Goal: Task Accomplishment & Management: Use online tool/utility

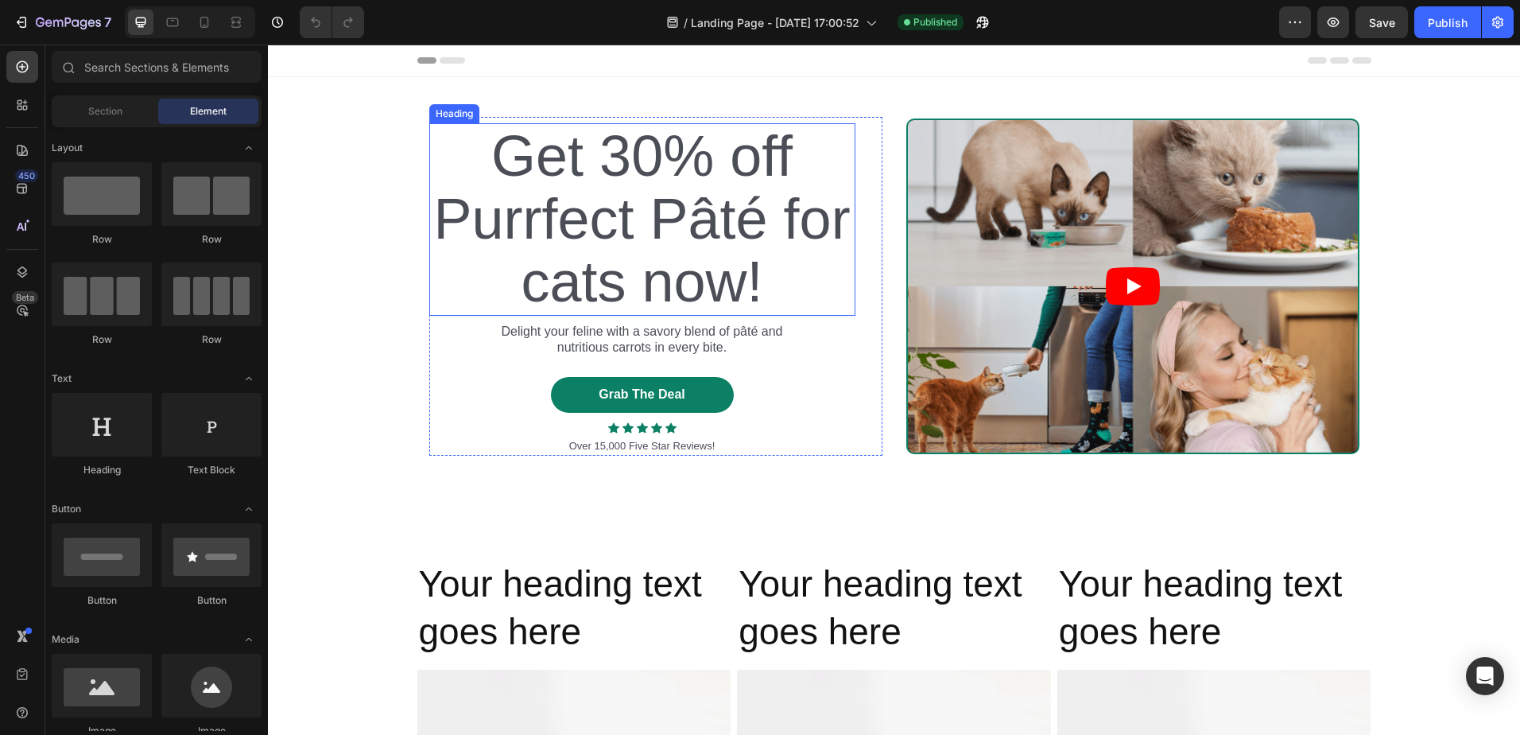
click at [605, 238] on h2 "Get 30% off Purrfect Pâté for cats now!" at bounding box center [642, 219] width 426 height 192
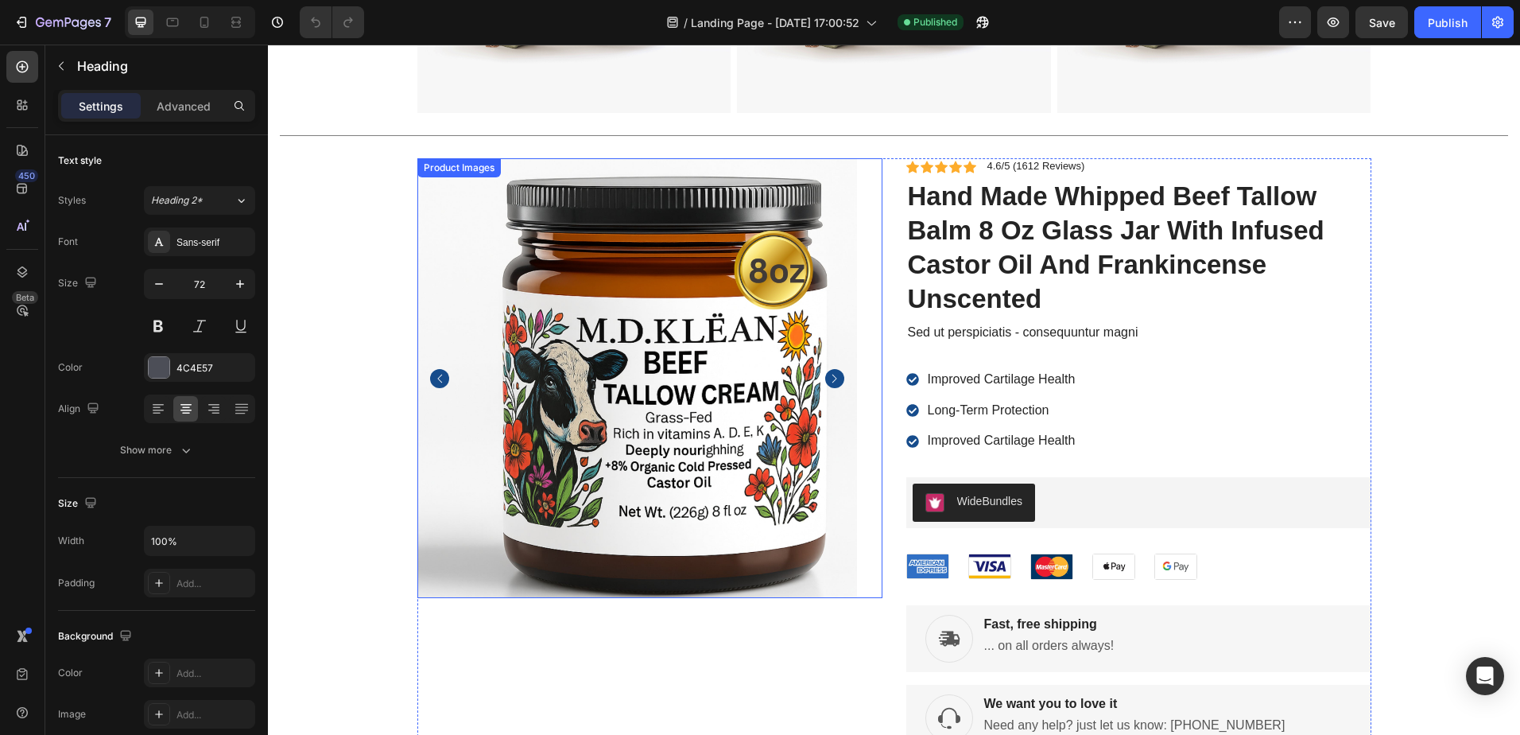
scroll to position [636, 0]
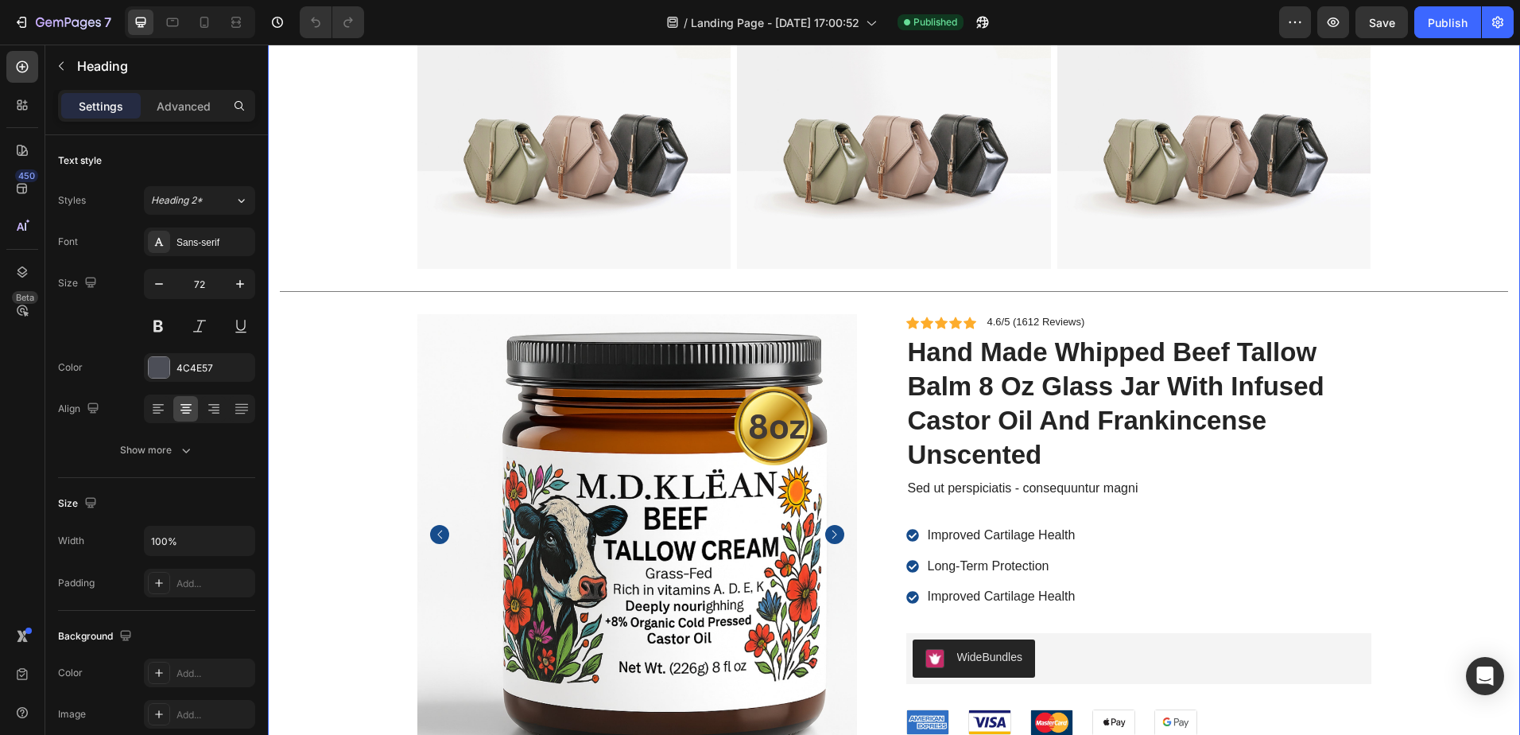
click at [1420, 328] on div "Your heading text goes here Heading Your heading text goes here Heading Your he…" at bounding box center [894, 458] width 1229 height 1070
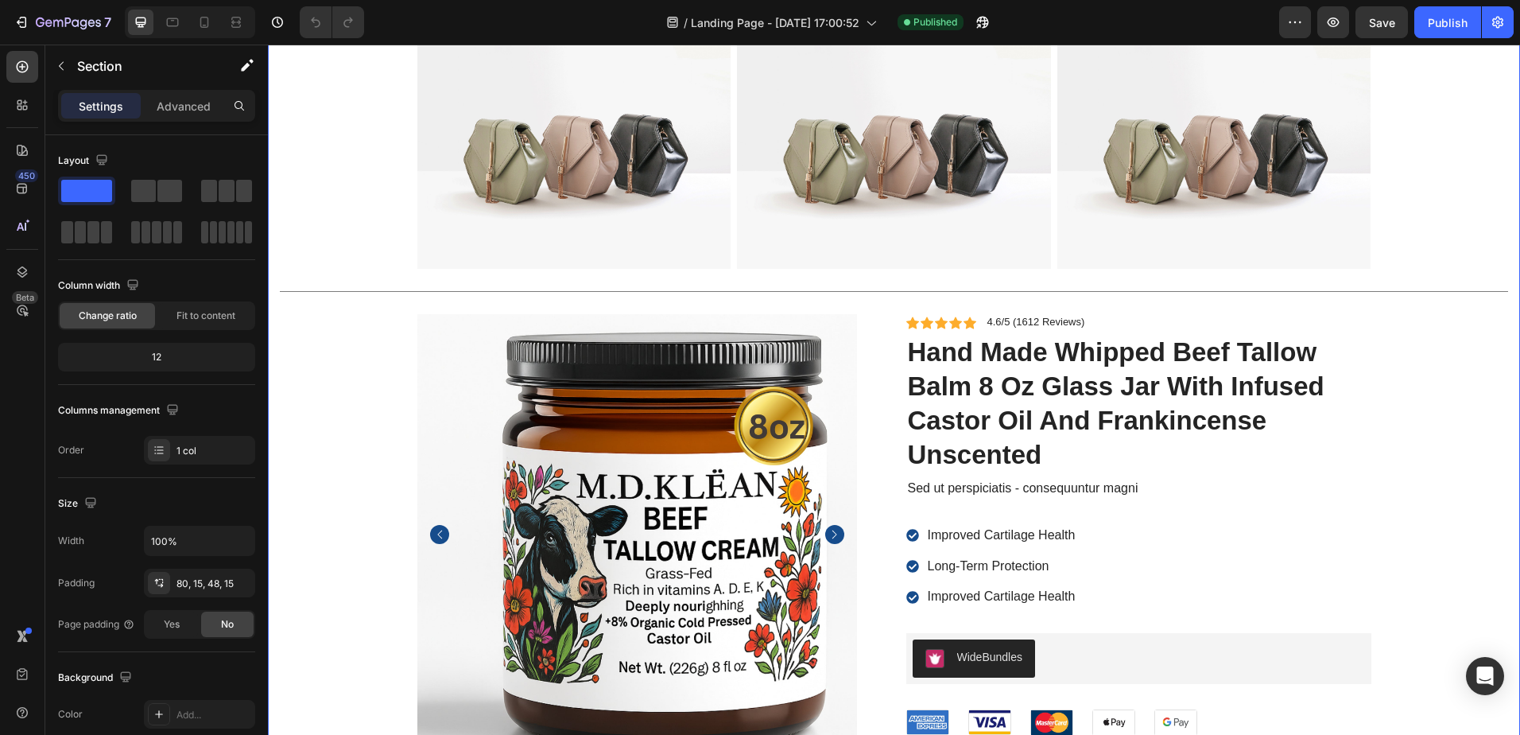
click at [1352, 306] on div "Your heading text goes here Heading Your heading text goes here Heading Your he…" at bounding box center [894, 458] width 1229 height 1070
drag, startPoint x: 1376, startPoint y: 304, endPoint x: 1384, endPoint y: 299, distance: 9.3
click at [1376, 304] on div "Your heading text goes here Heading Your heading text goes here Heading Your he…" at bounding box center [894, 458] width 1229 height 1070
click at [400, 354] on div "Your heading text goes here Heading Your heading text goes here Heading Your he…" at bounding box center [894, 458] width 1229 height 1070
click at [1417, 328] on div "Your heading text goes here Heading Your heading text goes here Heading Your he…" at bounding box center [894, 458] width 1229 height 1070
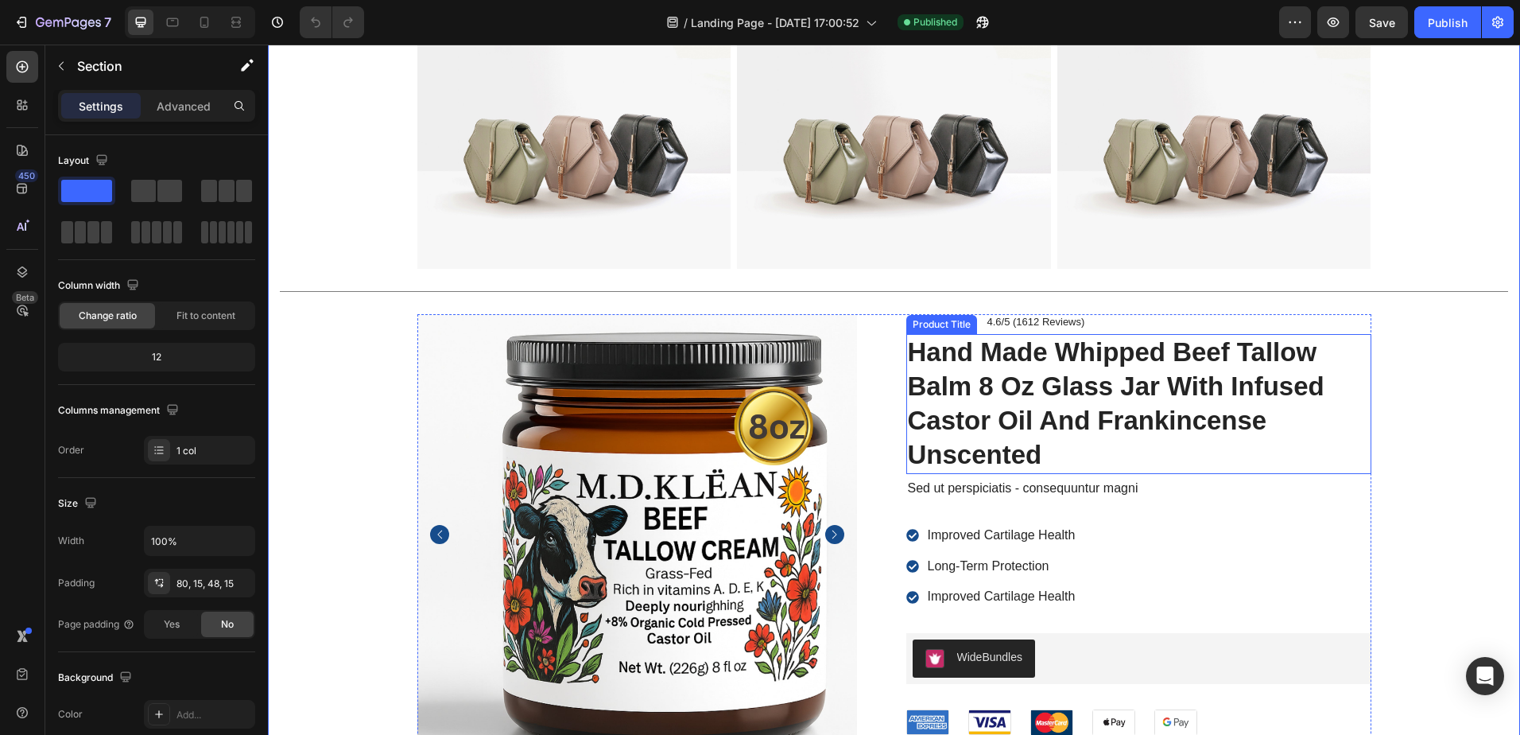
click at [1362, 347] on h1 "hand made whipped beef tallow balm 8 oz glass jar with infused castor oil and f…" at bounding box center [1138, 404] width 465 height 140
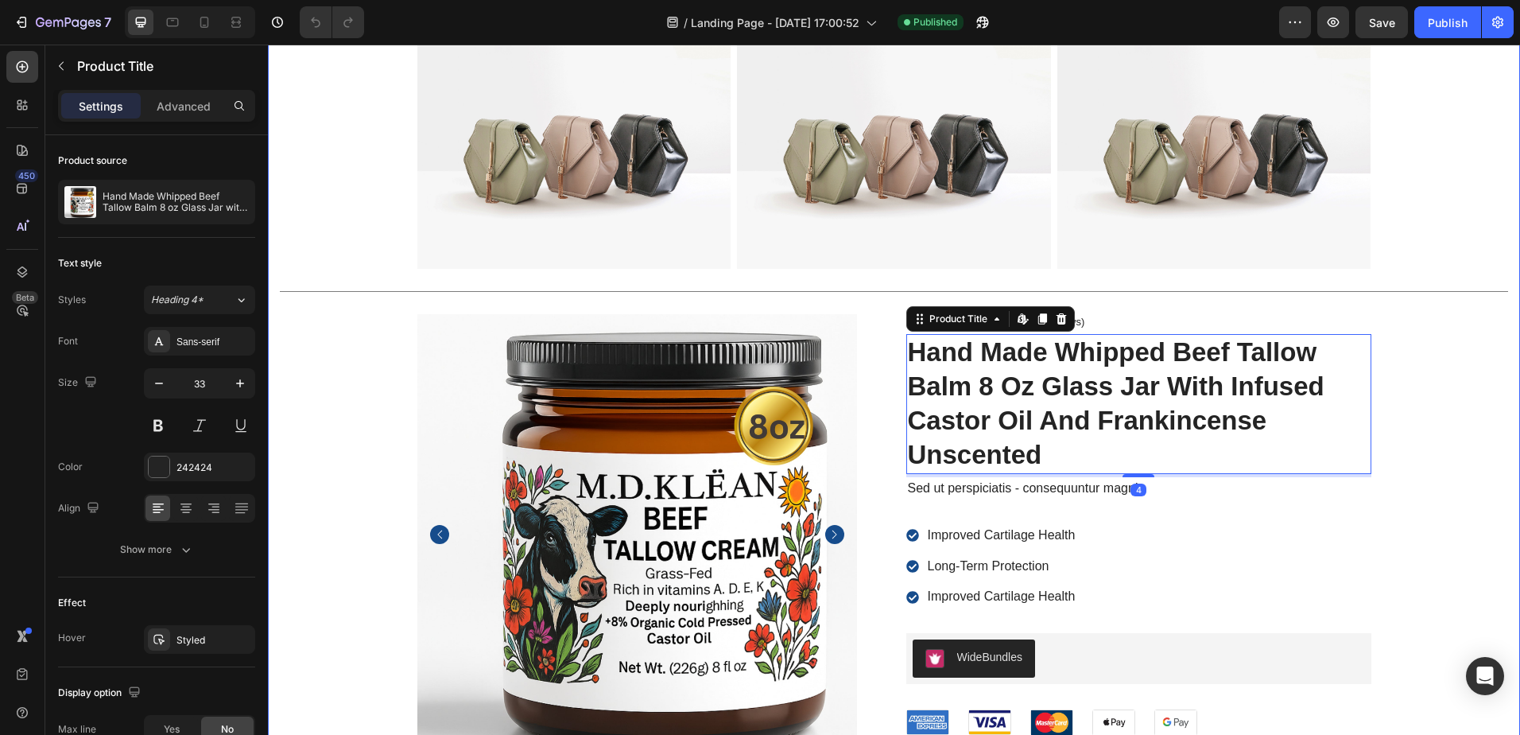
click at [1436, 316] on div "Your heading text goes here Heading Your heading text goes here Heading Your he…" at bounding box center [894, 458] width 1229 height 1070
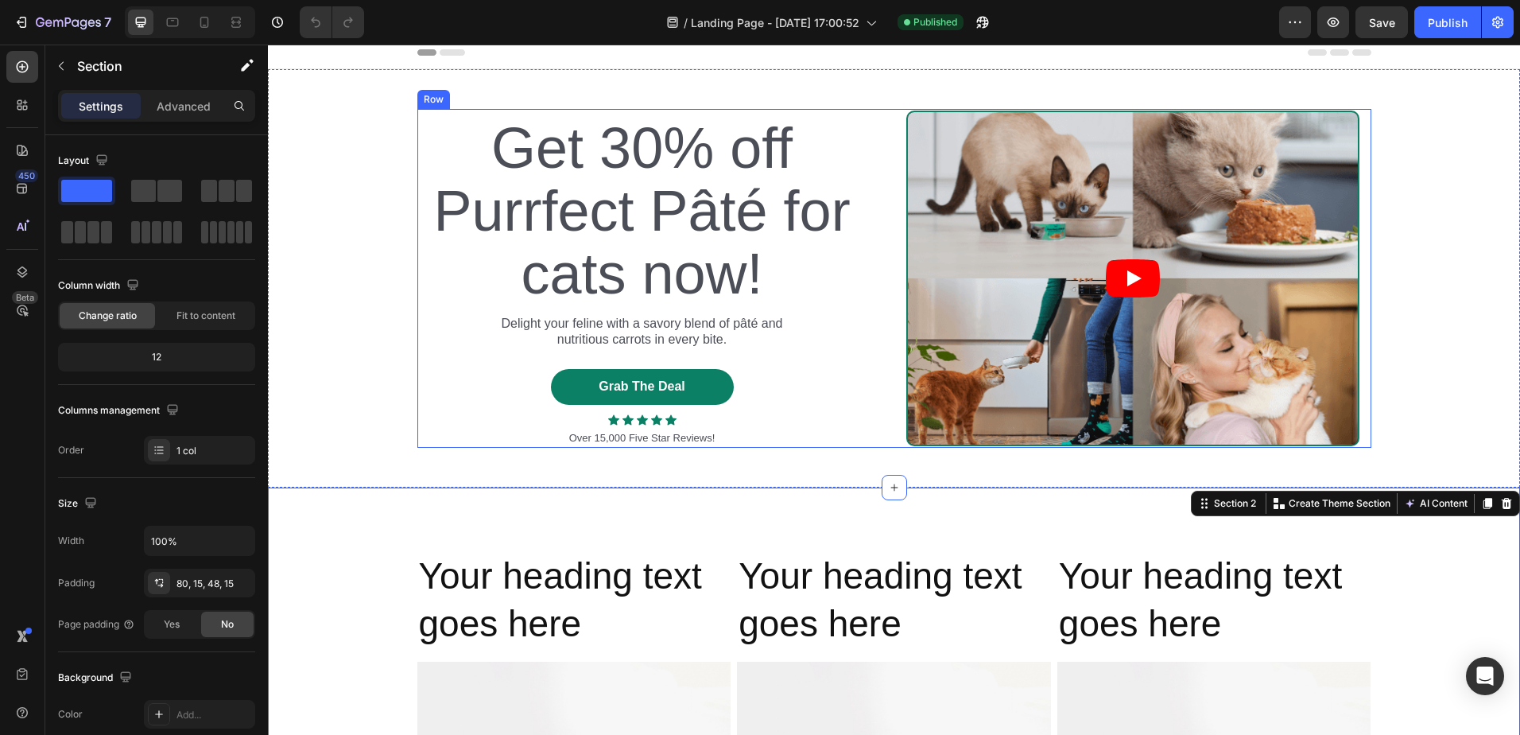
scroll to position [0, 0]
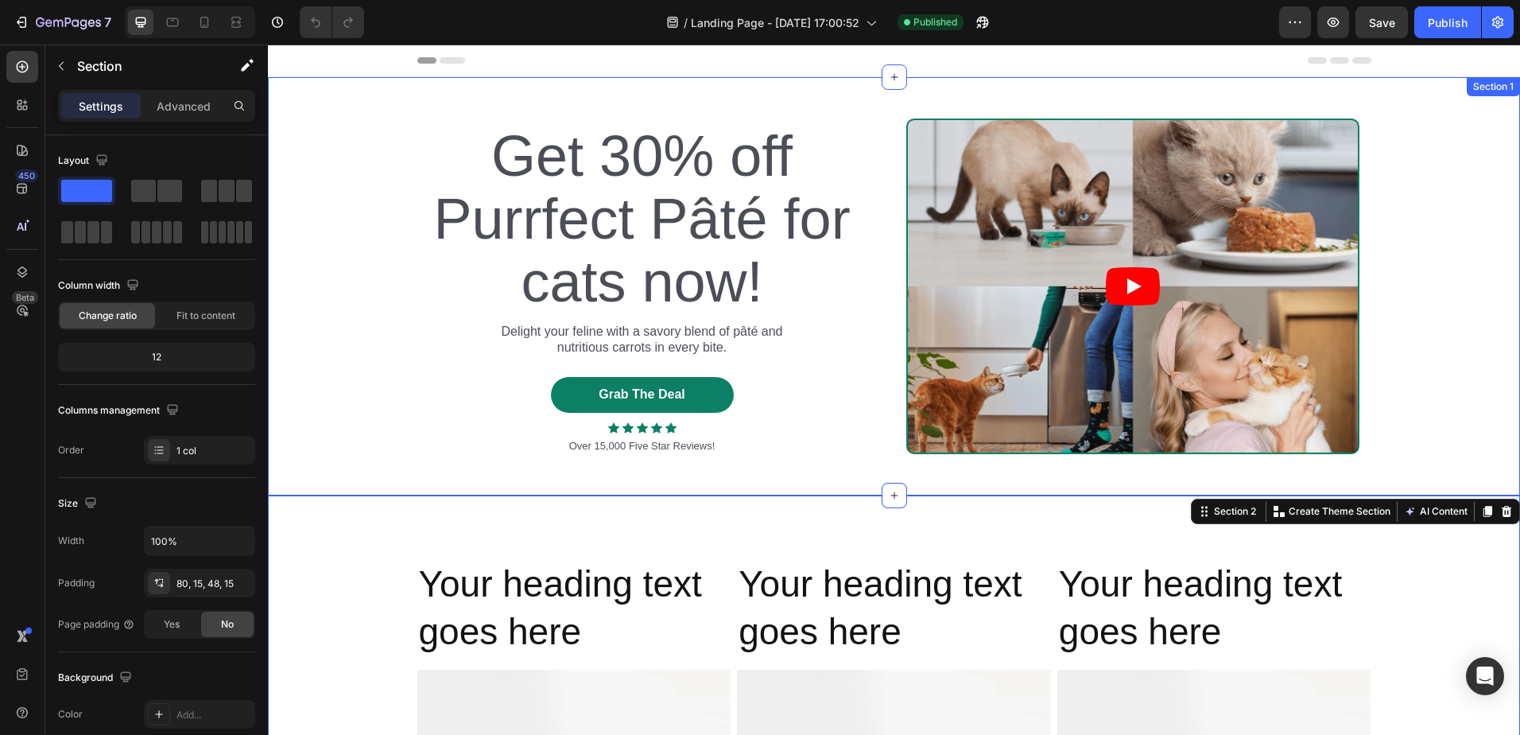
click at [1477, 91] on div "Section 1" at bounding box center [1493, 87] width 47 height 14
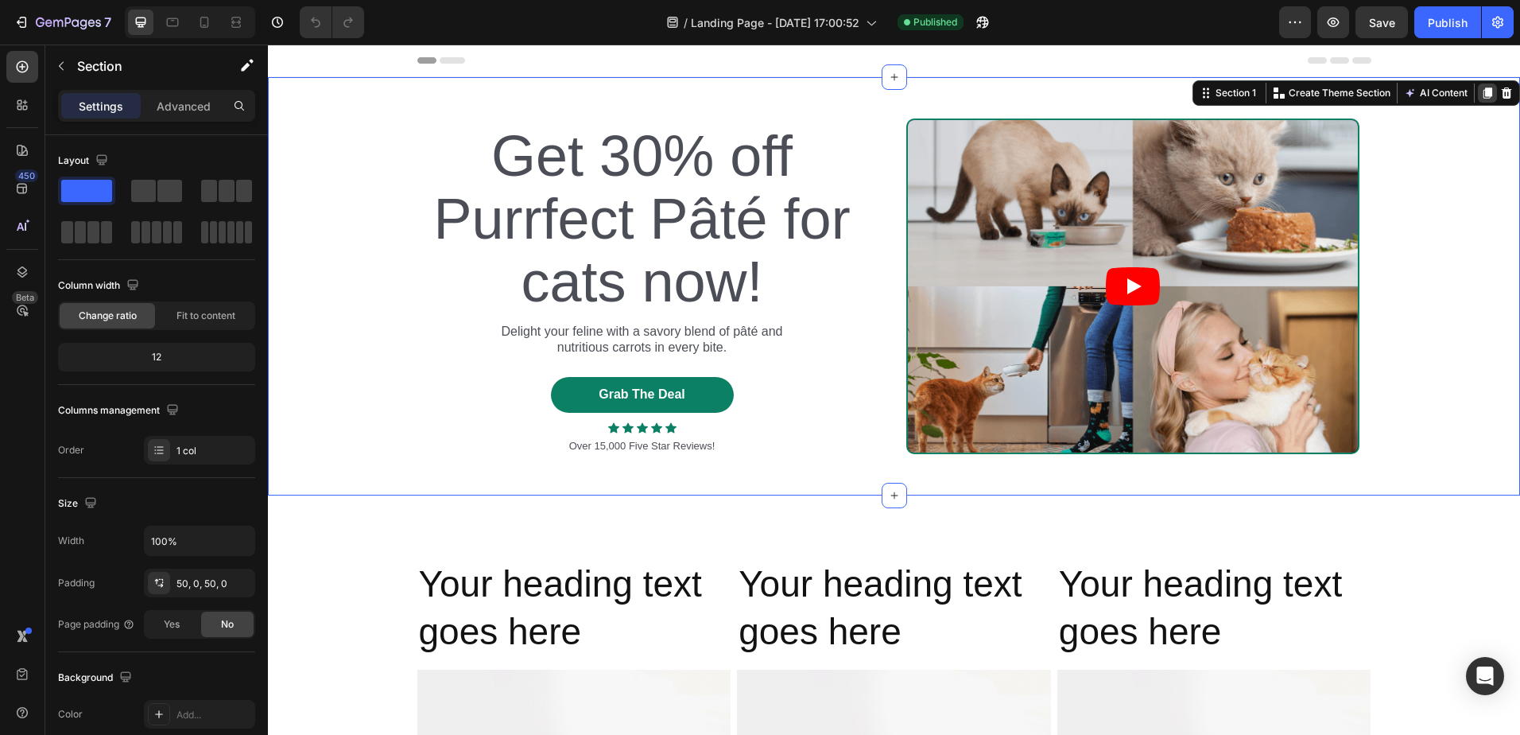
click at [1484, 95] on icon at bounding box center [1488, 92] width 9 height 11
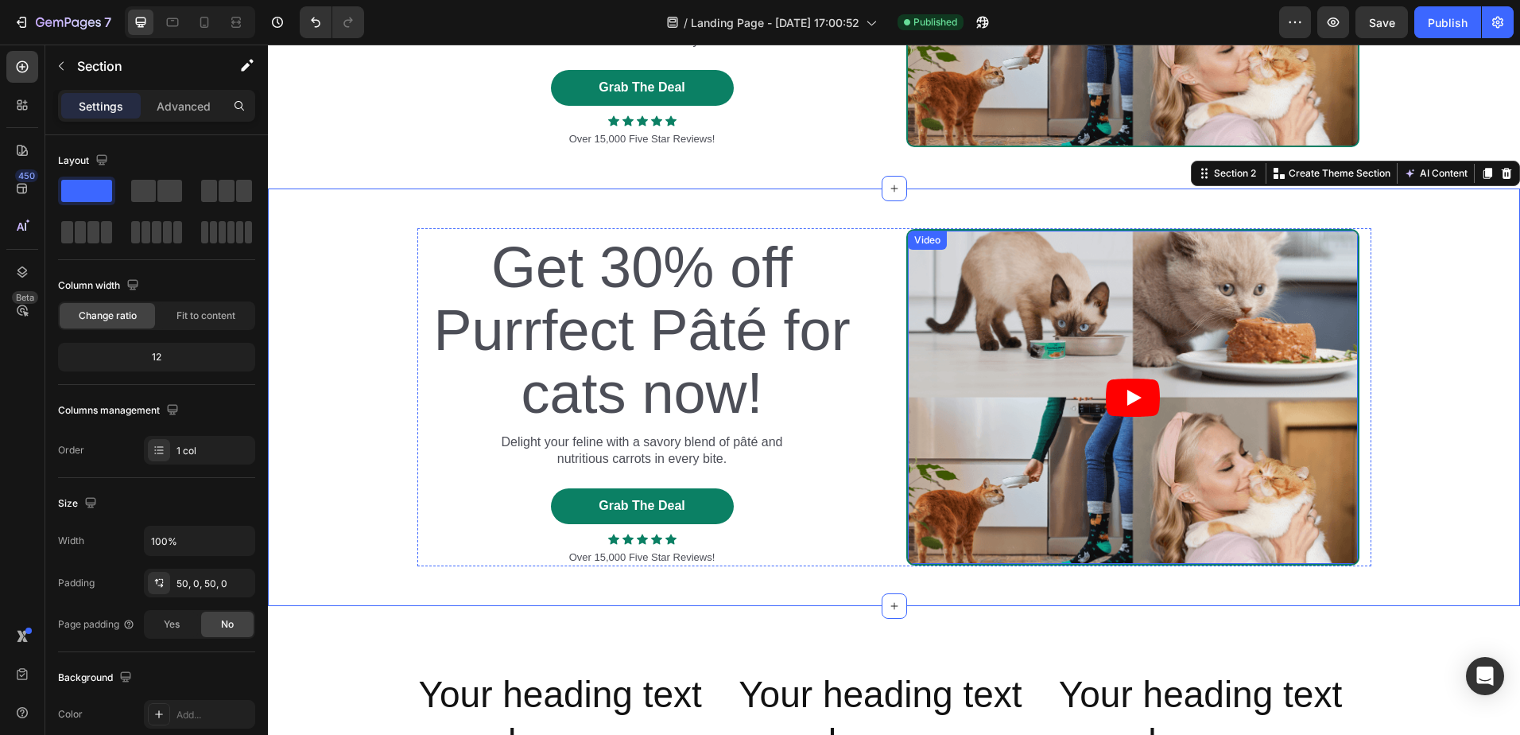
scroll to position [395, 0]
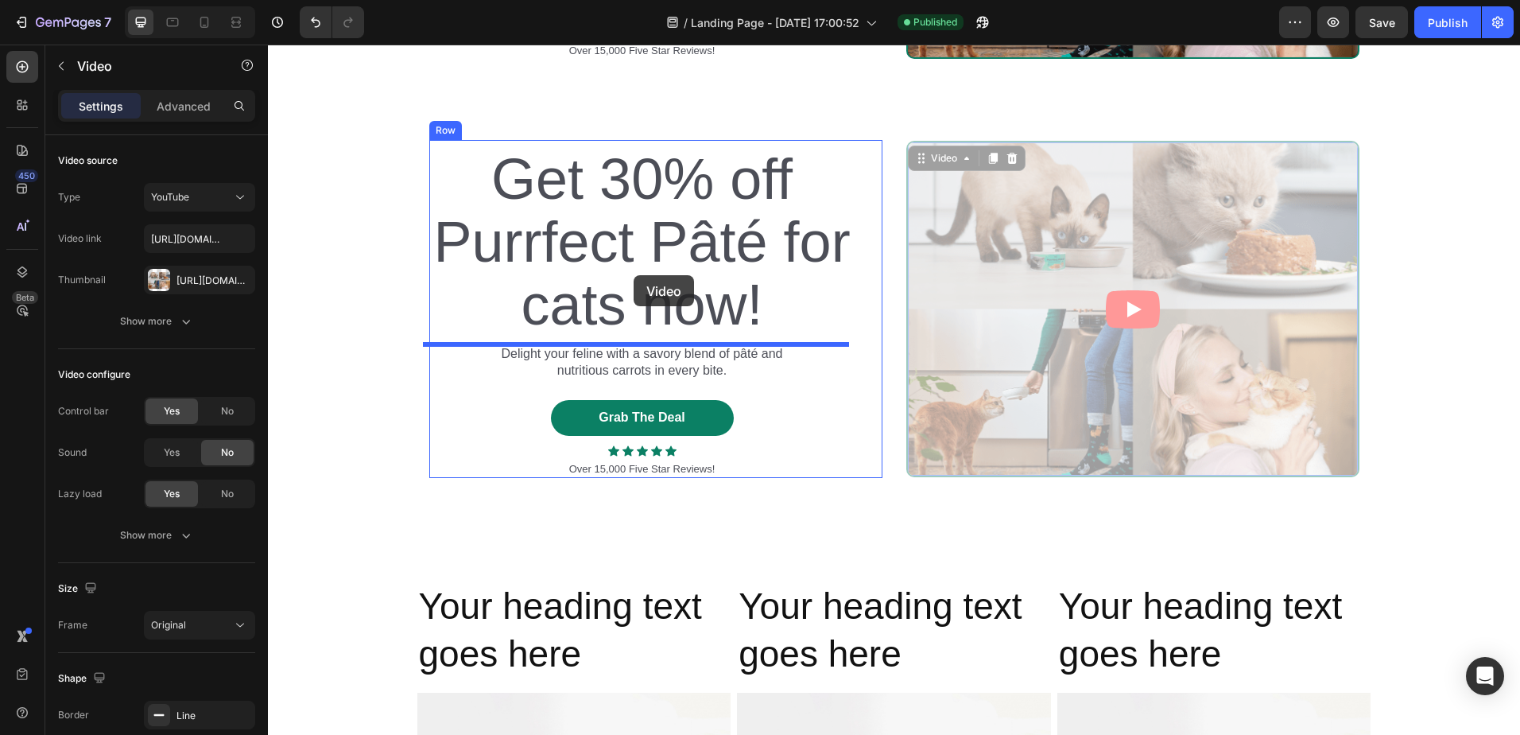
drag, startPoint x: 984, startPoint y: 217, endPoint x: 634, endPoint y: 275, distance: 354.7
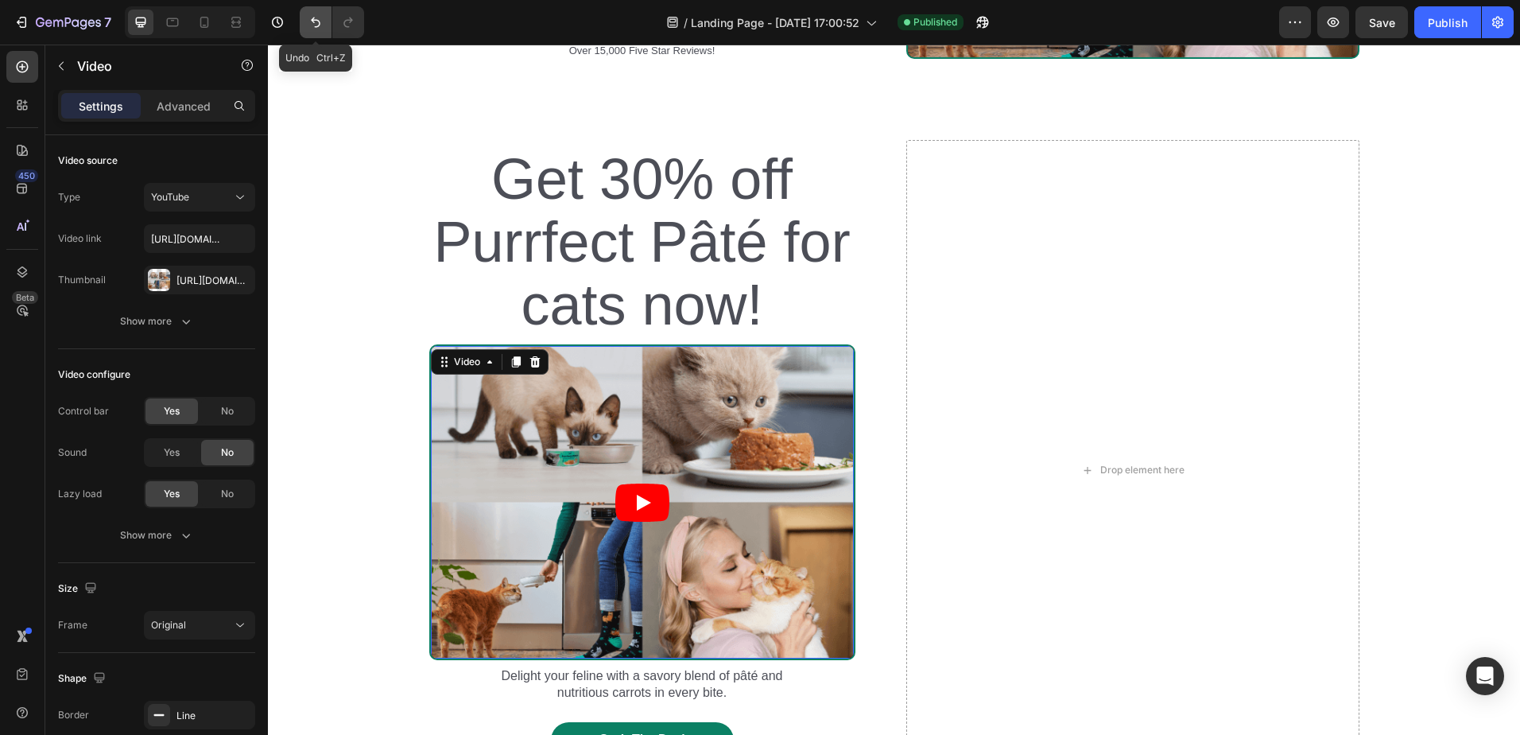
click at [311, 26] on icon "Undo/Redo" at bounding box center [316, 22] width 16 height 16
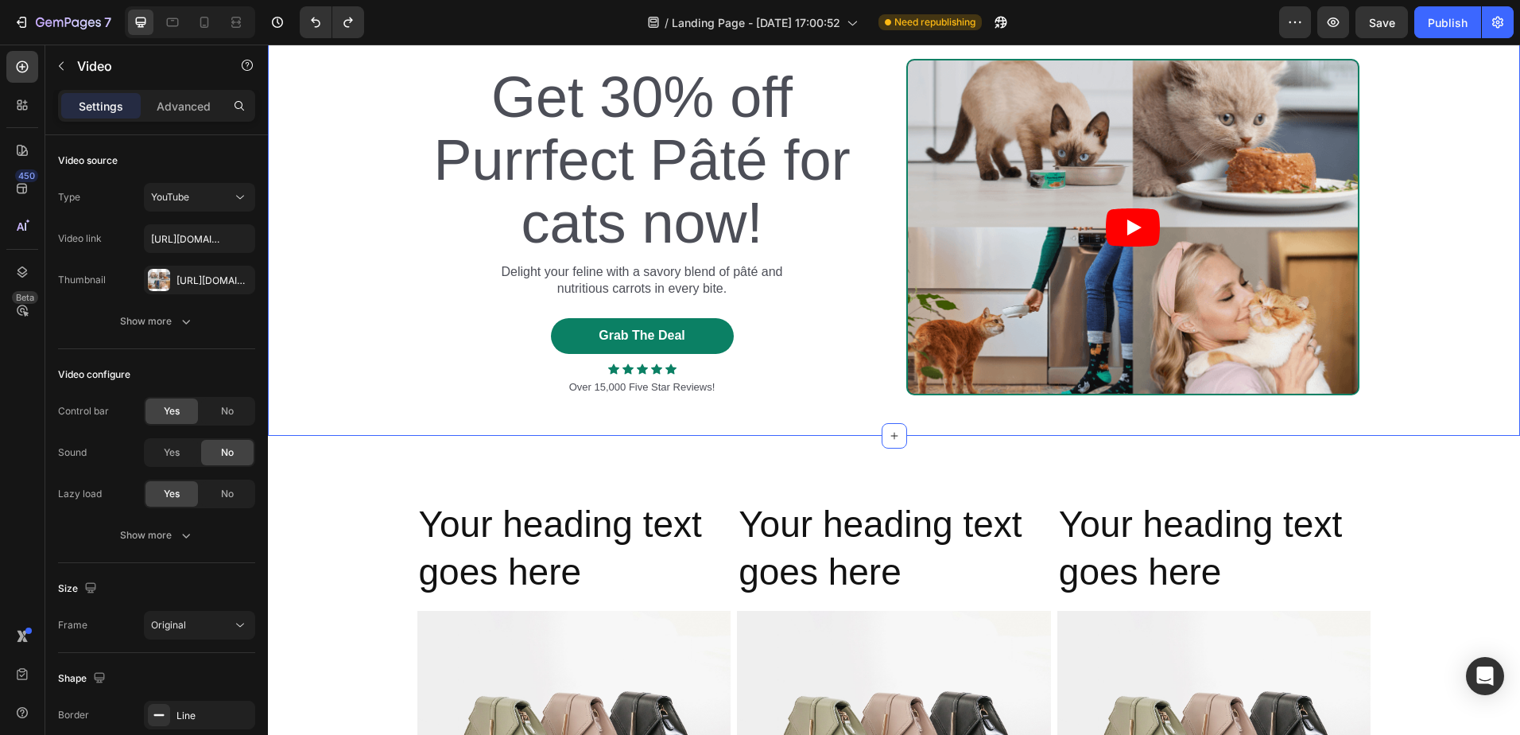
scroll to position [318, 0]
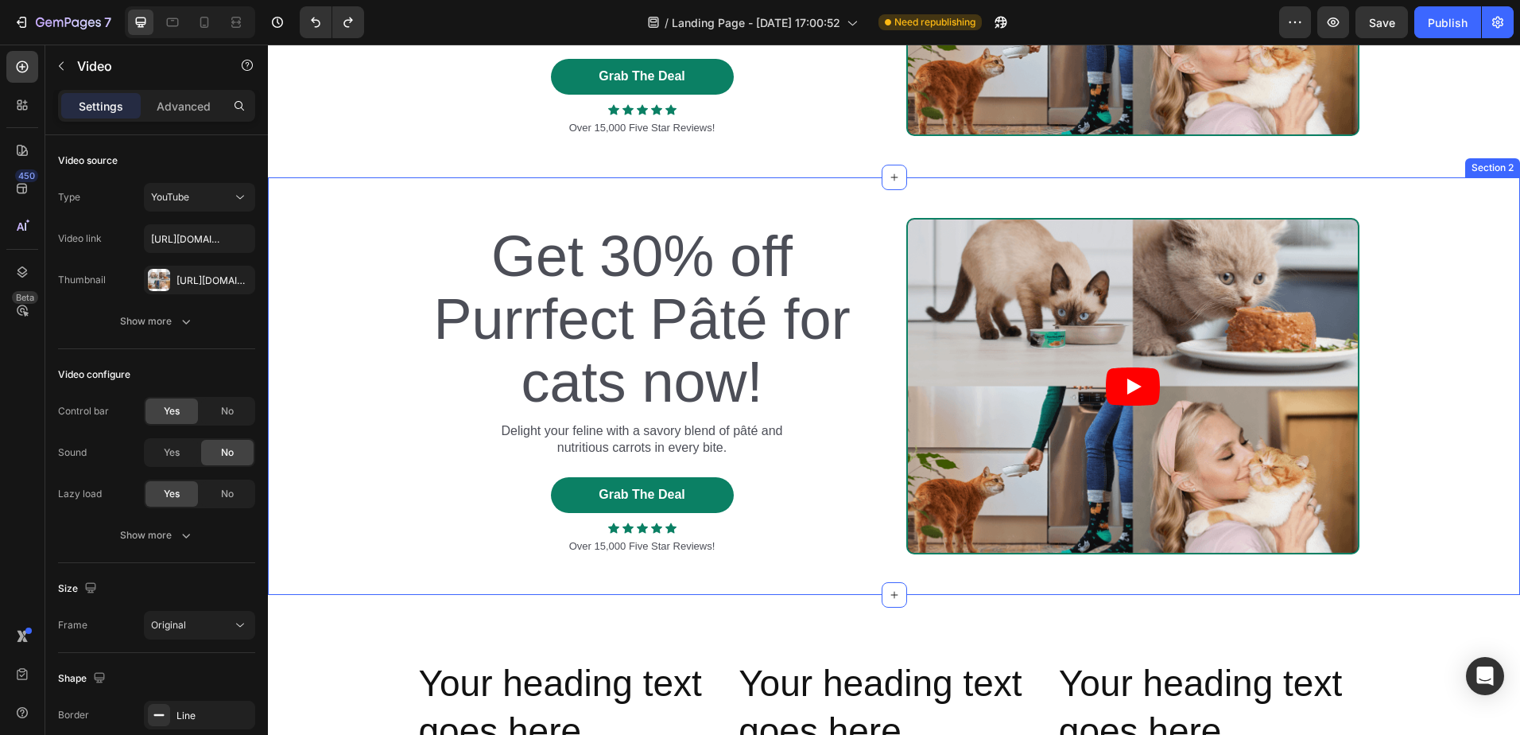
click at [1475, 173] on div "Section 2" at bounding box center [1492, 167] width 55 height 19
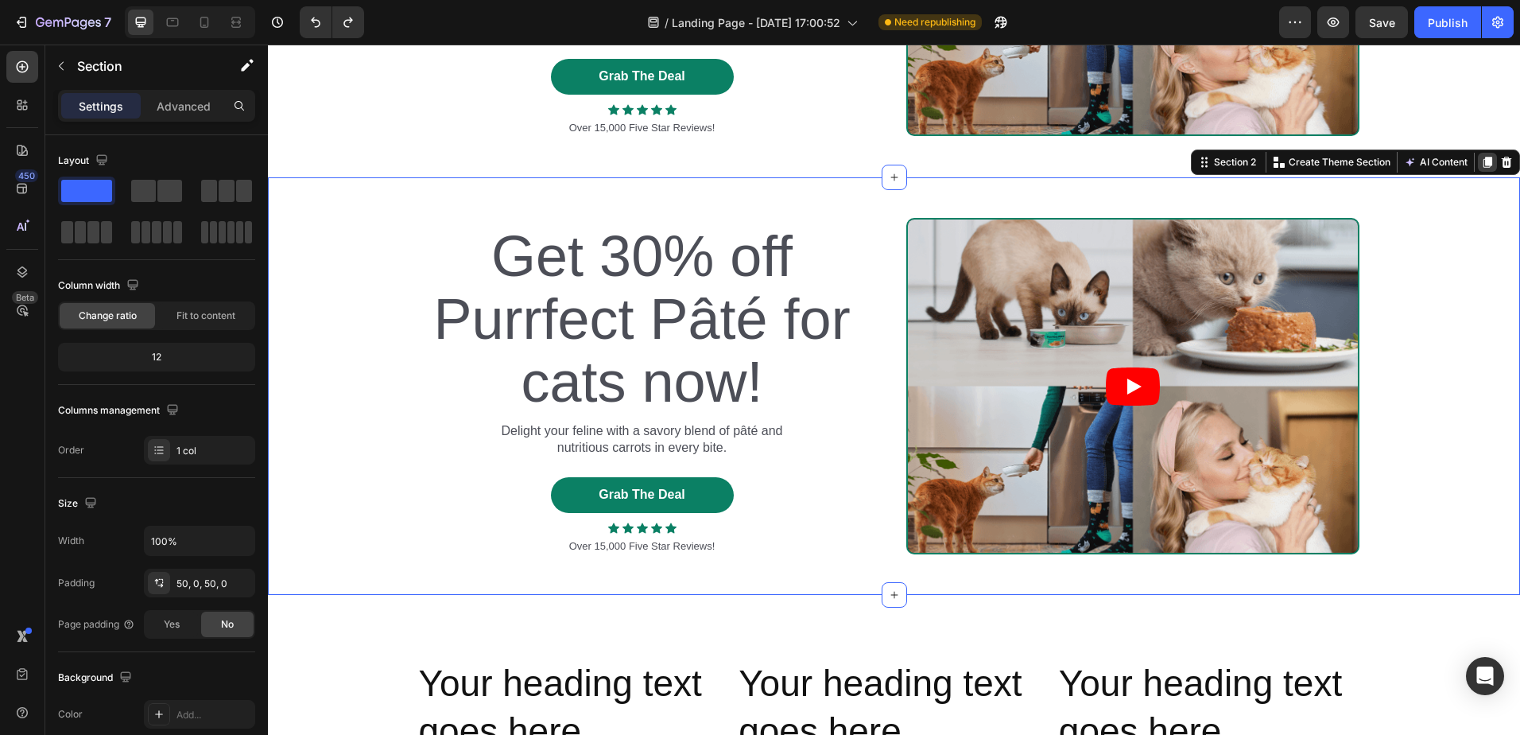
click at [1484, 160] on icon at bounding box center [1488, 162] width 9 height 11
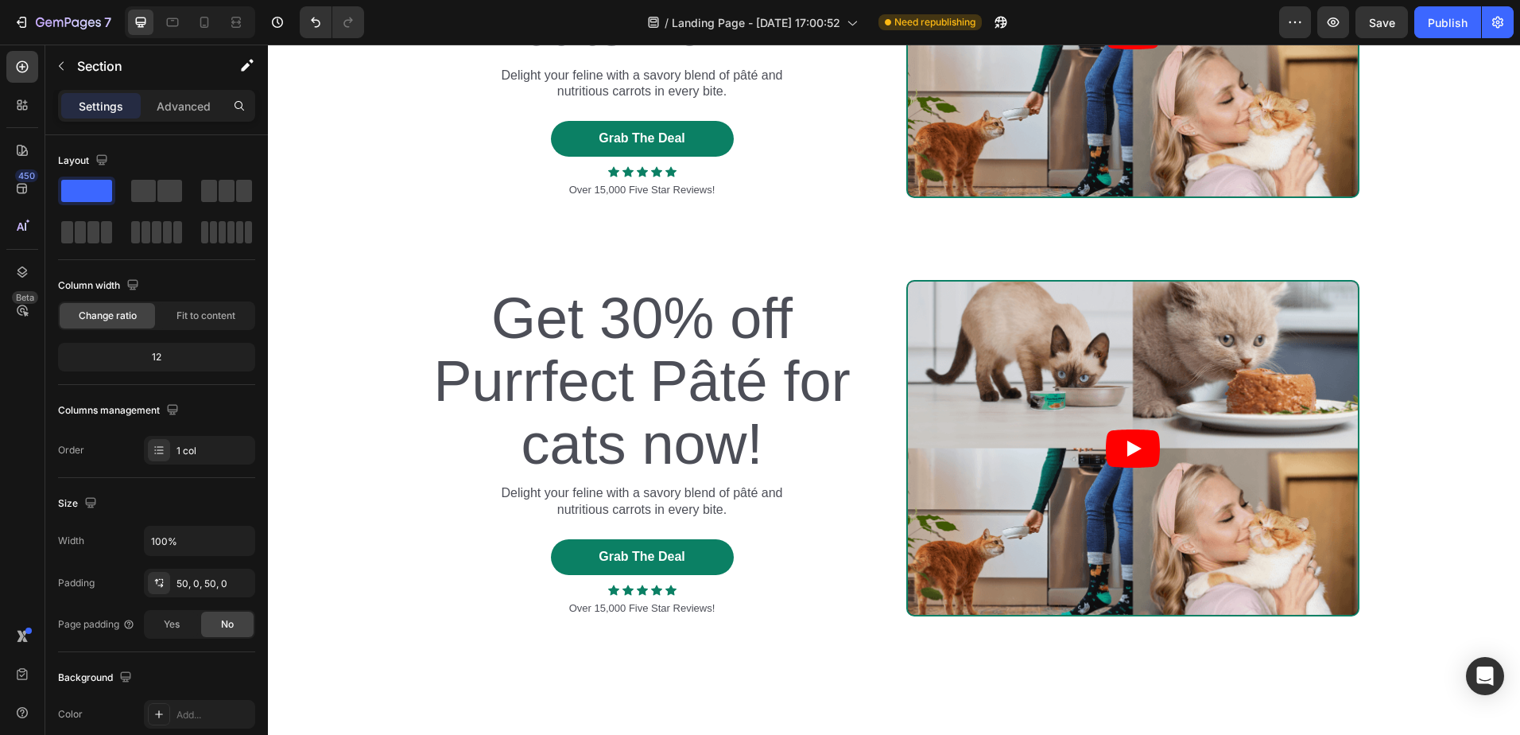
scroll to position [0, 0]
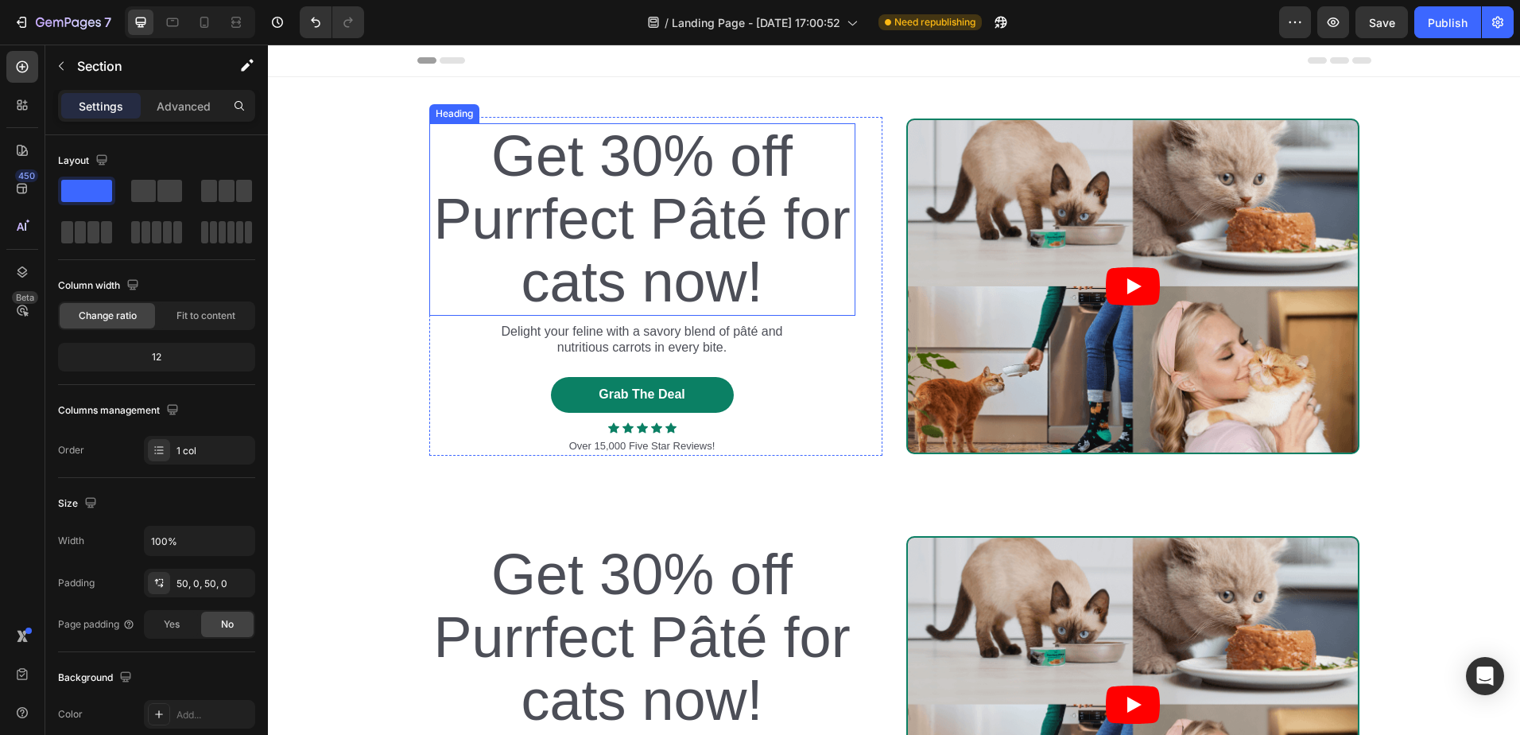
click at [610, 218] on h2 "Get 30% off Purrfect Pâté for cats now!" at bounding box center [642, 219] width 426 height 192
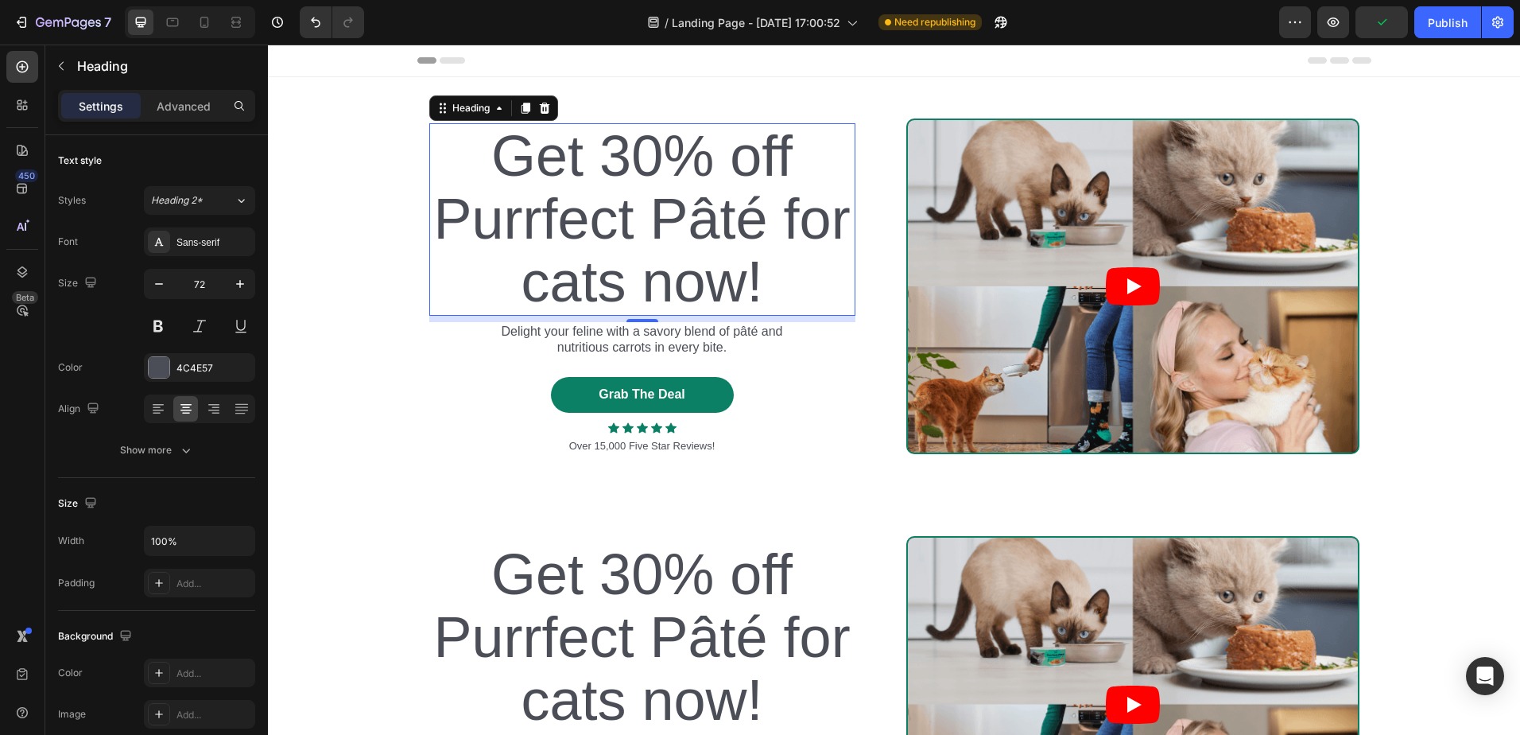
click at [693, 277] on h2 "Get 30% off Purrfect Pâté for cats now!" at bounding box center [642, 219] width 426 height 192
click at [693, 277] on p "Get 30% off Purrfect Pâté for cats now!" at bounding box center [642, 219] width 423 height 189
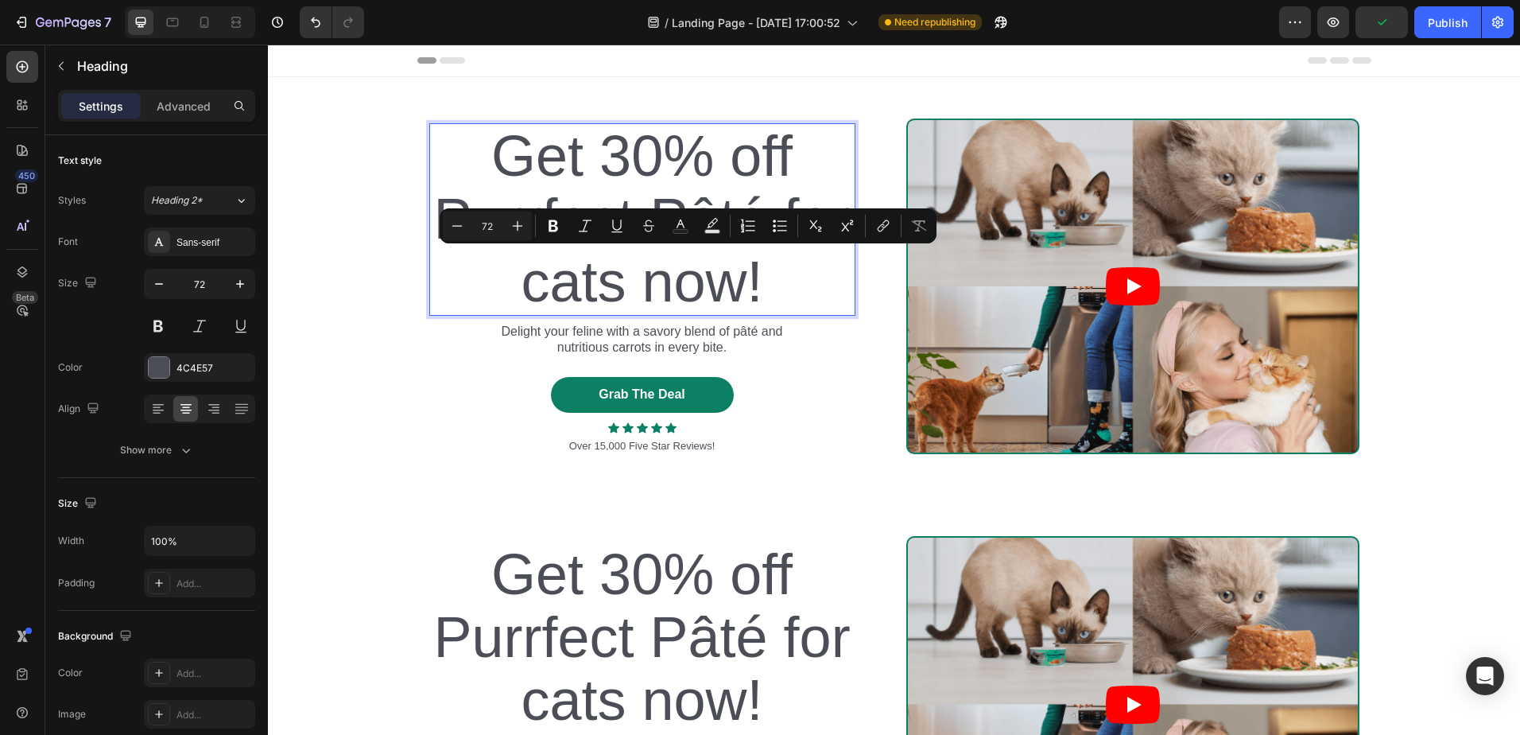
click at [704, 283] on p "Get 30% off Purrfect Pâté for cats now!" at bounding box center [642, 219] width 423 height 189
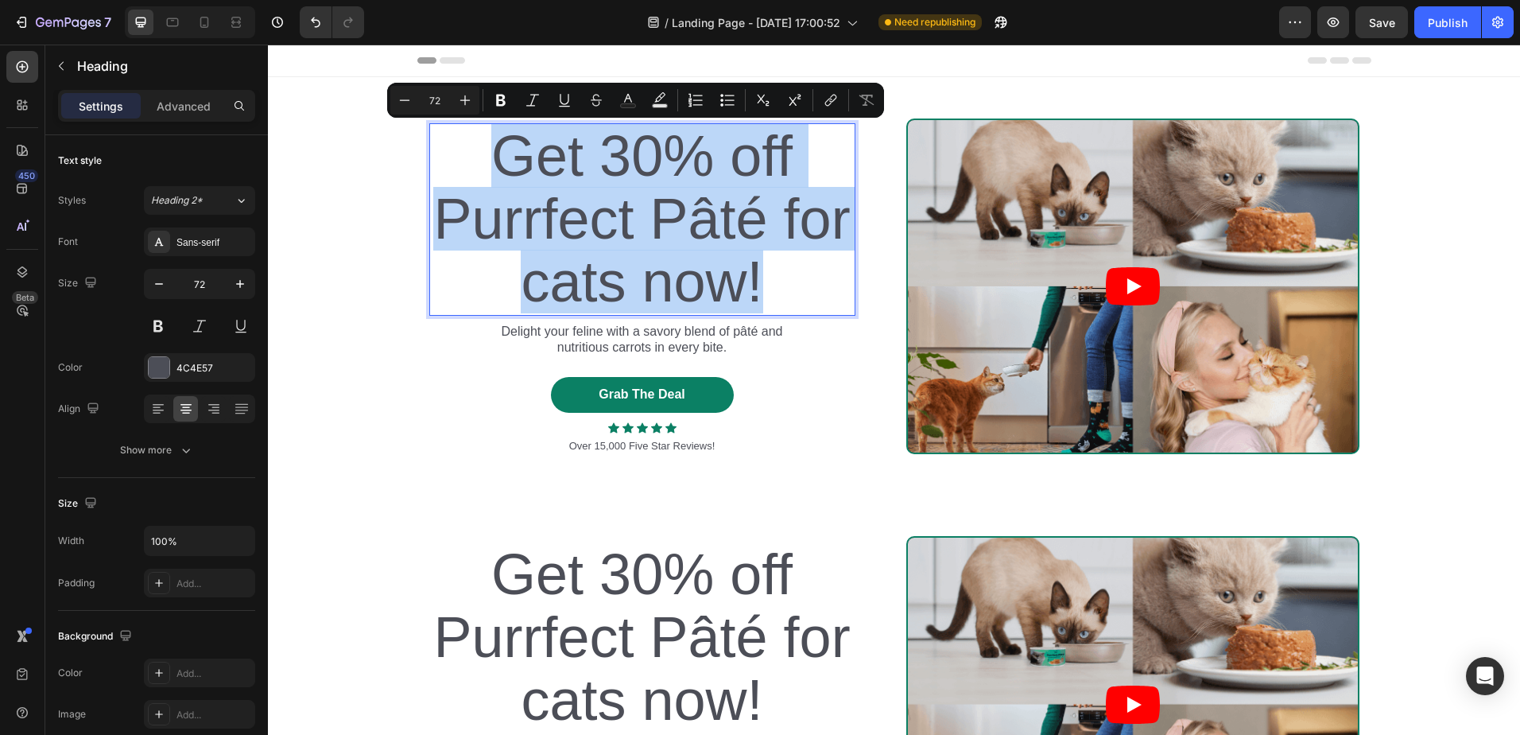
drag, startPoint x: 763, startPoint y: 280, endPoint x: 475, endPoint y: 182, distance: 304.0
click at [475, 182] on p "Get 30% off Purrfect Pâté for cats now!" at bounding box center [642, 219] width 423 height 189
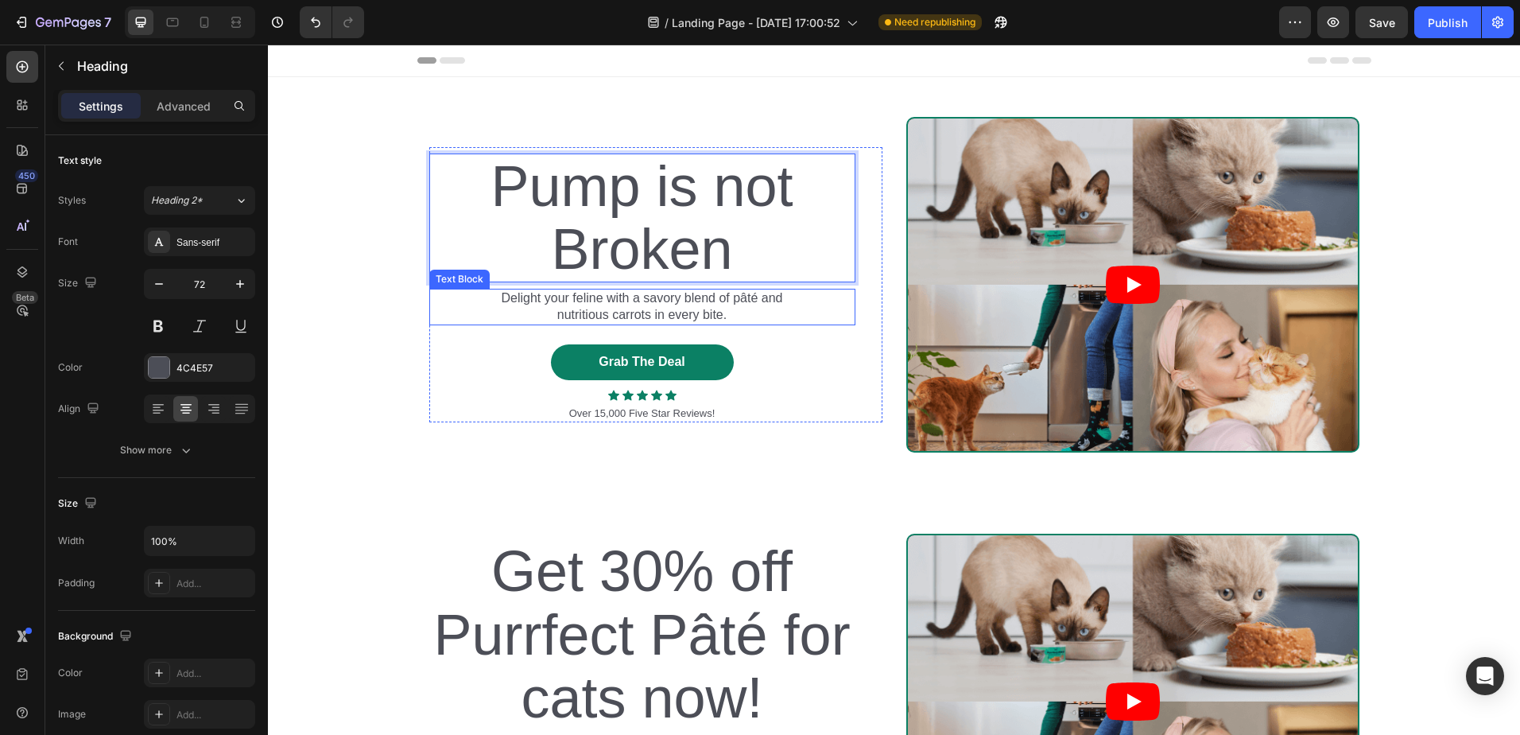
click at [605, 301] on p "Delight your feline with a savory blend of pâté and nutritious carrots in every…" at bounding box center [642, 306] width 305 height 33
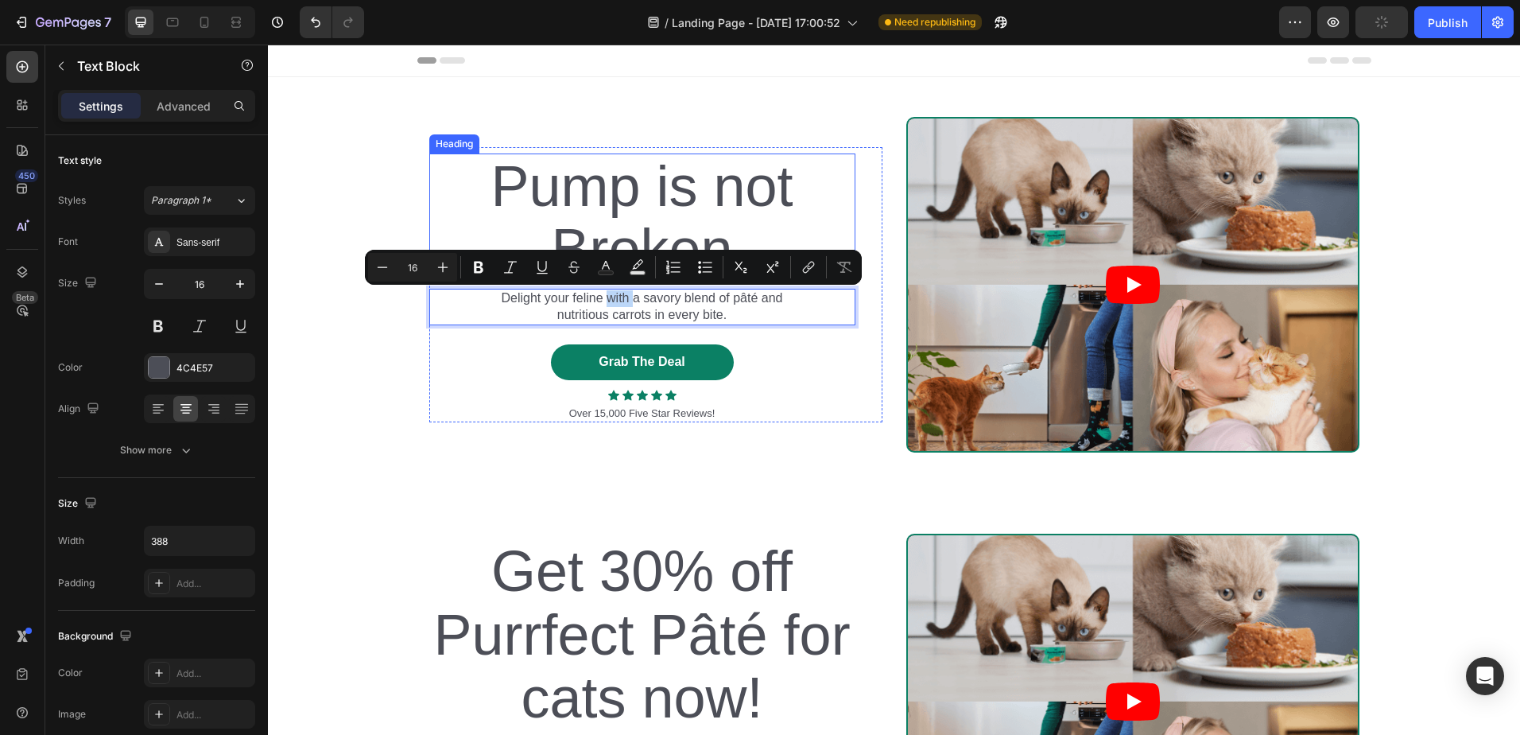
click at [609, 237] on p "Pump is not Broken" at bounding box center [642, 218] width 423 height 126
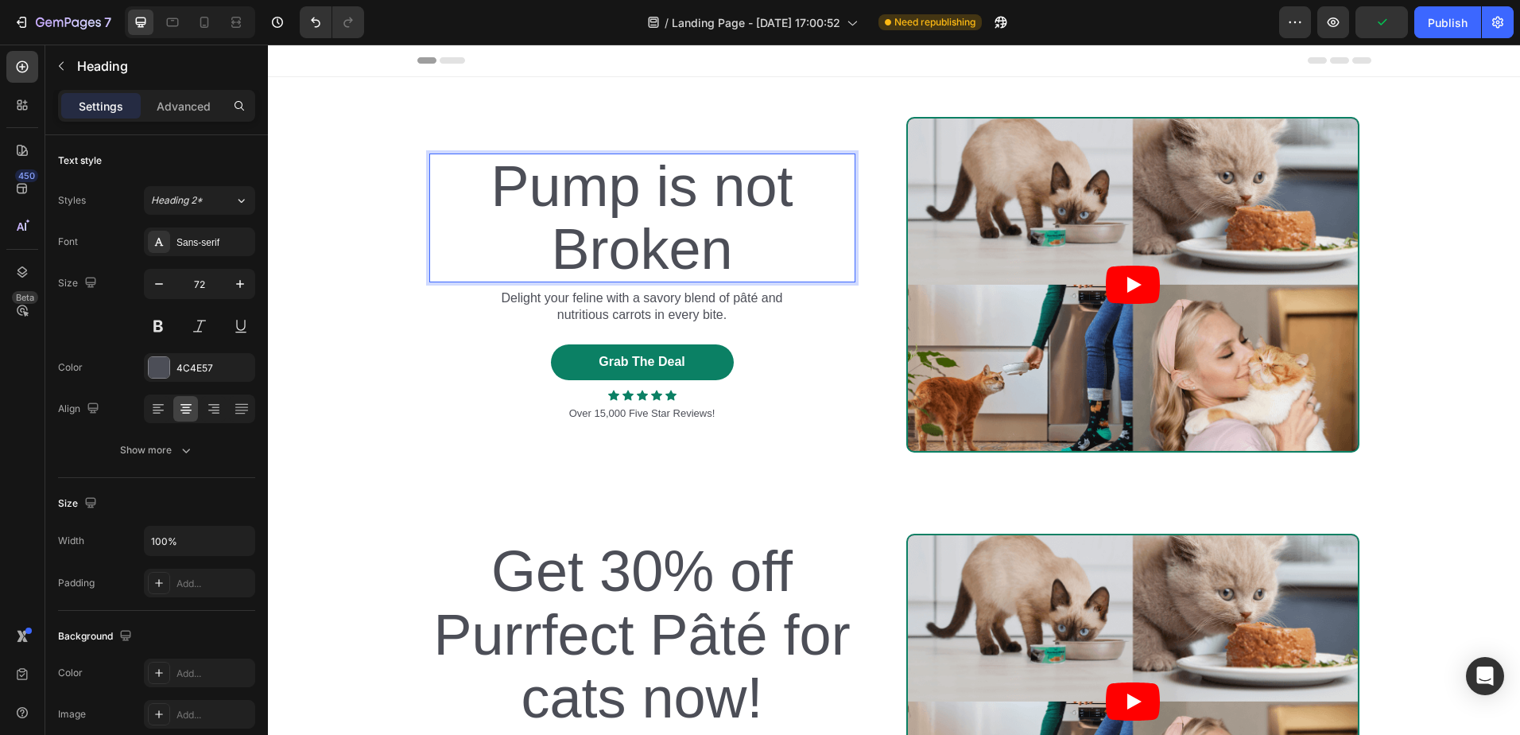
click at [609, 237] on p "Pump is not Broken" at bounding box center [642, 218] width 423 height 126
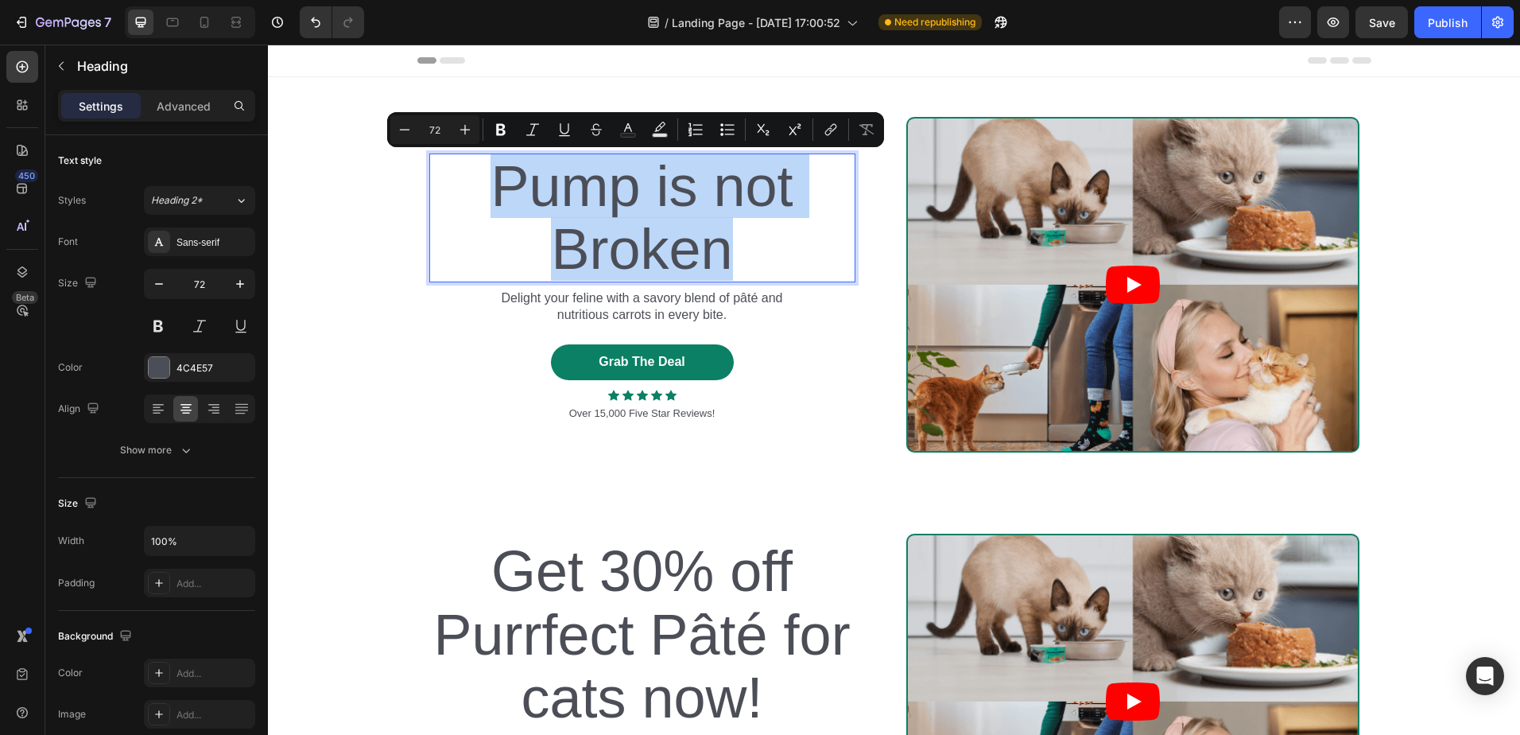
drag, startPoint x: 711, startPoint y: 247, endPoint x: 487, endPoint y: 183, distance: 233.3
click at [487, 183] on p "Pump is not Broken" at bounding box center [642, 218] width 423 height 126
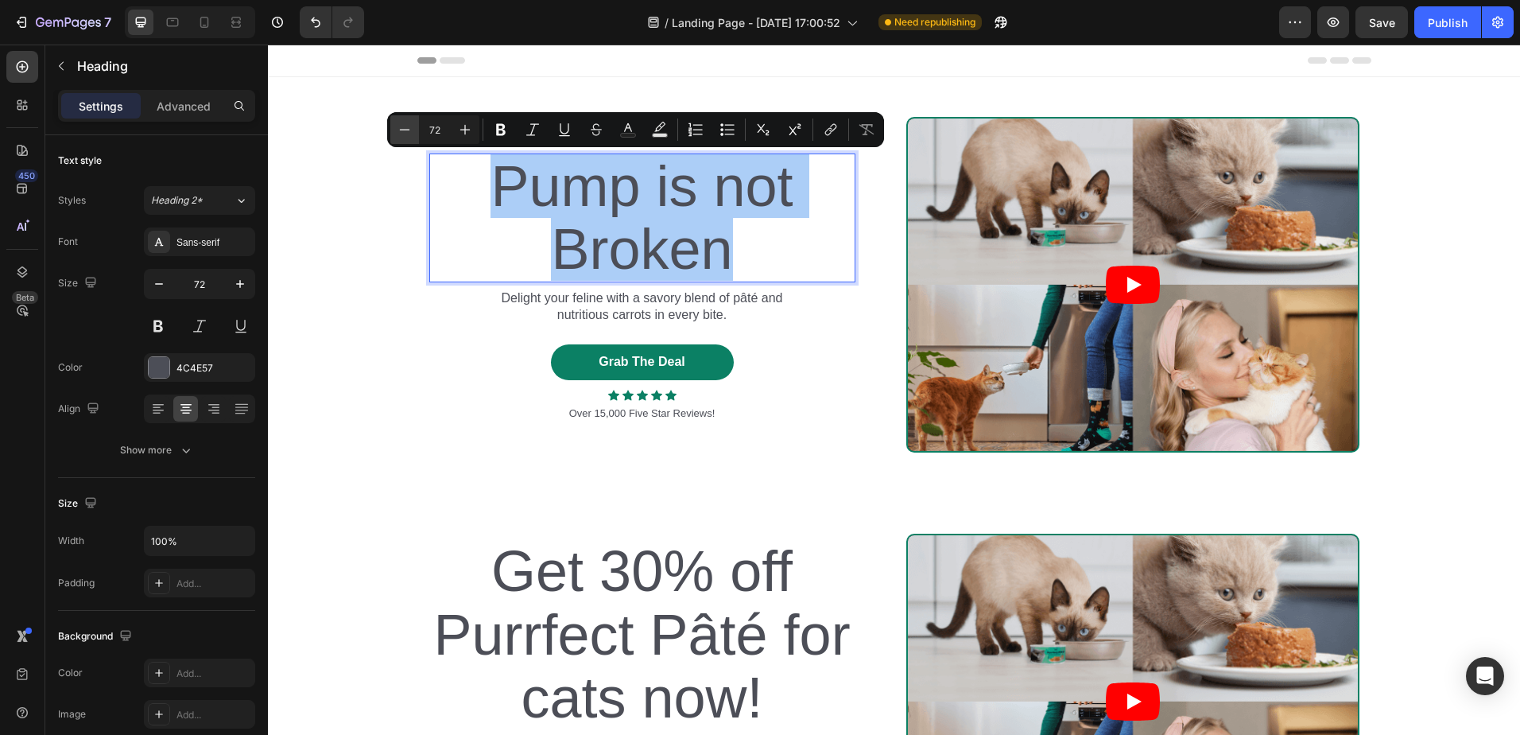
click at [410, 134] on icon "Editor contextual toolbar" at bounding box center [405, 130] width 16 height 16
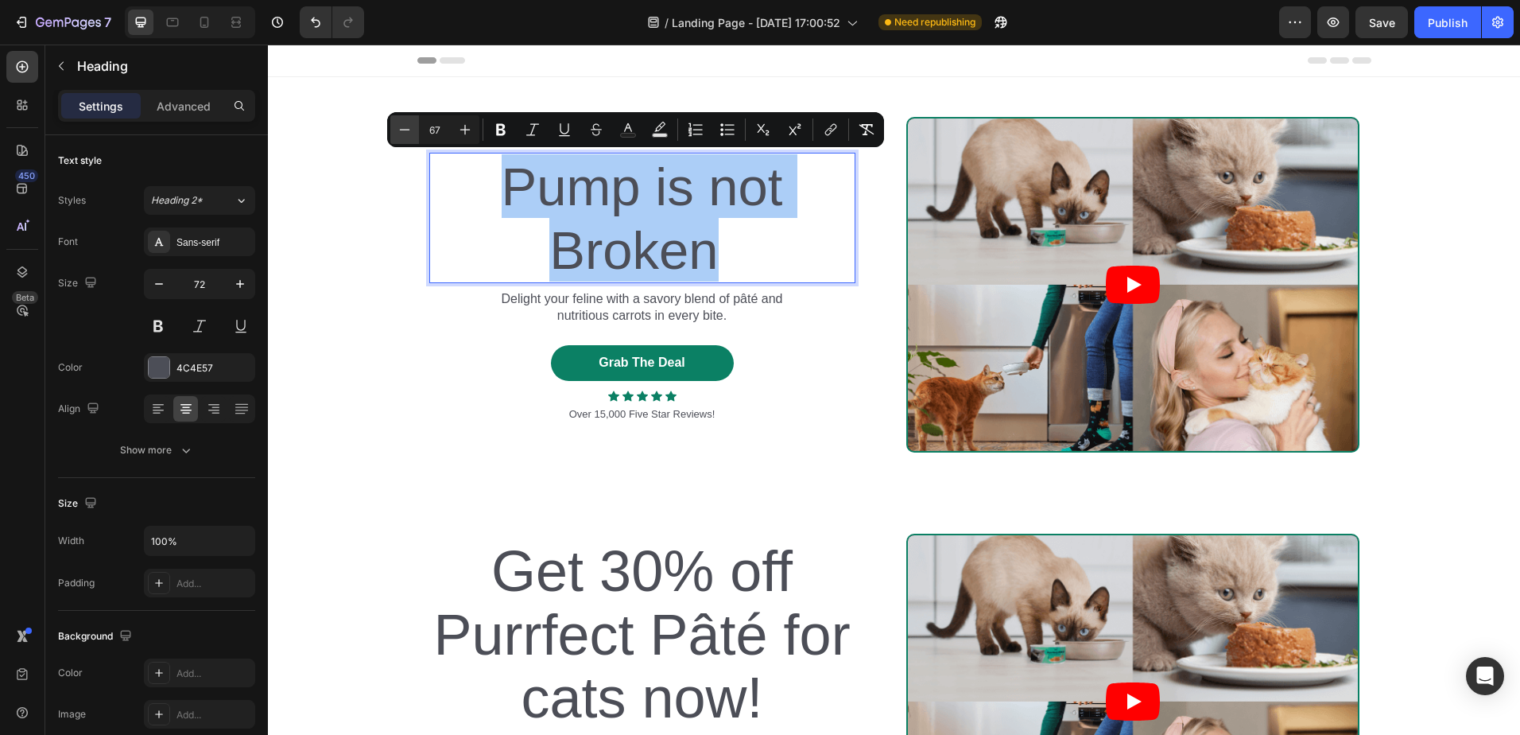
click at [410, 134] on icon "Editor contextual toolbar" at bounding box center [405, 130] width 16 height 16
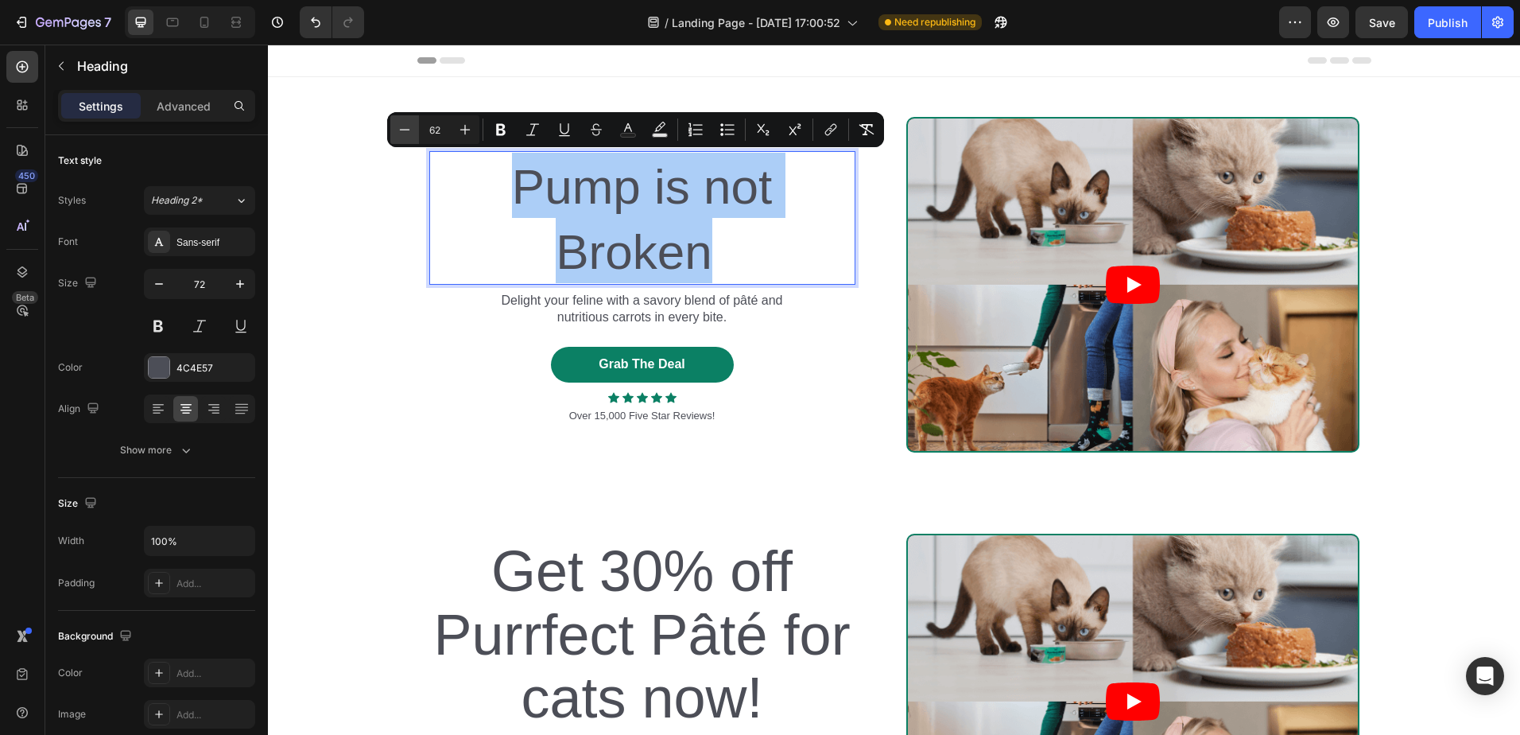
click at [410, 134] on icon "Editor contextual toolbar" at bounding box center [405, 130] width 16 height 16
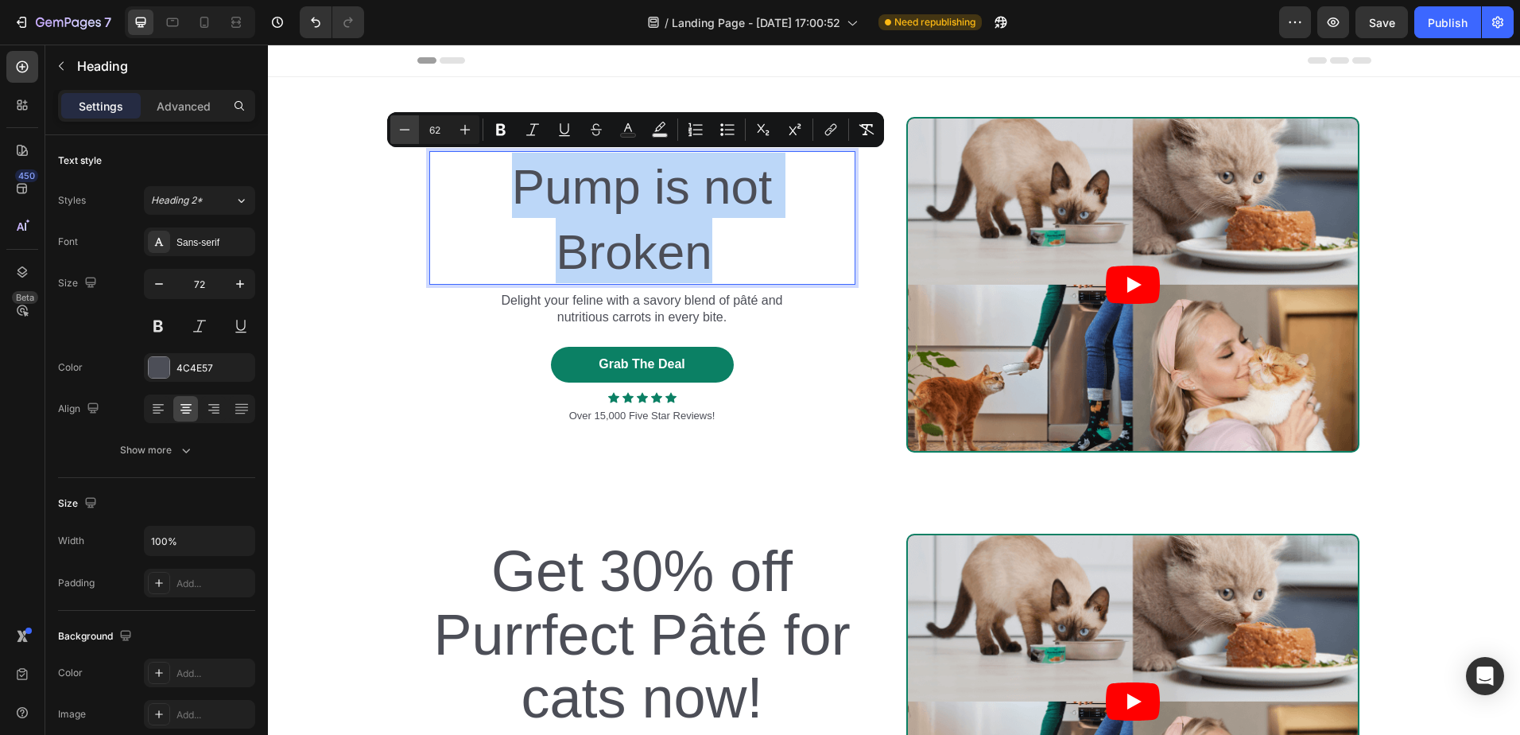
type input "61"
click at [477, 196] on p "Pump is not Broken" at bounding box center [642, 218] width 423 height 132
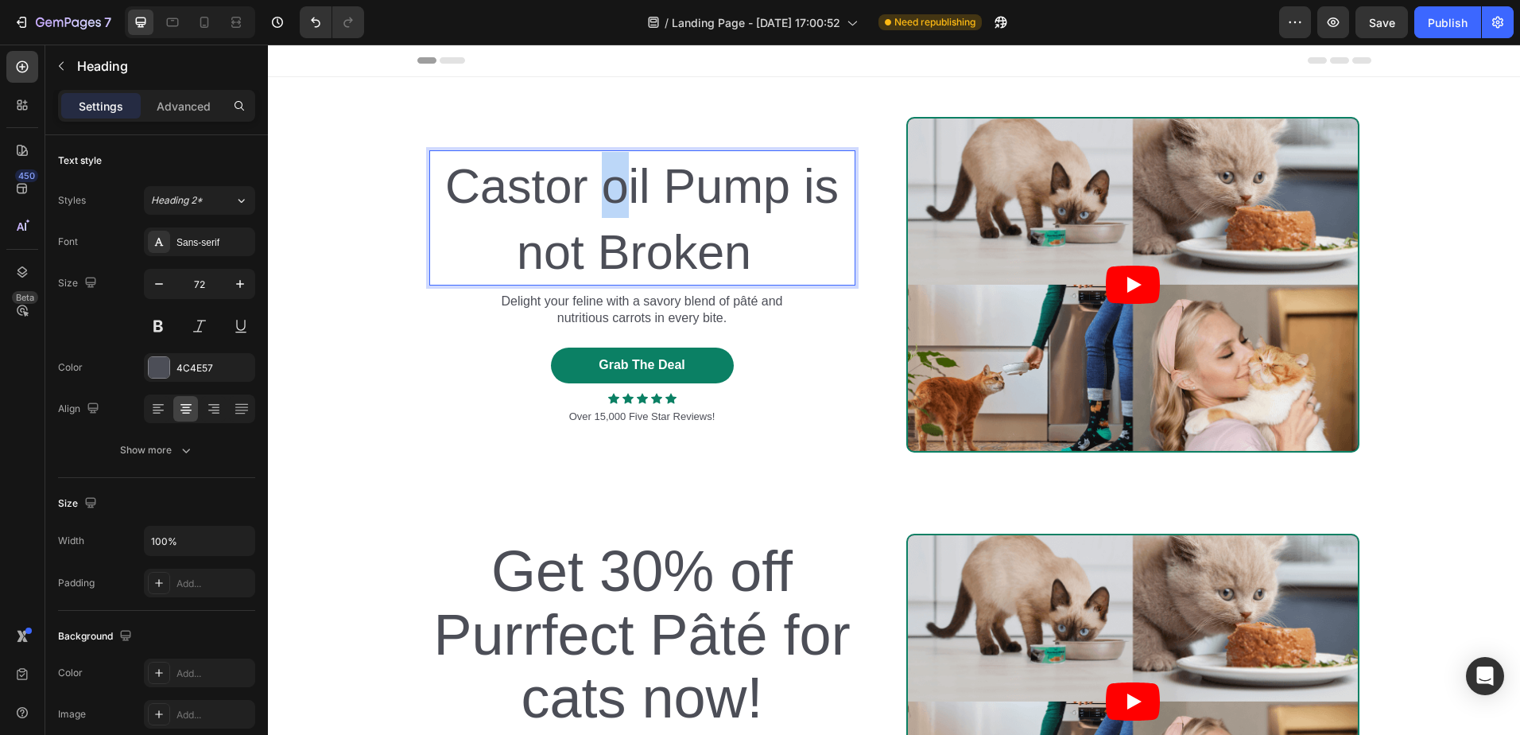
drag, startPoint x: 615, startPoint y: 193, endPoint x: 606, endPoint y: 191, distance: 9.8
click at [606, 191] on span "Castor oil Pump is not Broken" at bounding box center [642, 219] width 394 height 120
drag, startPoint x: 540, startPoint y: 256, endPoint x: 508, endPoint y: 256, distance: 31.8
click at [508, 256] on p "Castor Oil Pump is not Broken" at bounding box center [642, 218] width 423 height 132
click at [813, 209] on span "Castor Oil Pump is Not Broken" at bounding box center [642, 219] width 404 height 120
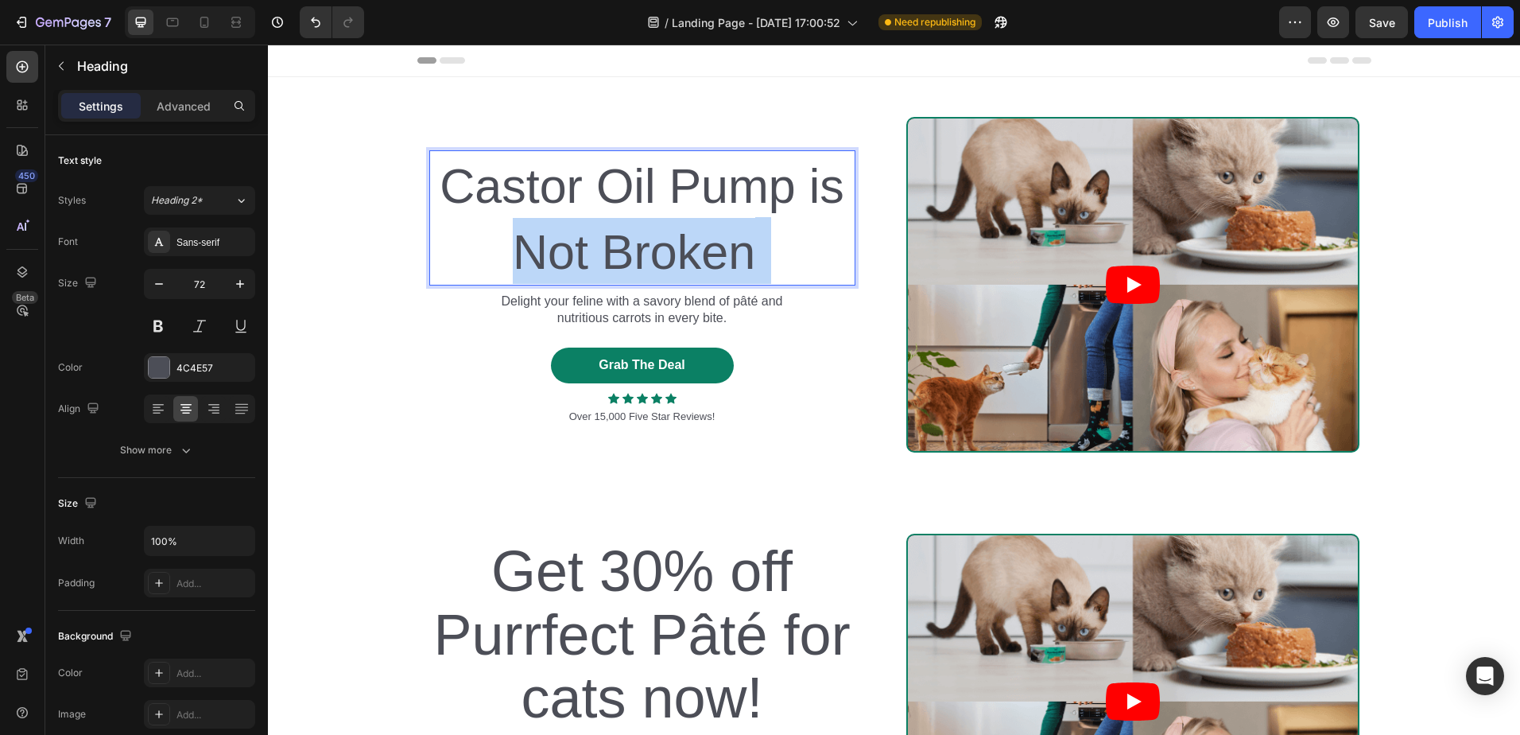
drag, startPoint x: 766, startPoint y: 258, endPoint x: 500, endPoint y: 256, distance: 265.6
click at [500, 256] on p "Castor Oil Pump is Not Broken" at bounding box center [642, 218] width 423 height 132
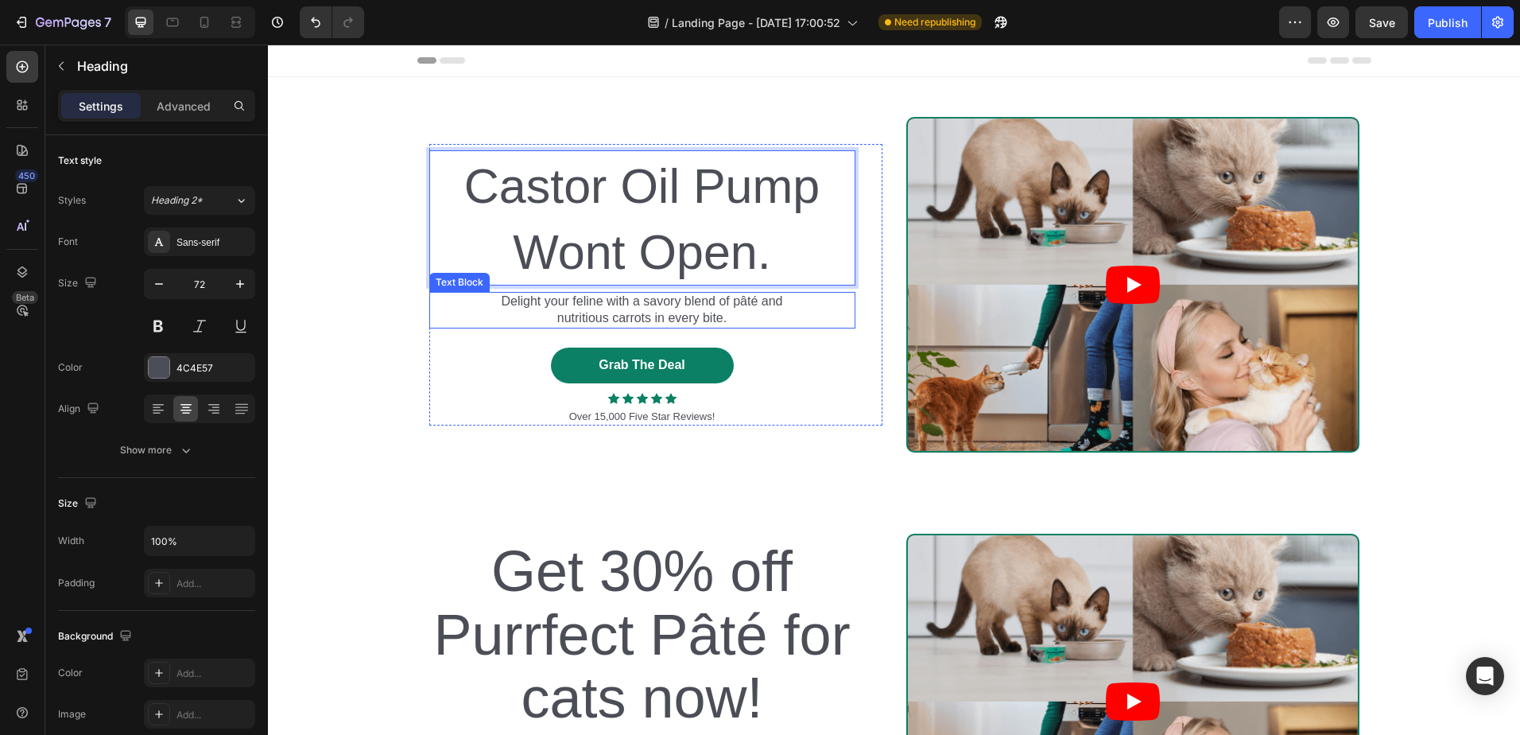
click at [652, 312] on p "Delight your feline with a savory blend of pâté and nutritious carrots in every…" at bounding box center [642, 309] width 305 height 33
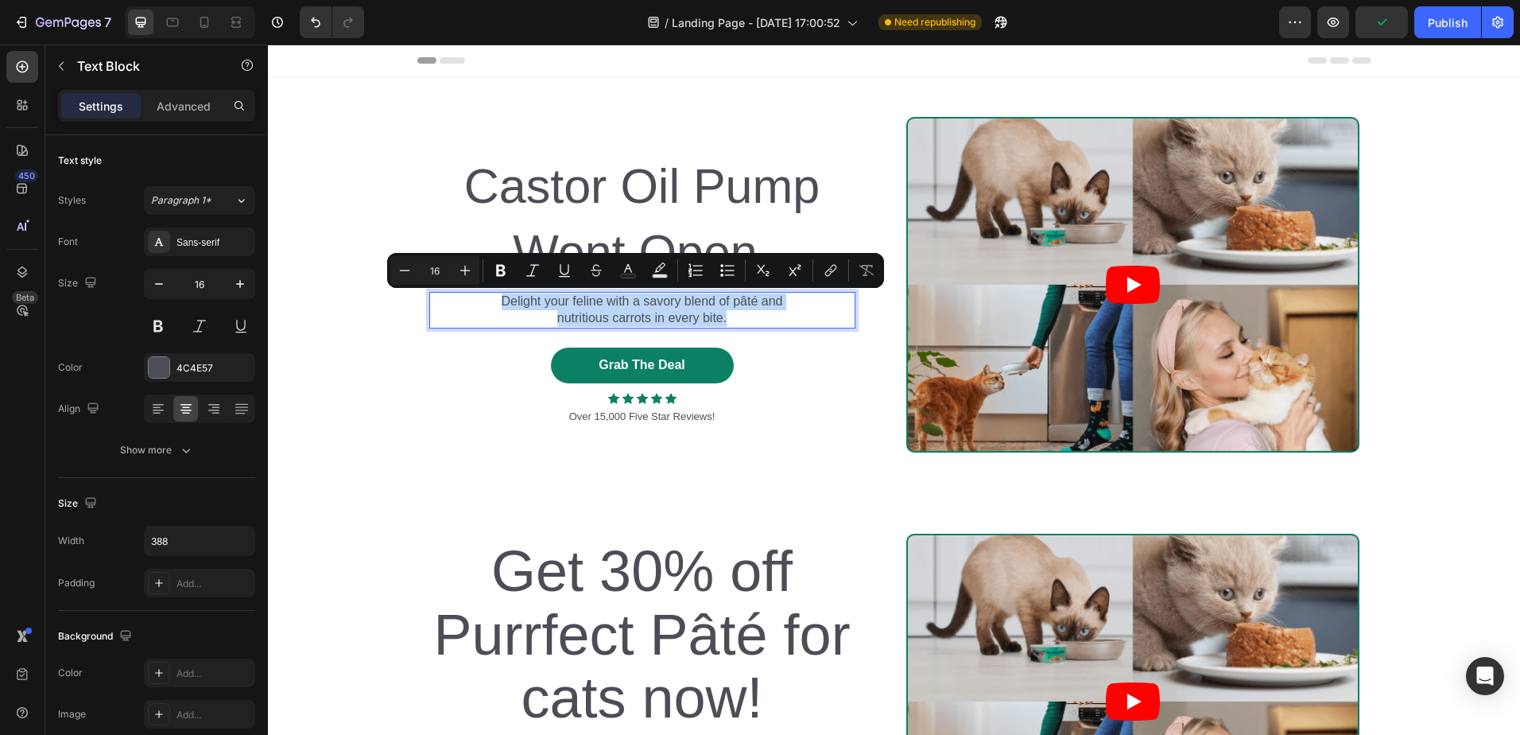
drag, startPoint x: 728, startPoint y: 317, endPoint x: 483, endPoint y: 303, distance: 245.3
click at [490, 303] on p "Delight your feline with a savory blend of pâté and nutritious carrots in every…" at bounding box center [642, 309] width 305 height 33
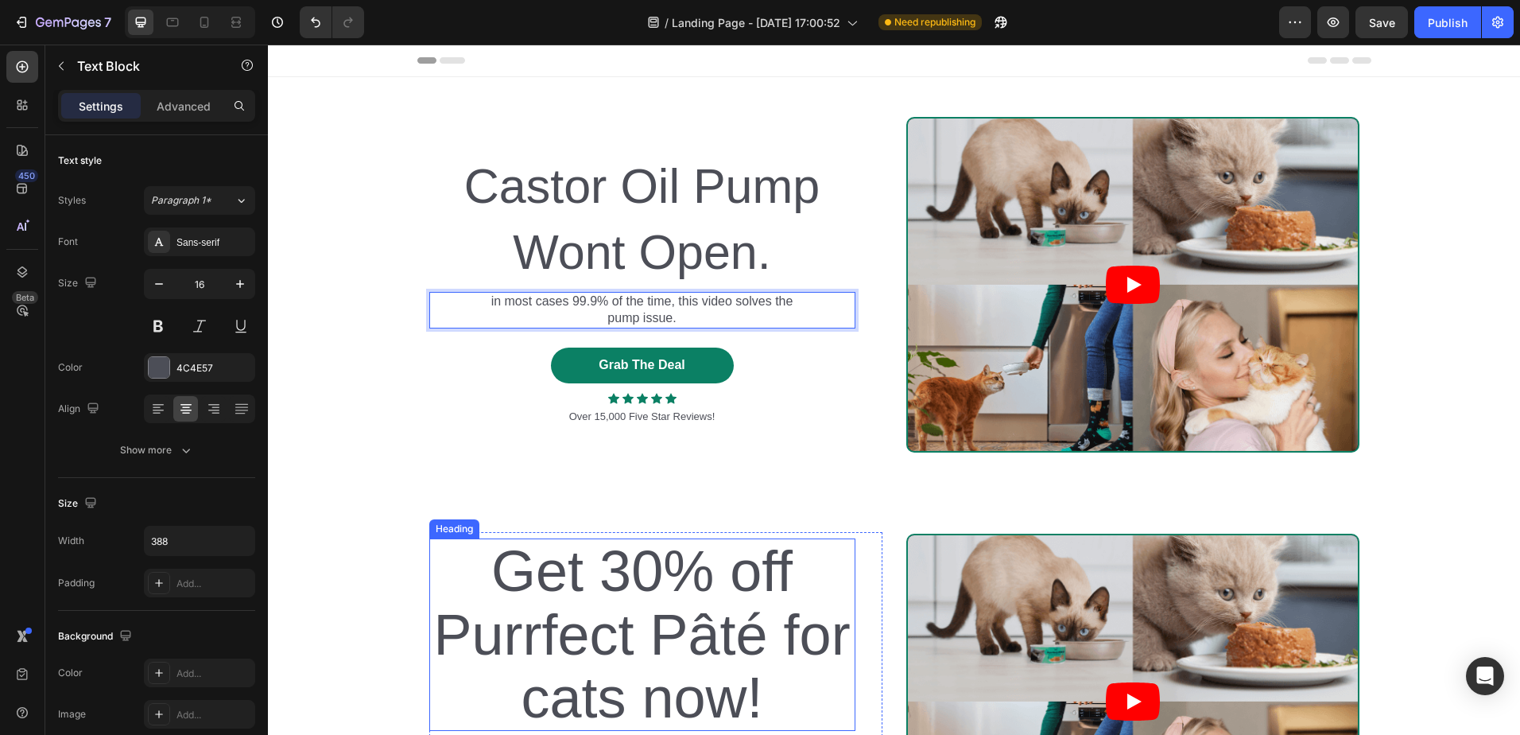
drag, startPoint x: 654, startPoint y: 627, endPoint x: 667, endPoint y: 593, distance: 35.7
click at [655, 627] on h2 "Get 30% off Purrfect Pâté for cats now!" at bounding box center [642, 634] width 426 height 192
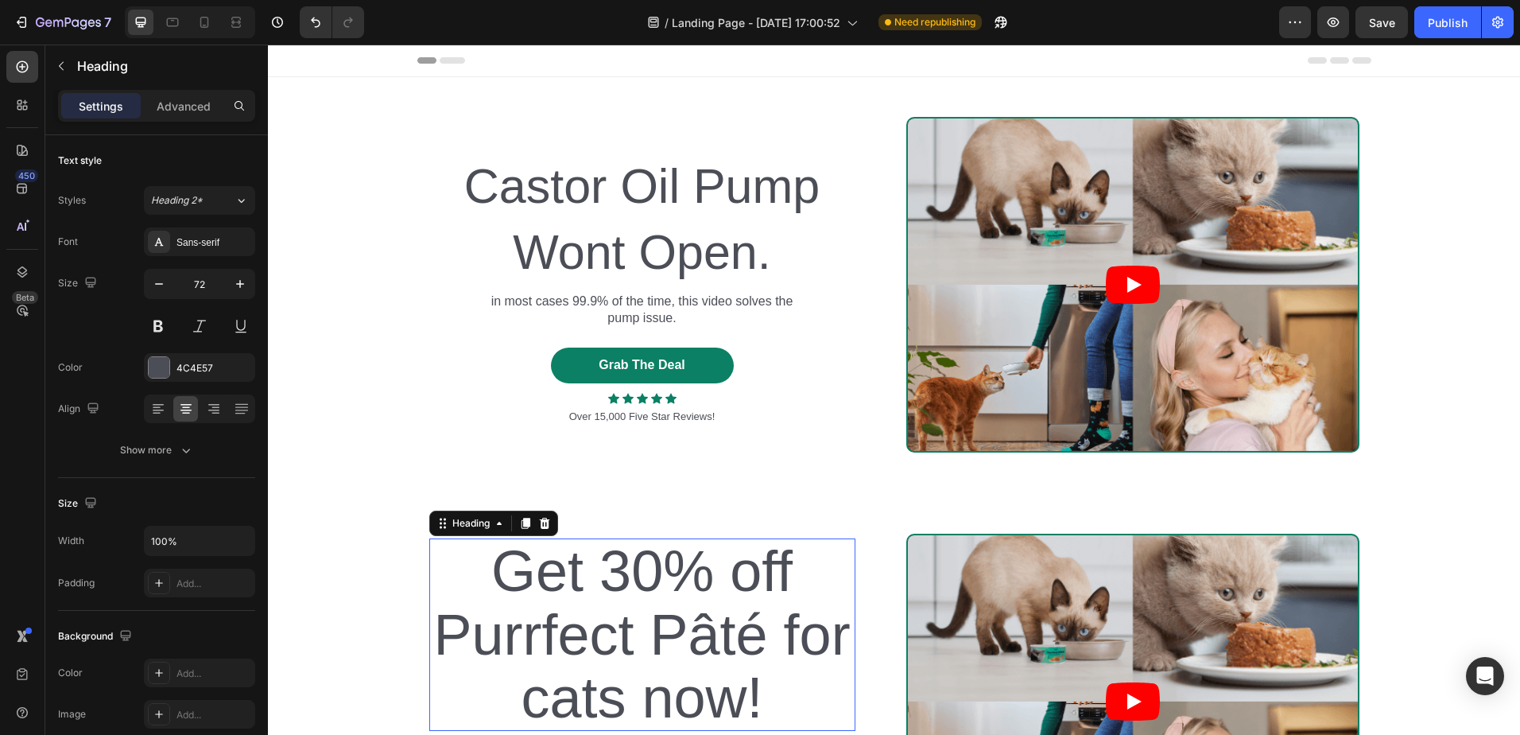
scroll to position [80, 0]
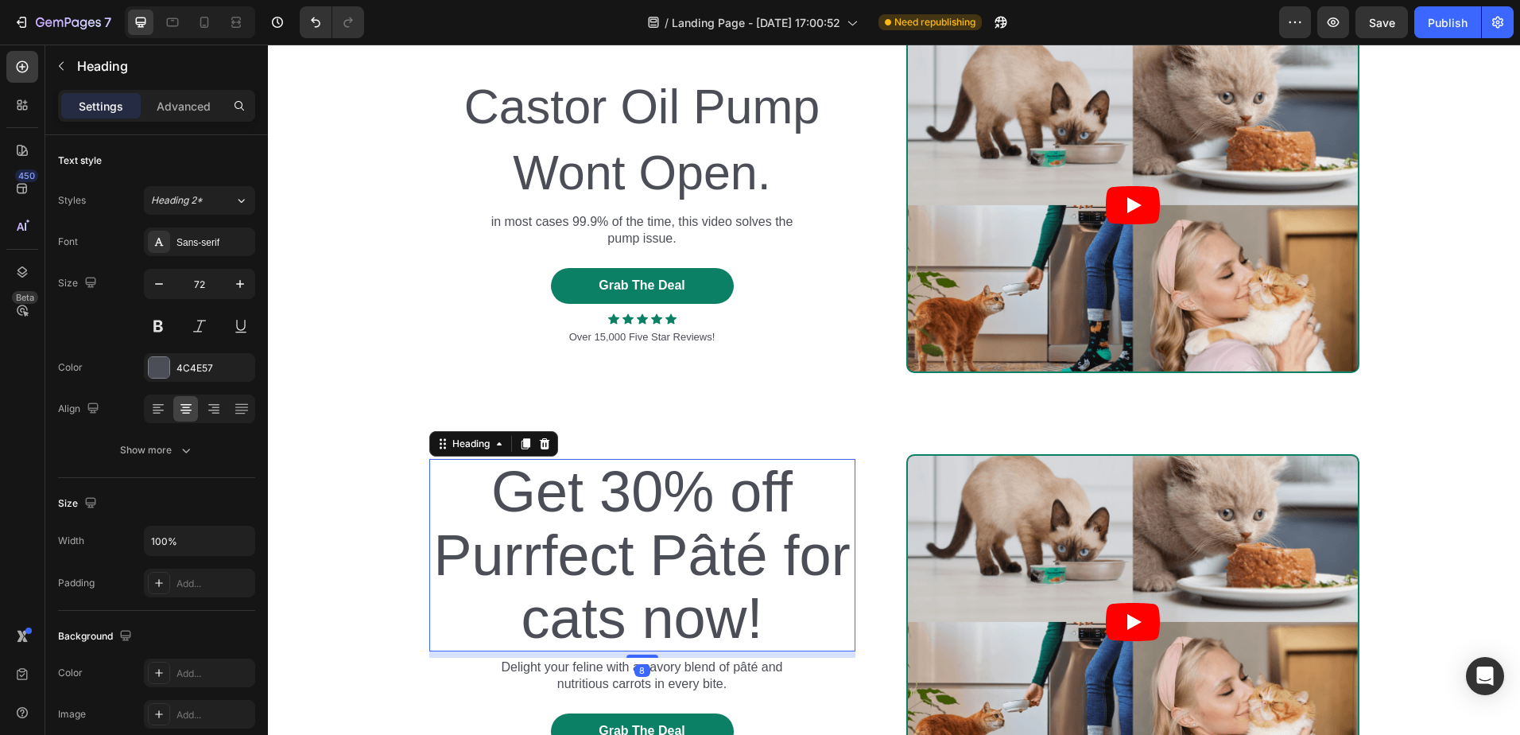
click at [784, 624] on h2 "Get 30% off Purrfect Pâté for cats now!" at bounding box center [642, 555] width 426 height 192
click at [784, 624] on p "Get 30% off Purrfect Pâté for cats now!" at bounding box center [642, 554] width 423 height 189
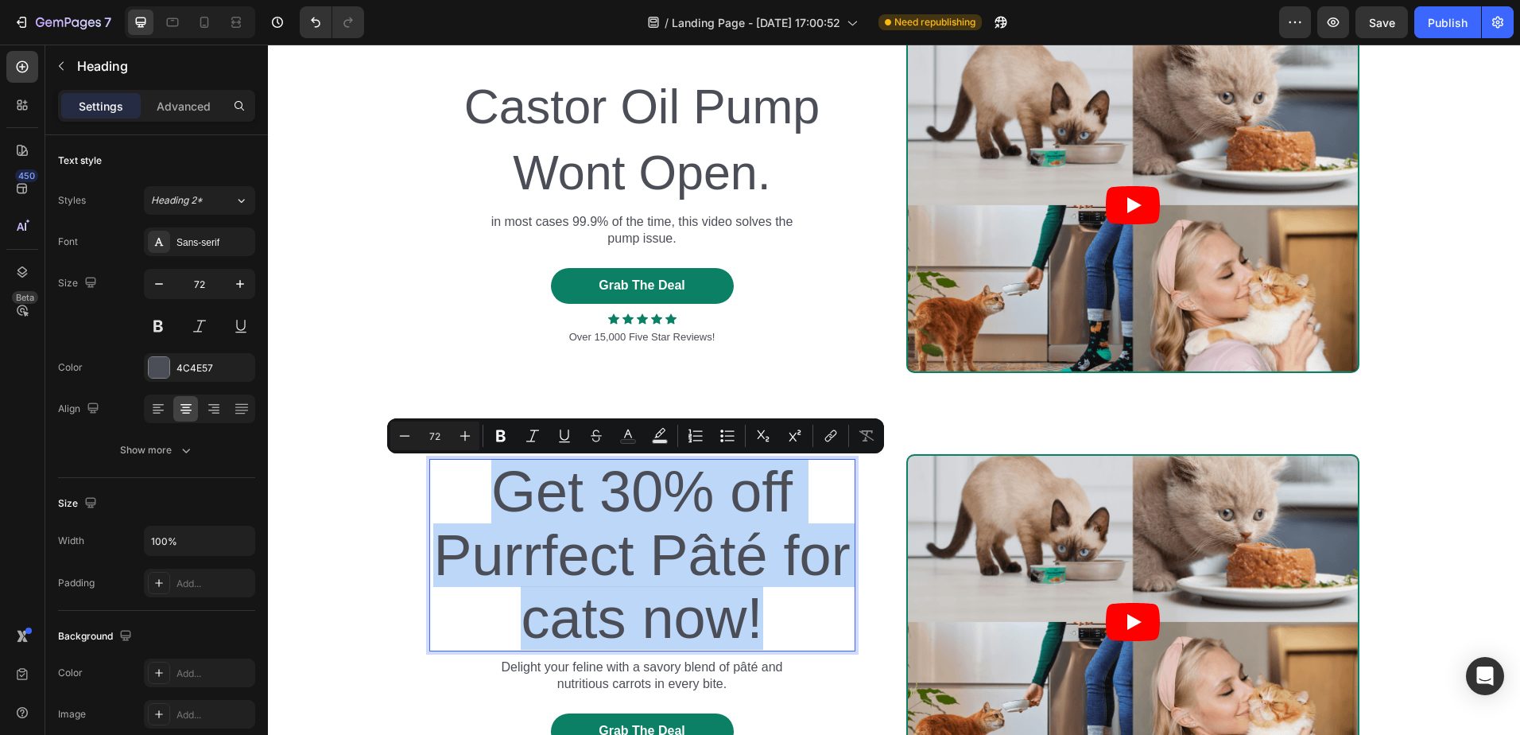
drag, startPoint x: 783, startPoint y: 623, endPoint x: 476, endPoint y: 498, distance: 331.7
click at [476, 498] on p "Get 30% off Purrfect Pâté for cats now!" at bounding box center [642, 554] width 423 height 189
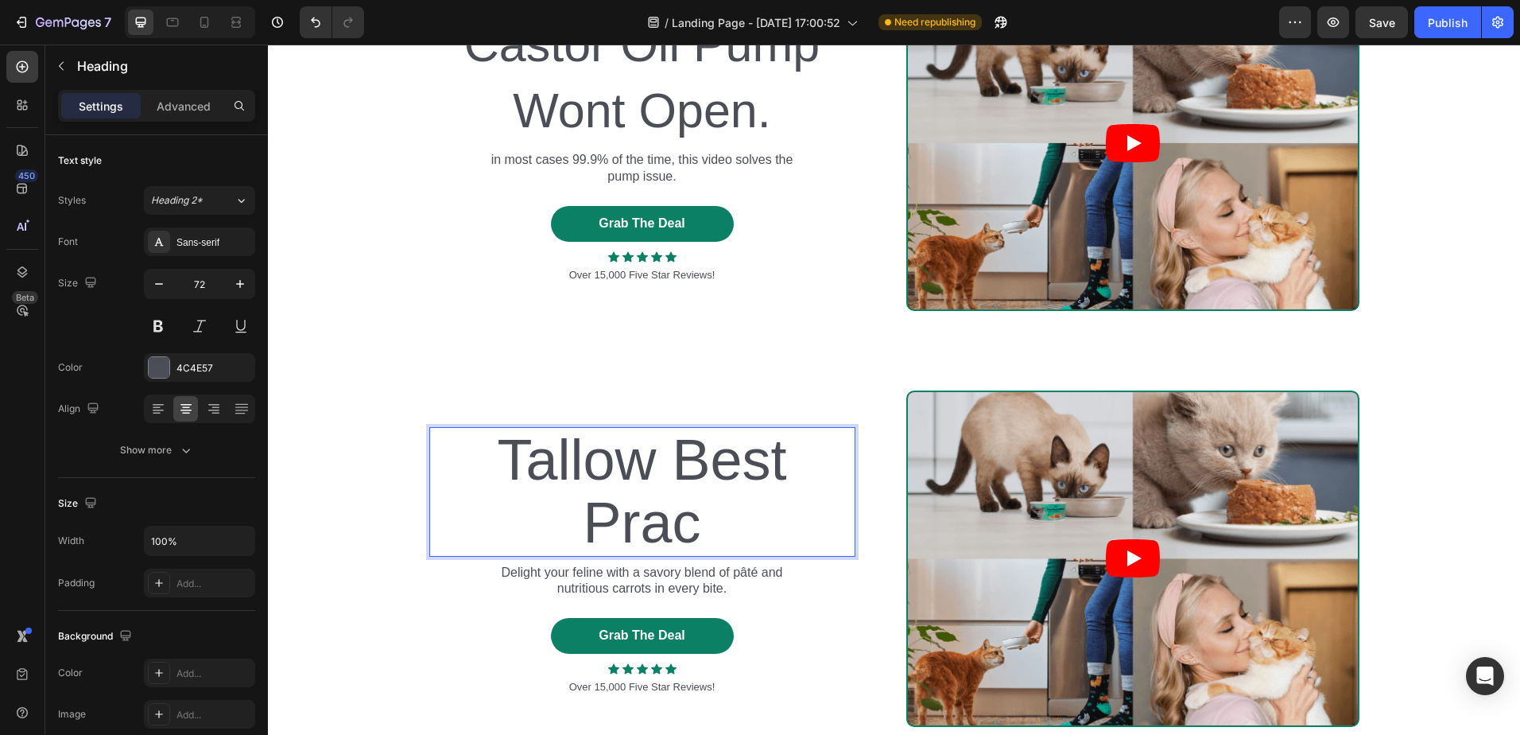
scroll to position [110, 0]
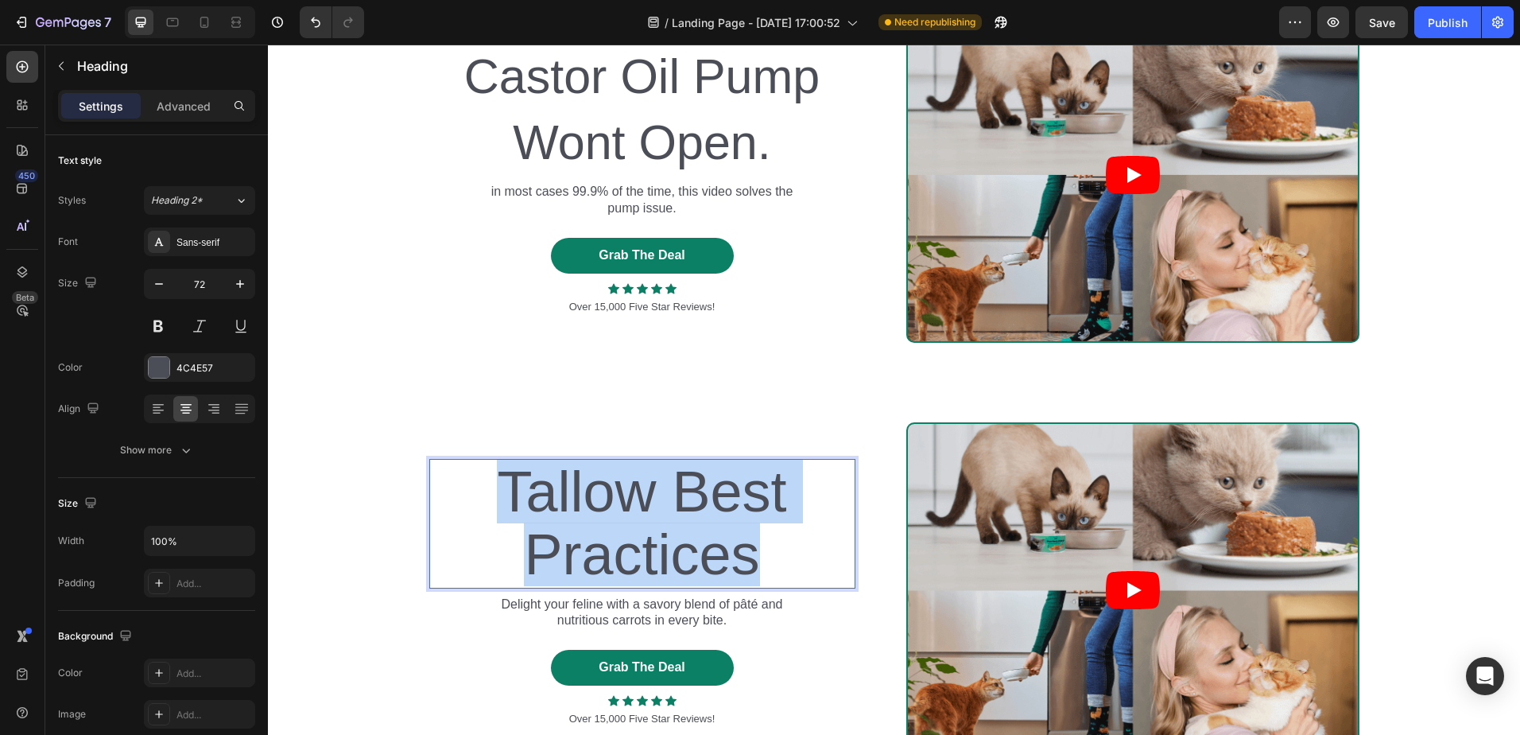
drag, startPoint x: 751, startPoint y: 559, endPoint x: 502, endPoint y: 491, distance: 258.7
click at [502, 491] on p "Tallow Best Practices" at bounding box center [642, 523] width 423 height 126
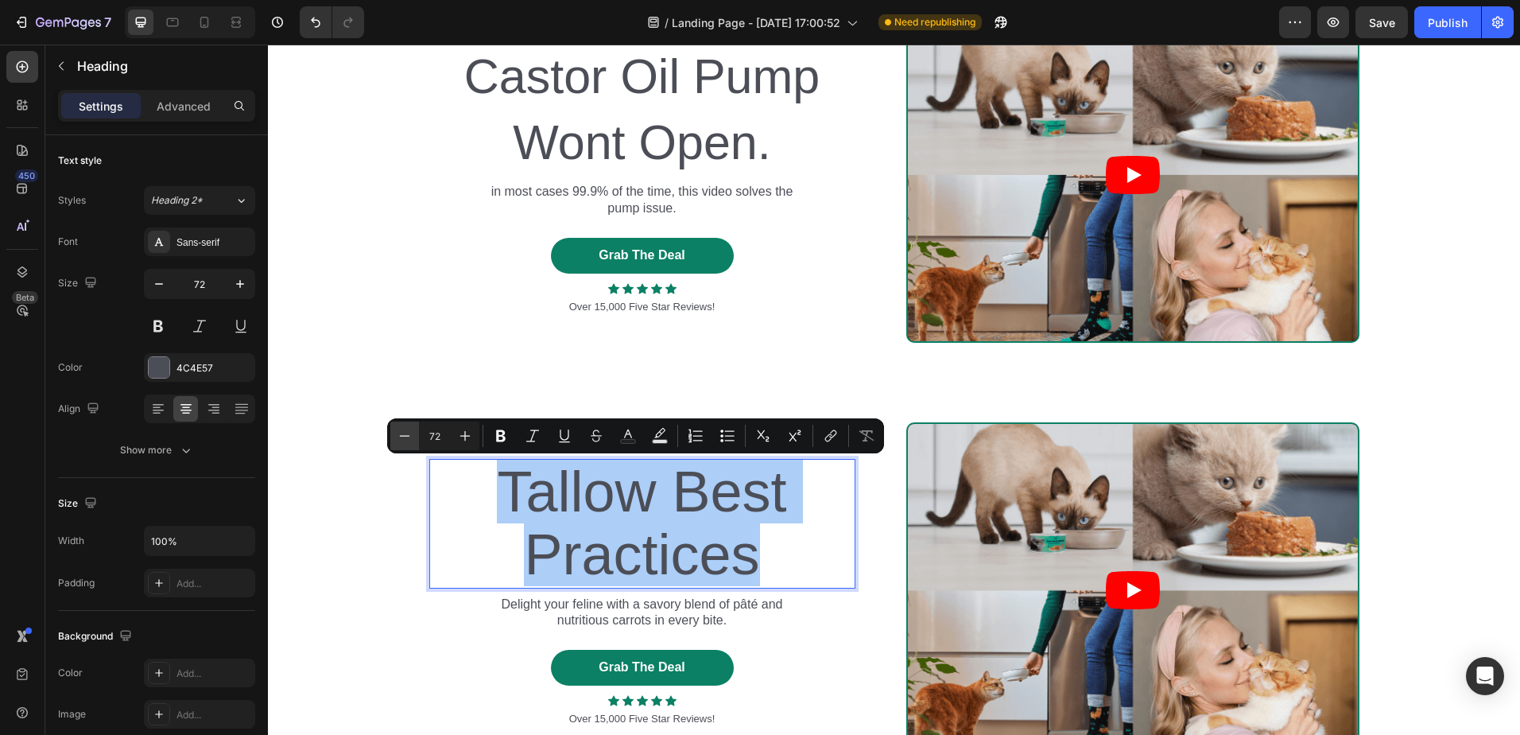
click at [406, 437] on icon "Editor contextual toolbar" at bounding box center [405, 436] width 16 height 16
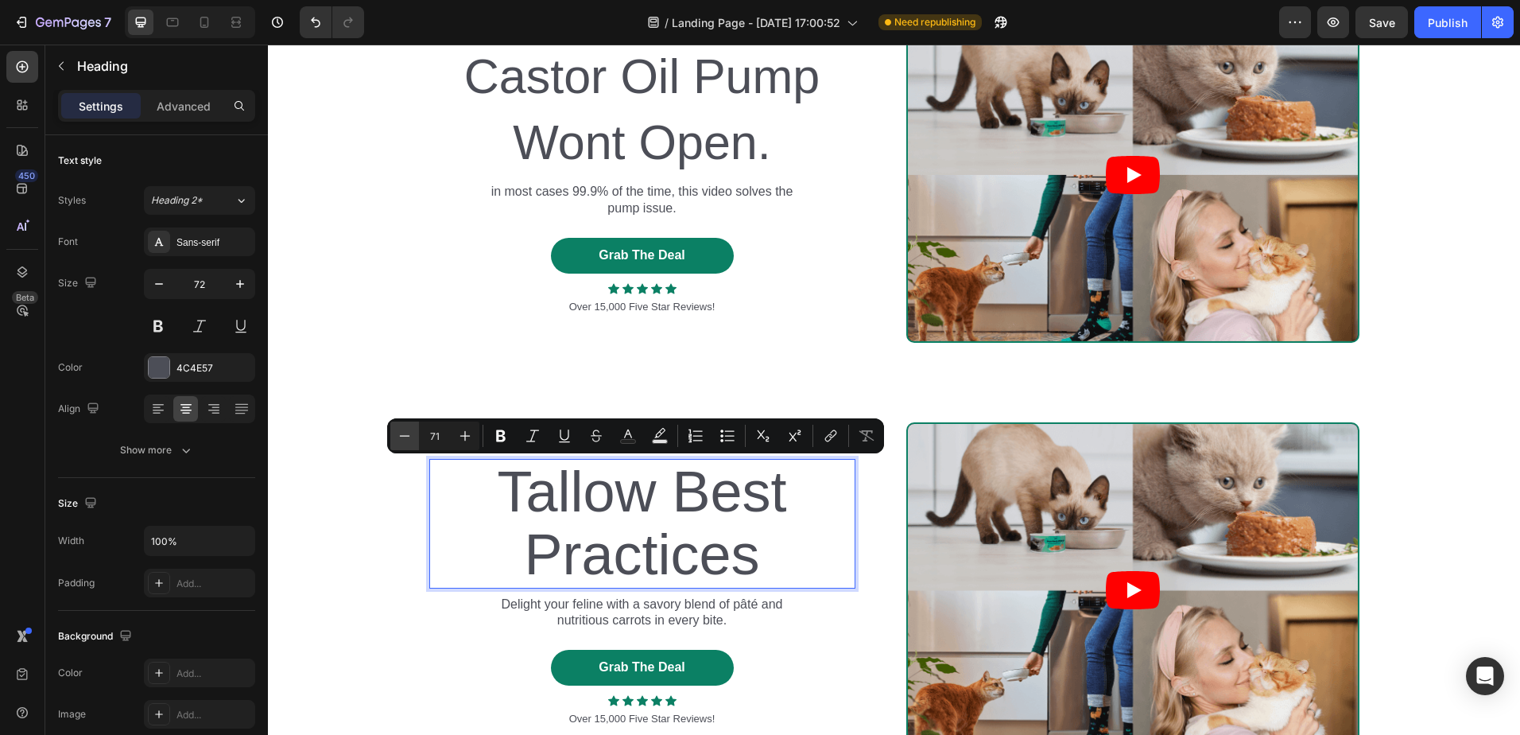
click at [406, 437] on icon "Editor contextual toolbar" at bounding box center [405, 436] width 16 height 16
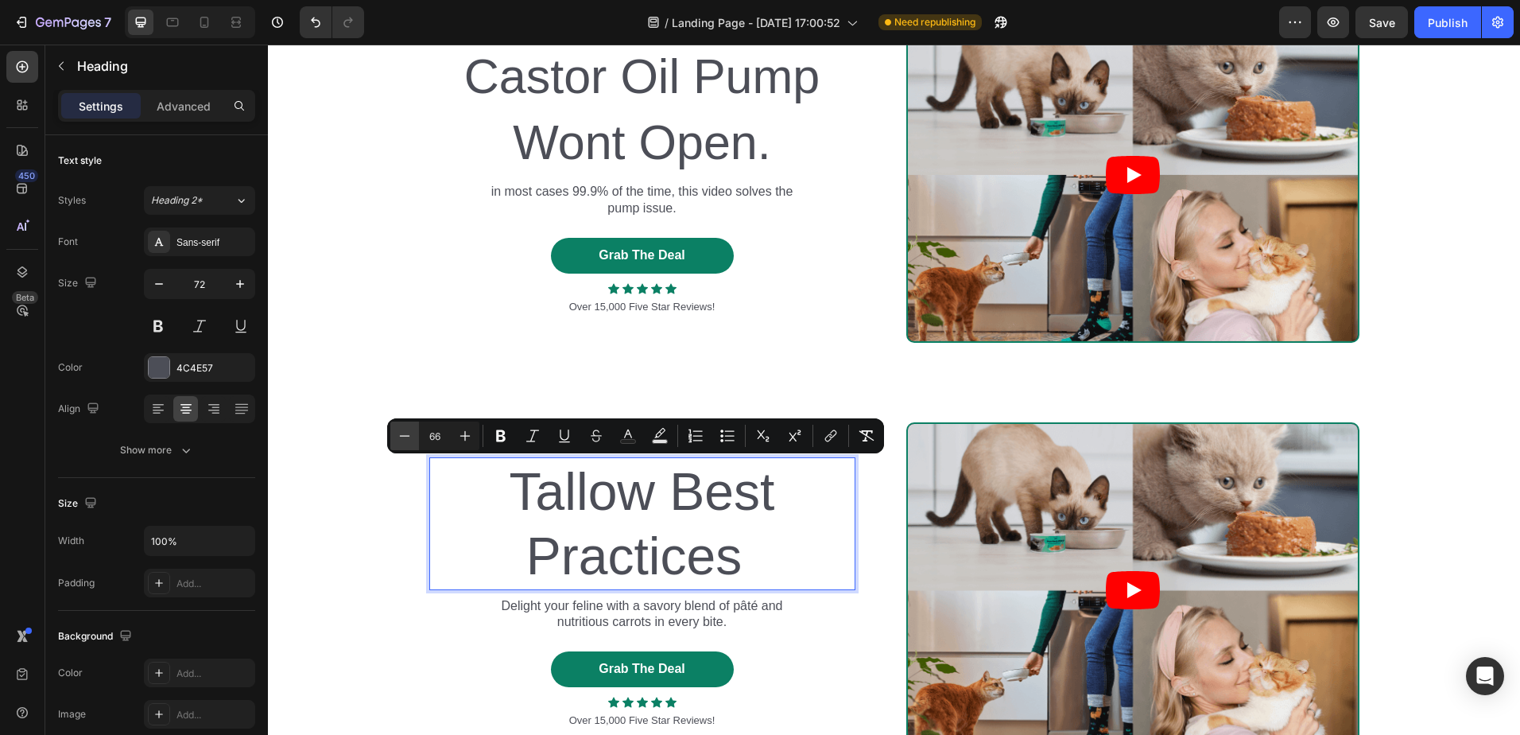
click at [406, 437] on icon "Editor contextual toolbar" at bounding box center [405, 436] width 16 height 16
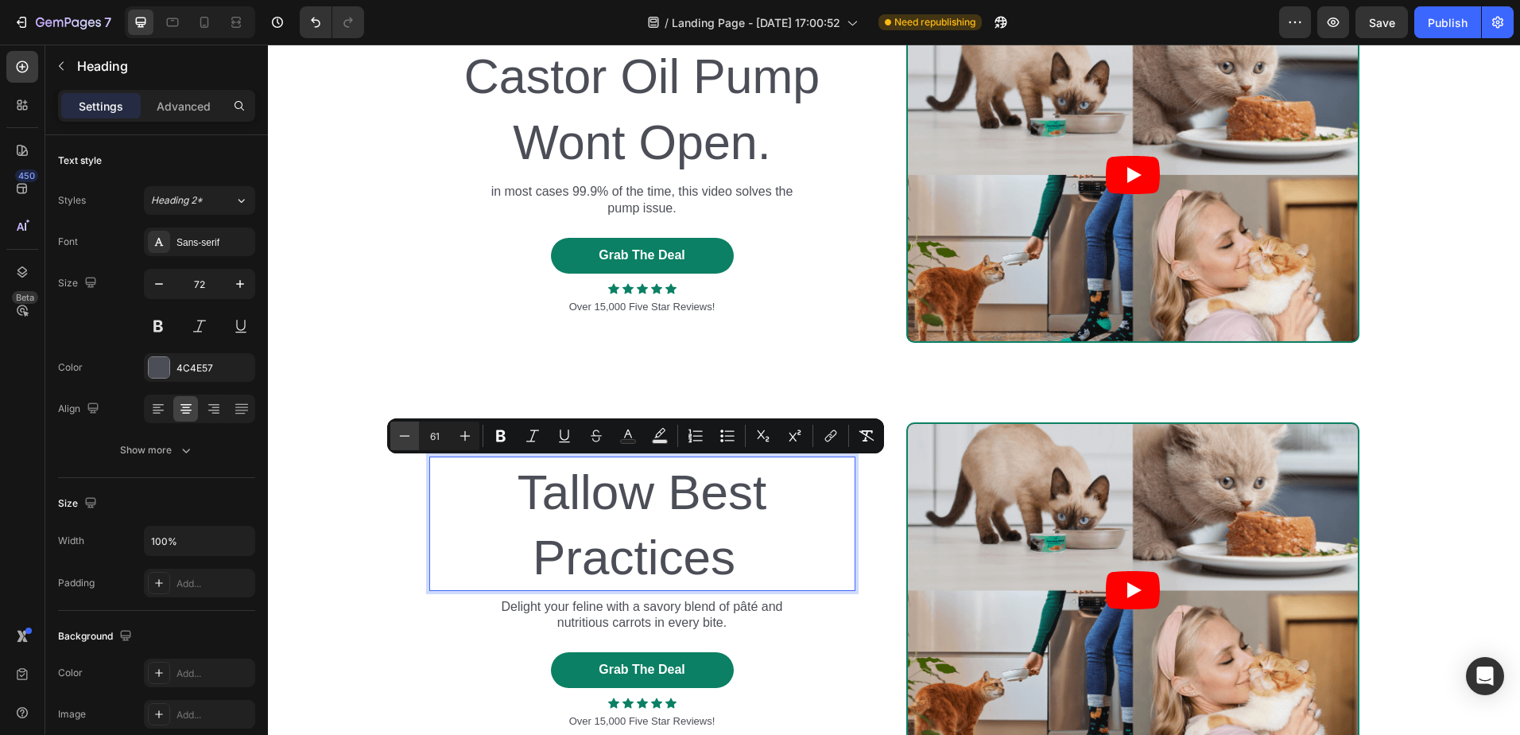
click at [406, 437] on icon "Editor contextual toolbar" at bounding box center [405, 436] width 16 height 16
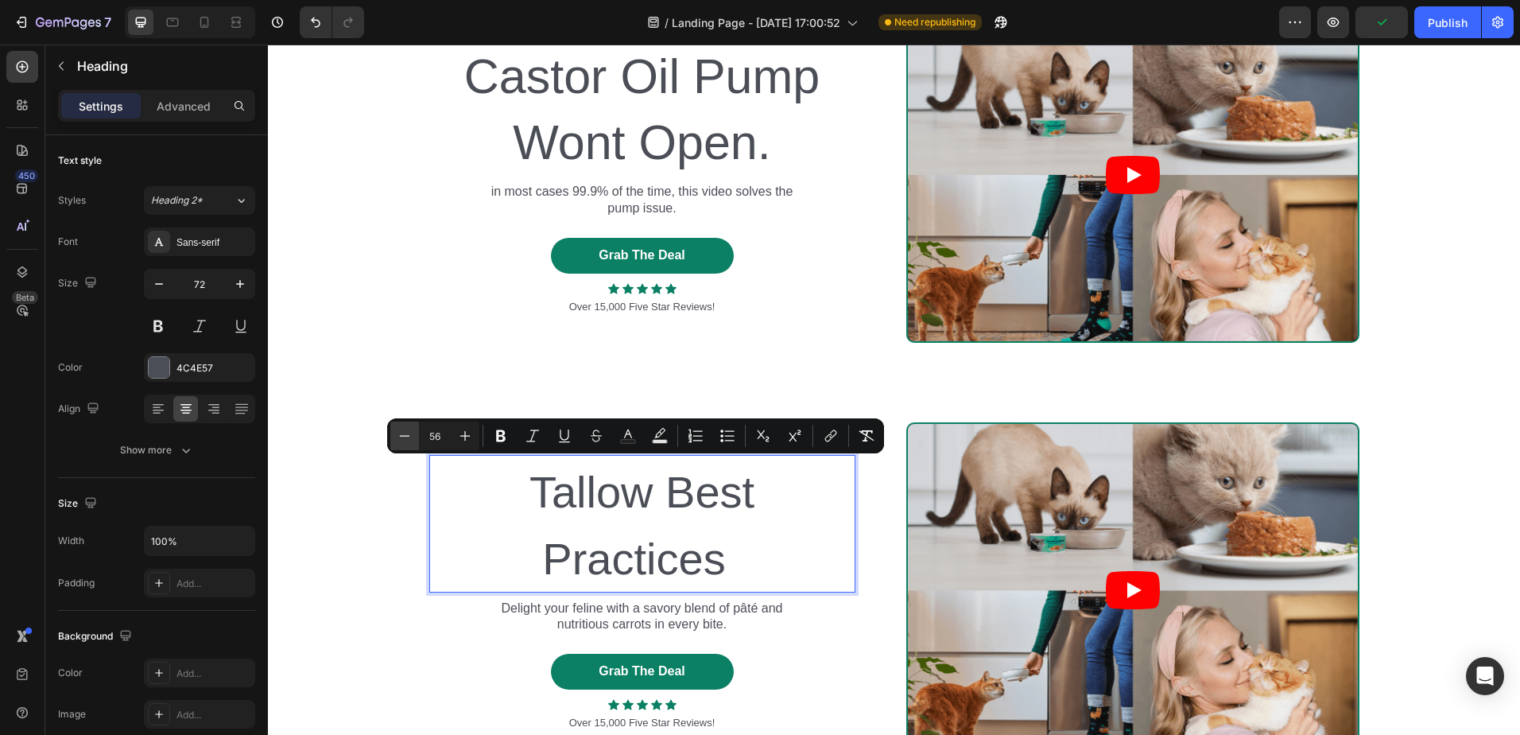
click at [406, 437] on icon "Editor contextual toolbar" at bounding box center [405, 436] width 16 height 16
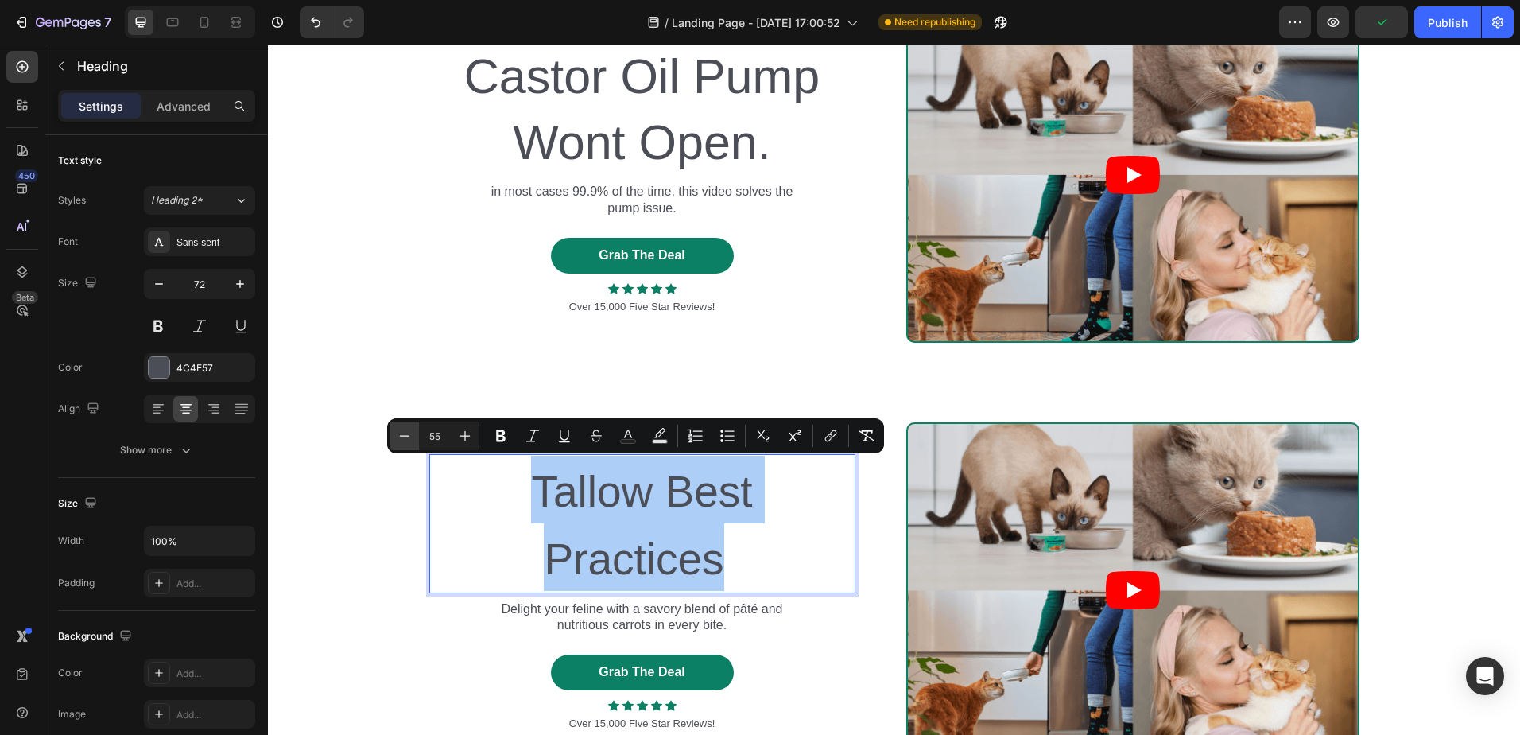
click at [406, 437] on icon "Editor contextual toolbar" at bounding box center [405, 436] width 16 height 16
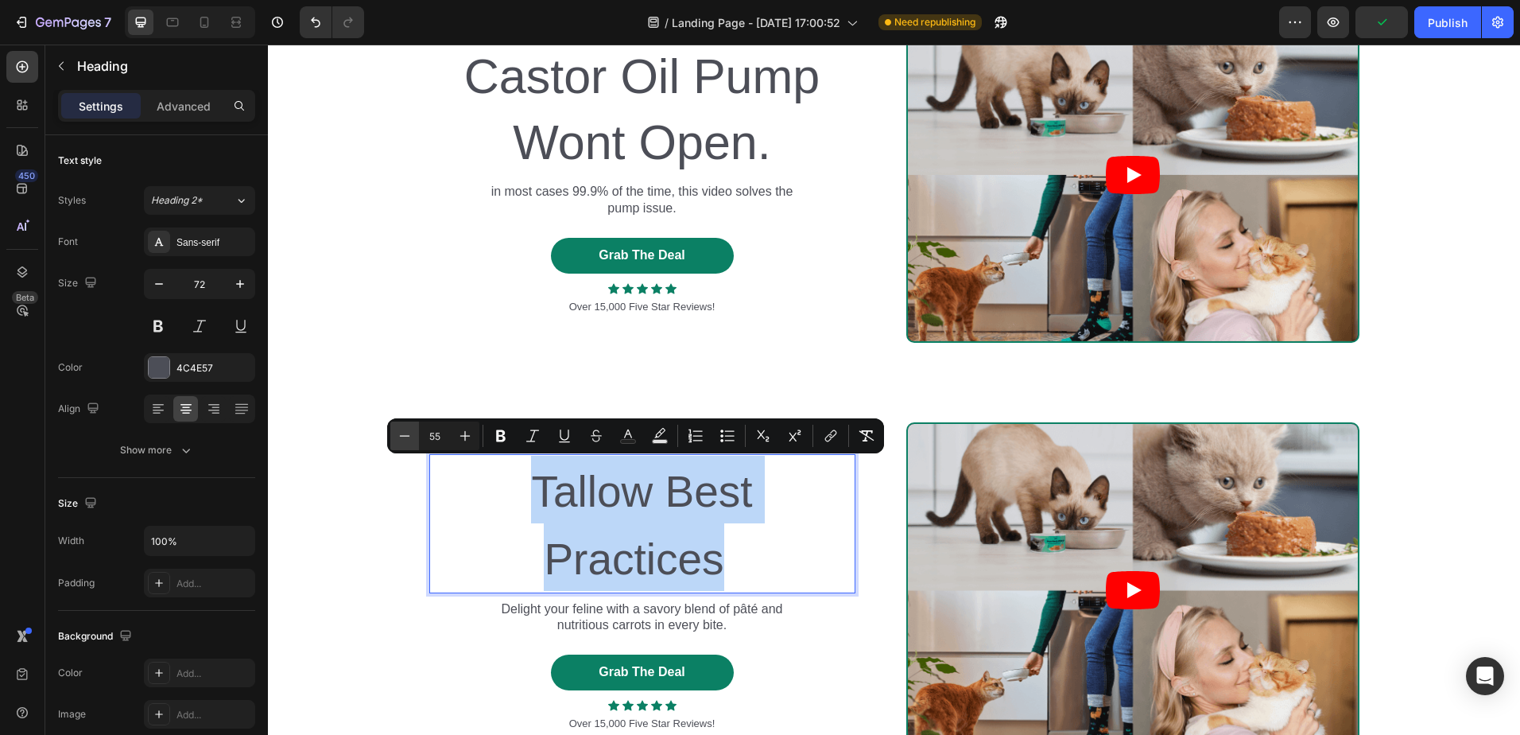
type input "54"
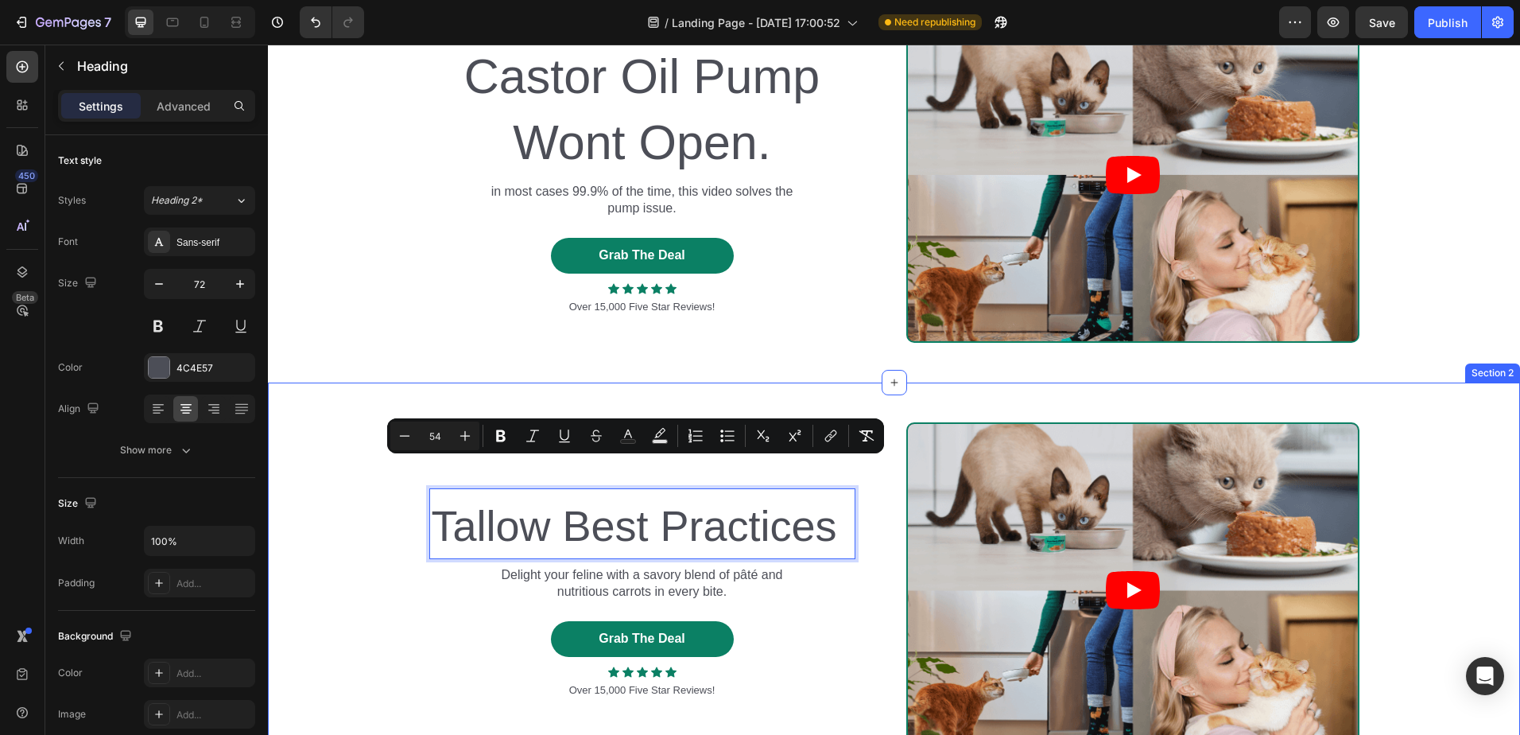
click at [378, 363] on div "Text Block ⁠⁠⁠⁠⁠⁠⁠ Castor Oil Pump Wont Open. Heading in most cases 99.9% of th…" at bounding box center [894, 174] width 1252 height 415
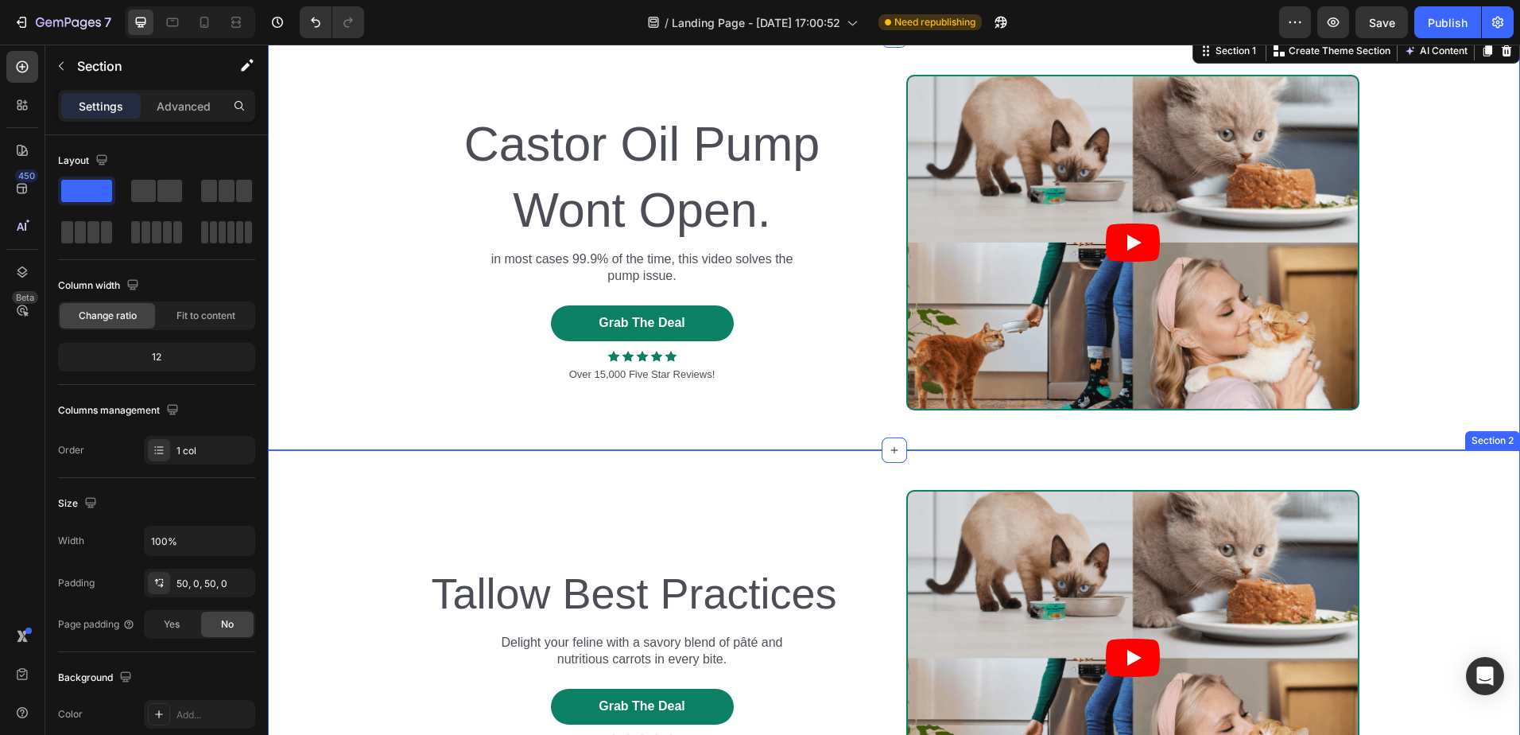
scroll to position [0, 0]
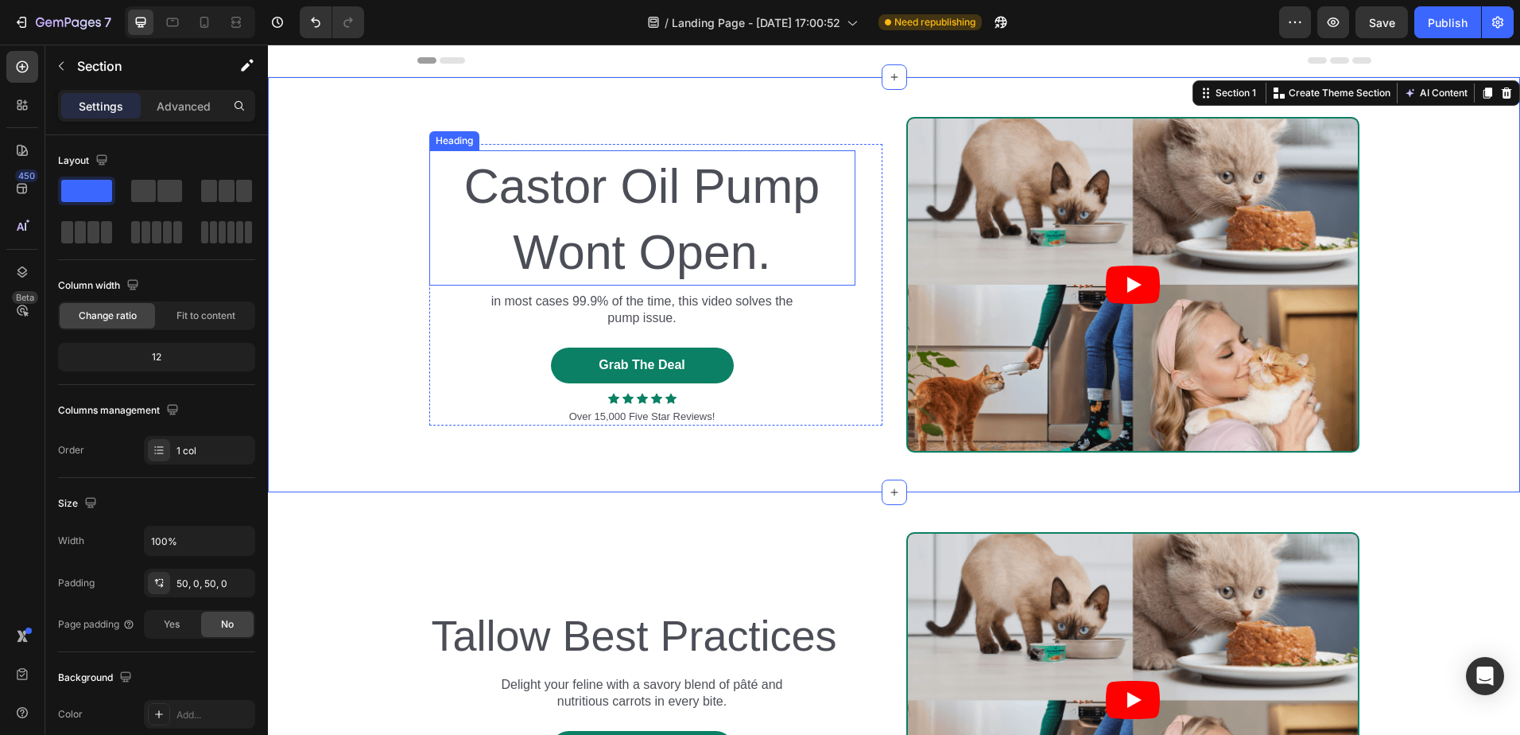
click at [589, 266] on span "Castor Oil Pump Wont Open." at bounding box center [641, 219] width 355 height 120
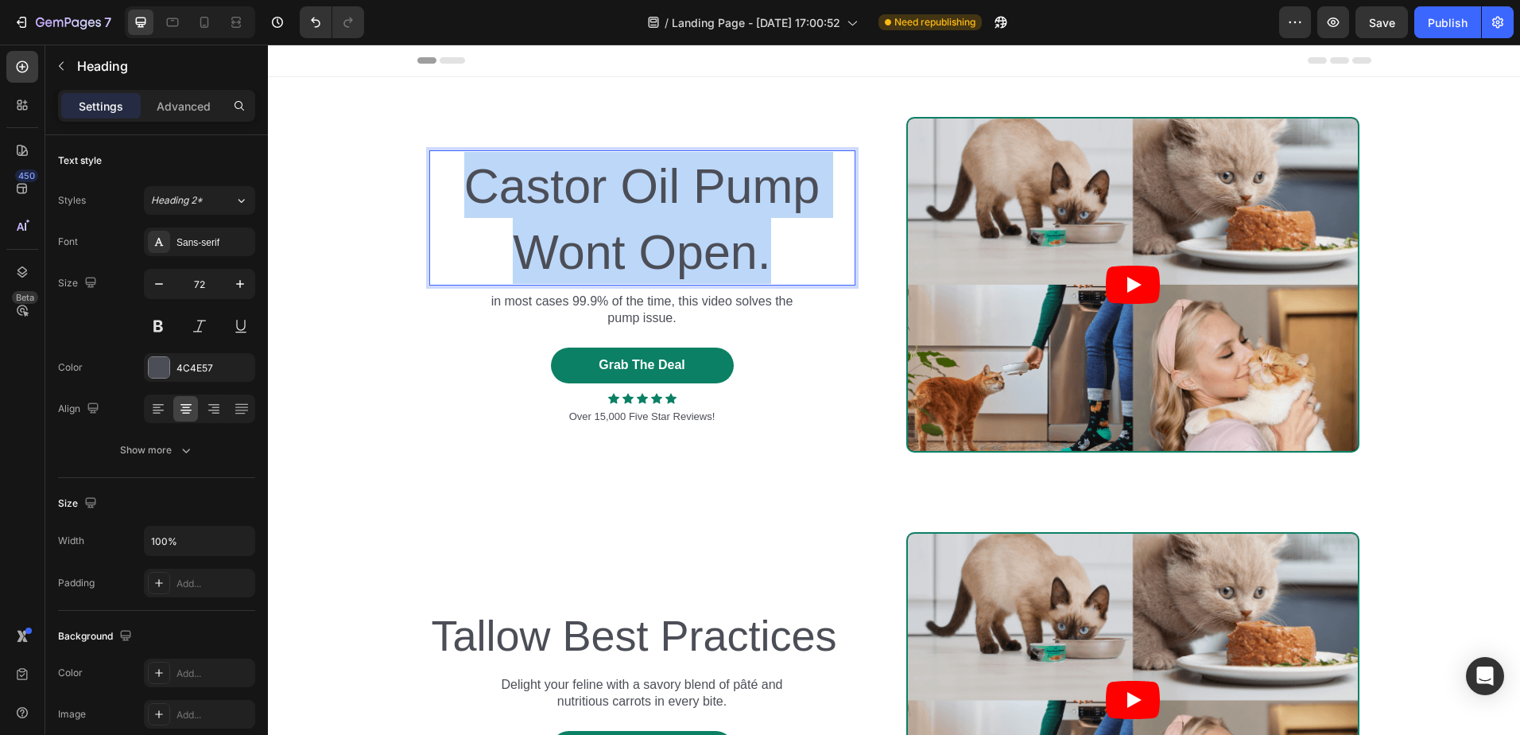
drag, startPoint x: 776, startPoint y: 258, endPoint x: 458, endPoint y: 186, distance: 326.0
click at [458, 186] on p "Castor Oil Pump Wont Open." at bounding box center [642, 218] width 423 height 132
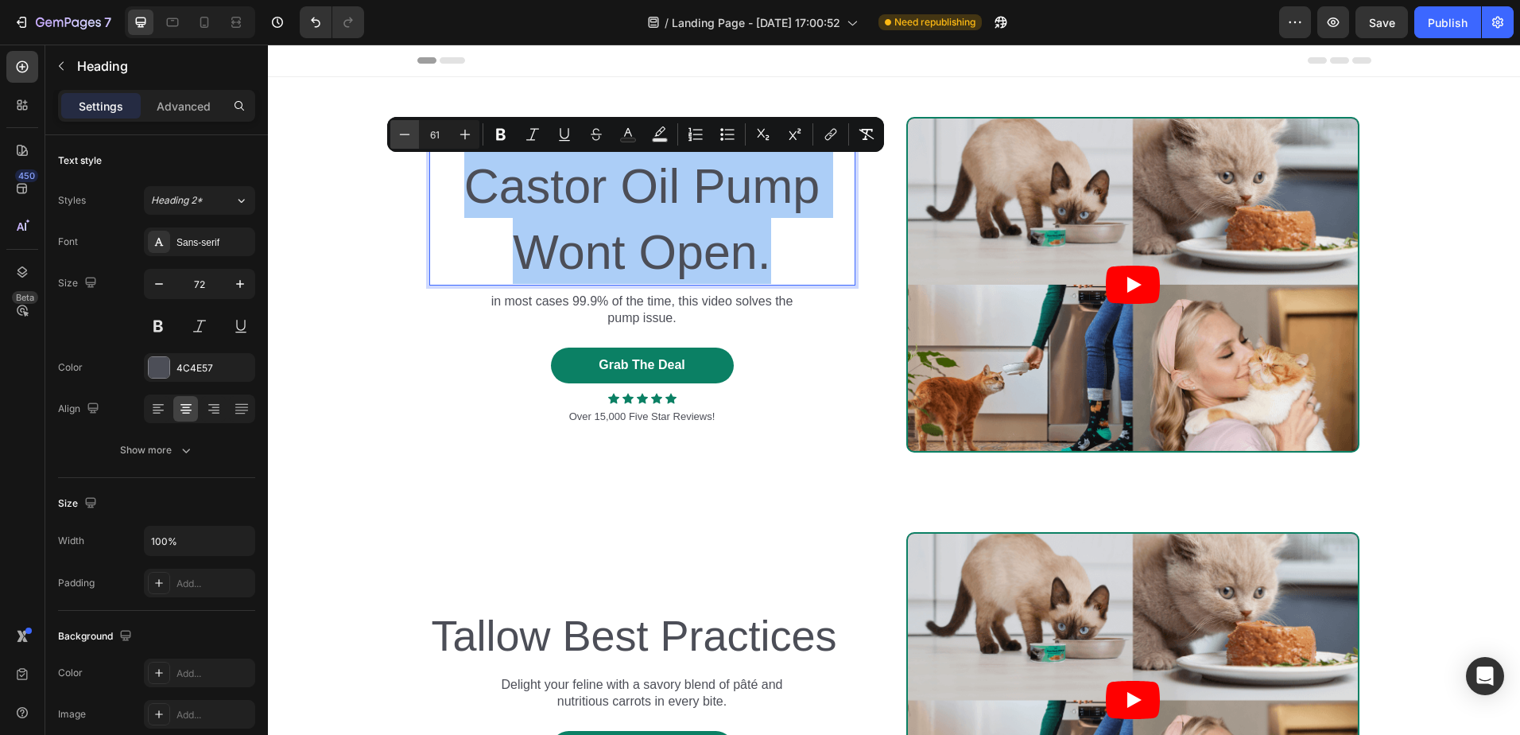
click at [406, 136] on icon "Editor contextual toolbar" at bounding box center [405, 134] width 16 height 16
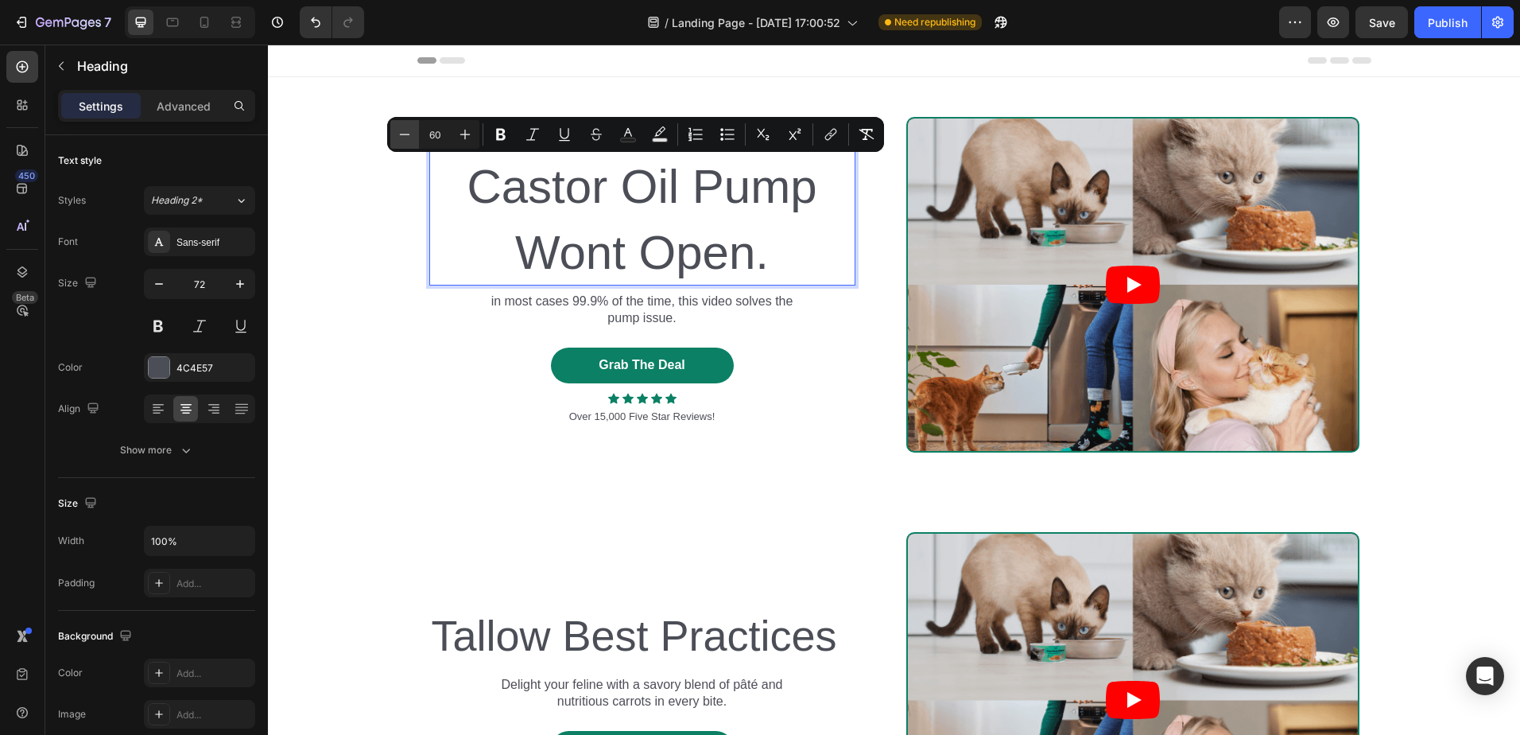
click at [406, 135] on icon "Editor contextual toolbar" at bounding box center [405, 134] width 16 height 16
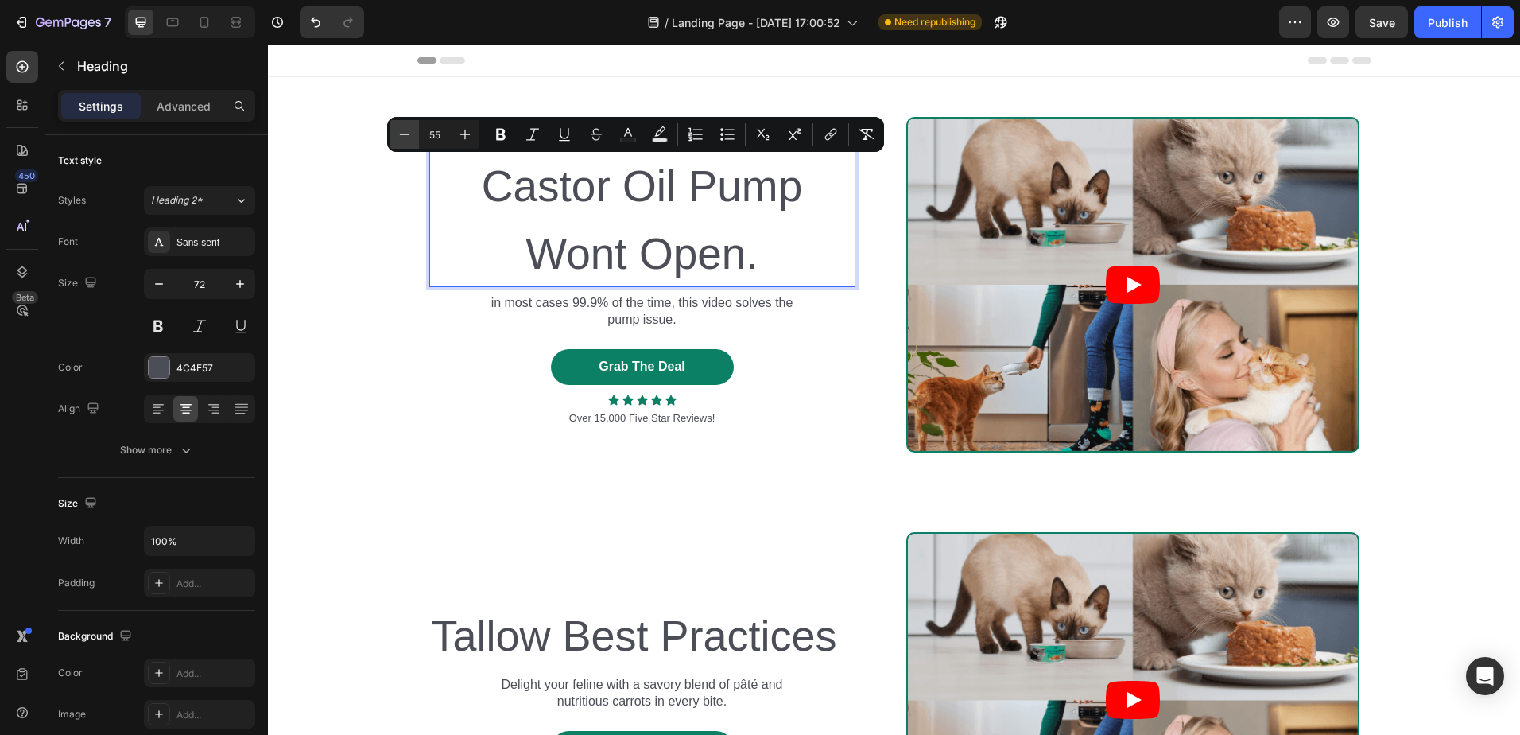
click at [406, 135] on icon "Editor contextual toolbar" at bounding box center [405, 134] width 16 height 16
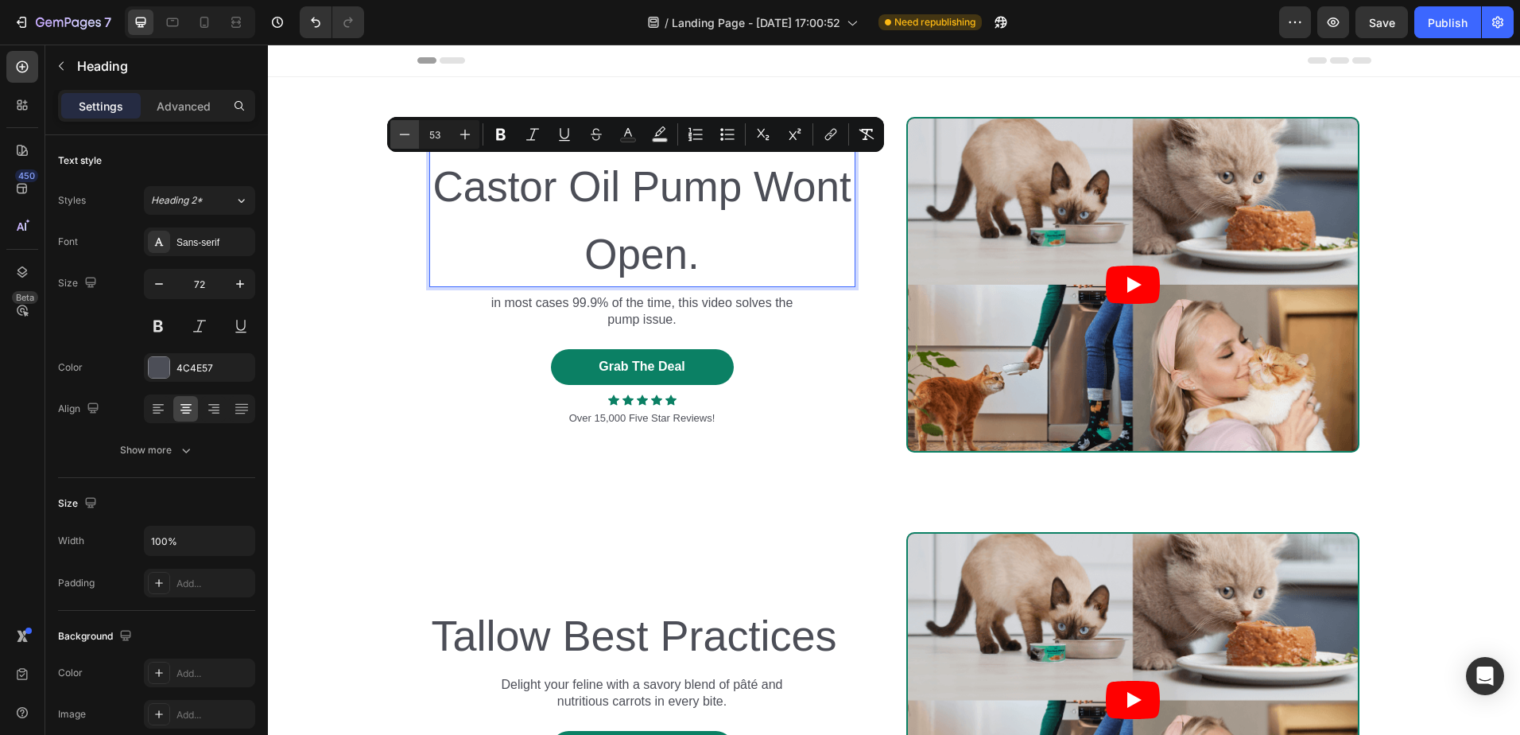
click at [406, 135] on icon "Editor contextual toolbar" at bounding box center [405, 134] width 16 height 16
type input "50"
click at [529, 250] on p "Castor Oil Pump Wont Open." at bounding box center [642, 218] width 423 height 138
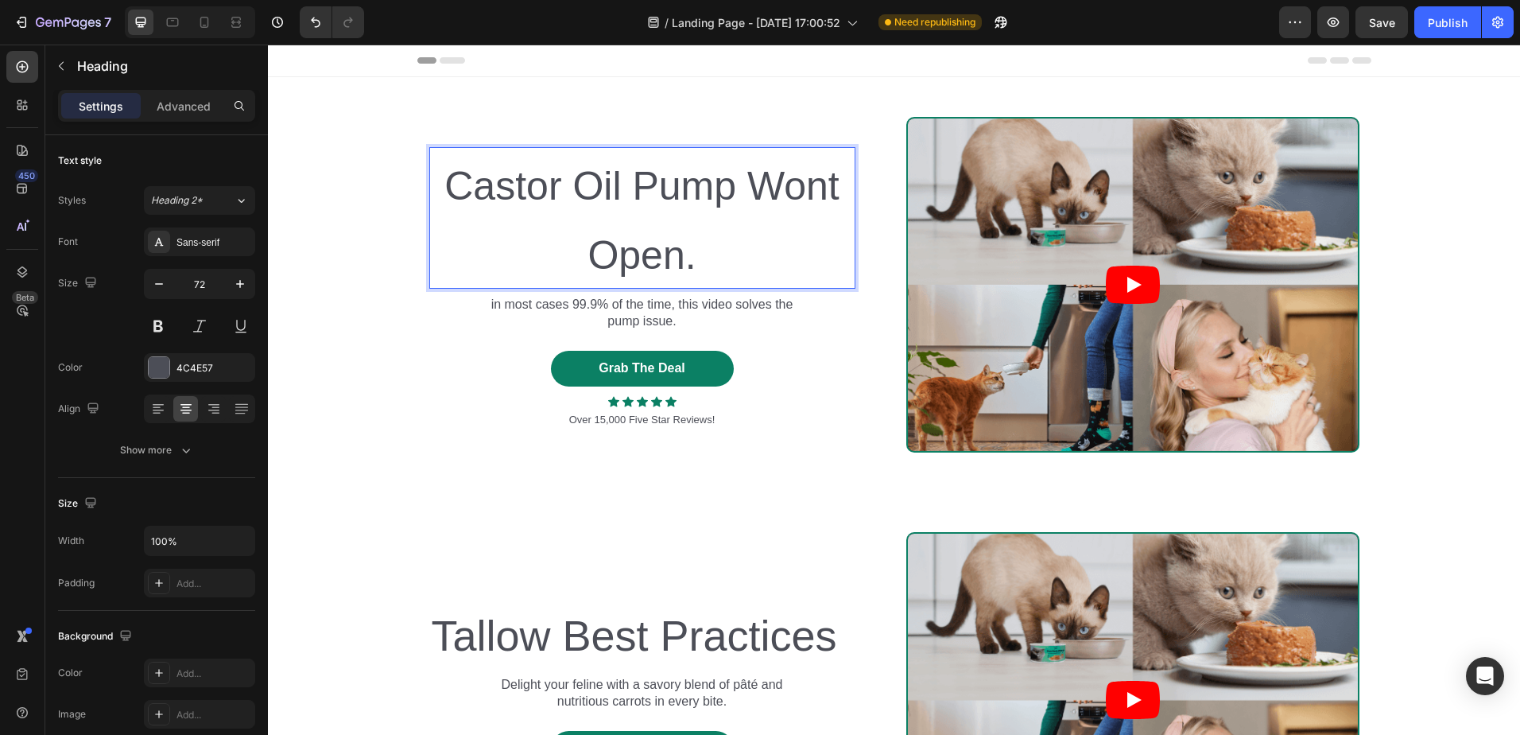
click at [747, 195] on span "Castor Oil Pump Wont Open." at bounding box center [641, 221] width 394 height 114
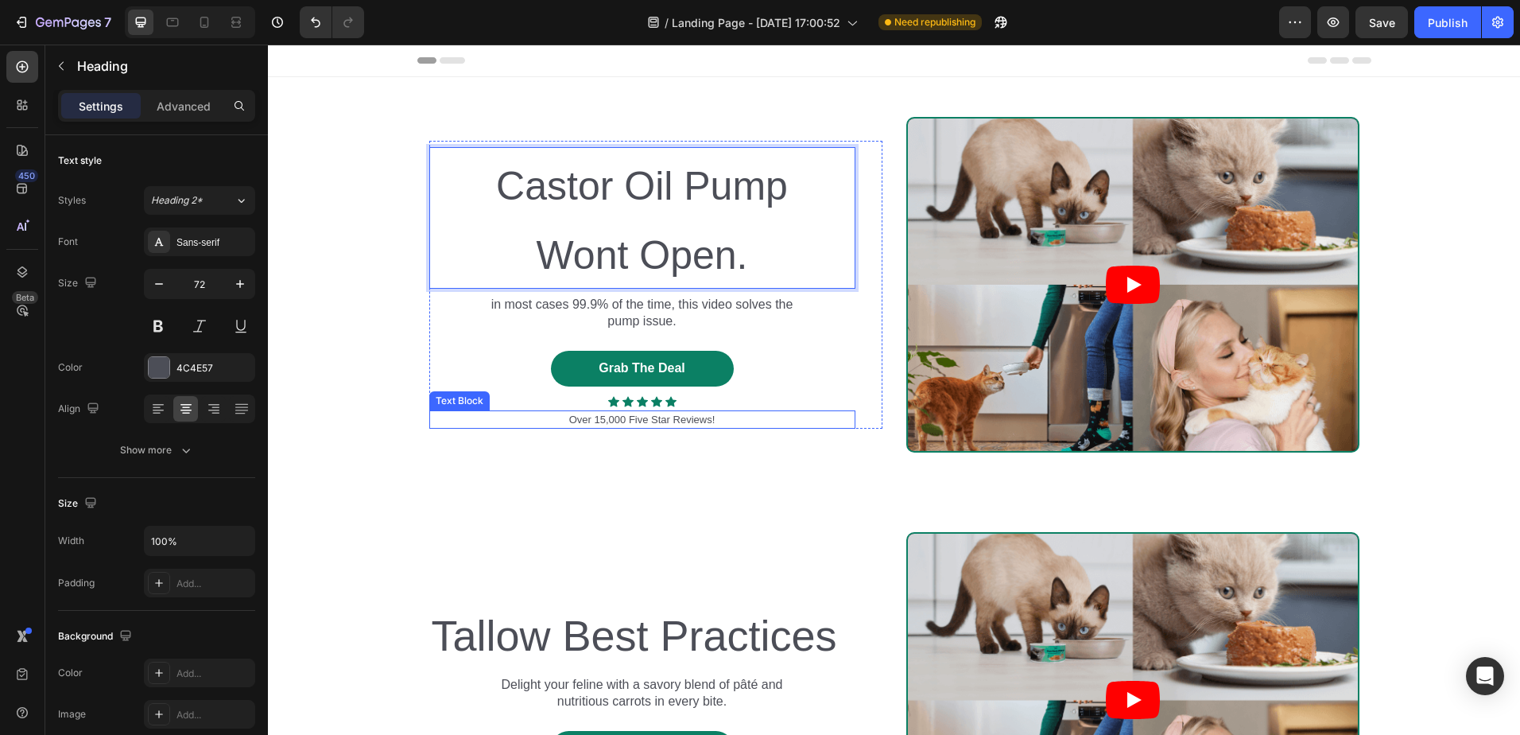
click at [658, 419] on p "Over 15,000 Five Star Reviews!" at bounding box center [642, 420] width 423 height 16
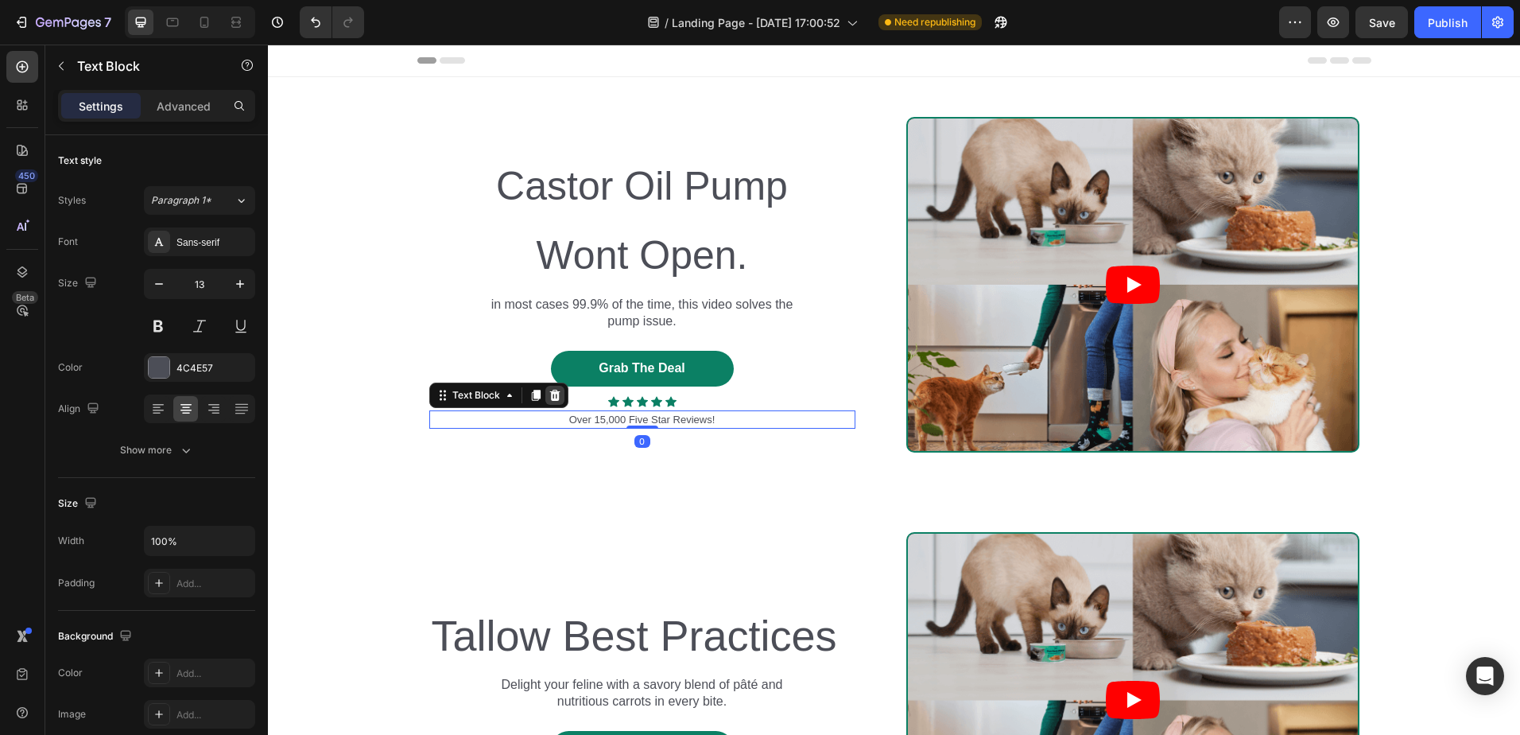
click at [549, 396] on icon at bounding box center [554, 395] width 10 height 11
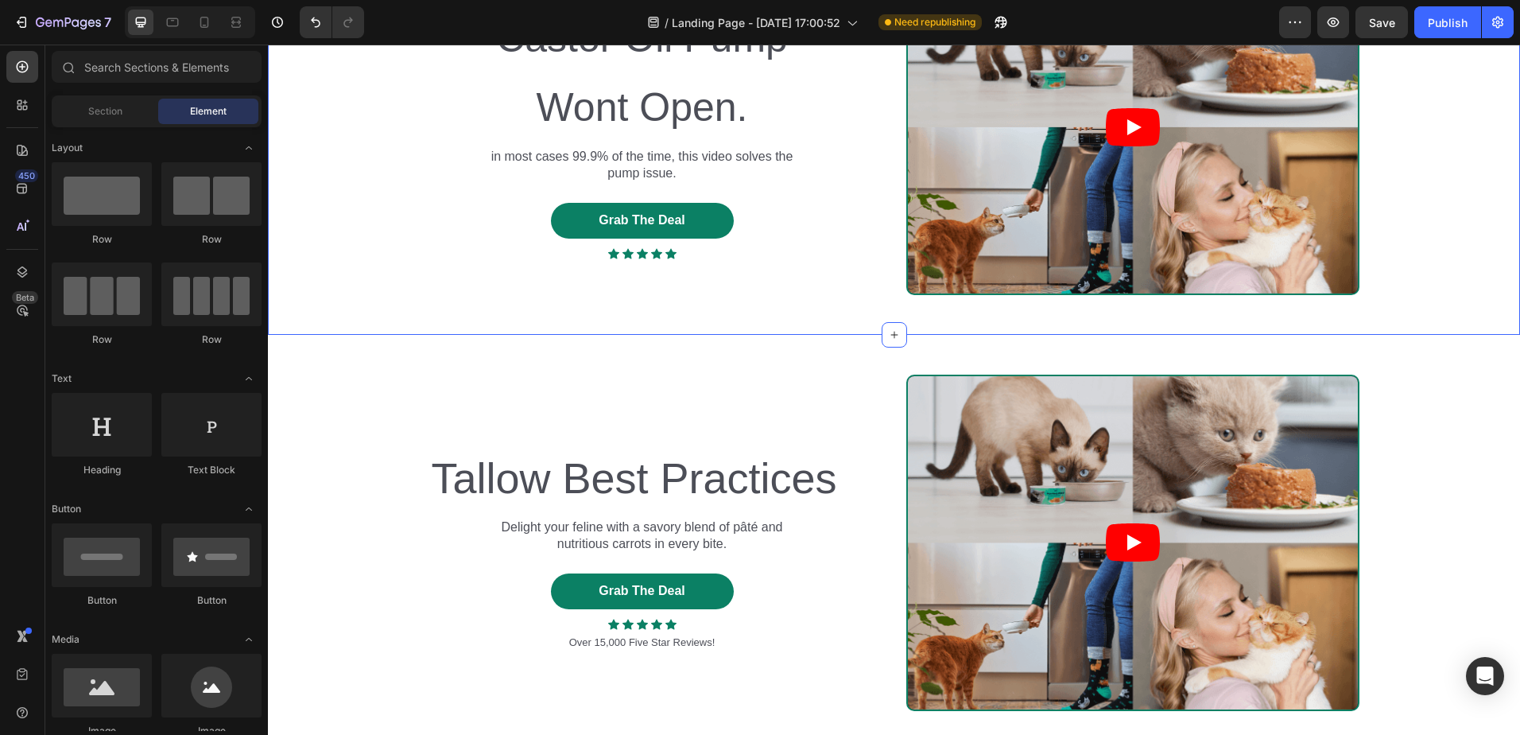
scroll to position [159, 0]
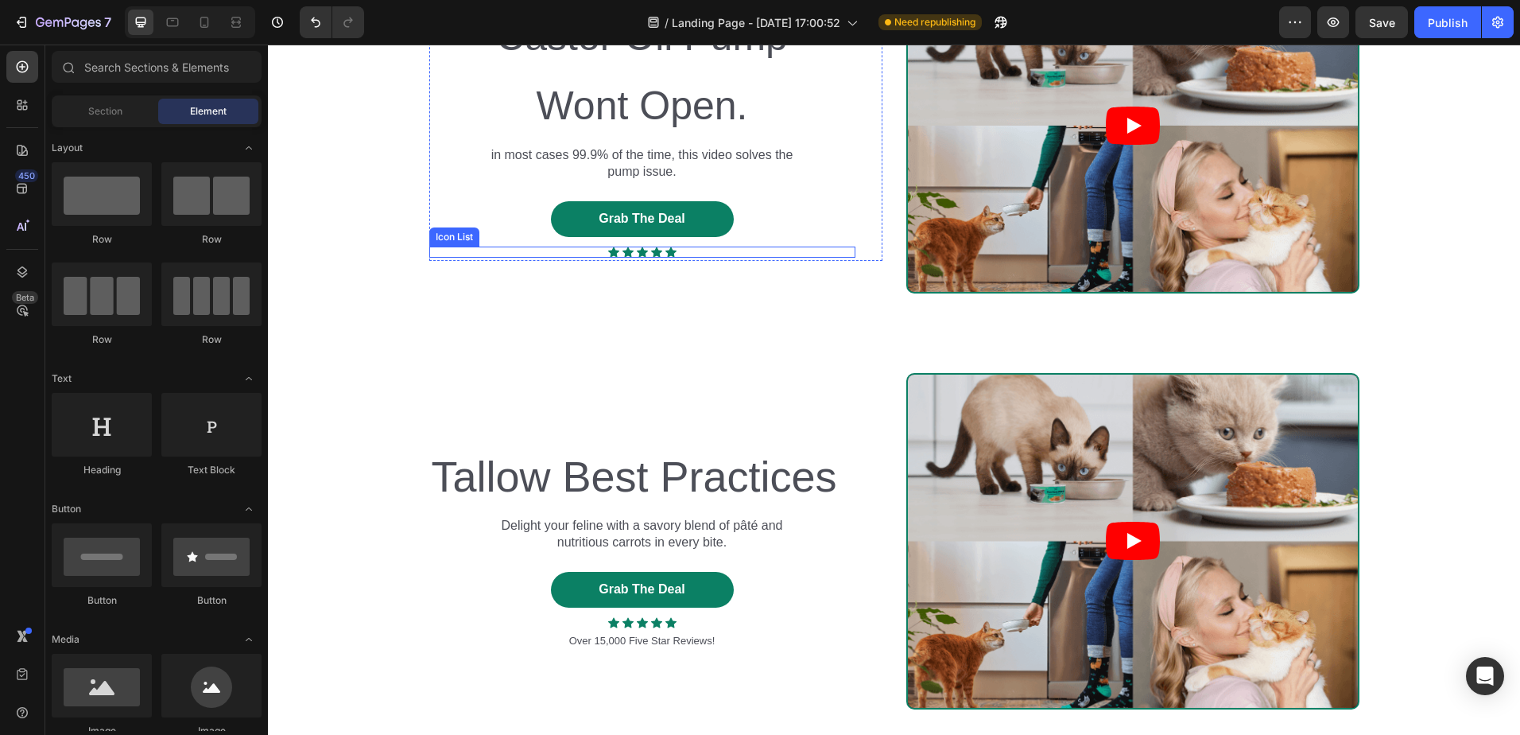
click at [451, 248] on div "Icon Icon Icon Icon Icon" at bounding box center [642, 252] width 426 height 11
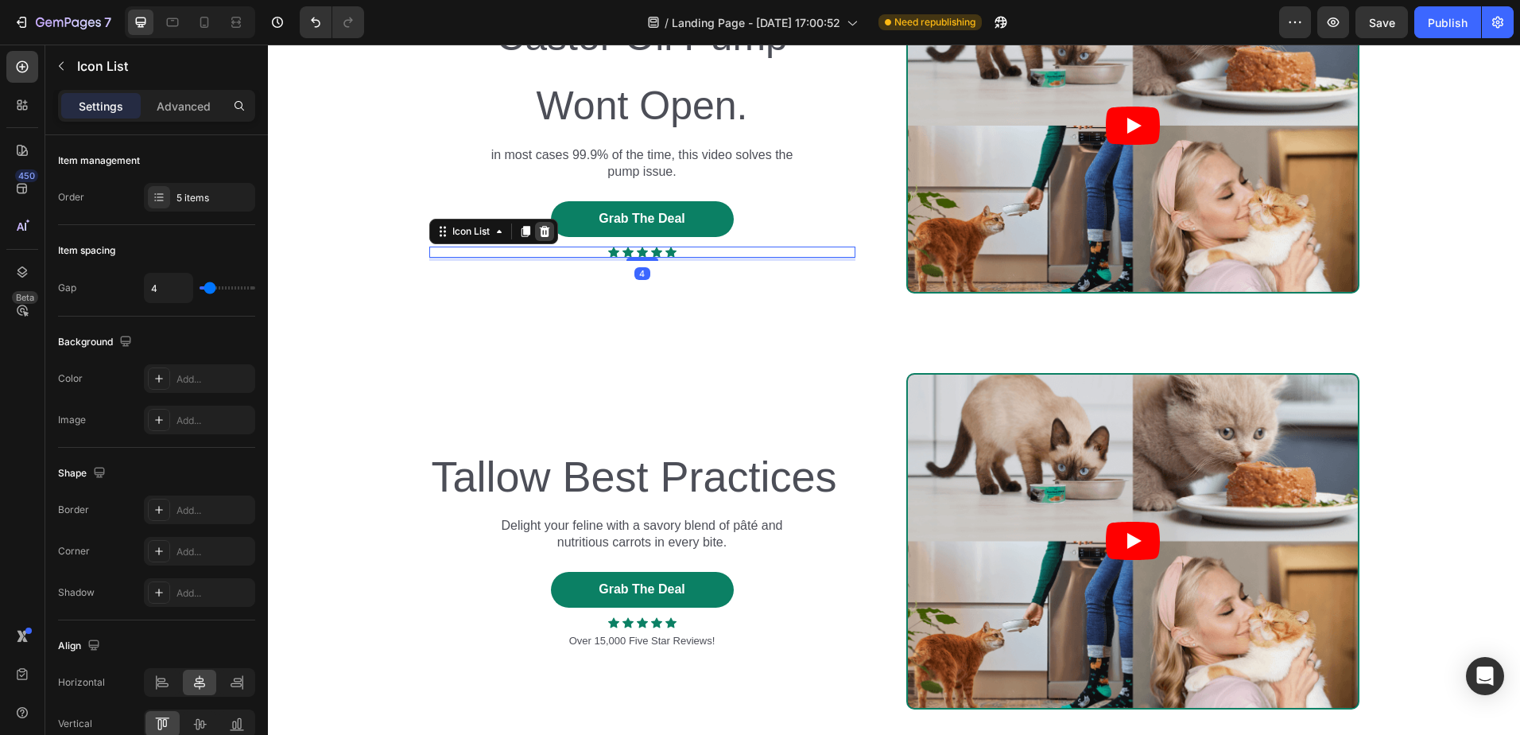
click at [539, 233] on icon at bounding box center [544, 231] width 10 height 11
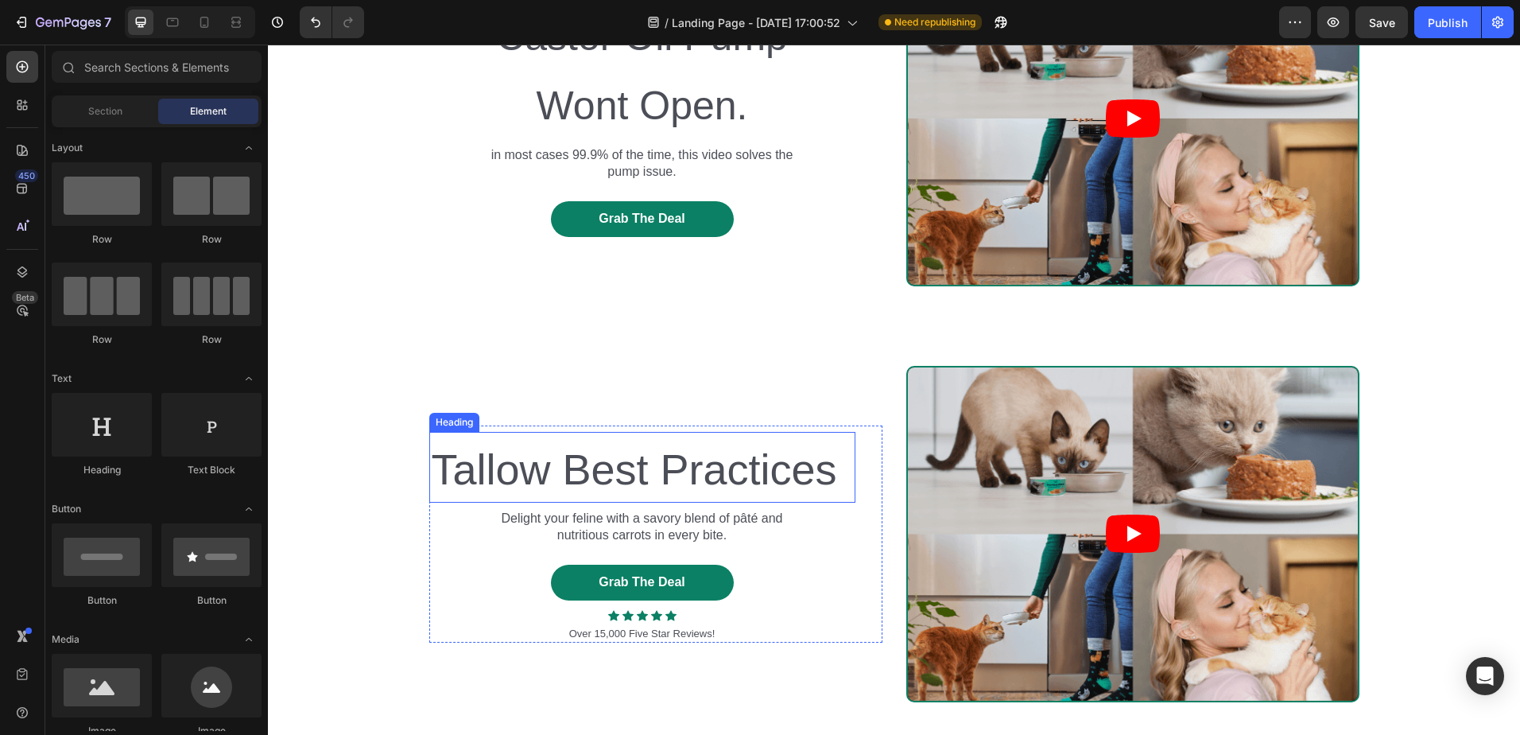
scroll to position [325, 0]
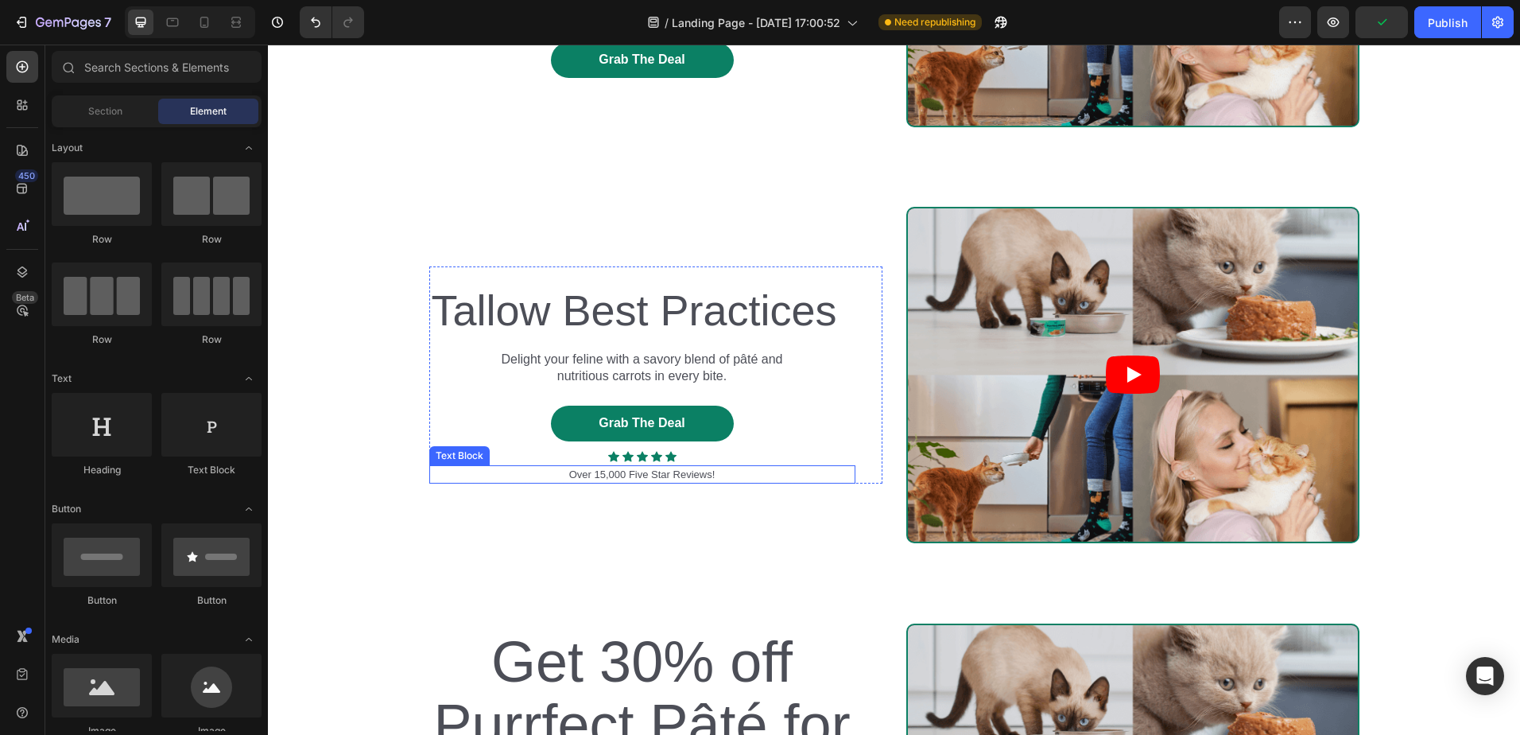
click at [453, 467] on p "Over 15,000 Five Star Reviews!" at bounding box center [642, 475] width 423 height 16
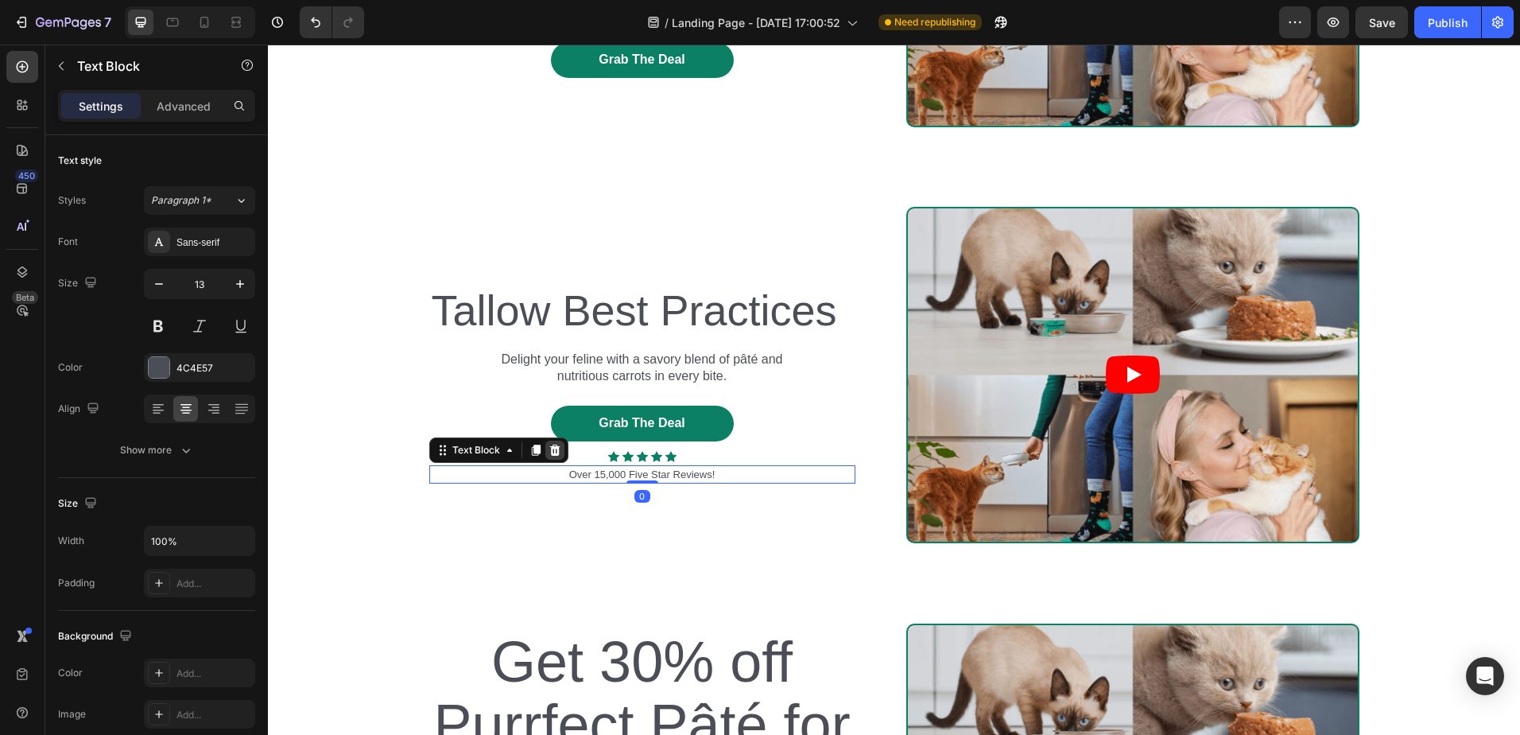
click at [552, 452] on icon at bounding box center [554, 449] width 10 height 11
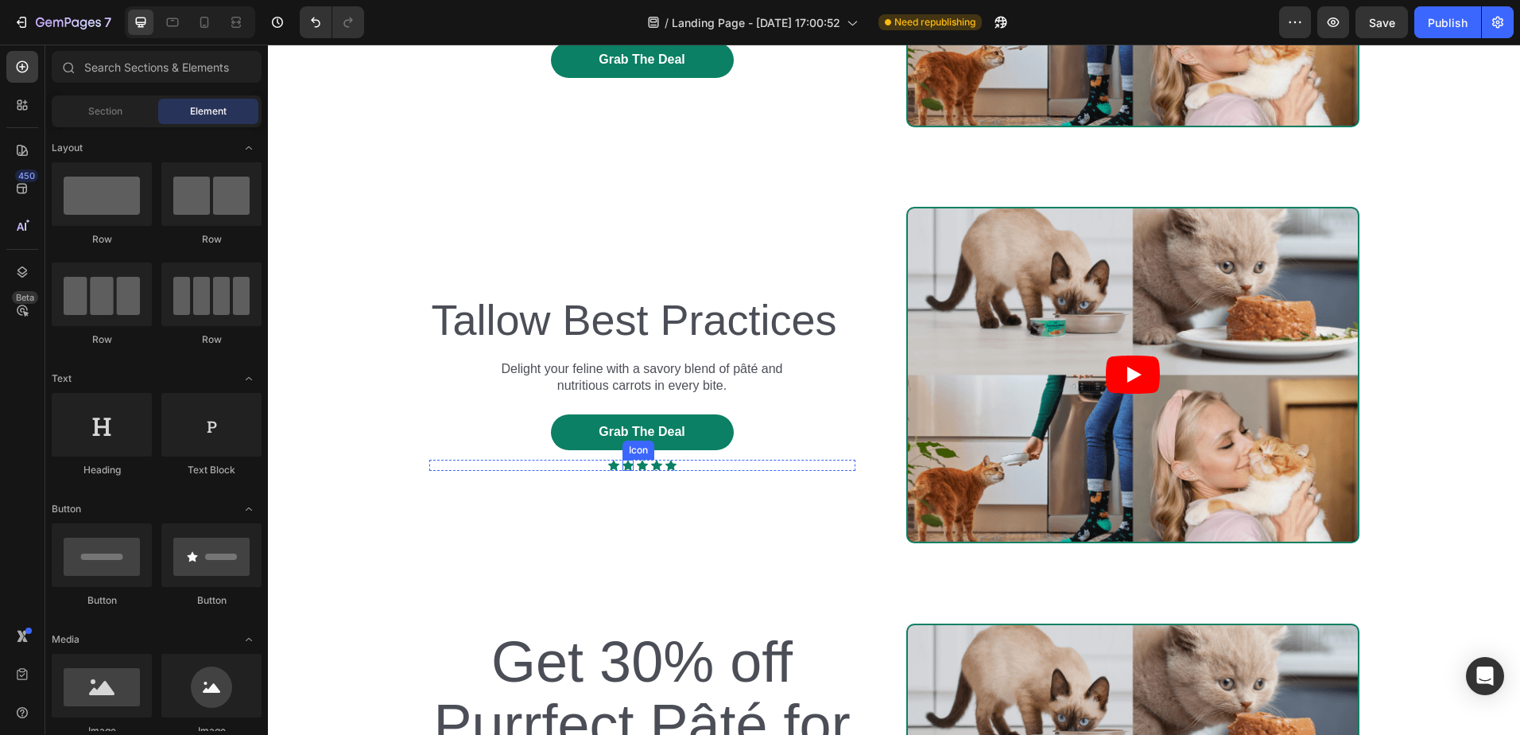
click at [624, 470] on icon at bounding box center [628, 465] width 11 height 10
click at [578, 461] on div "Icon Icon Icon Icon Icon" at bounding box center [642, 465] width 426 height 11
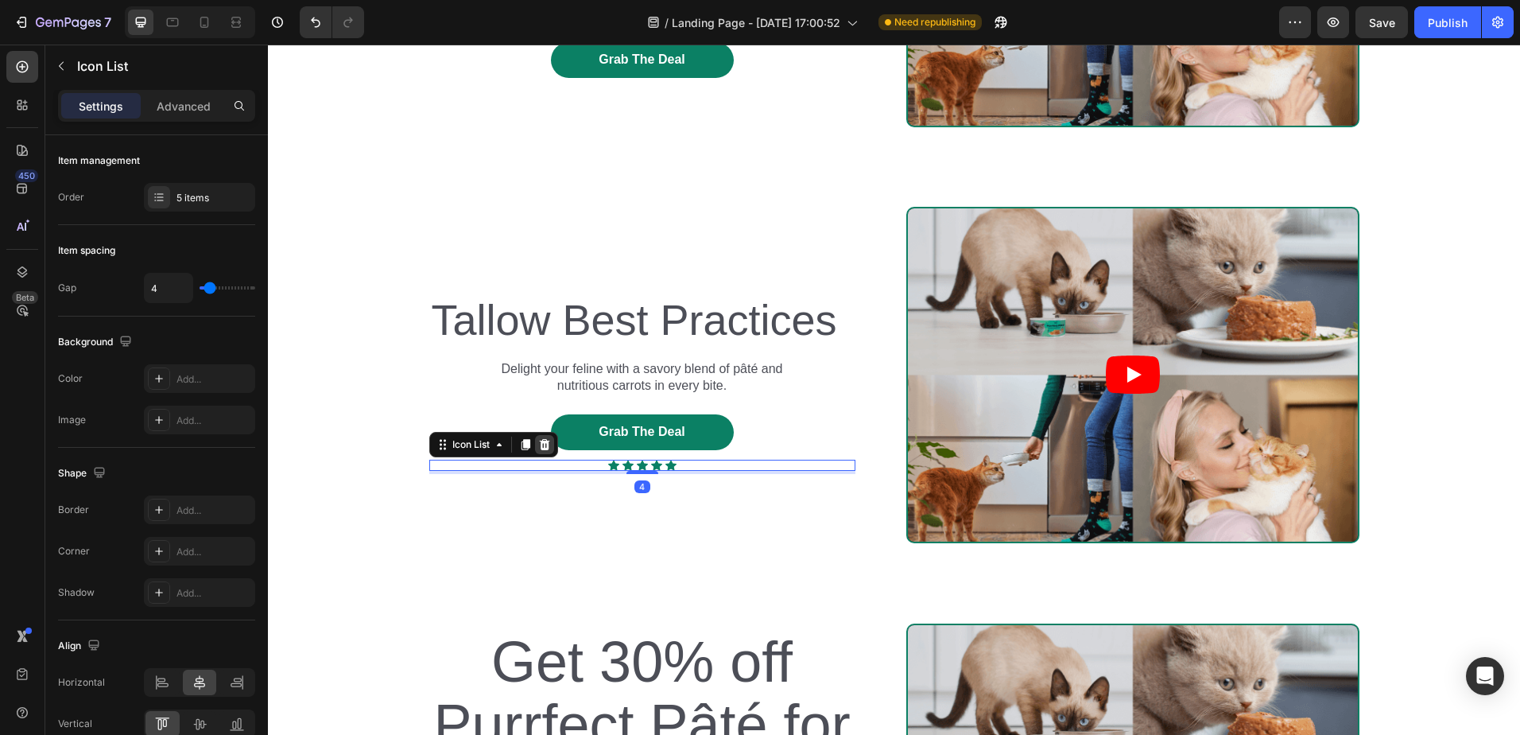
click at [539, 446] on icon at bounding box center [544, 444] width 10 height 11
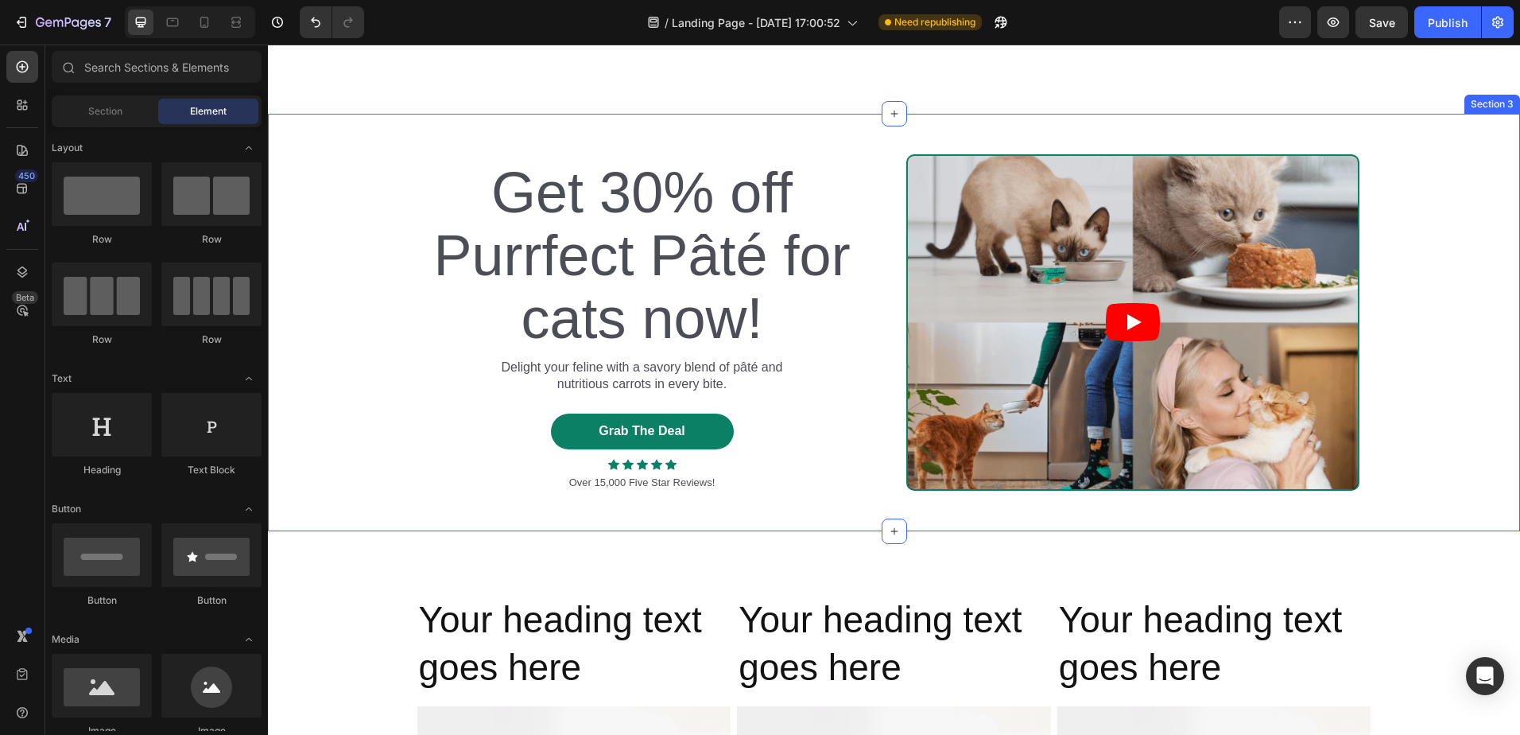
scroll to position [882, 0]
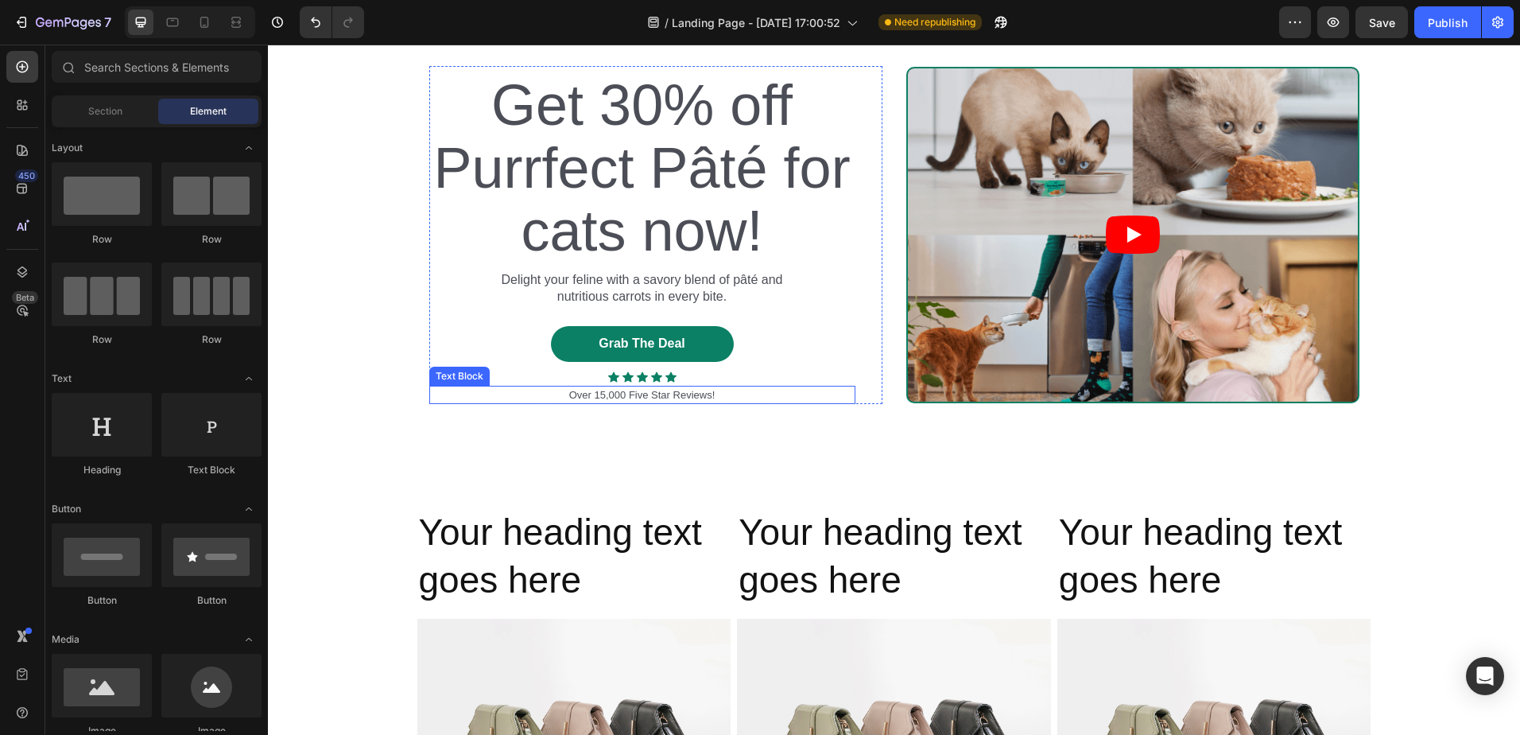
click at [580, 395] on p "Over 15,000 Five Star Reviews!" at bounding box center [642, 395] width 423 height 16
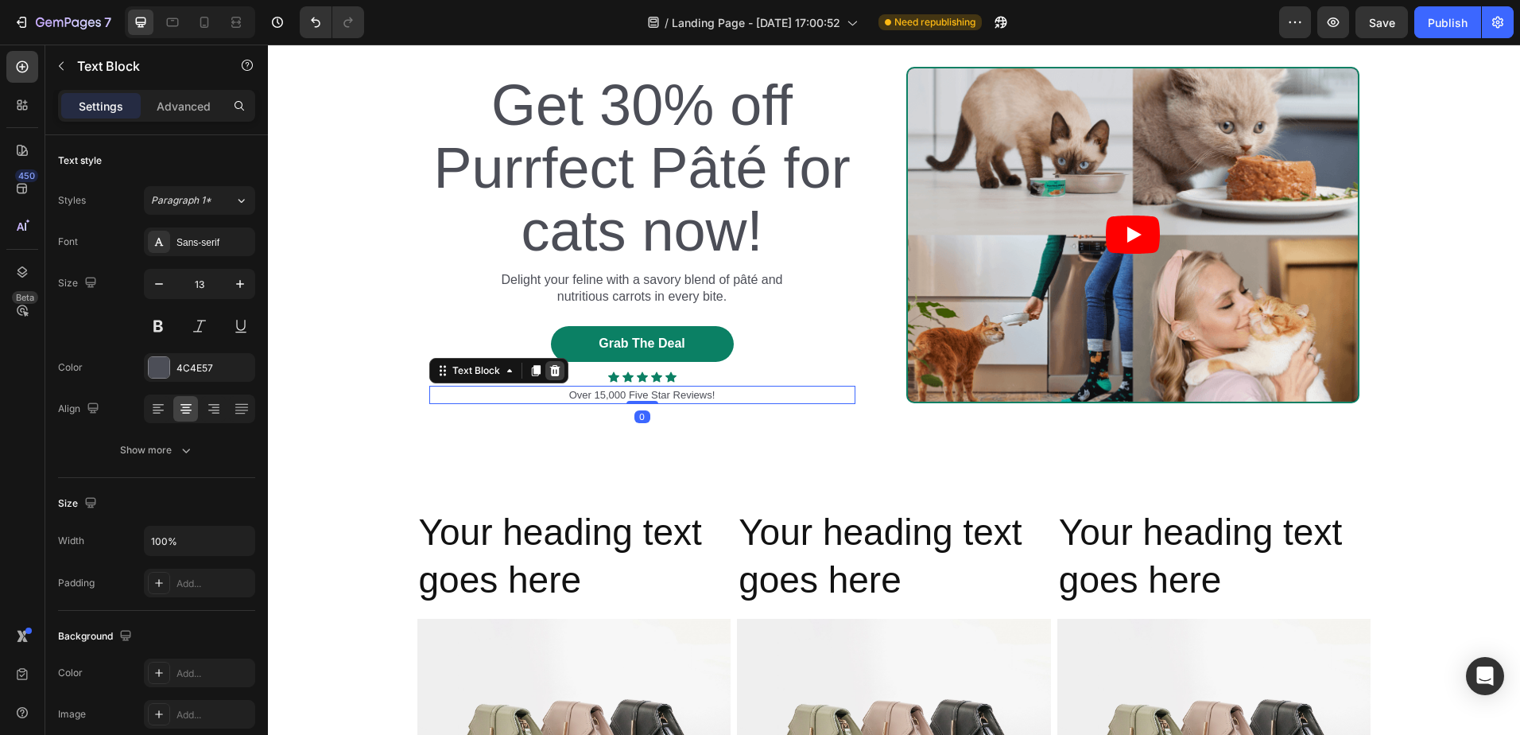
click at [551, 374] on icon at bounding box center [554, 370] width 10 height 11
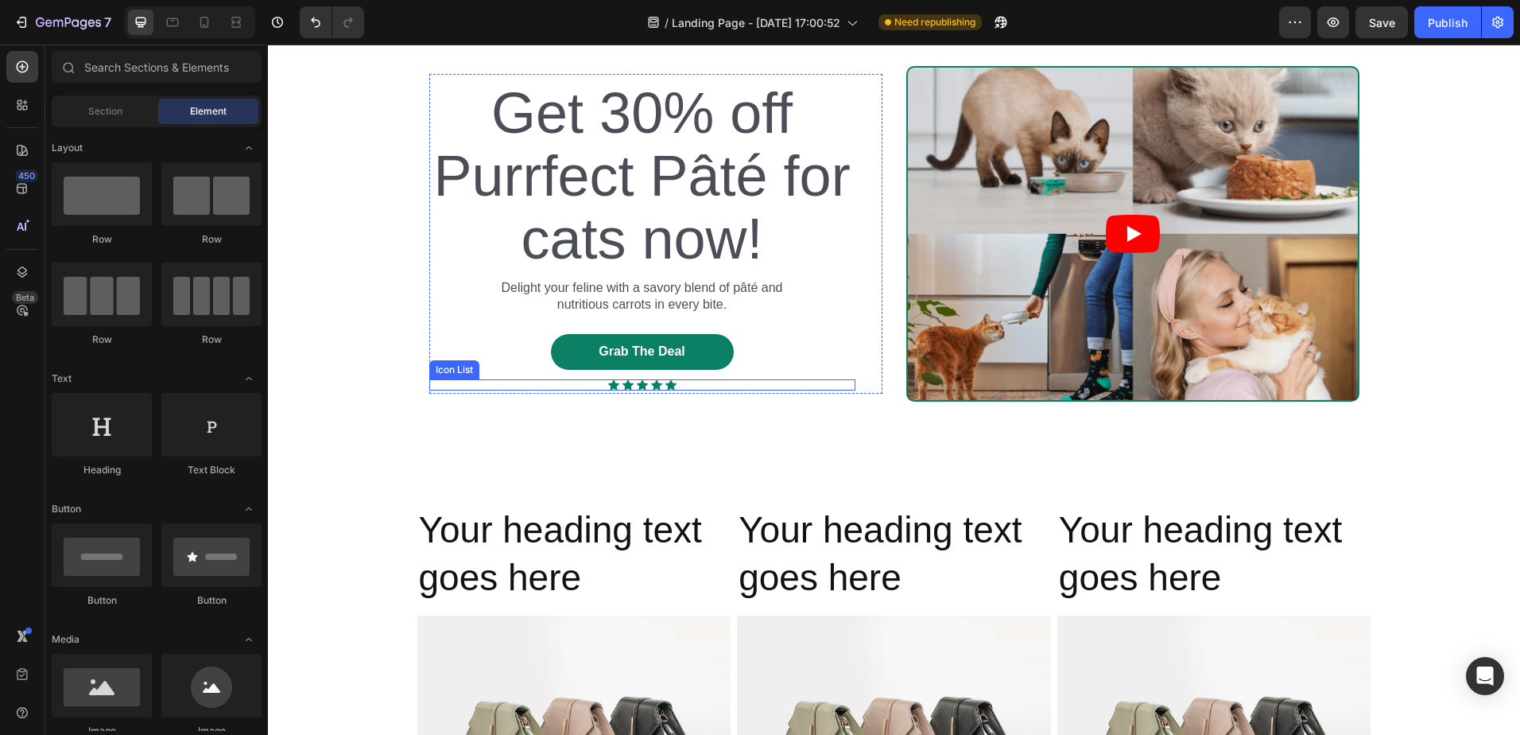
click at [511, 379] on div "Icon Icon Icon Icon Icon" at bounding box center [642, 384] width 426 height 11
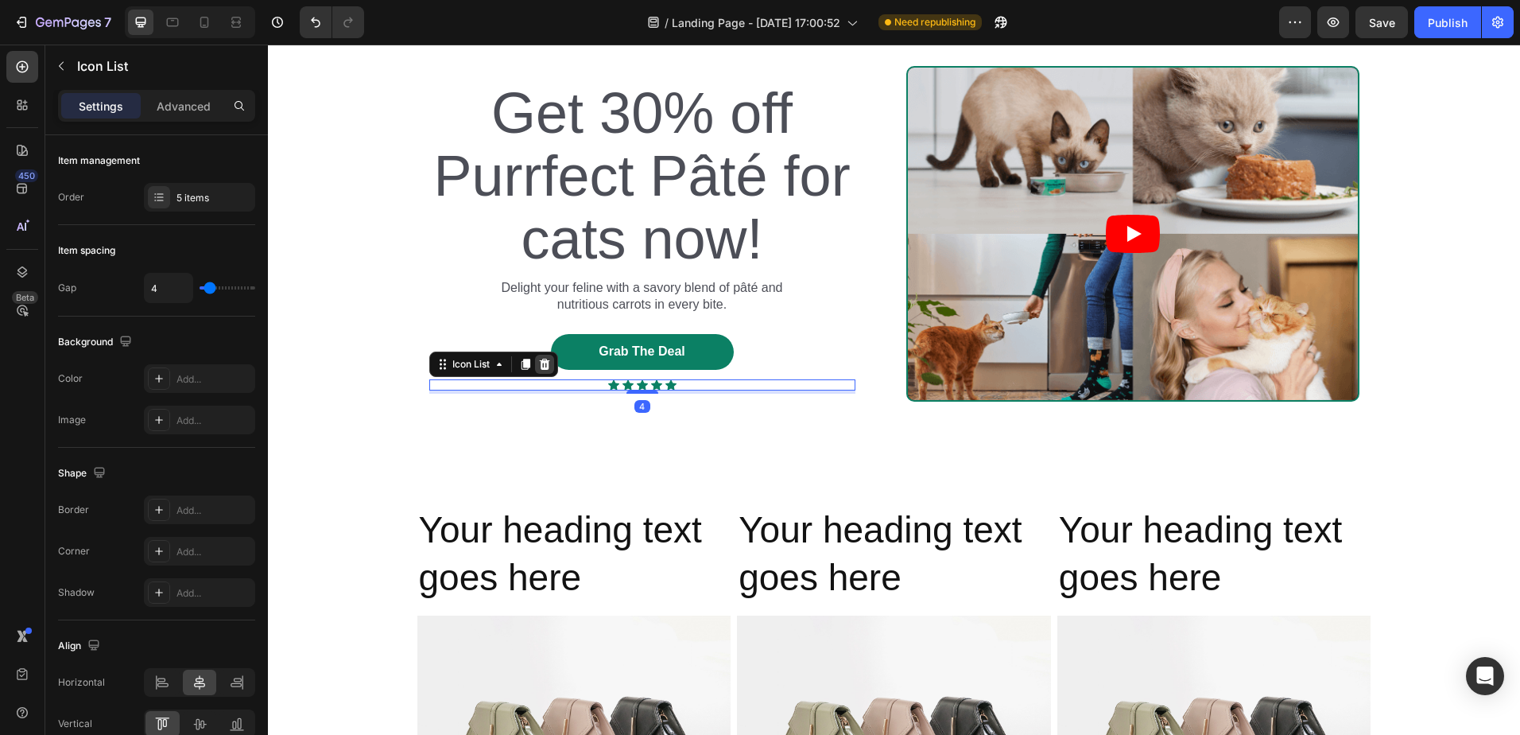
click at [539, 368] on icon at bounding box center [544, 364] width 10 height 11
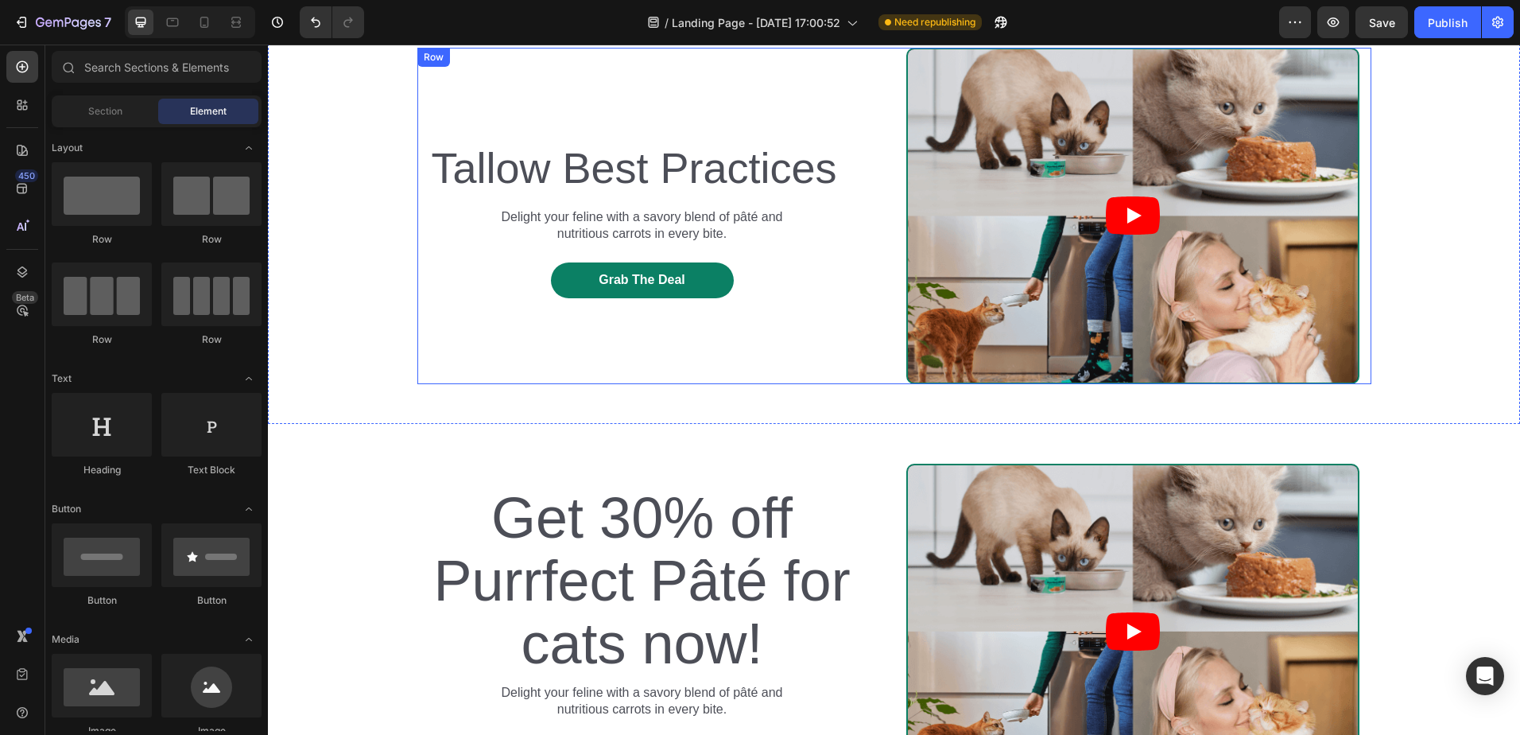
scroll to position [0, 0]
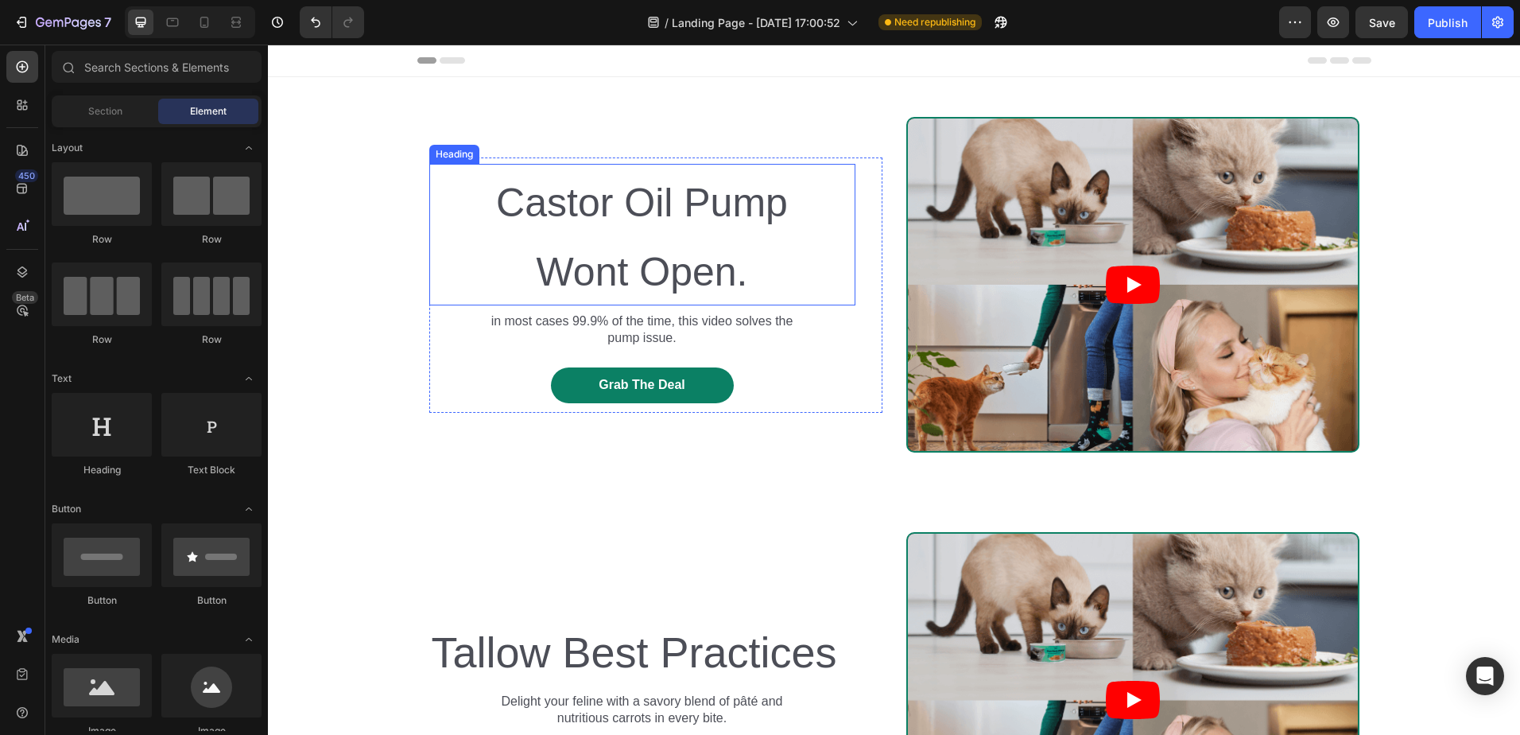
click at [609, 264] on span "Wont Open." at bounding box center [643, 272] width 212 height 45
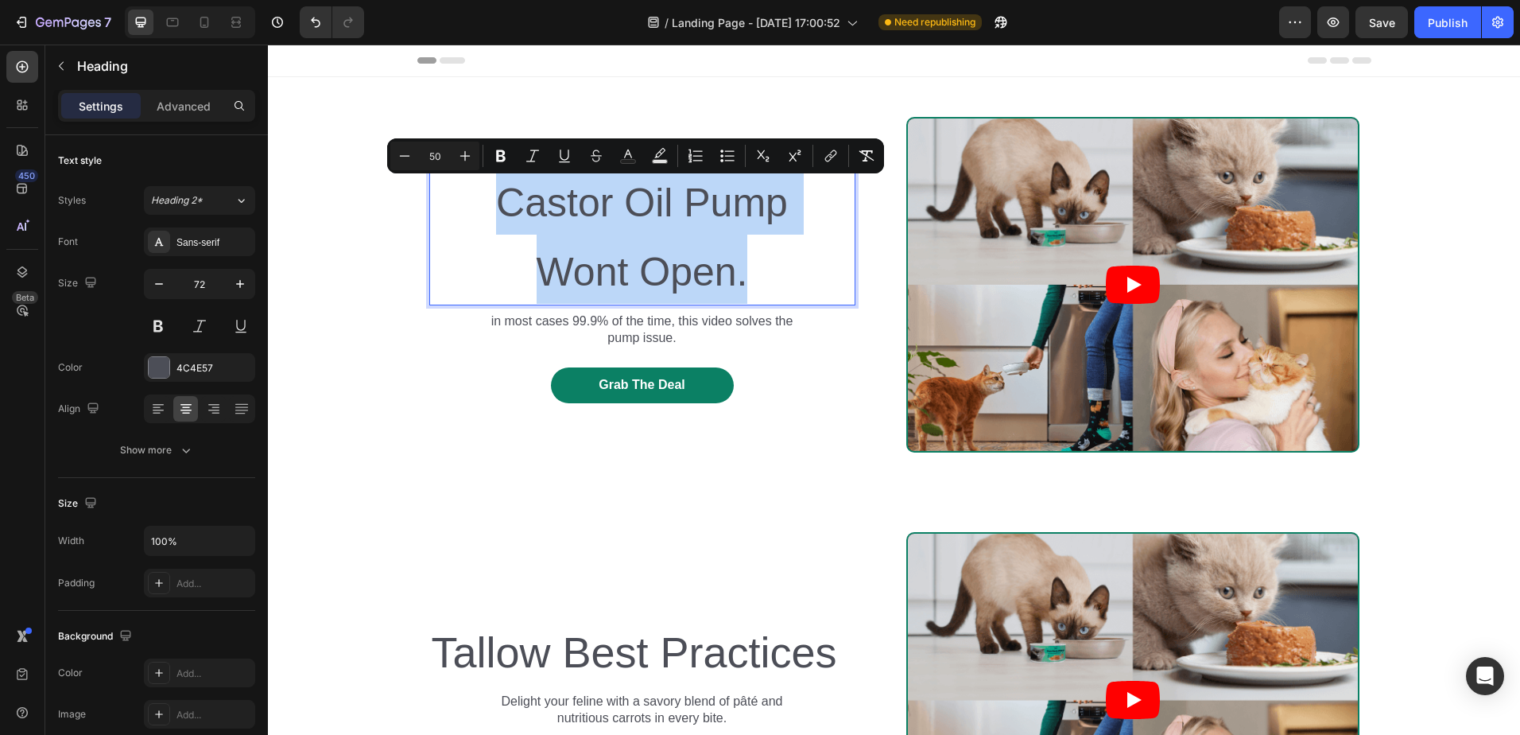
drag, startPoint x: 748, startPoint y: 276, endPoint x: 497, endPoint y: 219, distance: 257.7
click at [497, 219] on p "Castor Oil Pump Wont Open." at bounding box center [642, 234] width 423 height 138
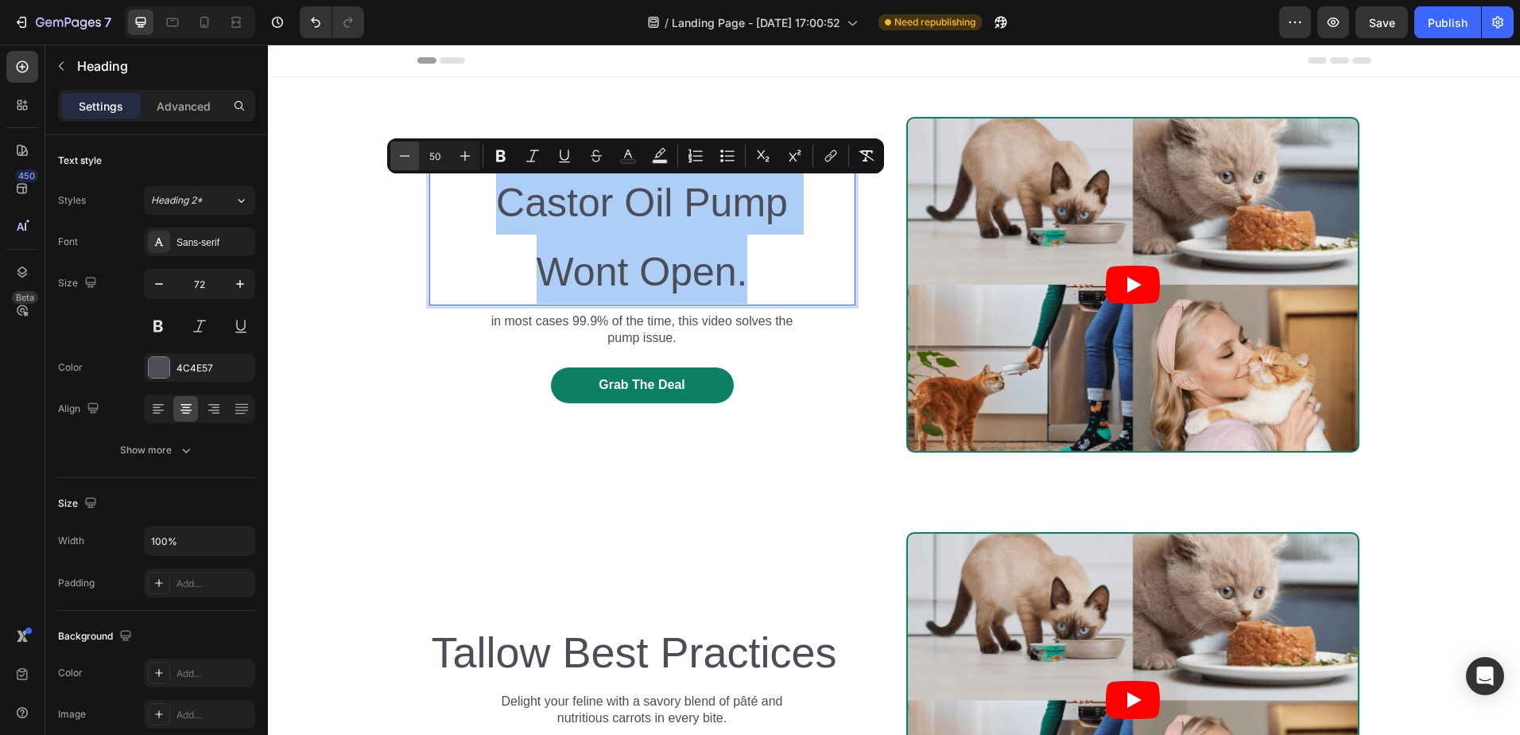
click at [406, 162] on icon "Editor contextual toolbar" at bounding box center [405, 156] width 16 height 16
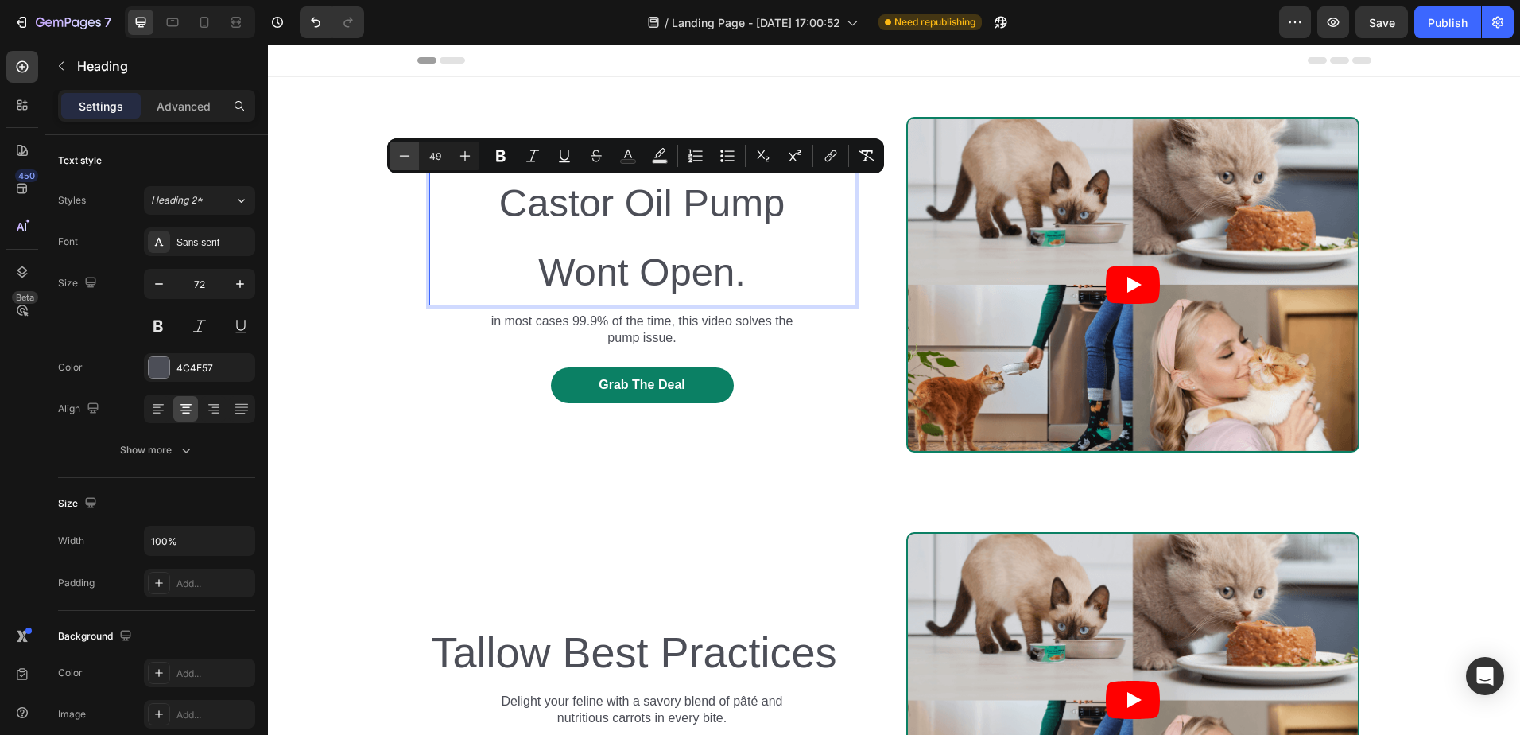
click at [406, 162] on icon "Editor contextual toolbar" at bounding box center [405, 156] width 16 height 16
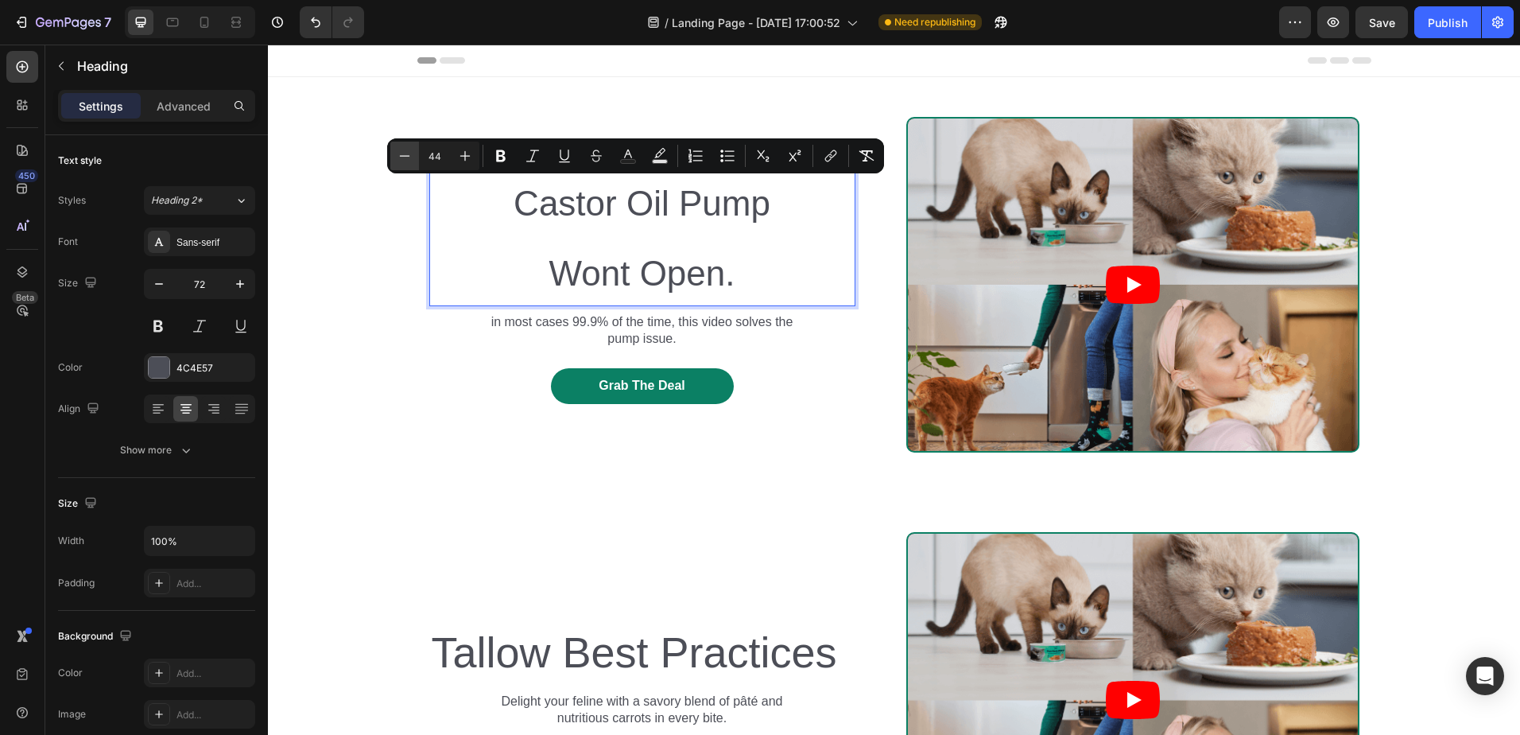
click at [406, 162] on icon "Editor contextual toolbar" at bounding box center [405, 156] width 16 height 16
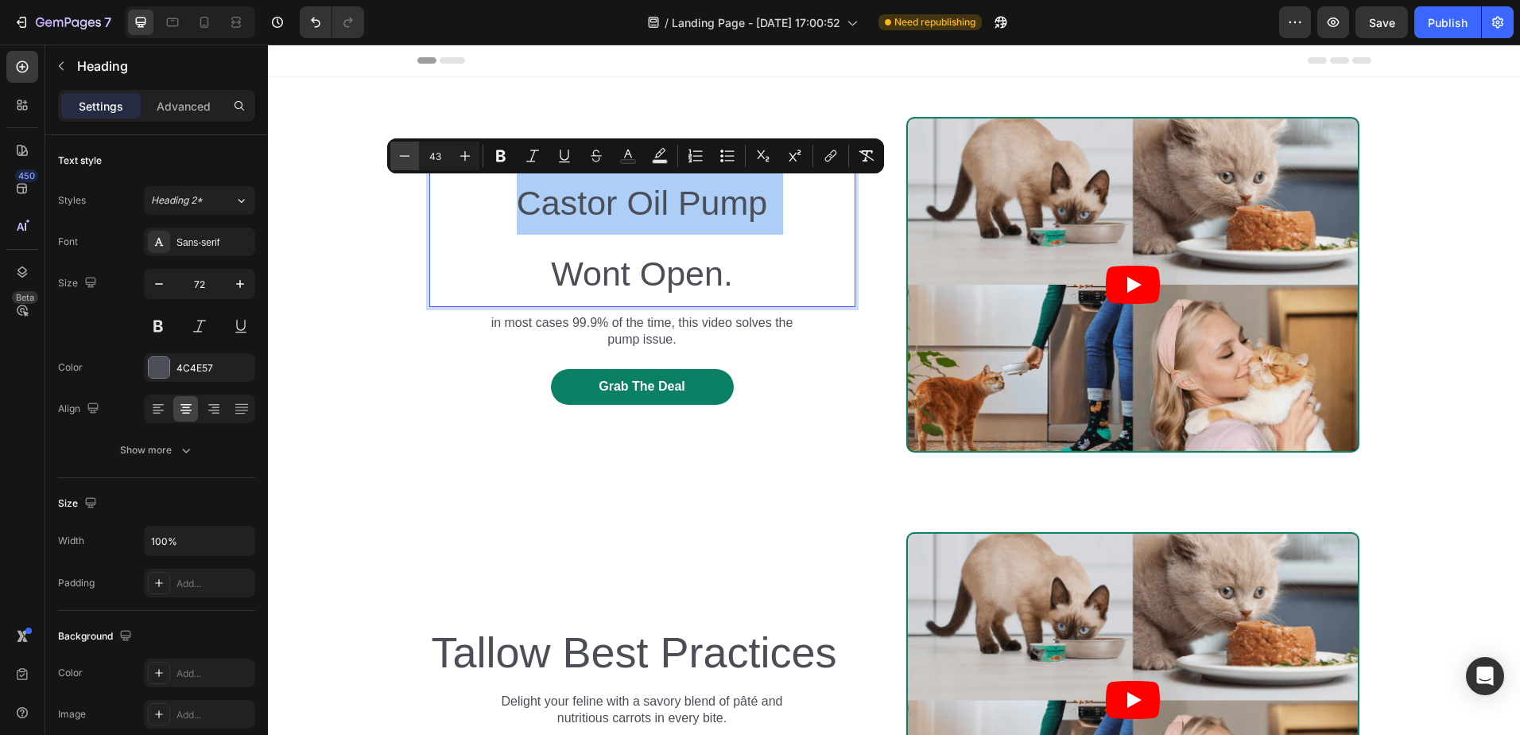
click at [406, 162] on icon "Editor contextual toolbar" at bounding box center [405, 156] width 16 height 16
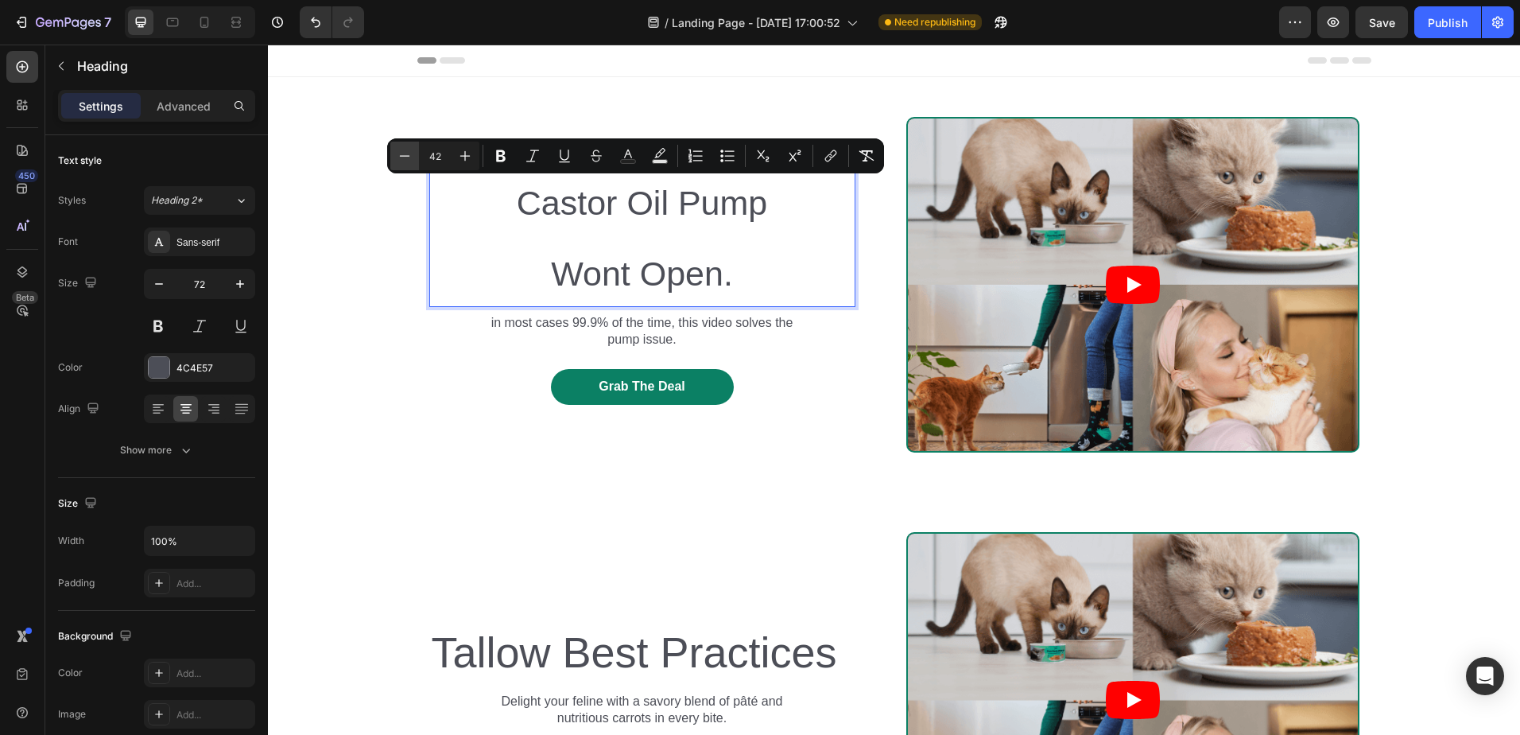
click at [406, 162] on icon "Editor contextual toolbar" at bounding box center [405, 156] width 16 height 16
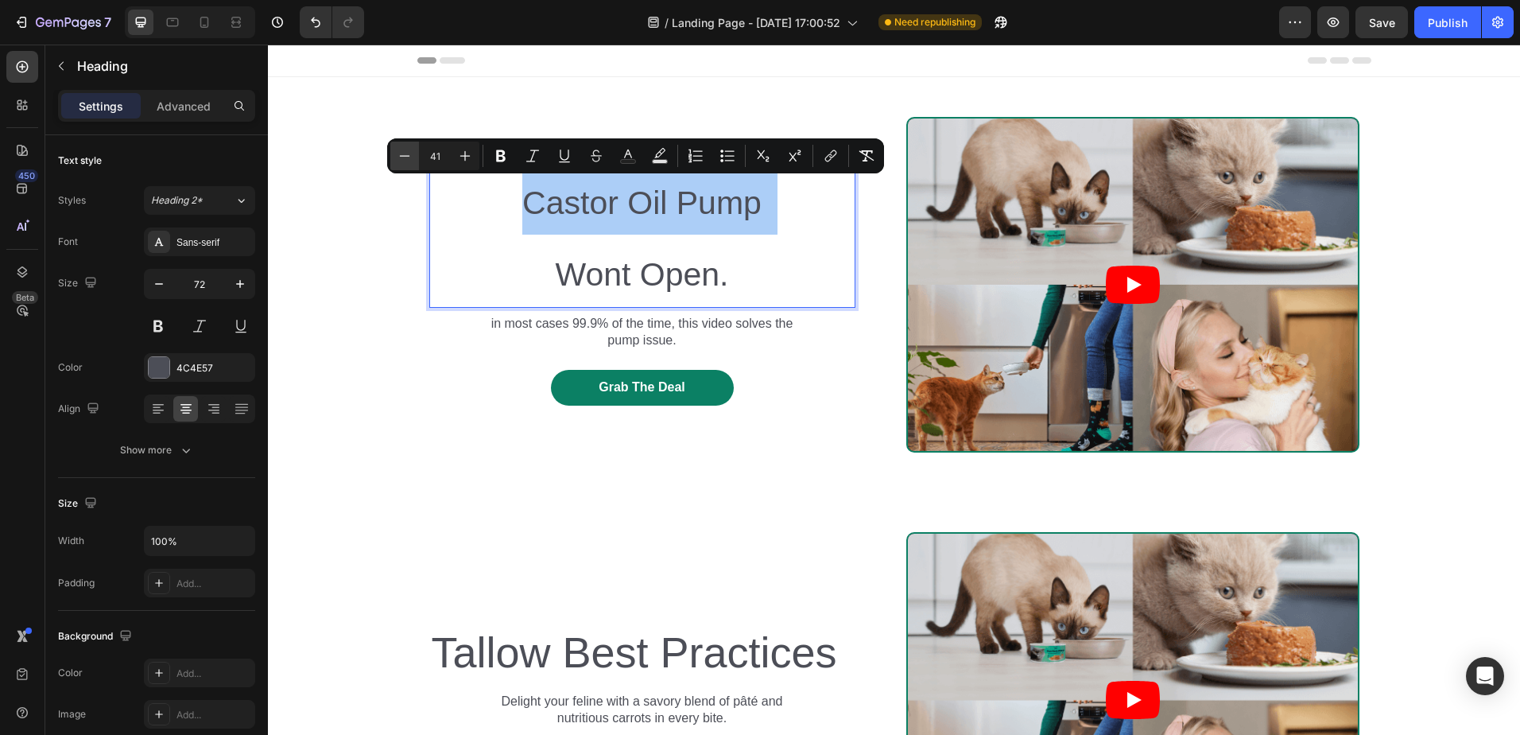
click at [406, 162] on icon "Editor contextual toolbar" at bounding box center [405, 156] width 16 height 16
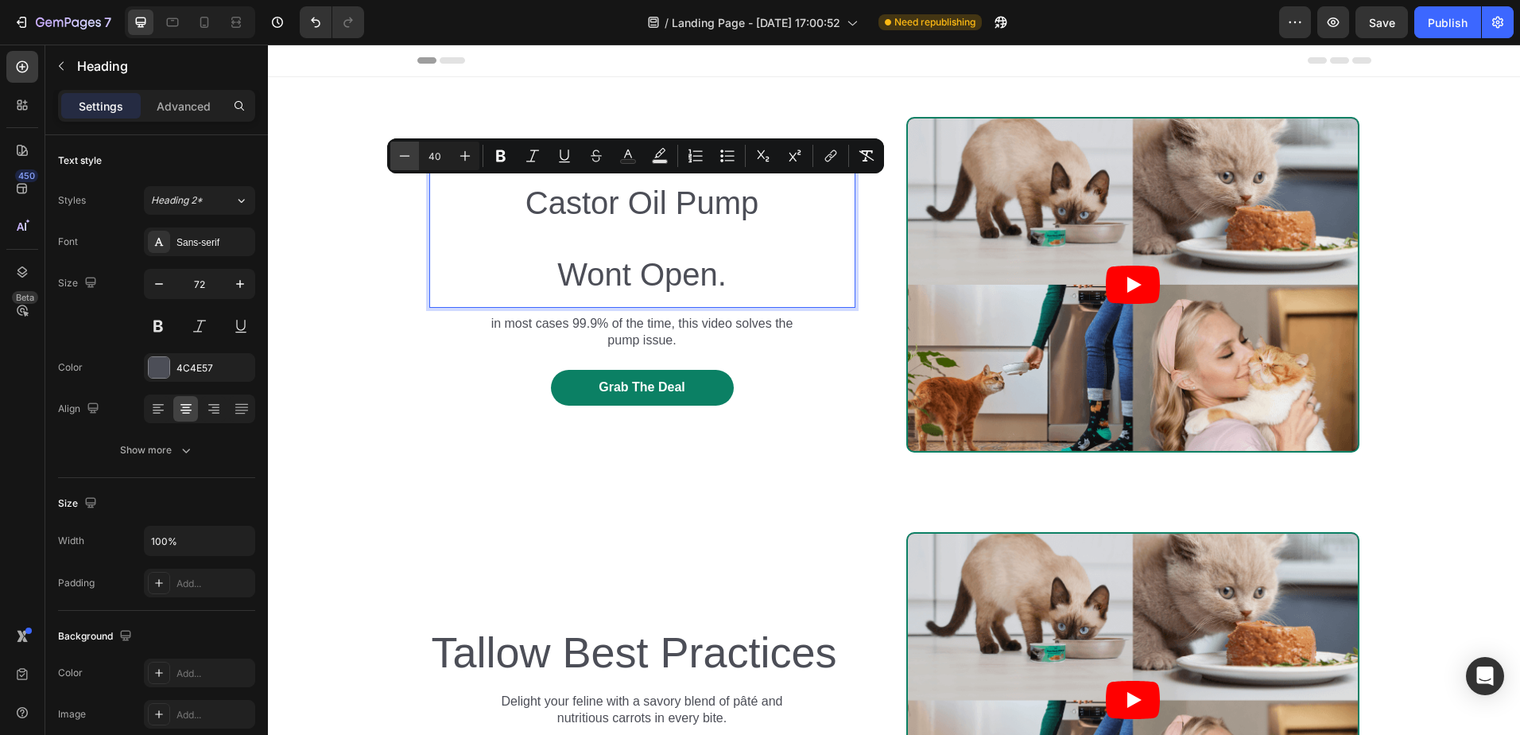
click at [406, 162] on icon "Editor contextual toolbar" at bounding box center [405, 156] width 16 height 16
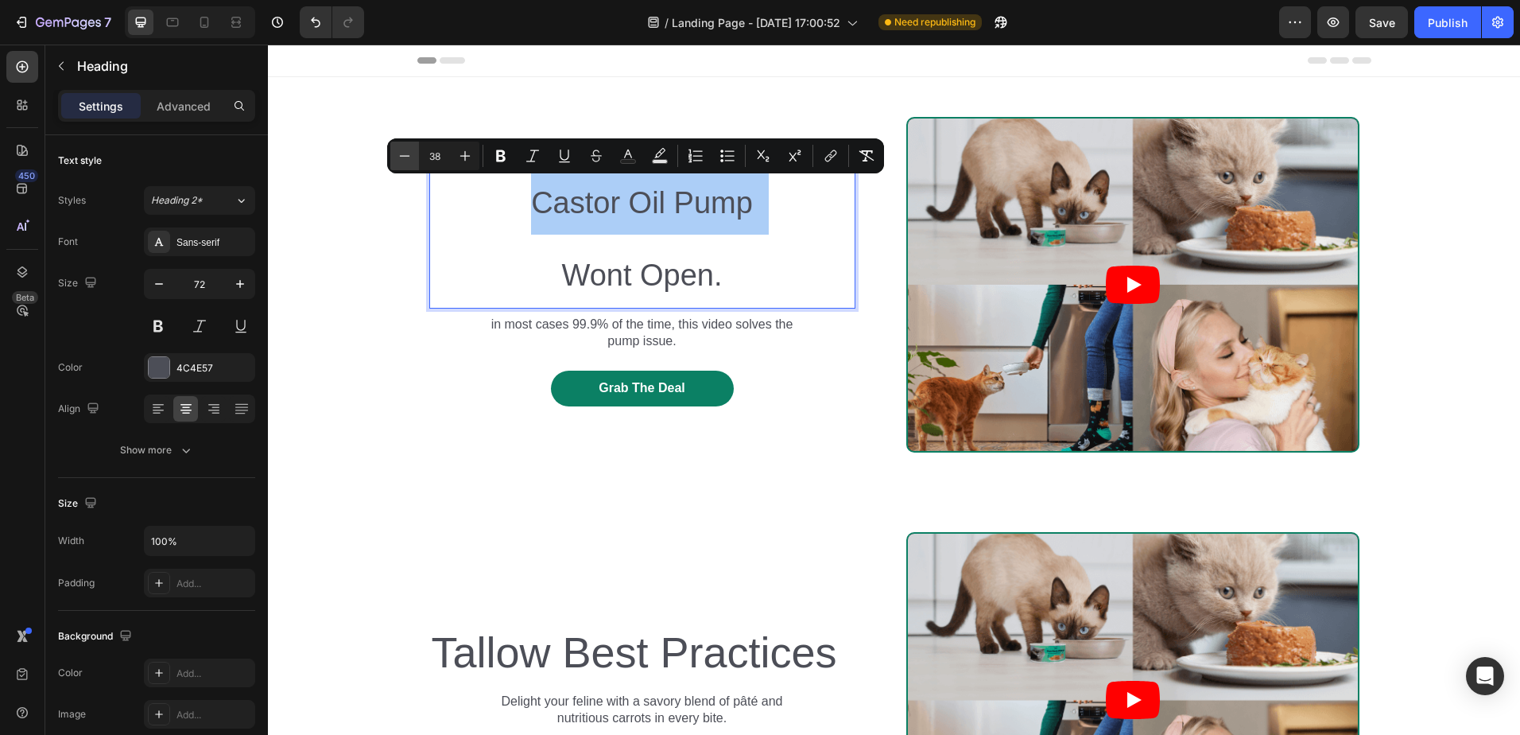
click at [406, 162] on icon "Editor contextual toolbar" at bounding box center [405, 156] width 16 height 16
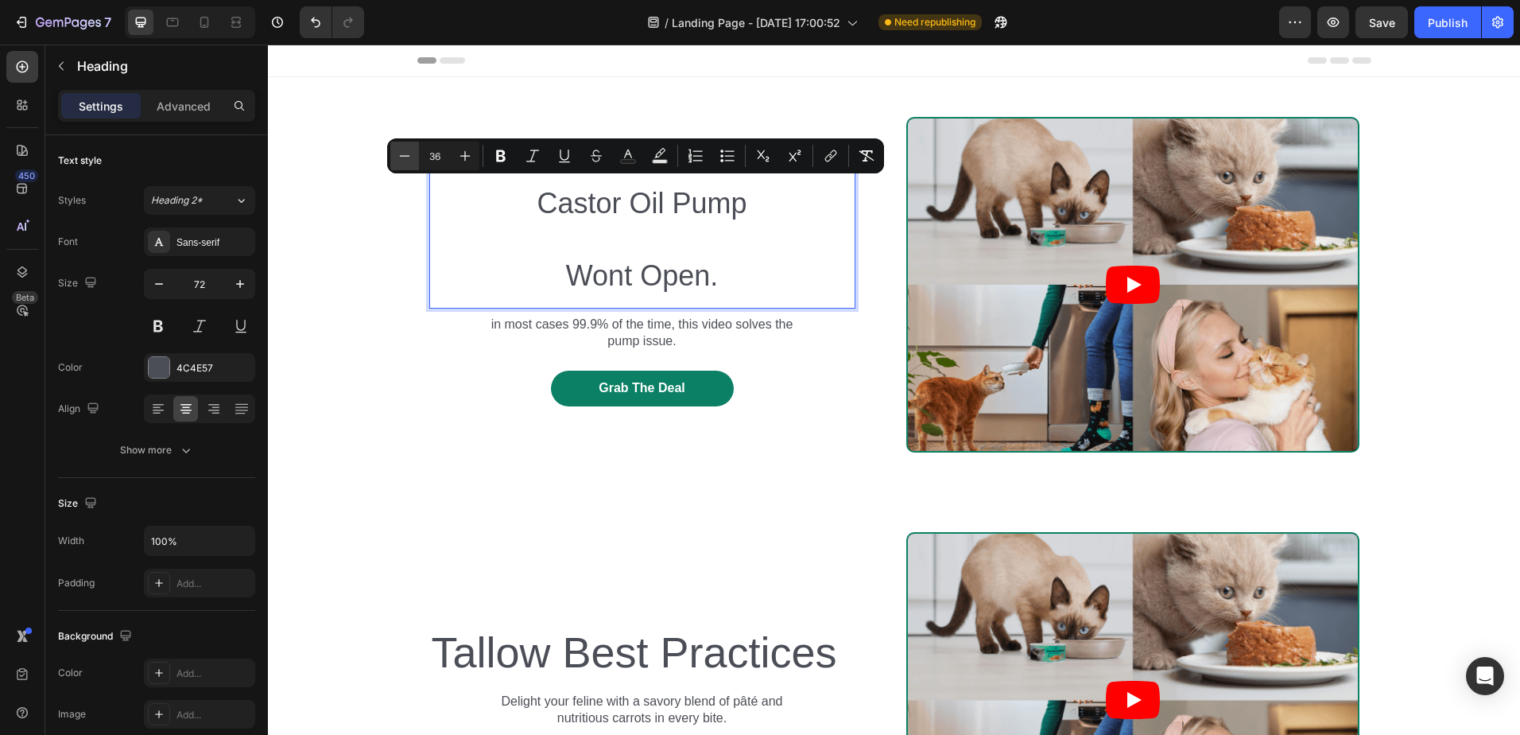
click at [406, 162] on icon "Editor contextual toolbar" at bounding box center [405, 156] width 16 height 16
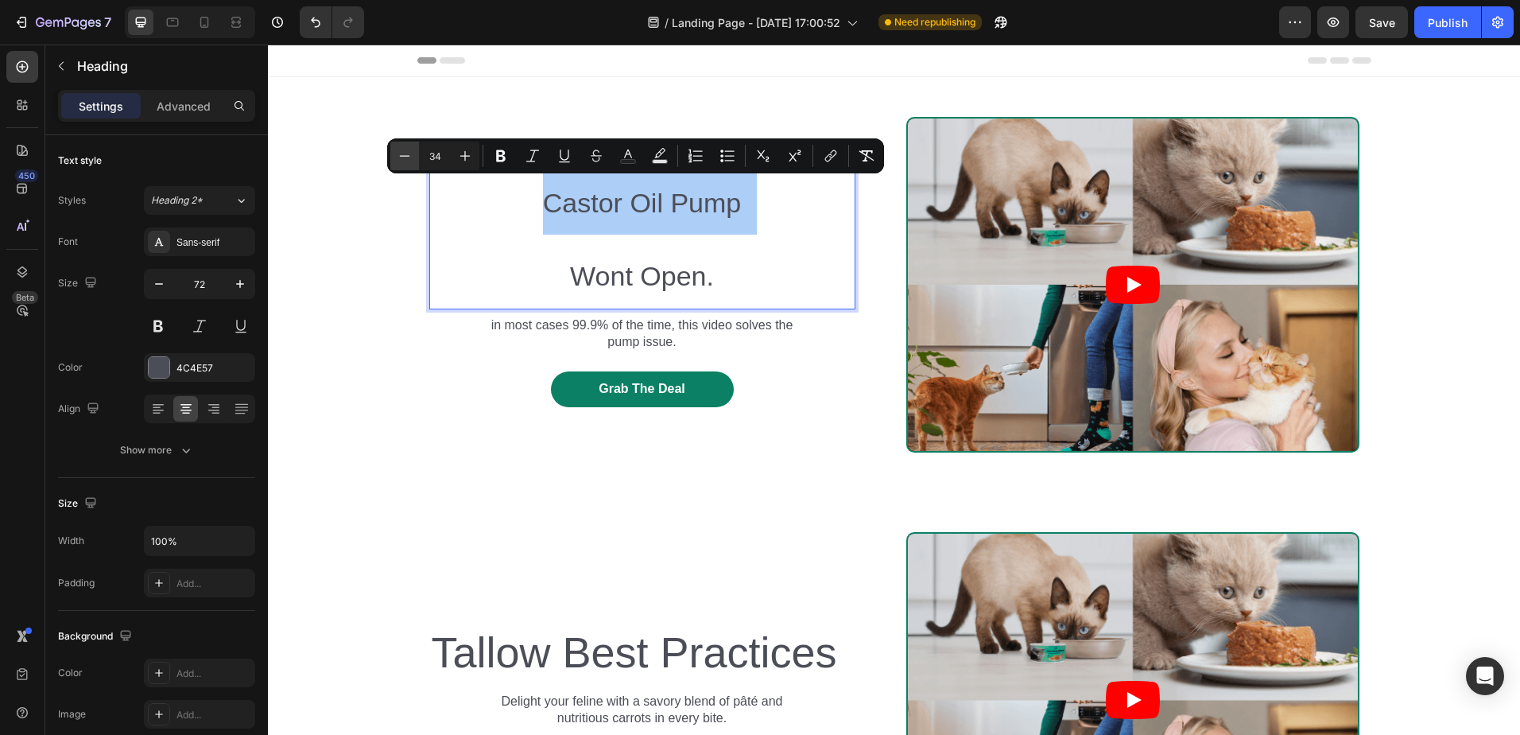
click at [406, 162] on icon "Editor contextual toolbar" at bounding box center [405, 156] width 16 height 16
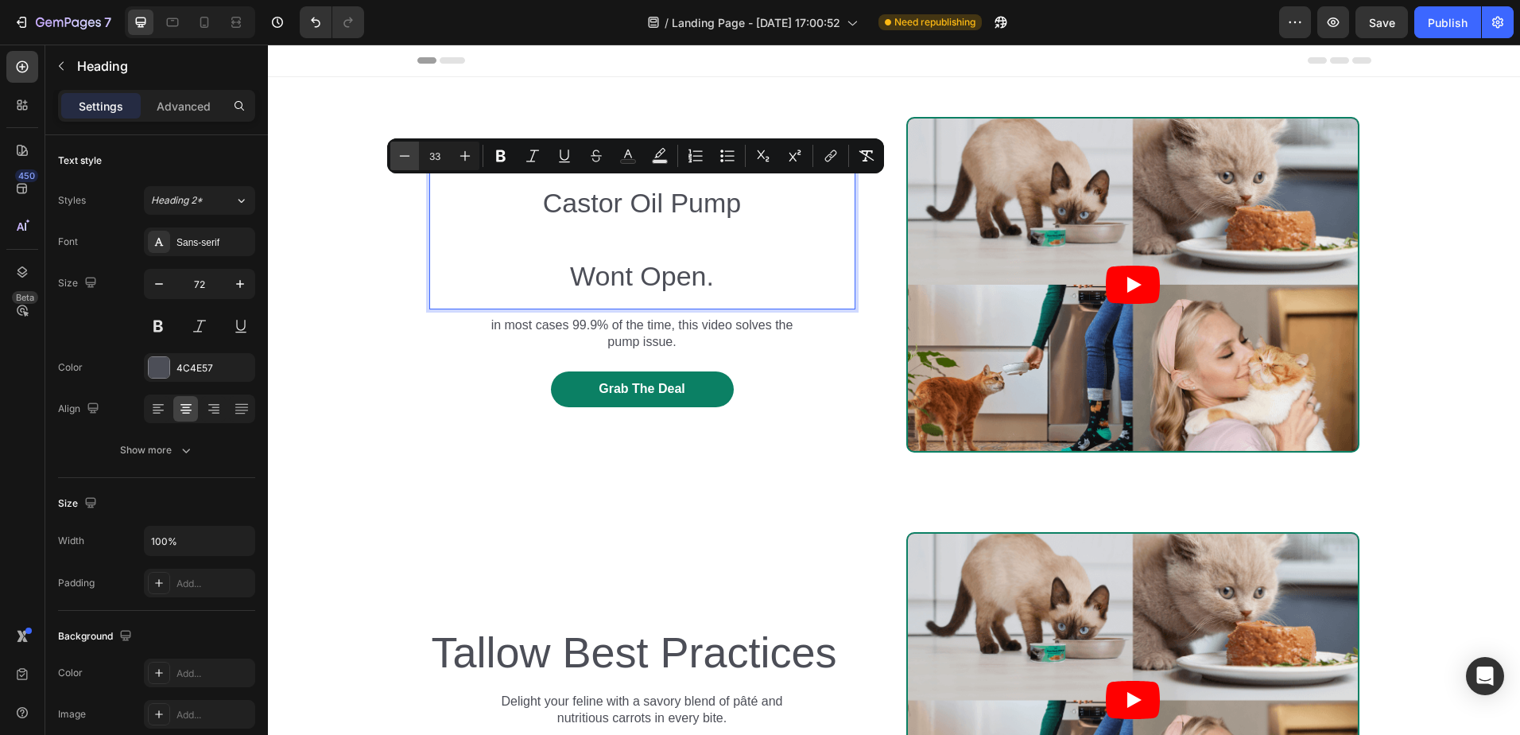
click at [406, 162] on icon "Editor contextual toolbar" at bounding box center [405, 156] width 16 height 16
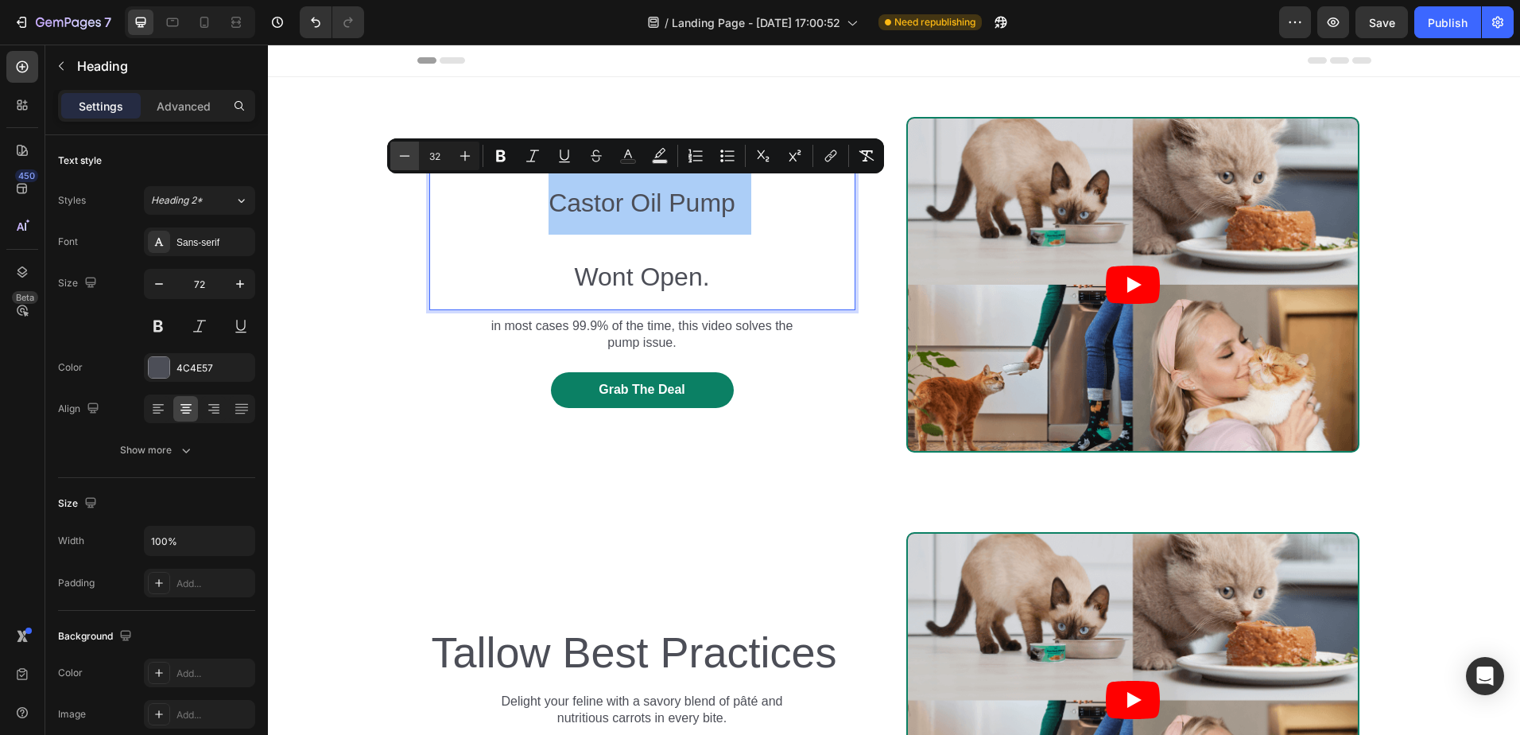
click at [406, 162] on icon "Editor contextual toolbar" at bounding box center [405, 156] width 16 height 16
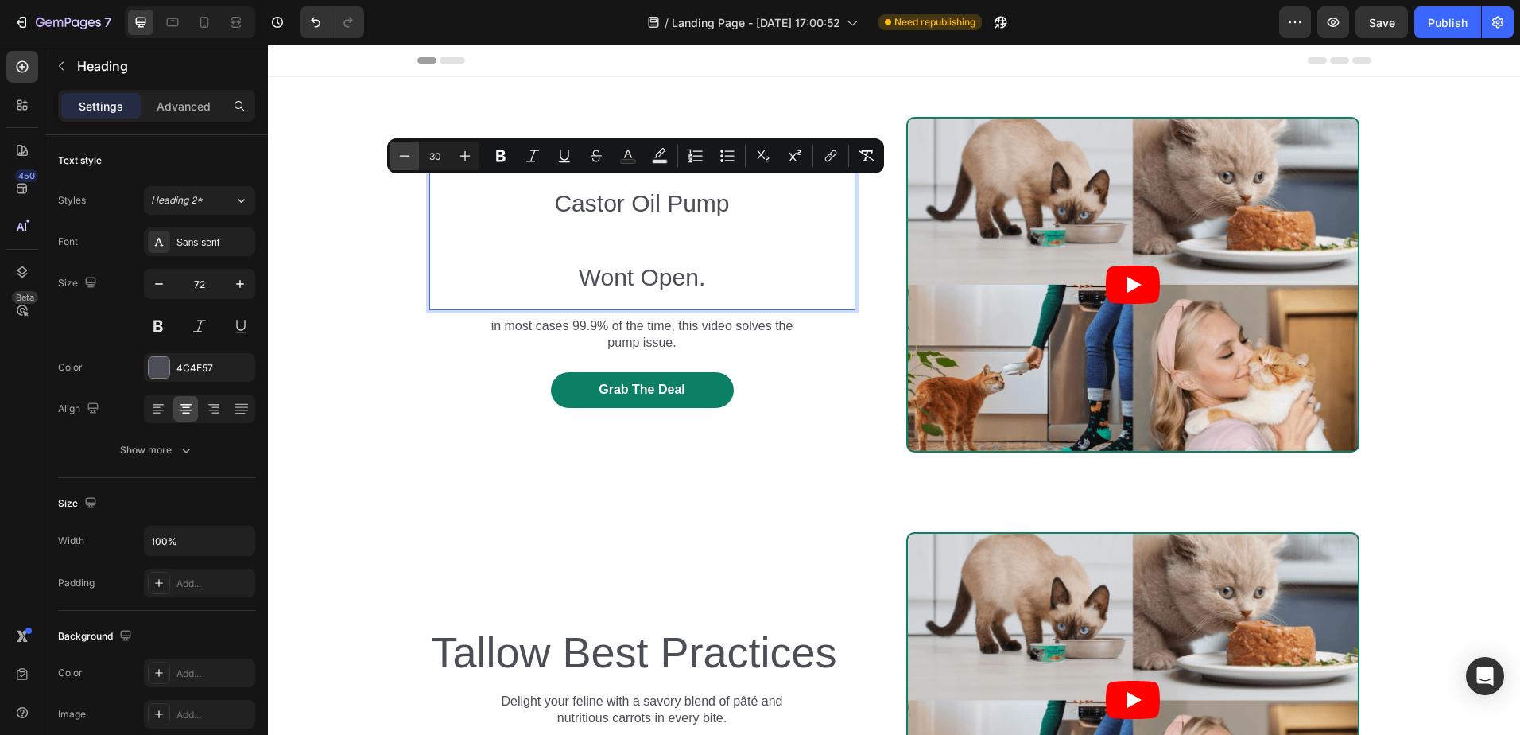
click at [406, 162] on icon "Editor contextual toolbar" at bounding box center [405, 156] width 16 height 16
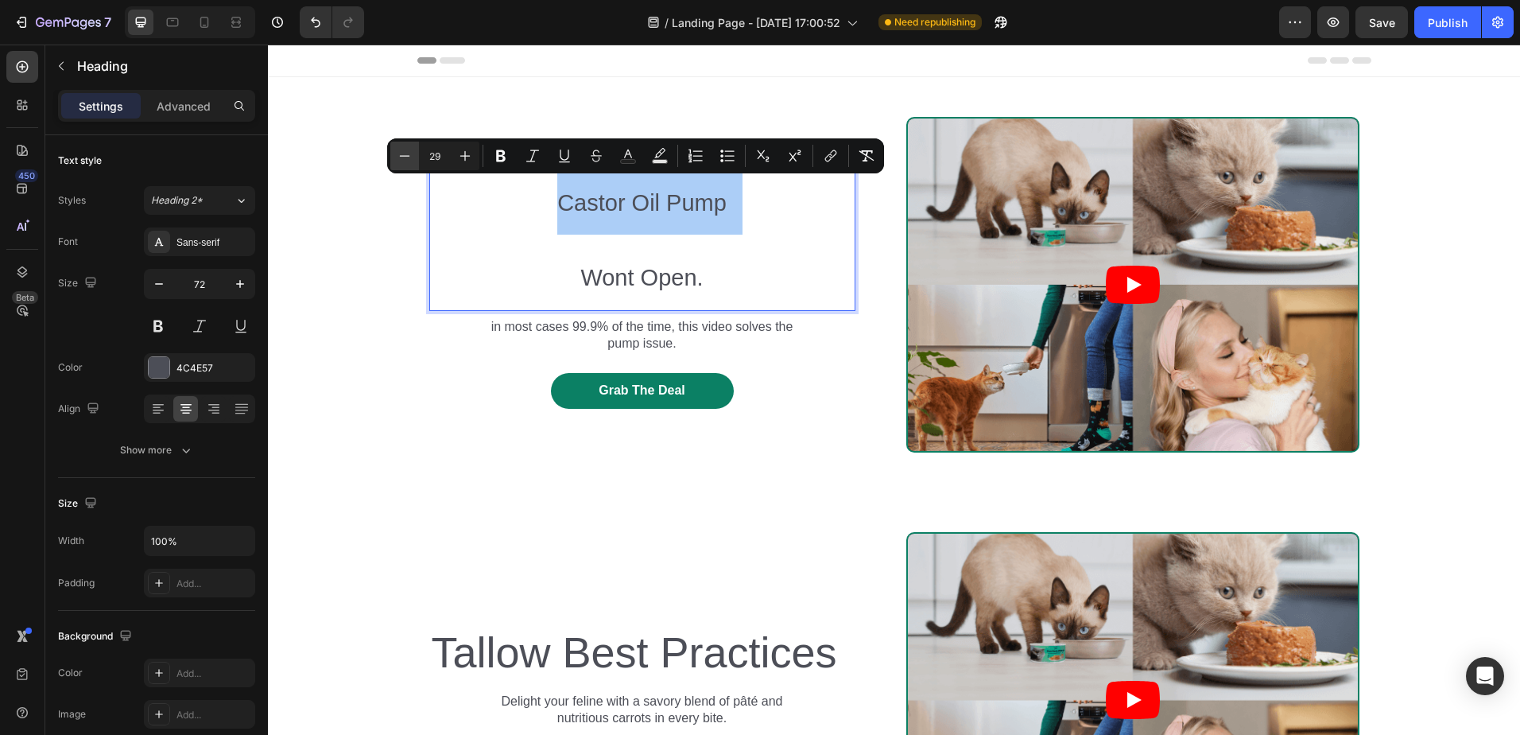
click at [406, 162] on icon "Editor contextual toolbar" at bounding box center [405, 156] width 16 height 16
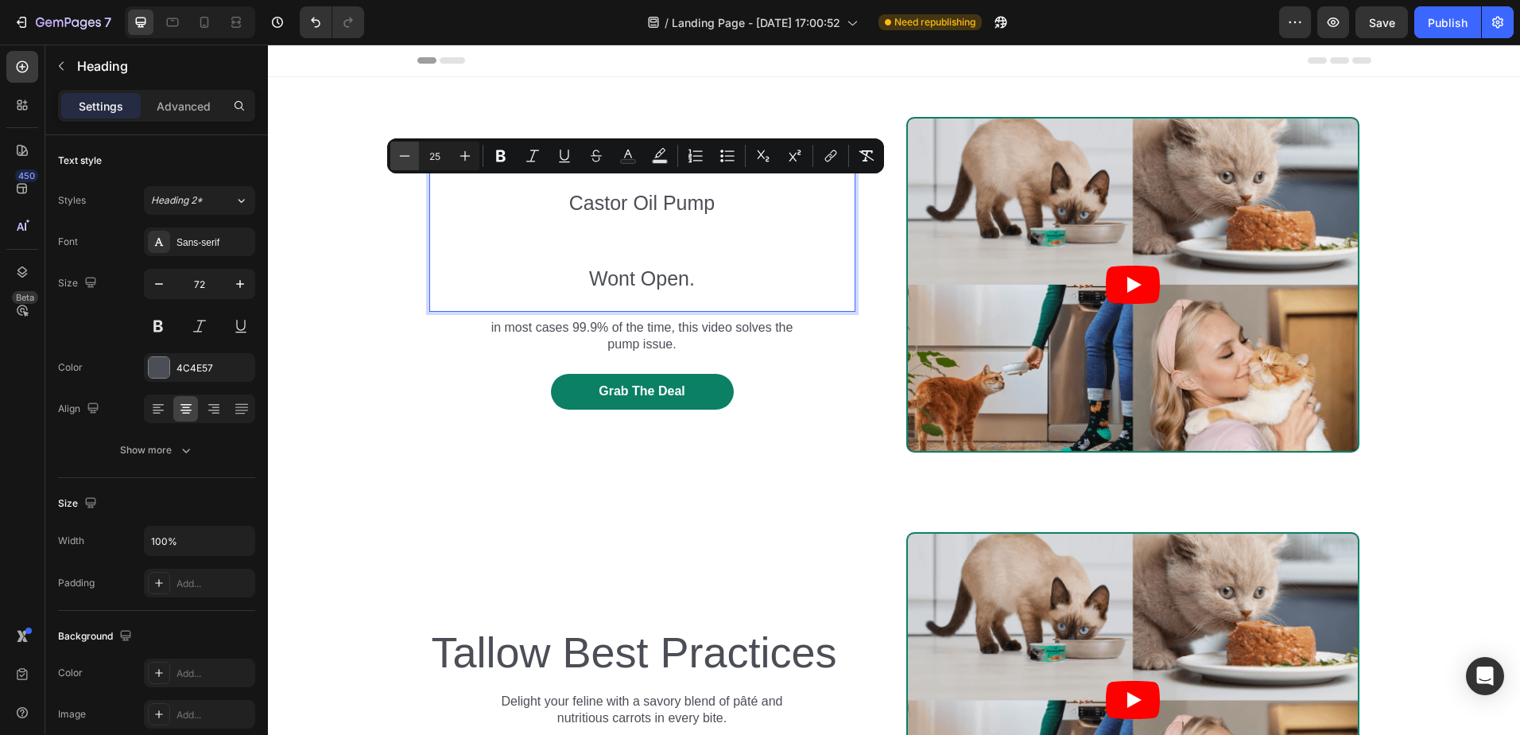
click at [406, 162] on icon "Editor contextual toolbar" at bounding box center [405, 156] width 16 height 16
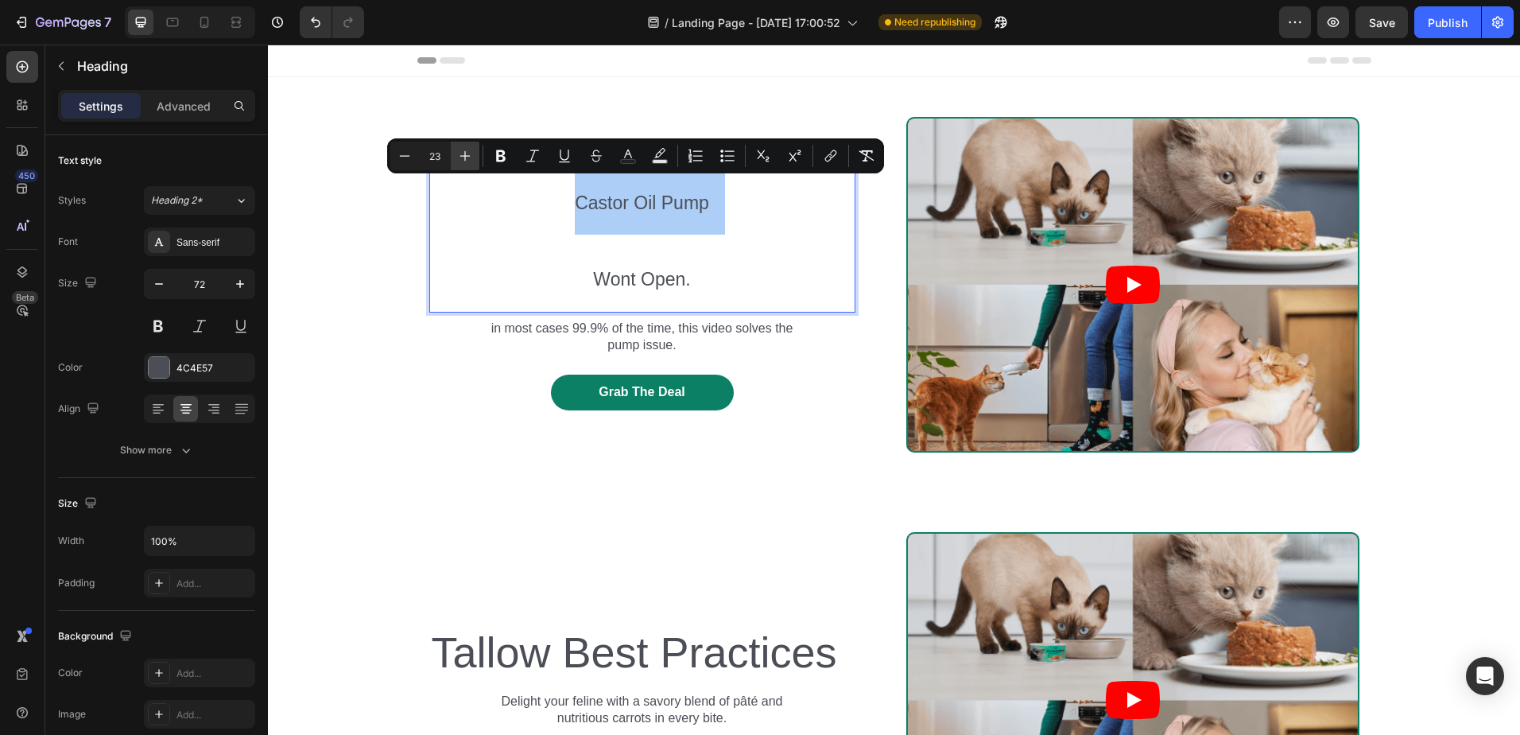
click at [468, 162] on icon "Editor contextual toolbar" at bounding box center [465, 156] width 16 height 16
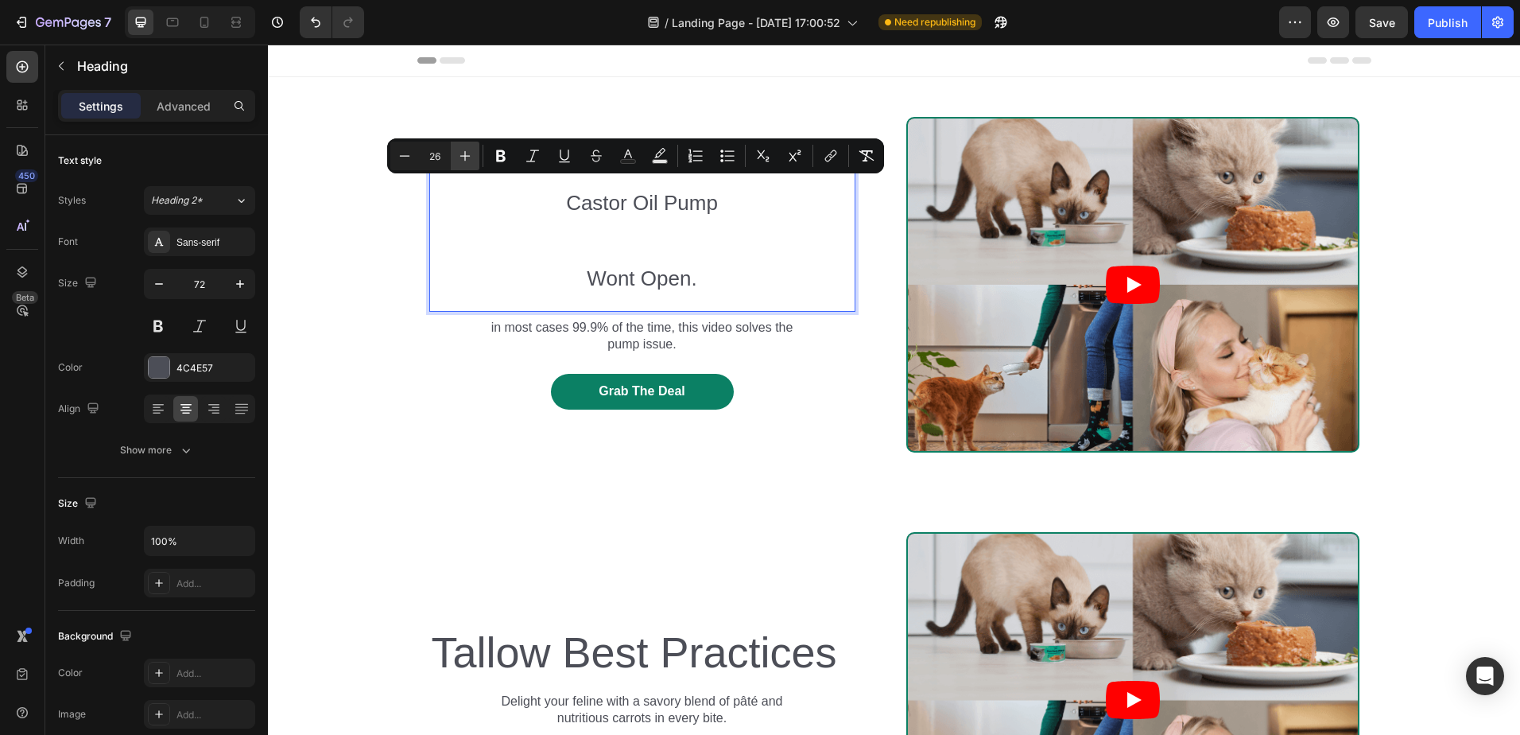
click at [468, 162] on icon "Editor contextual toolbar" at bounding box center [465, 156] width 16 height 16
type input "28"
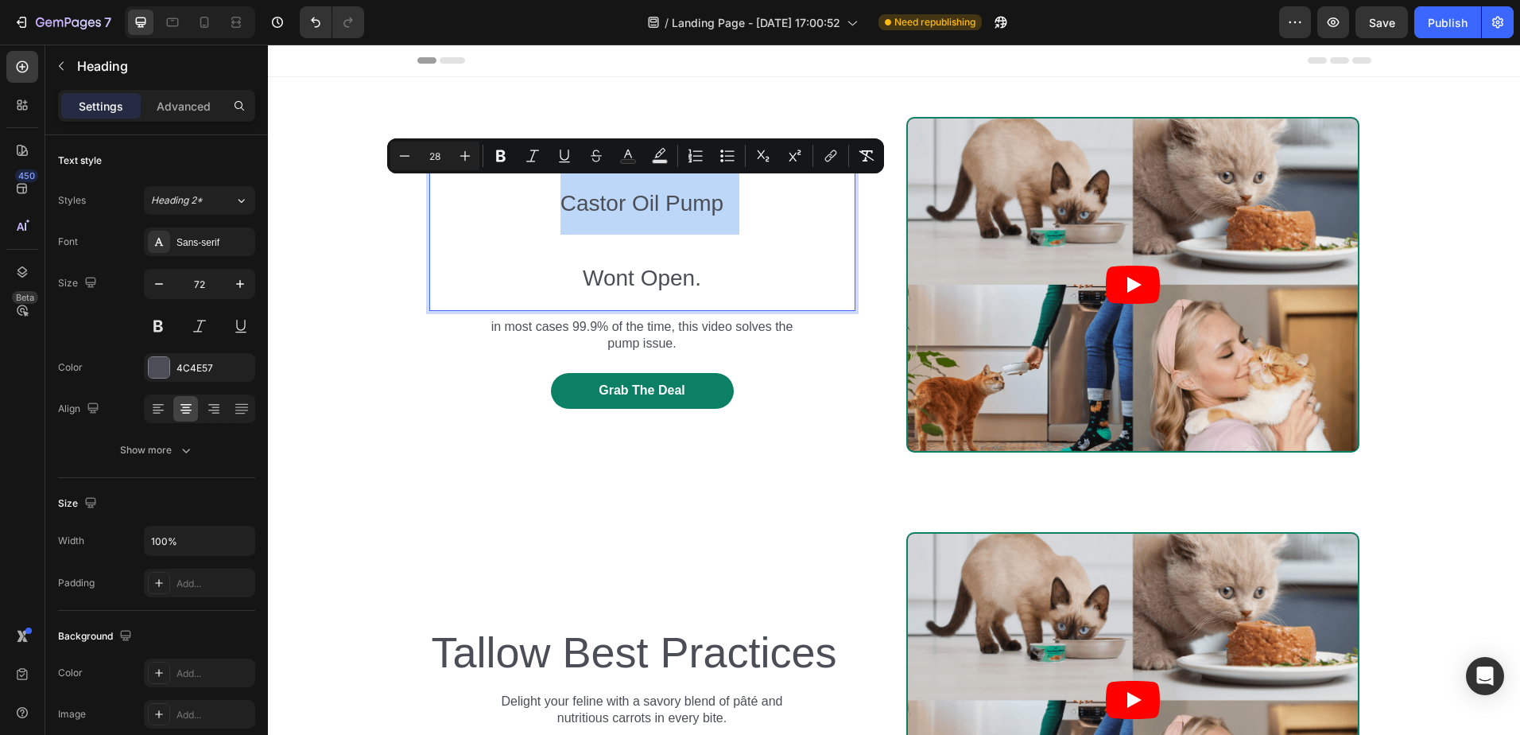
click at [621, 289] on span "Wont Open." at bounding box center [642, 278] width 118 height 25
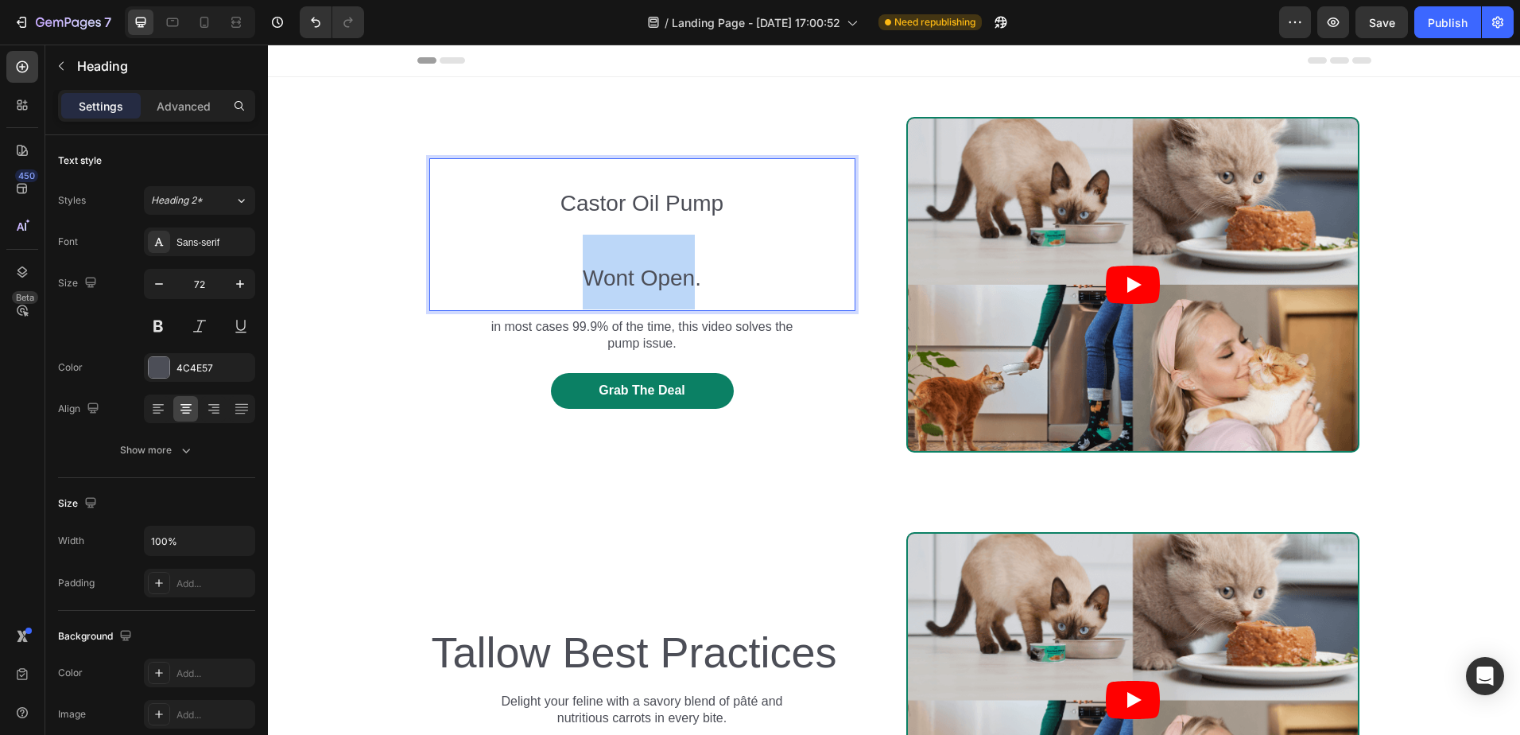
drag, startPoint x: 679, startPoint y: 282, endPoint x: 556, endPoint y: 286, distance: 123.3
click at [557, 289] on p "Castor Oil Pump Wont Open." at bounding box center [642, 234] width 423 height 149
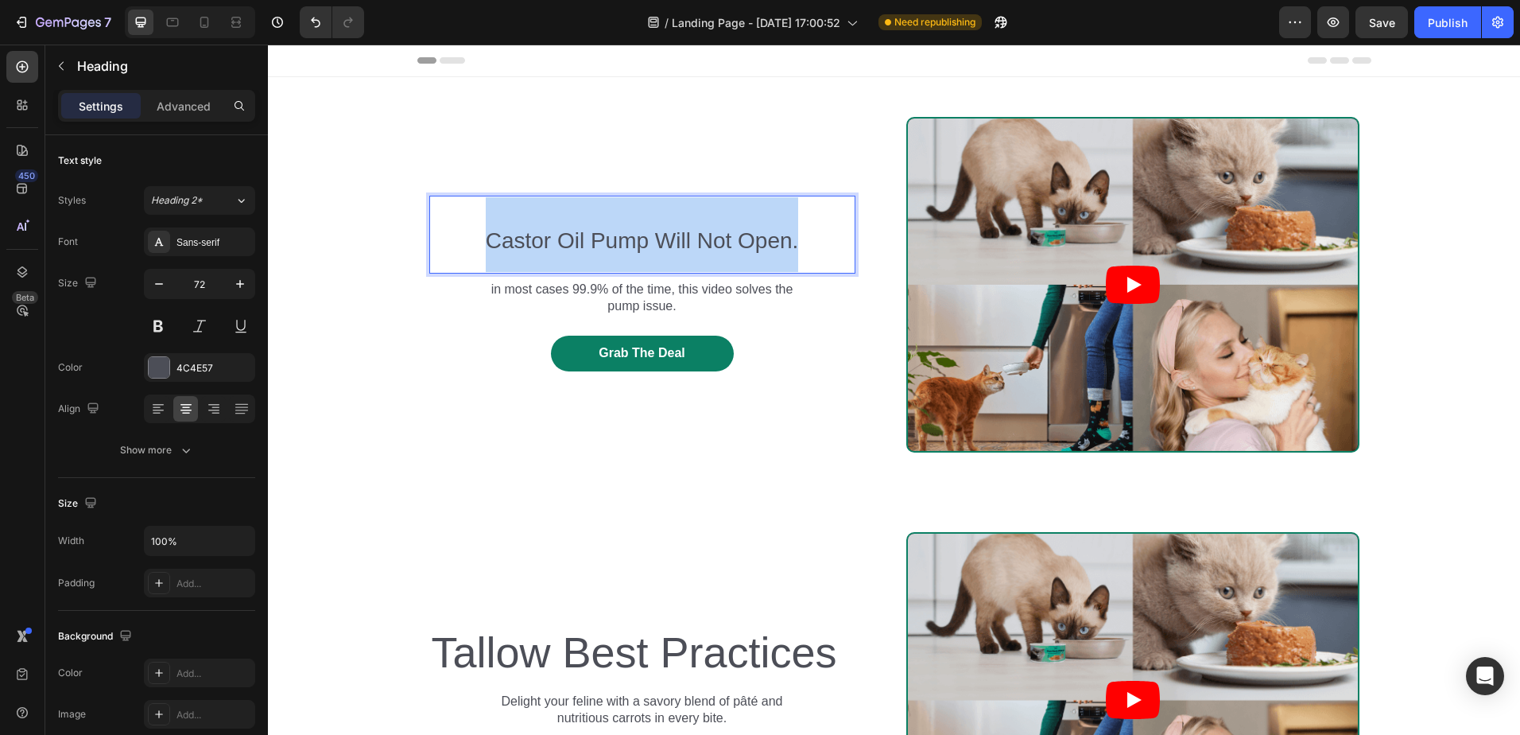
drag, startPoint x: 806, startPoint y: 241, endPoint x: 455, endPoint y: 243, distance: 350.7
click at [455, 243] on p "Castor Oil Pump Will Not Open." at bounding box center [642, 234] width 423 height 75
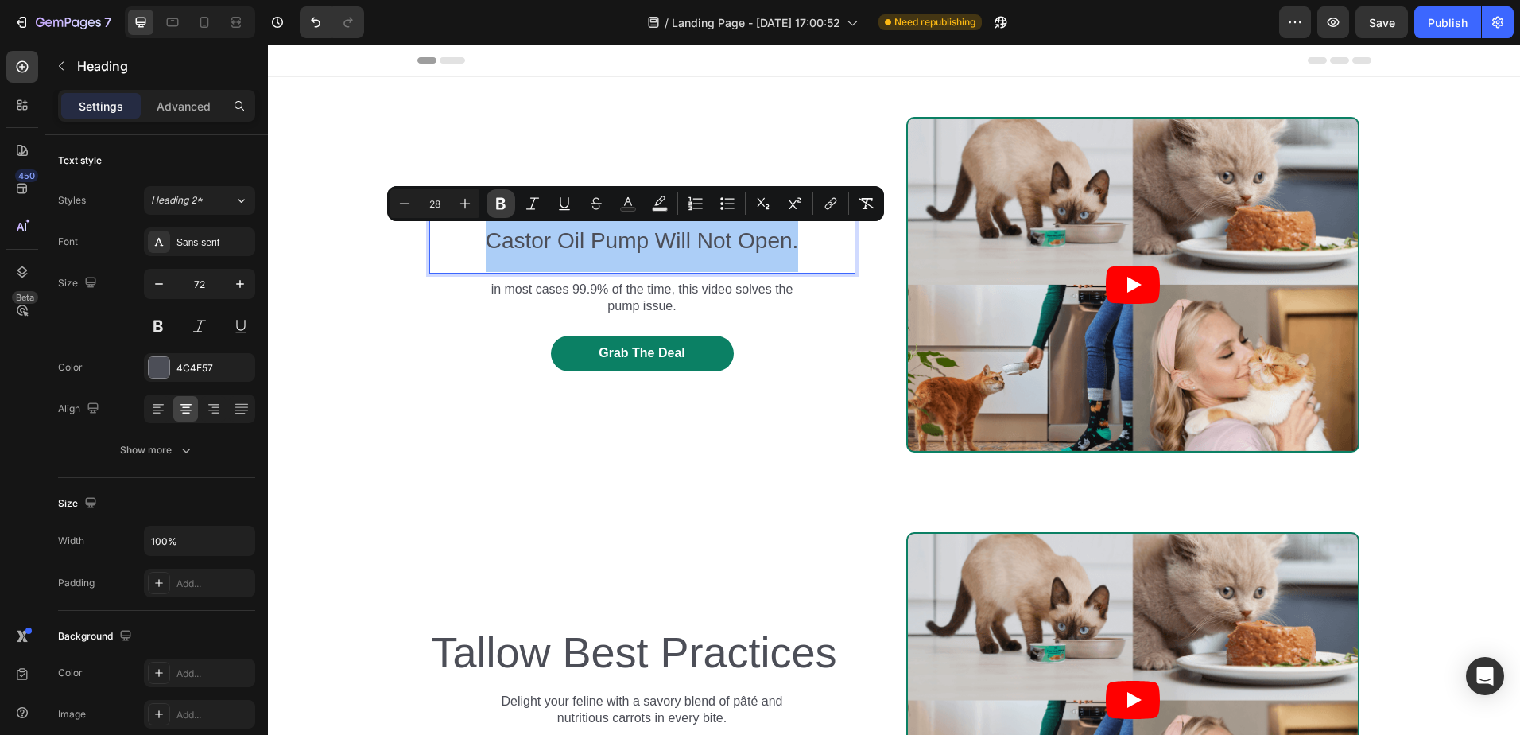
click at [506, 202] on icon "Editor contextual toolbar" at bounding box center [501, 204] width 16 height 16
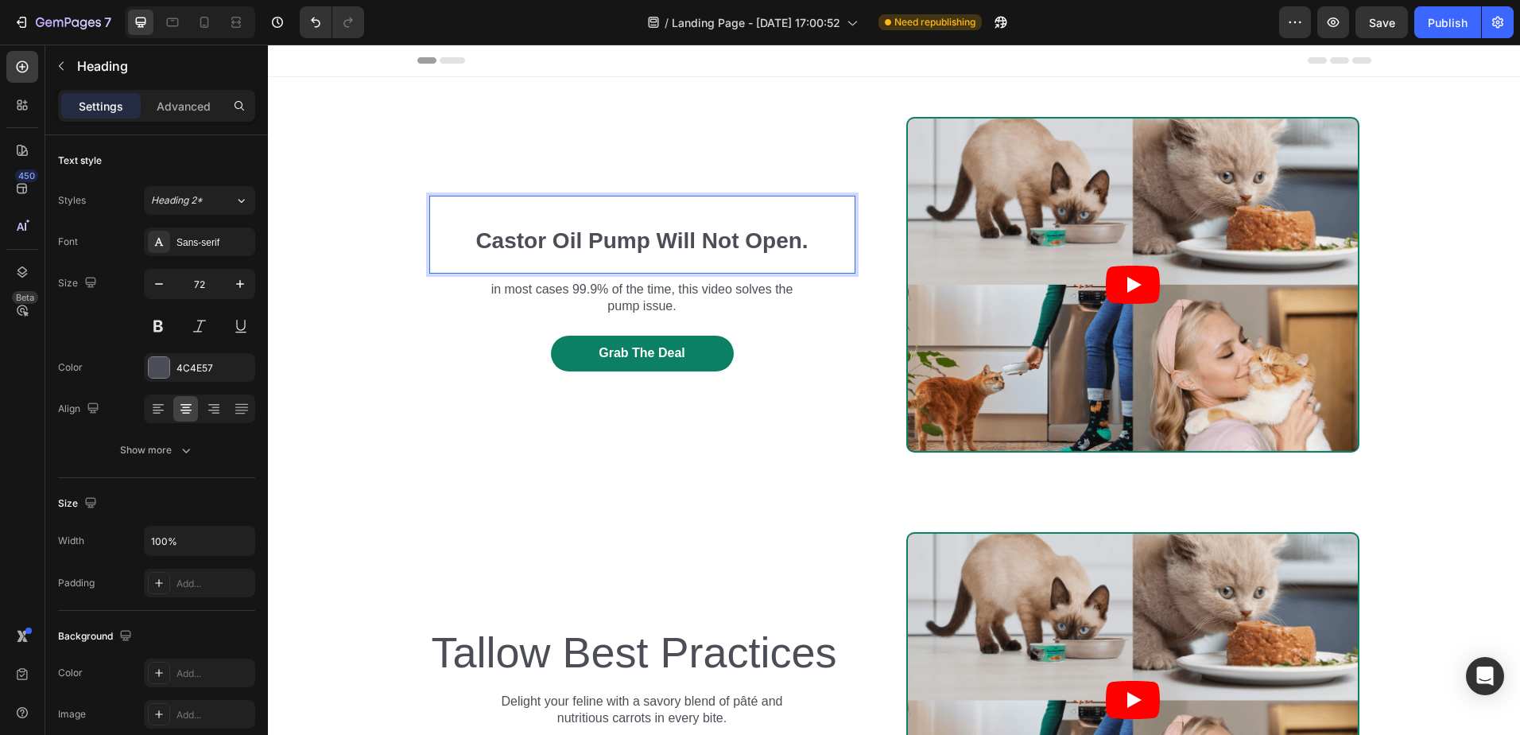
click at [537, 237] on strong "Castor Oil Pump Will Not Open." at bounding box center [642, 240] width 332 height 25
click at [560, 658] on span "Tallow Best Practices" at bounding box center [634, 652] width 406 height 48
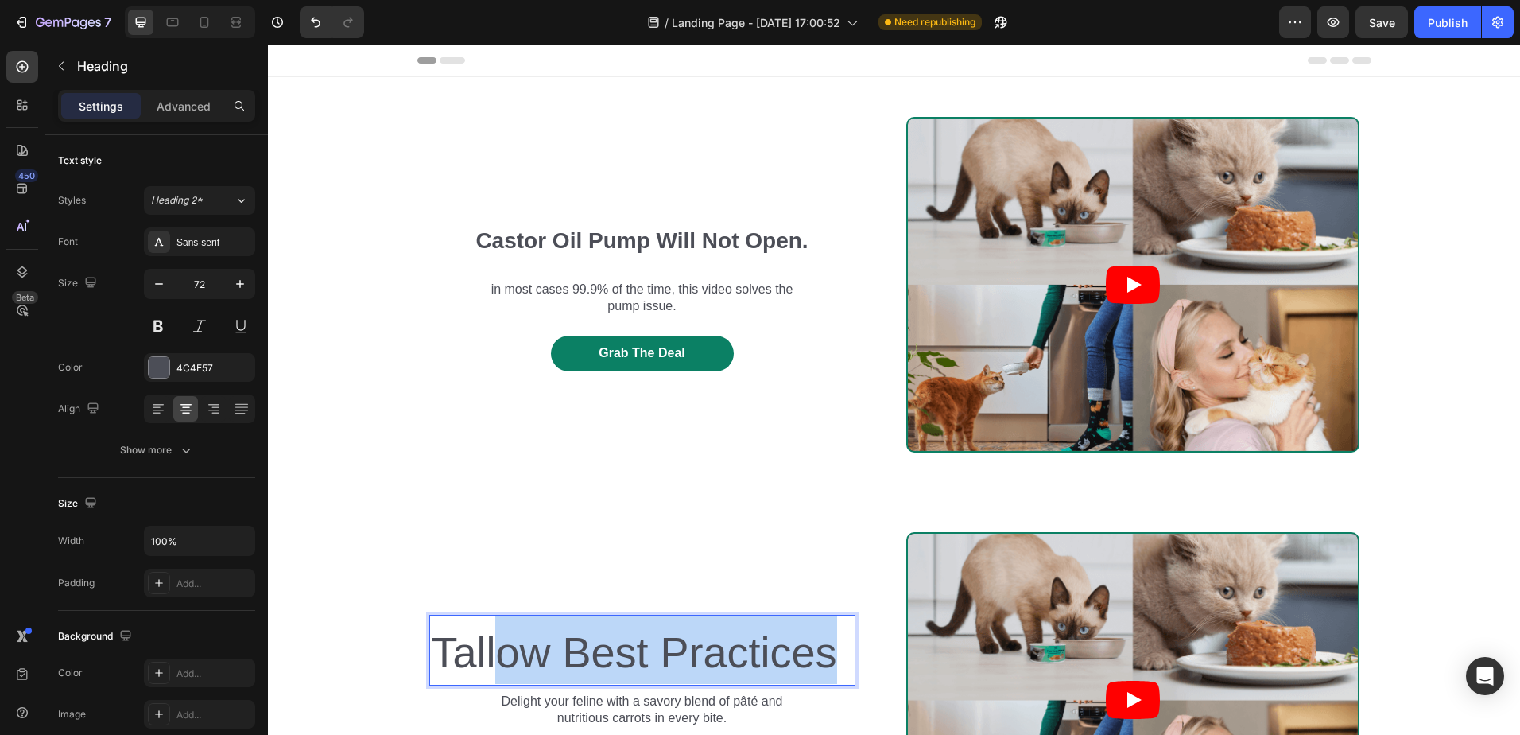
drag, startPoint x: 835, startPoint y: 655, endPoint x: 492, endPoint y: 657, distance: 342.7
click at [492, 657] on p "Tallow Best Practices" at bounding box center [642, 650] width 423 height 68
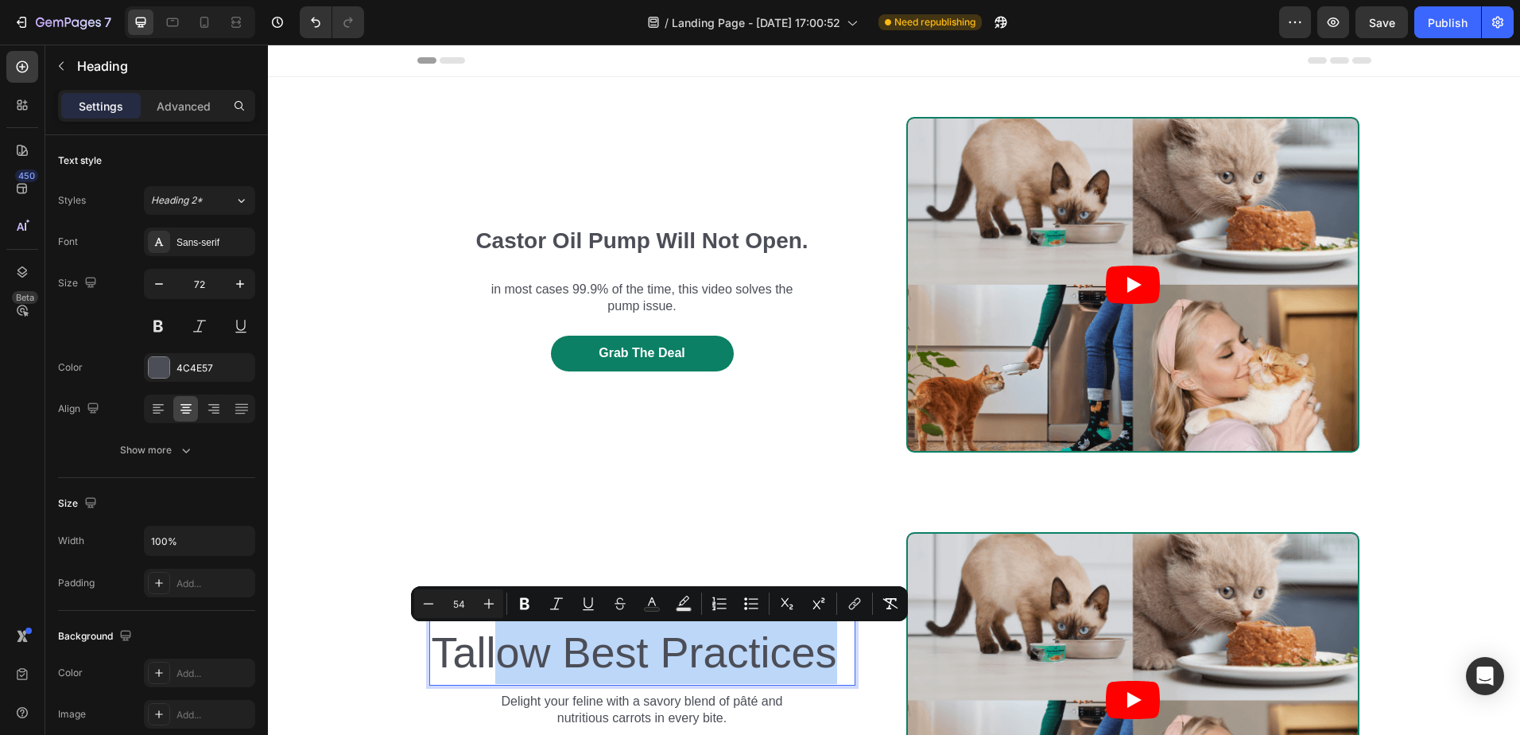
click at [569, 654] on span "Tallow Best Practices" at bounding box center [634, 652] width 406 height 48
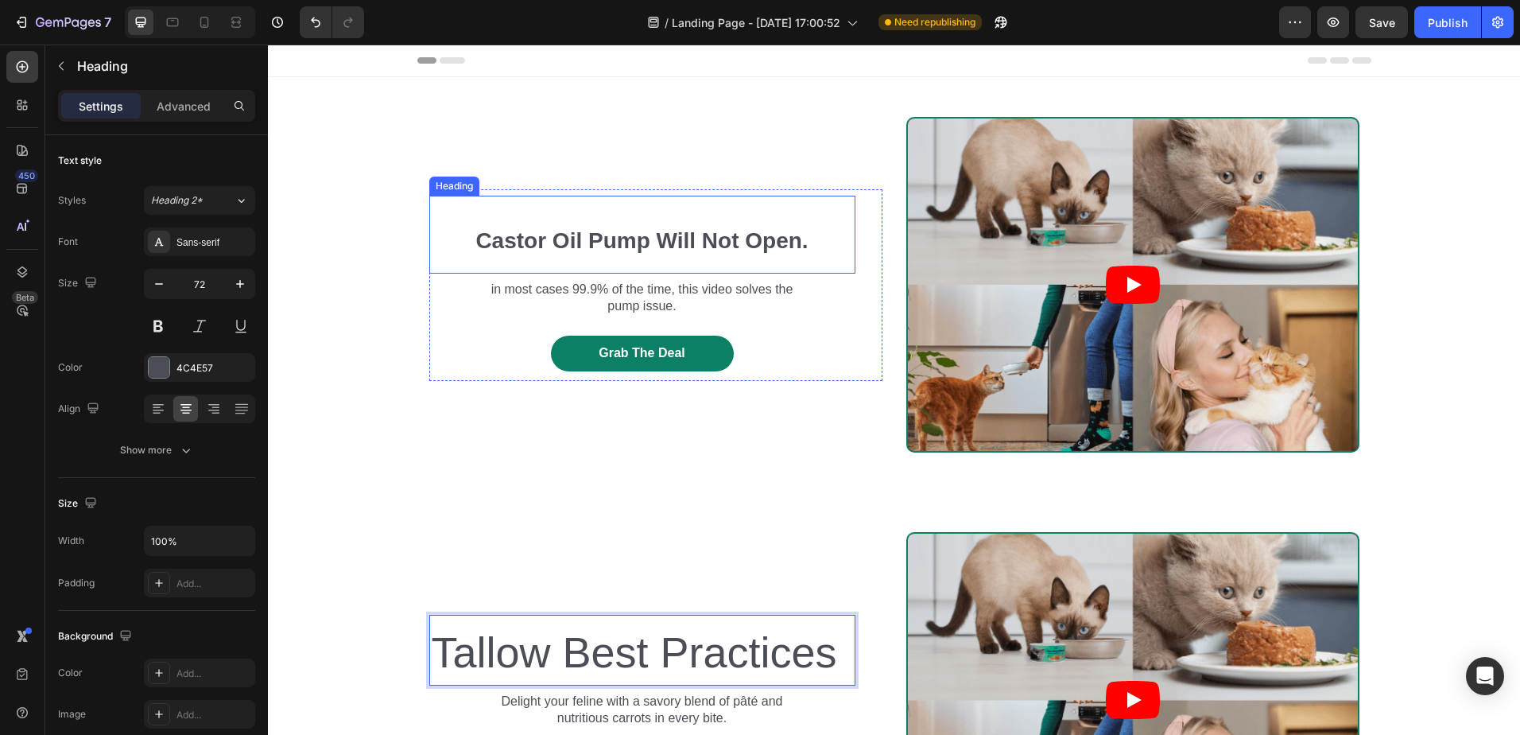
click at [701, 232] on strong "Castor Oil Pump Will Not Open." at bounding box center [642, 240] width 332 height 25
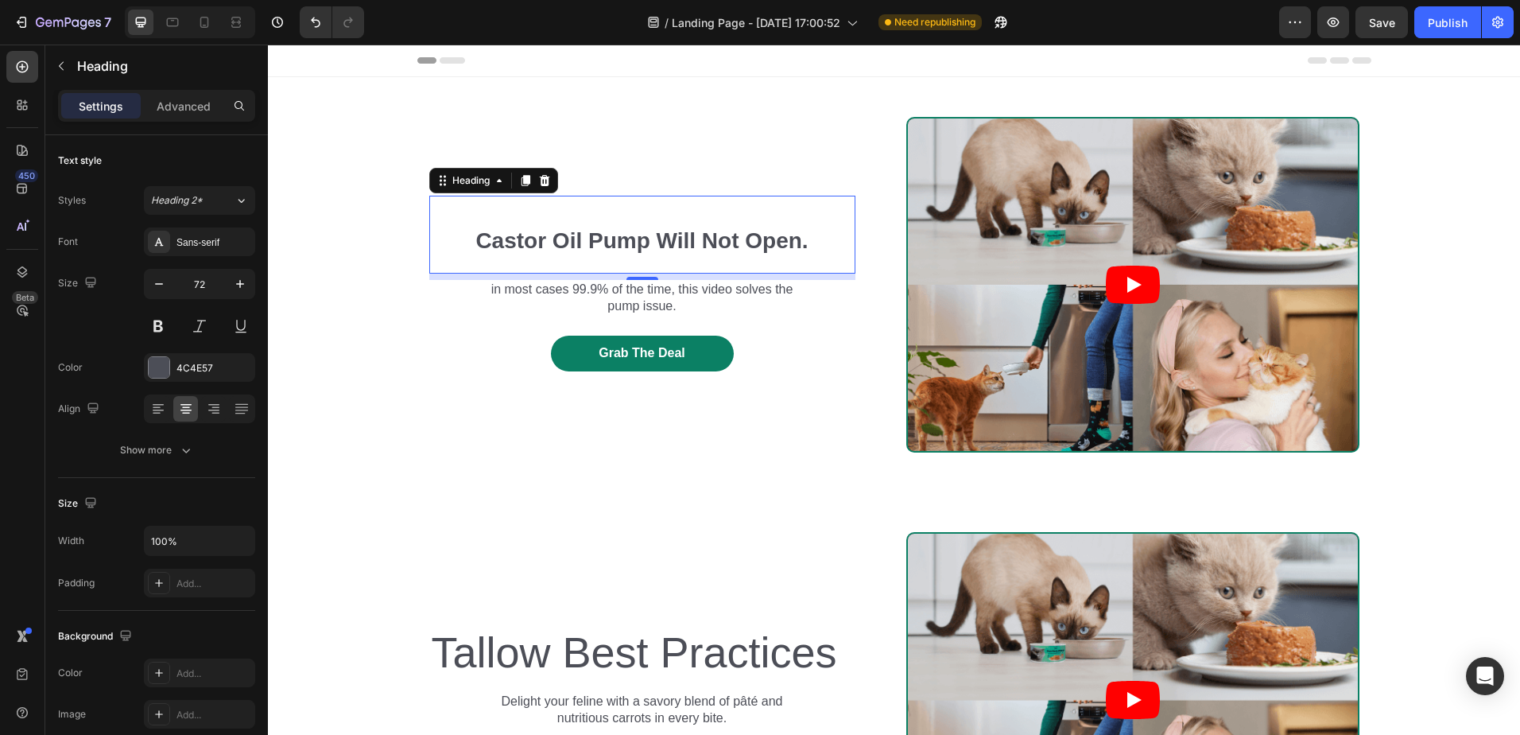
click at [755, 247] on strong "Castor Oil Pump Will Not Open." at bounding box center [642, 240] width 332 height 25
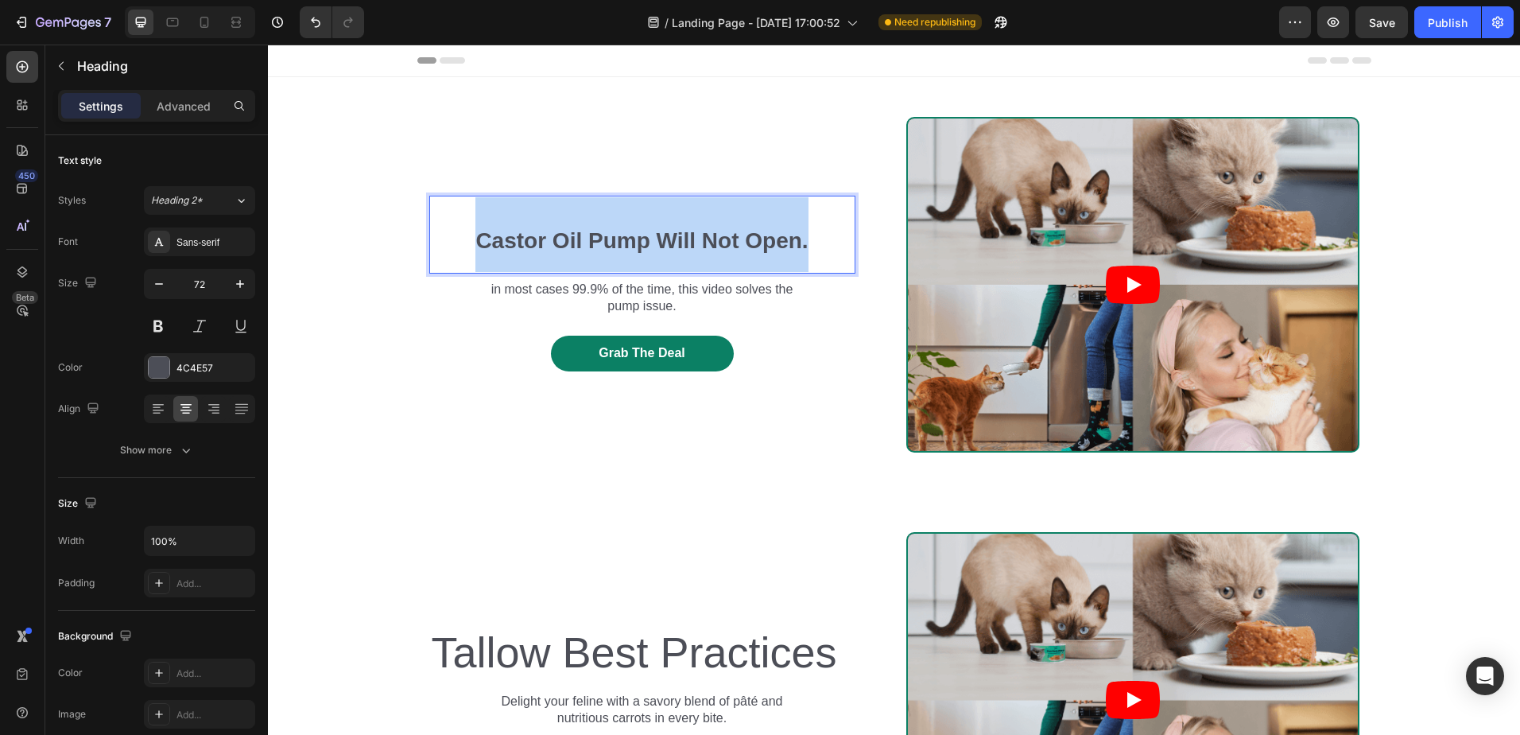
drag, startPoint x: 809, startPoint y: 250, endPoint x: 410, endPoint y: 255, distance: 399.2
click at [410, 255] on div "Text Block Castor Oil Pump Will Not Open. Heading 8 in most cases 99.9% of the …" at bounding box center [894, 285] width 1252 height 336
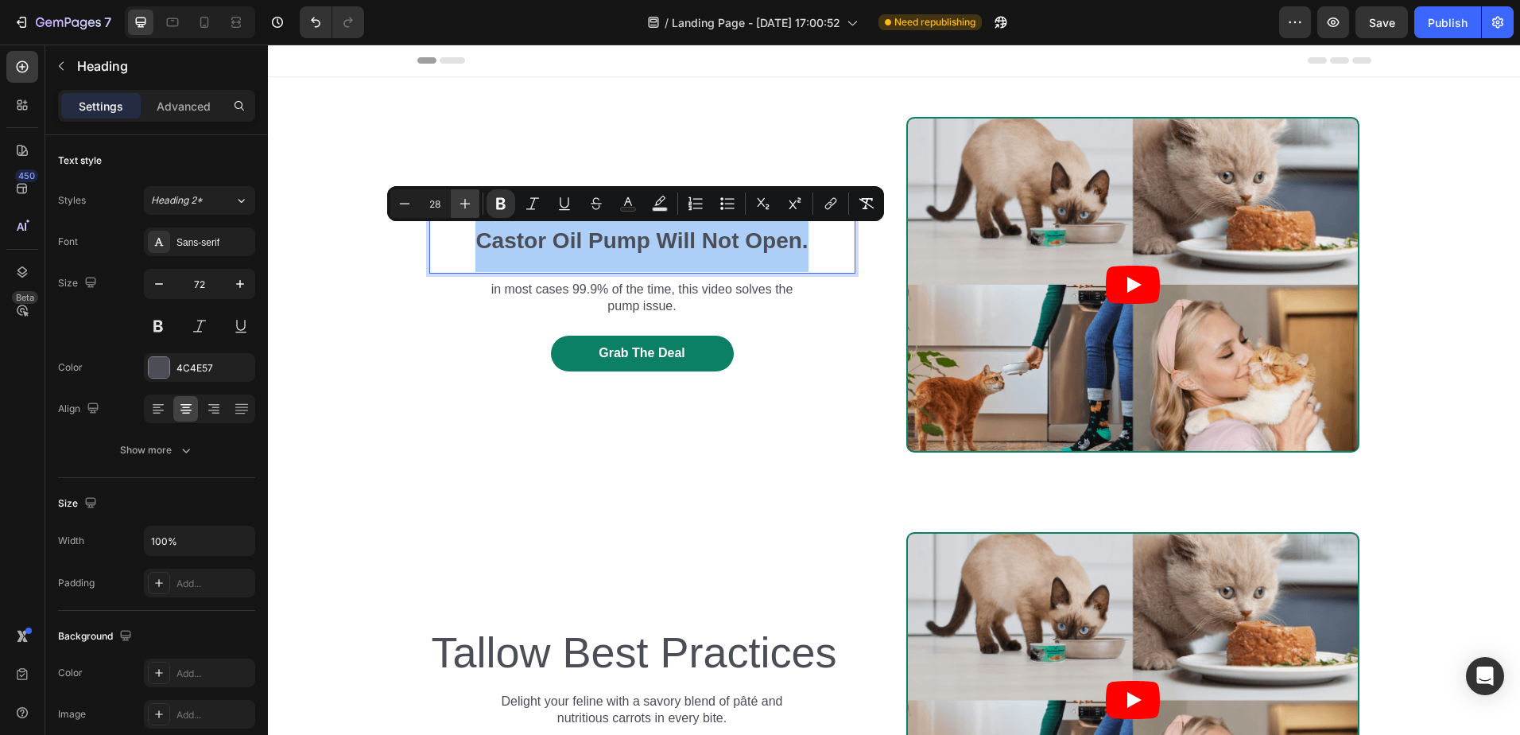
click at [465, 204] on icon "Editor contextual toolbar" at bounding box center [465, 204] width 10 height 10
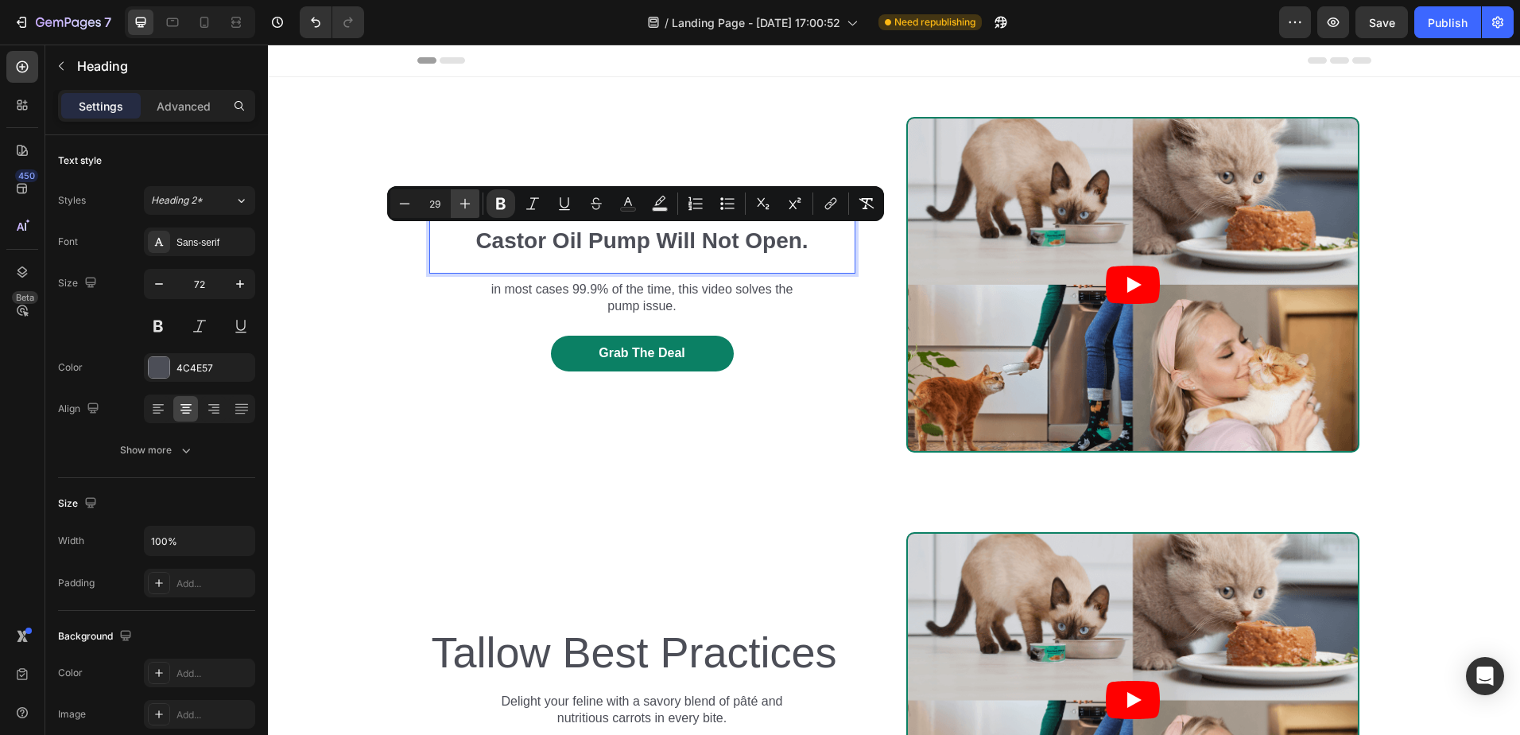
click at [465, 204] on icon "Editor contextual toolbar" at bounding box center [465, 204] width 10 height 10
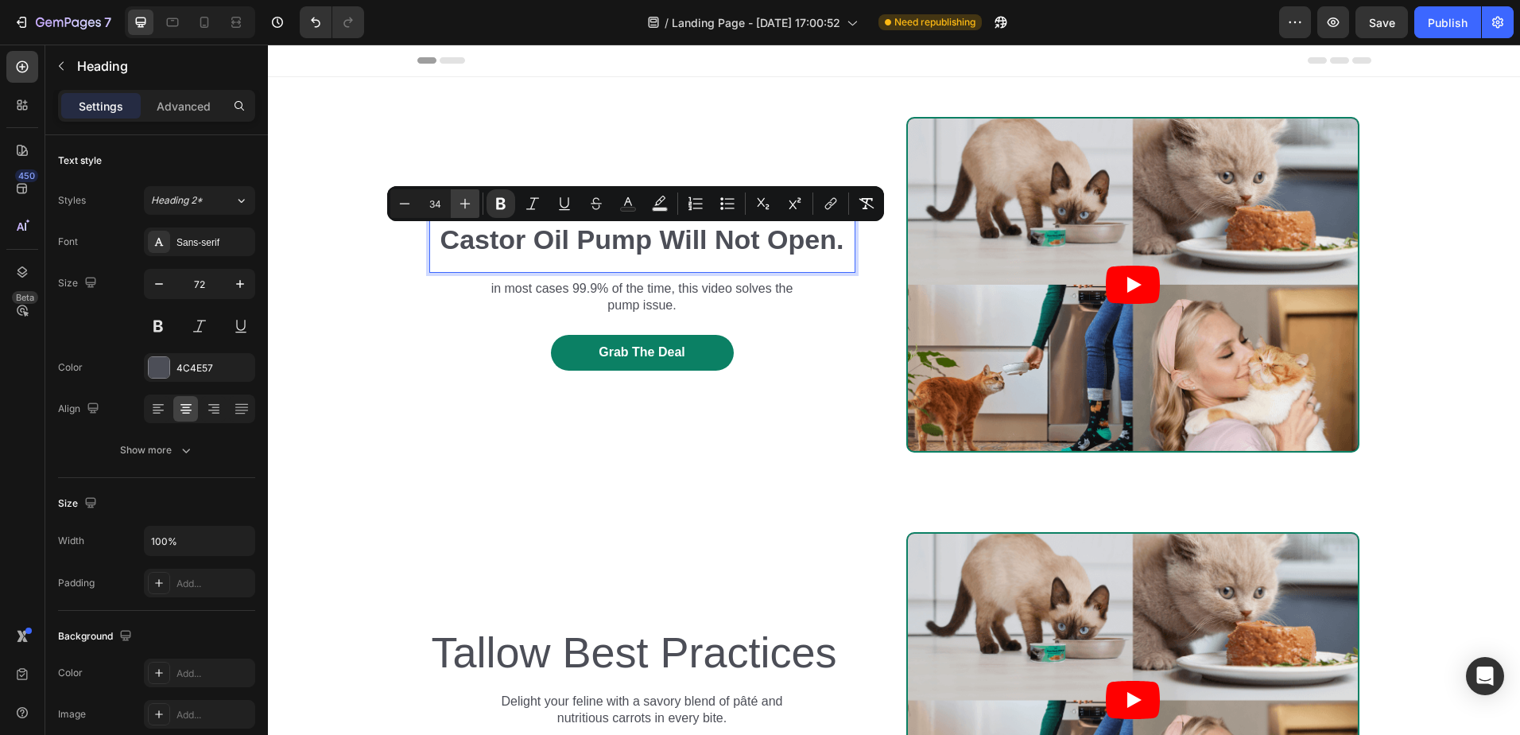
click at [465, 204] on icon "Editor contextual toolbar" at bounding box center [465, 204] width 10 height 10
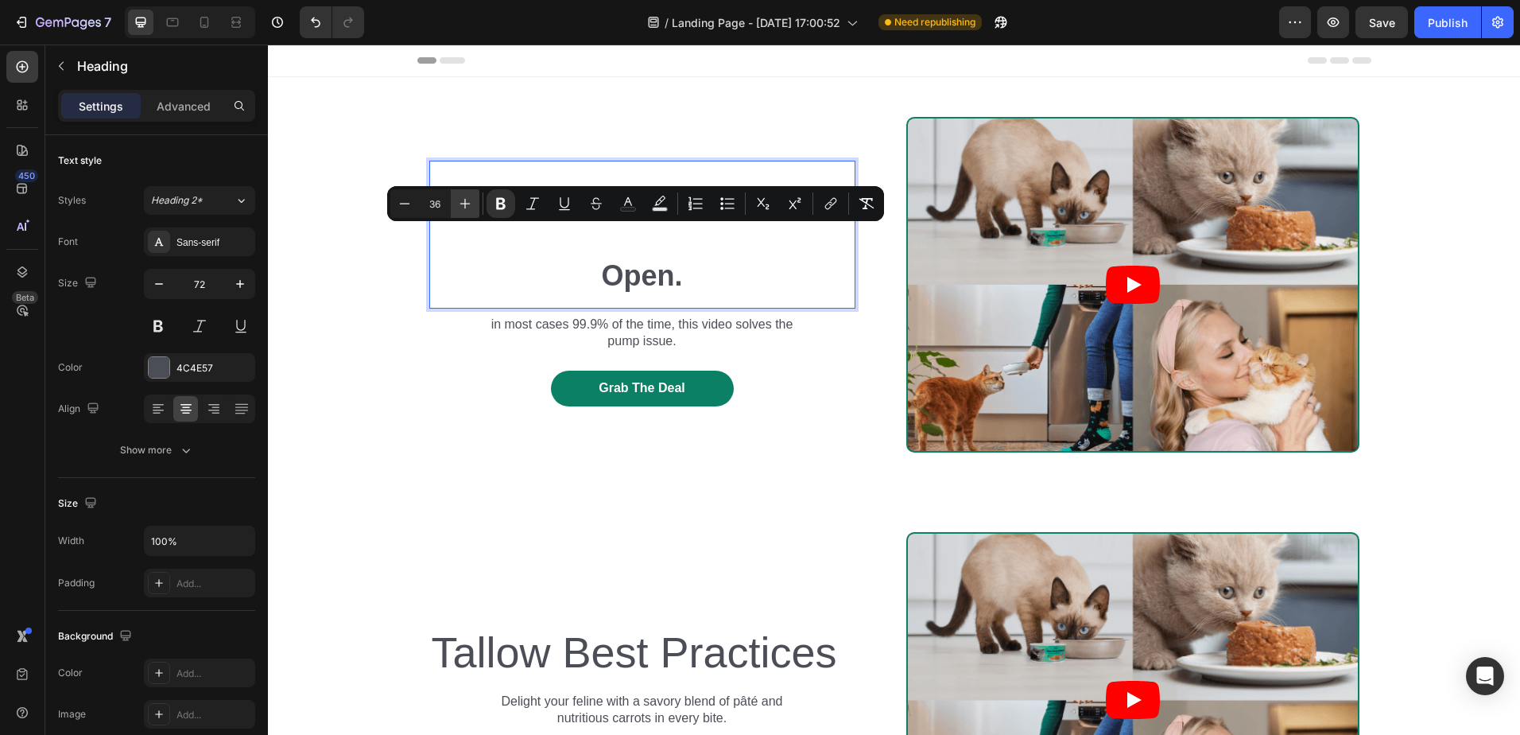
click at [465, 204] on icon "Editor contextual toolbar" at bounding box center [465, 204] width 10 height 10
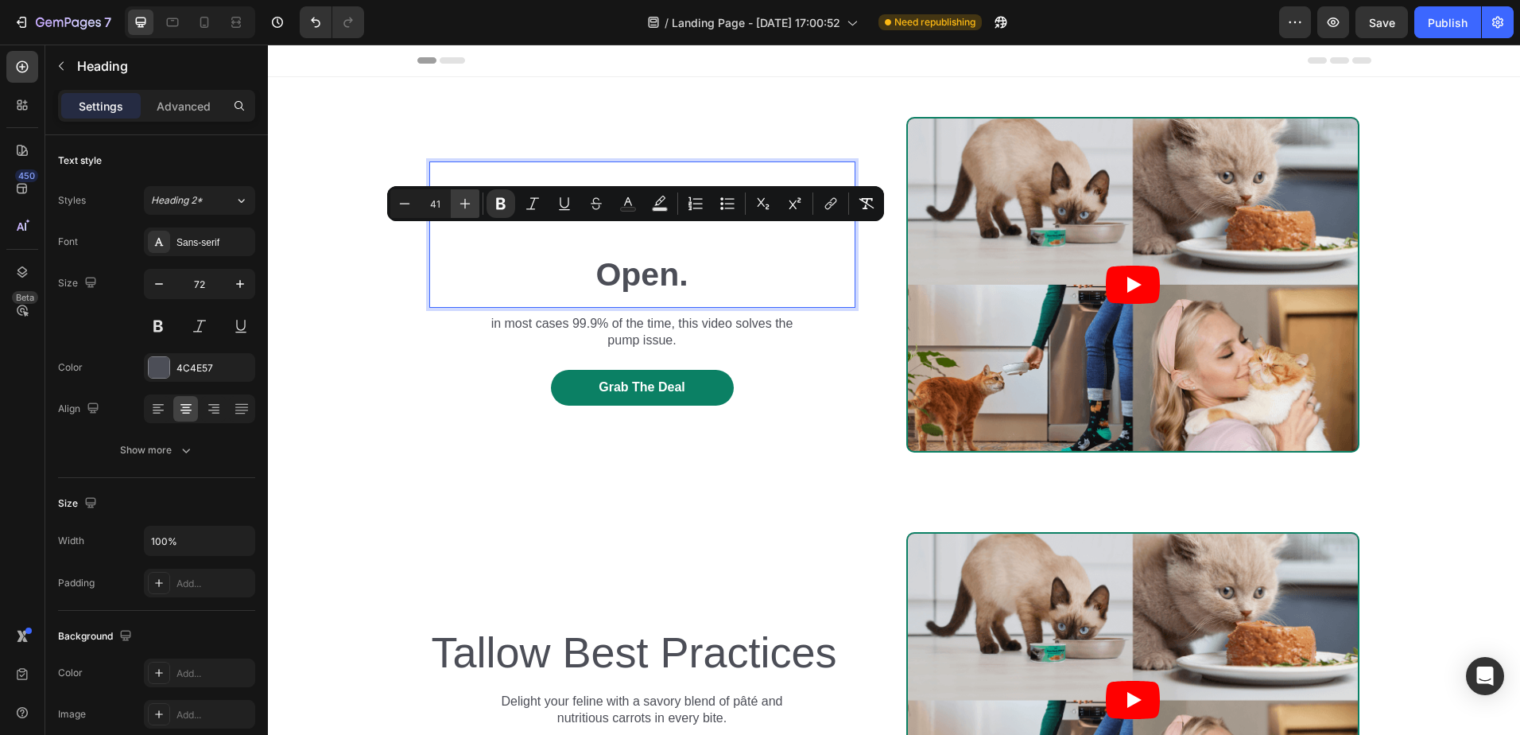
click at [465, 204] on icon "Editor contextual toolbar" at bounding box center [465, 204] width 10 height 10
click at [466, 204] on icon "Editor contextual toolbar" at bounding box center [465, 204] width 16 height 16
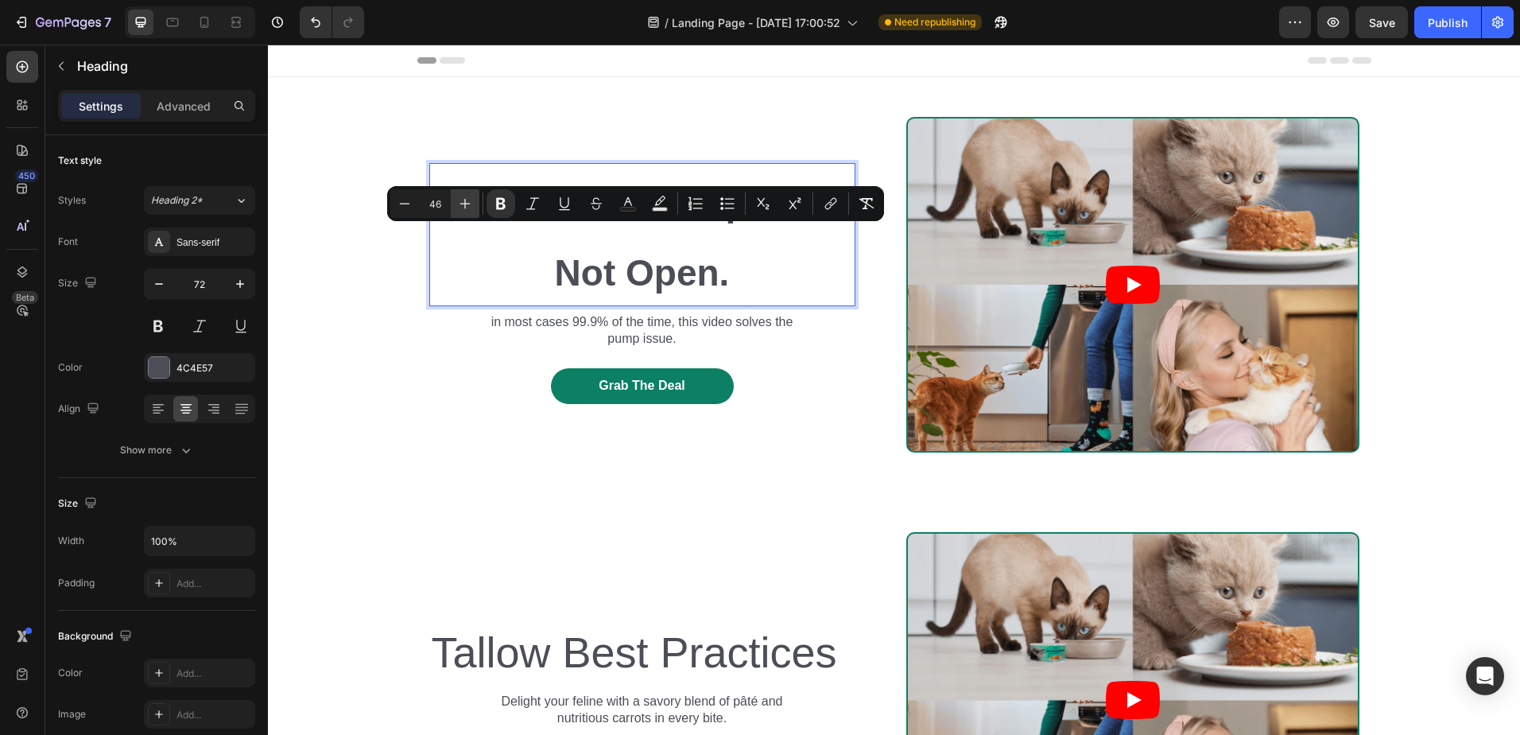
click at [466, 204] on icon "Editor contextual toolbar" at bounding box center [465, 204] width 16 height 16
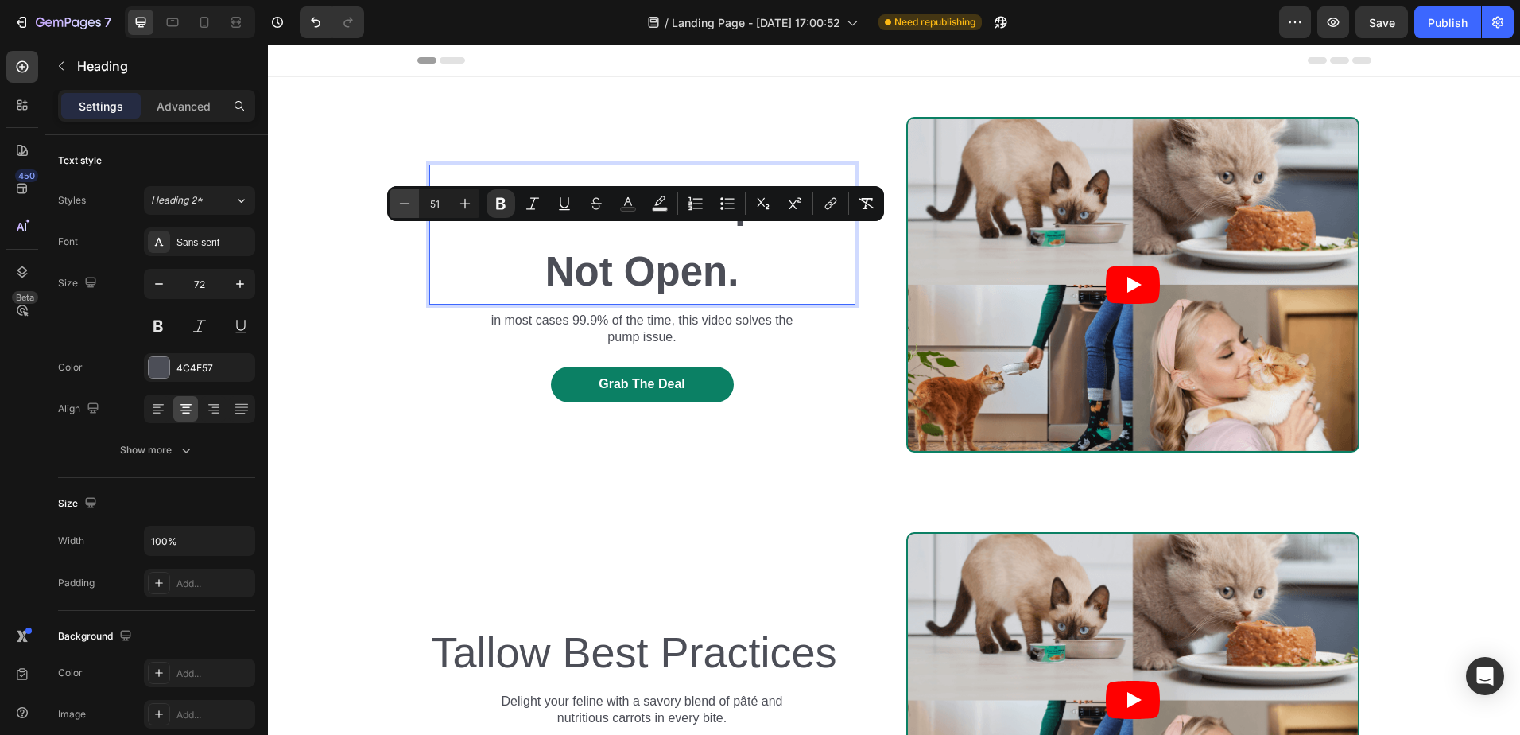
click at [404, 208] on icon "Editor contextual toolbar" at bounding box center [405, 204] width 16 height 16
type input "50"
click at [454, 247] on p "Castor Oil Pump Will Not Open." at bounding box center [642, 234] width 423 height 138
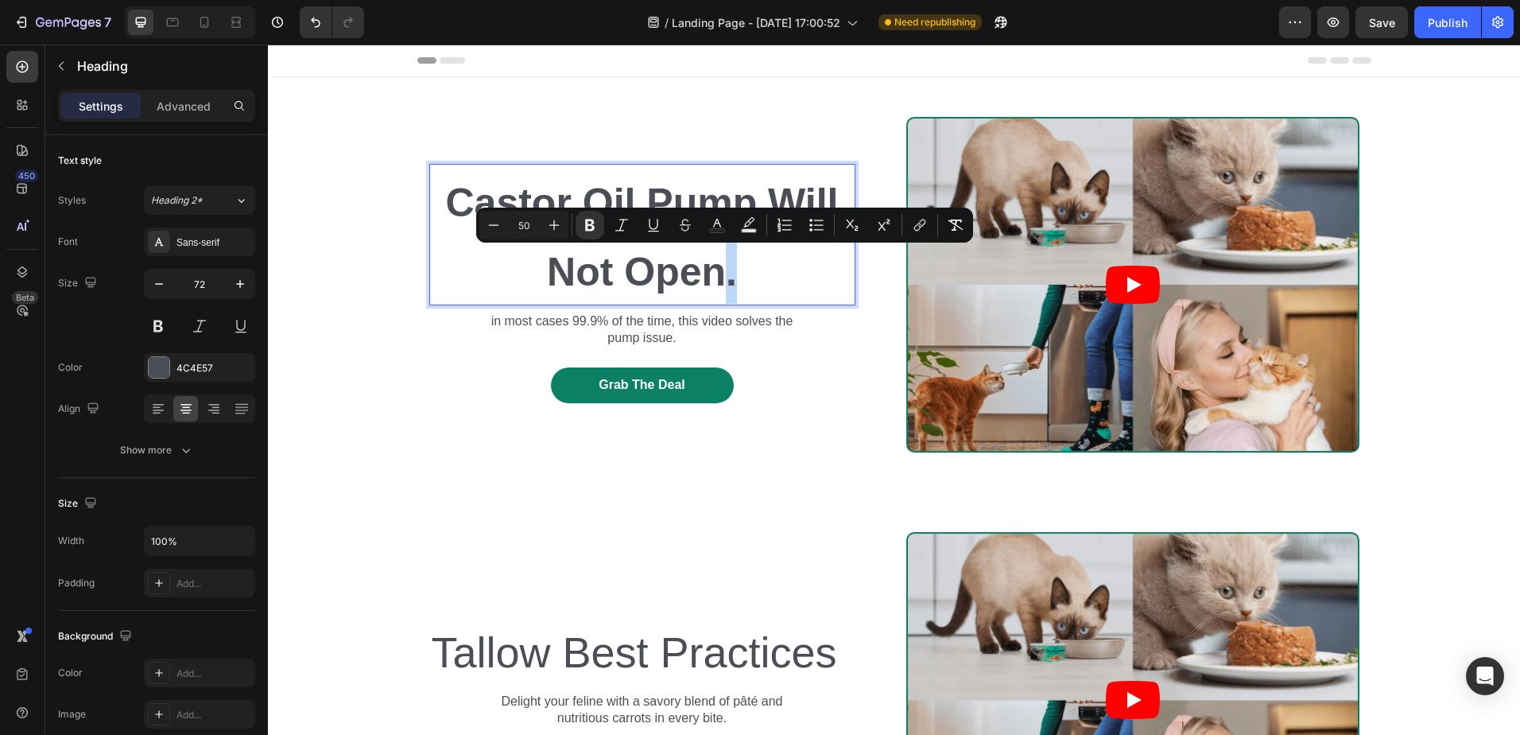
drag, startPoint x: 764, startPoint y: 271, endPoint x: 714, endPoint y: 271, distance: 50.1
click at [714, 271] on p "Castor Oil Pump Will Not Open." at bounding box center [642, 234] width 423 height 138
click at [755, 271] on p "Castor Oil Pump Will Not Open." at bounding box center [642, 234] width 423 height 138
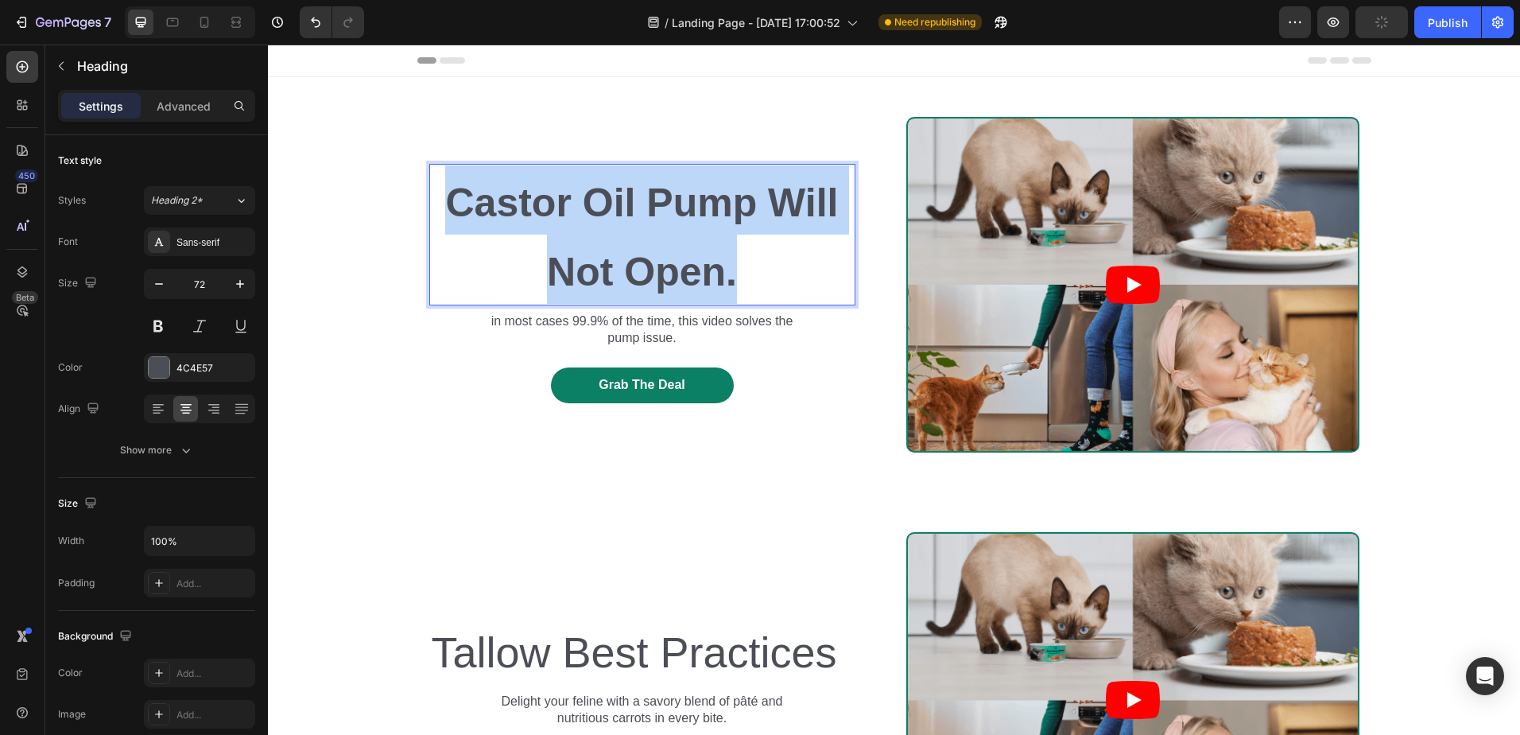
drag, startPoint x: 786, startPoint y: 273, endPoint x: 426, endPoint y: 196, distance: 367.6
click at [431, 196] on p "Castor Oil Pump Will Not Open." at bounding box center [642, 234] width 423 height 138
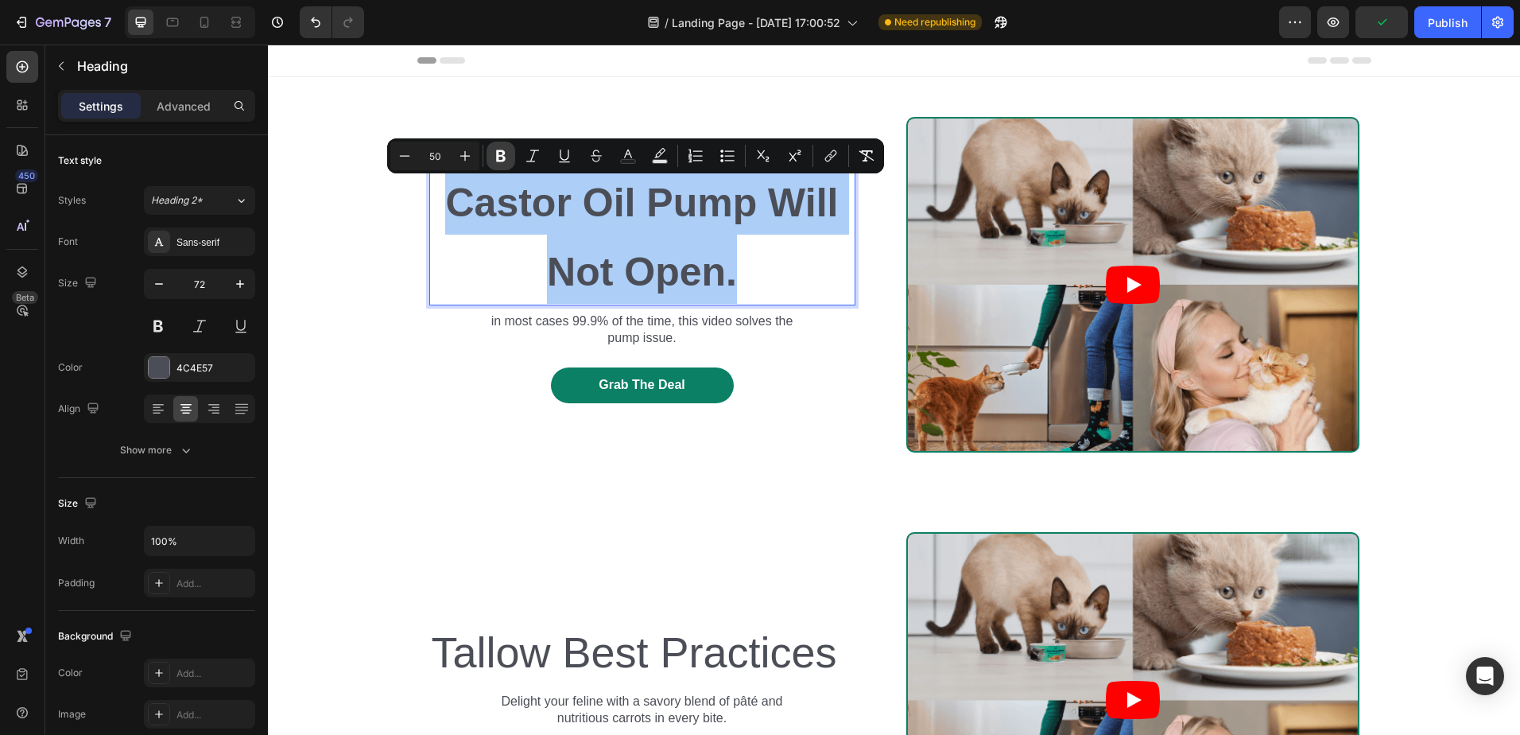
click at [495, 160] on icon "Editor contextual toolbar" at bounding box center [501, 156] width 16 height 16
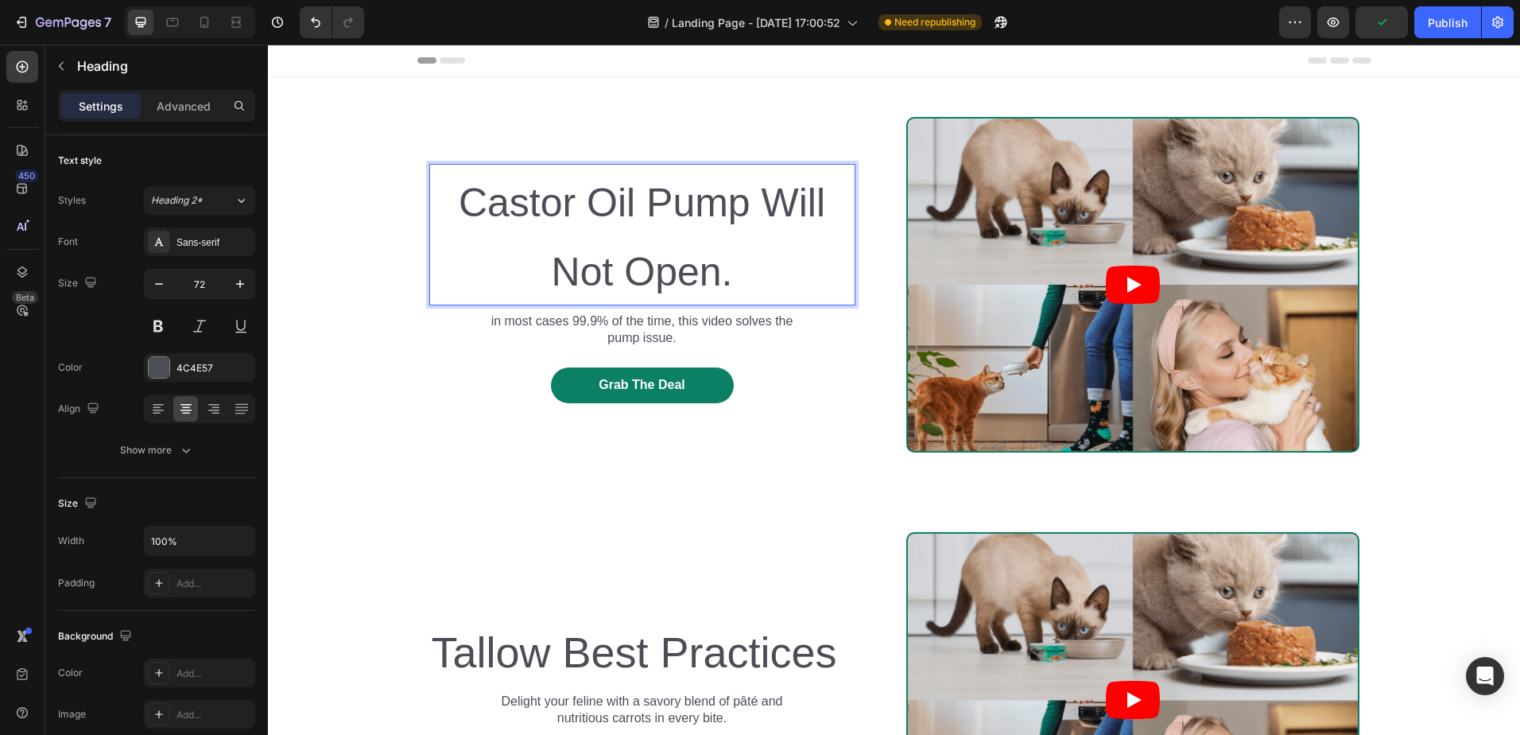
click at [495, 223] on span "Castor Oil Pump Will Not Open." at bounding box center [642, 238] width 367 height 114
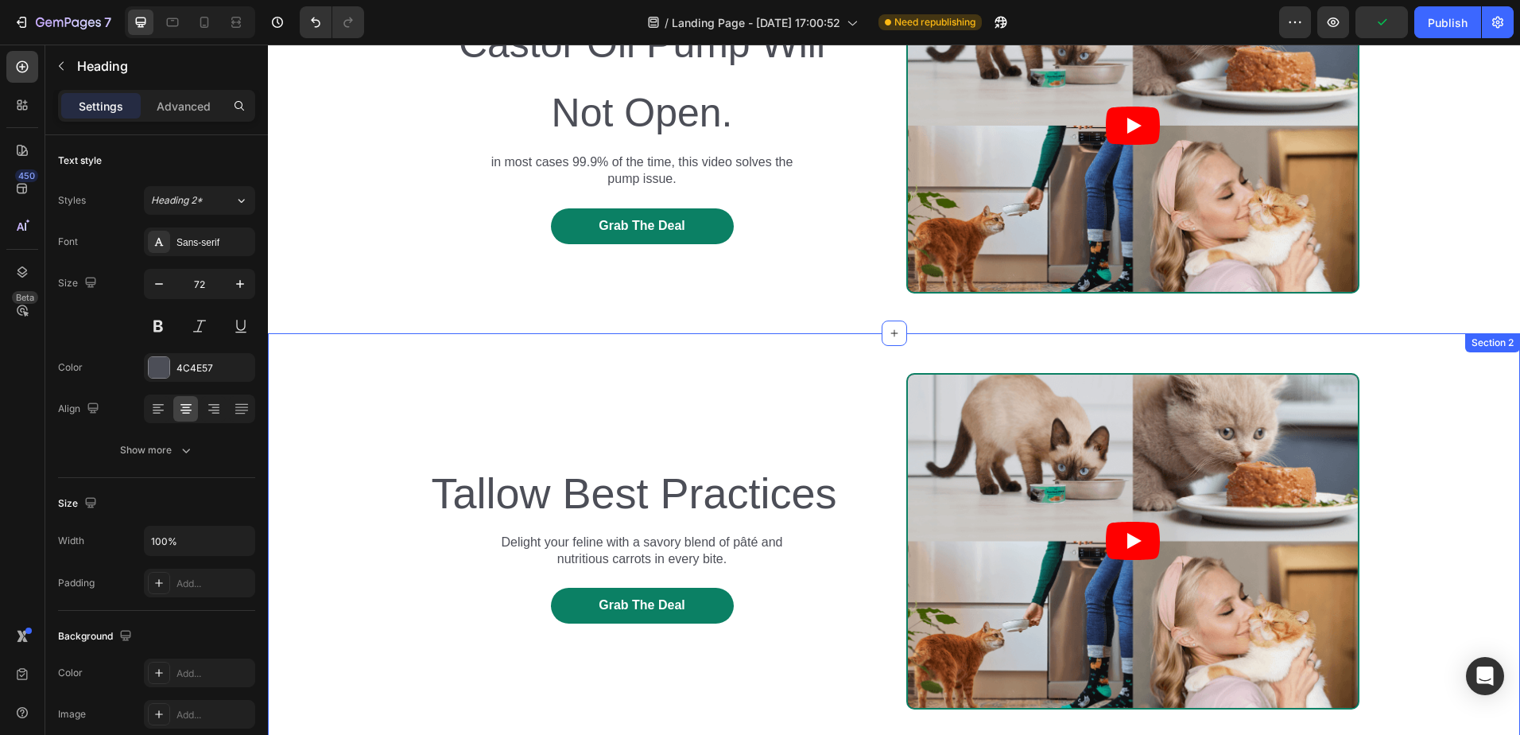
scroll to position [239, 0]
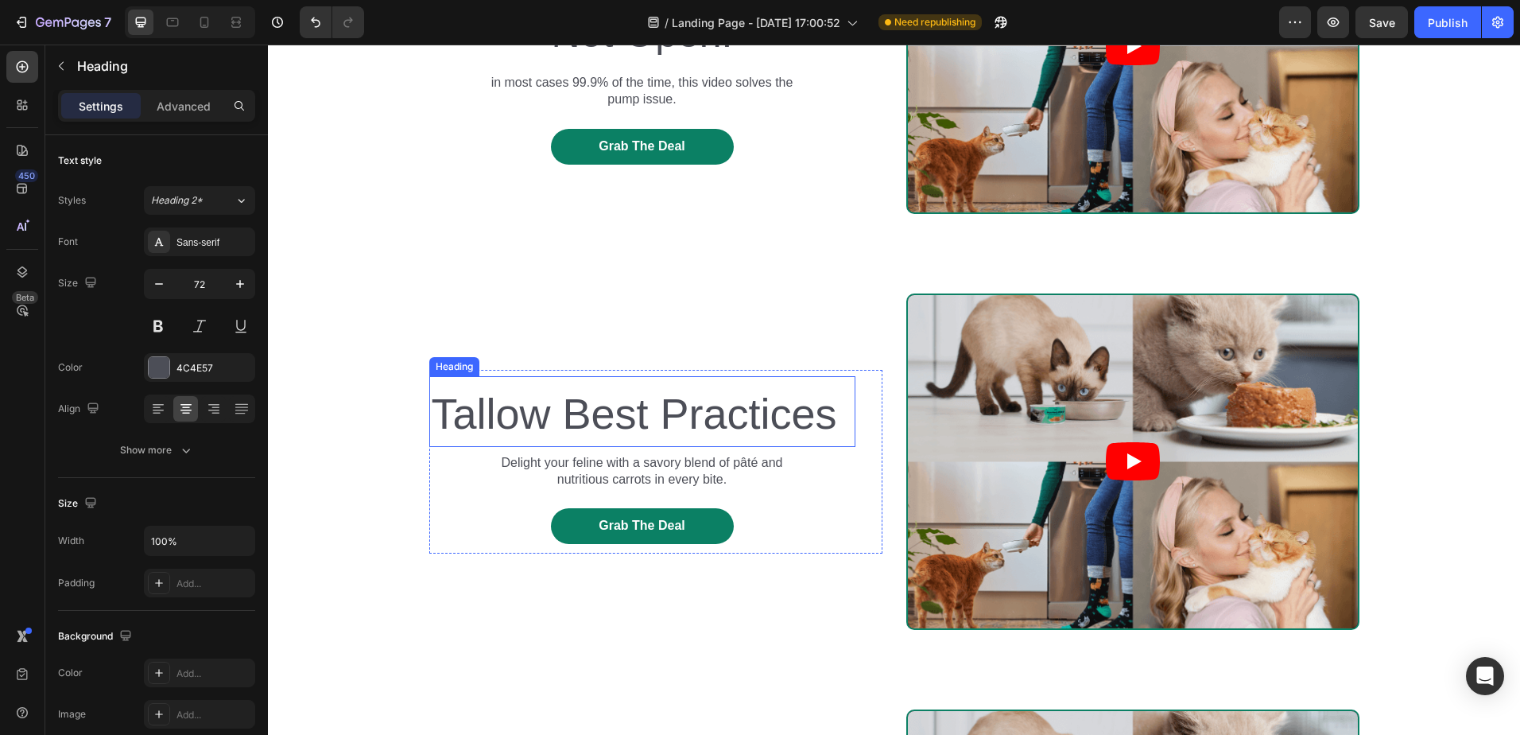
click at [557, 429] on span "Tallow Best Practices" at bounding box center [634, 414] width 406 height 48
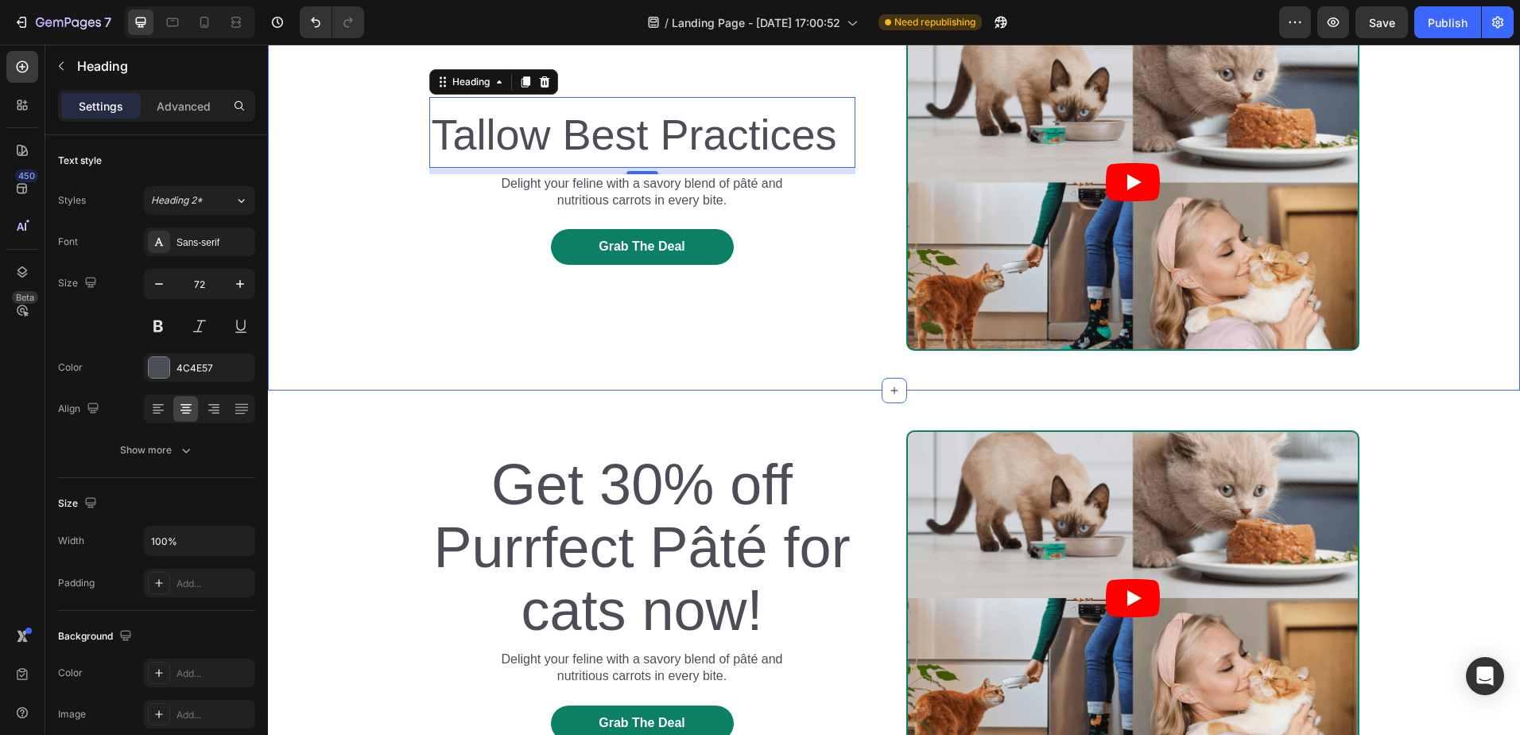
scroll to position [557, 0]
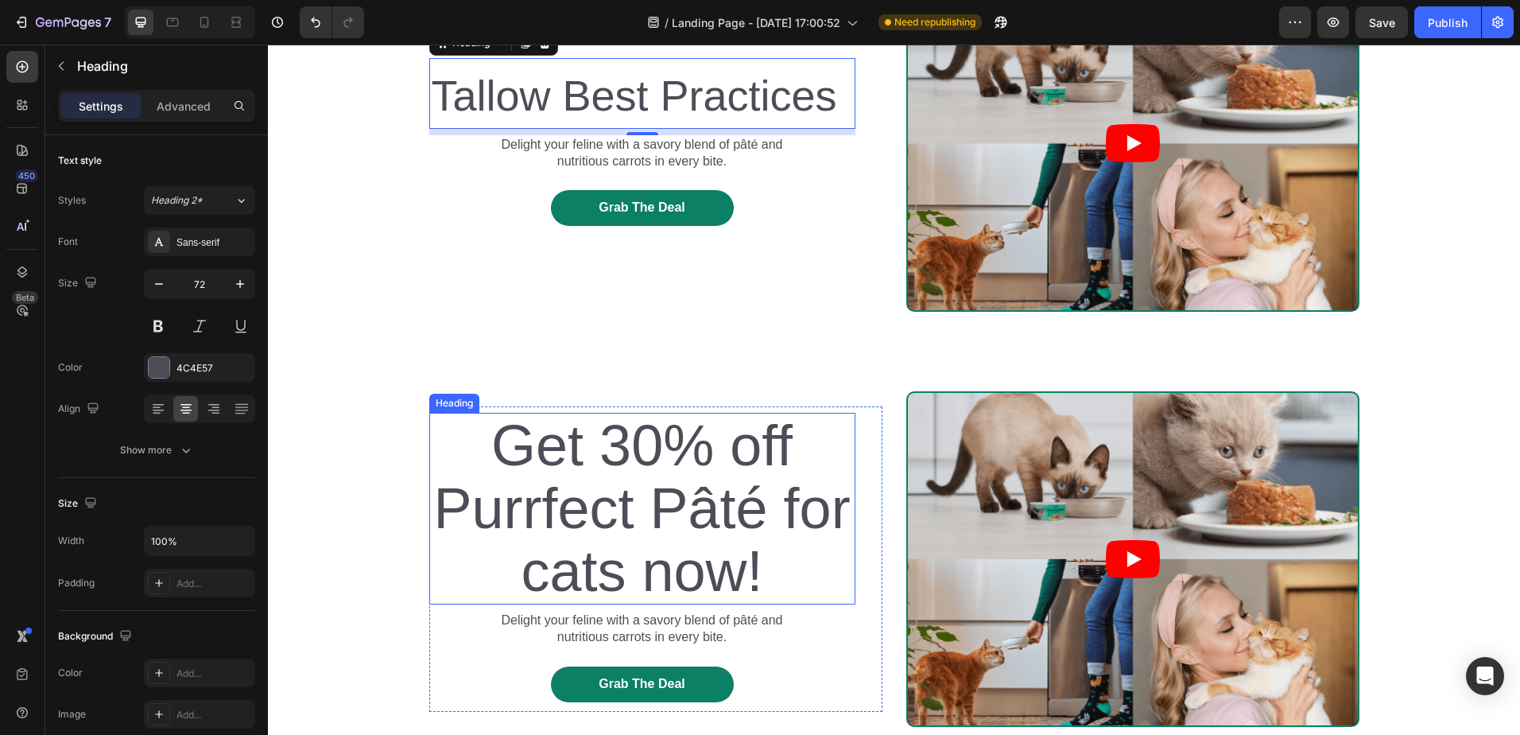
click at [762, 565] on h2 "Get 30% off Purrfect Pâté for cats now!" at bounding box center [642, 509] width 426 height 192
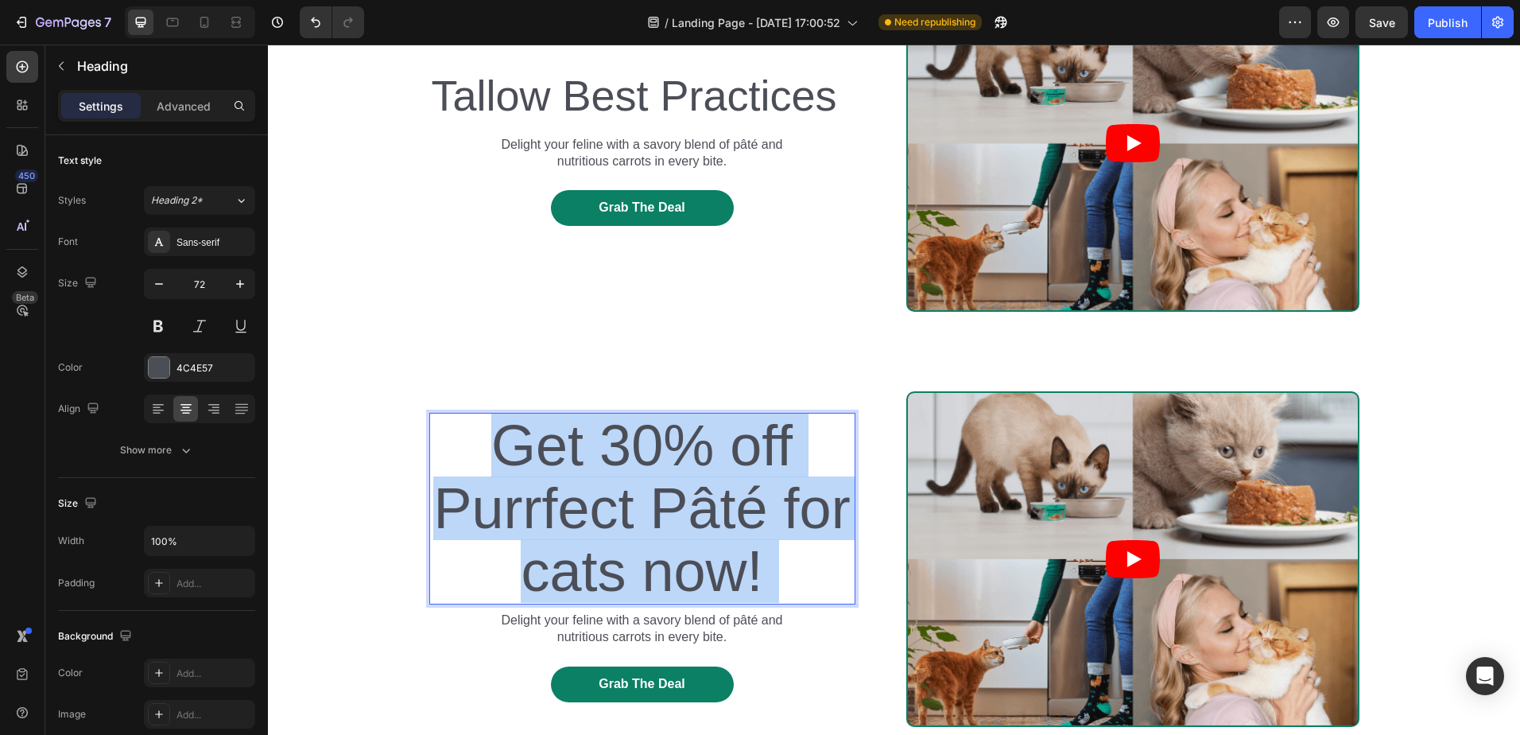
drag, startPoint x: 786, startPoint y: 573, endPoint x: 481, endPoint y: 495, distance: 314.4
click at [481, 495] on p "Get 30% off Purrfect Pâté for cats now!" at bounding box center [642, 508] width 423 height 189
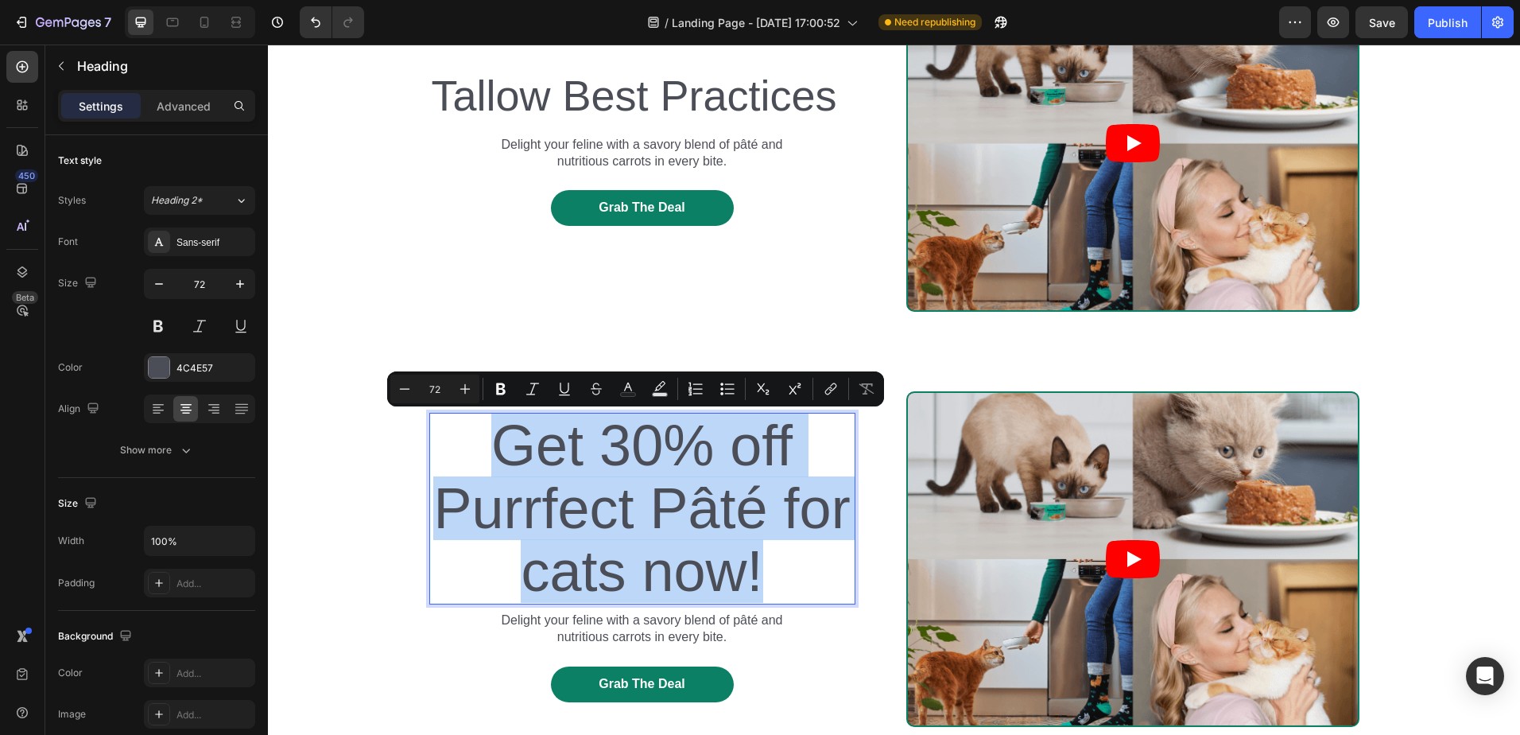
drag, startPoint x: 764, startPoint y: 573, endPoint x: 473, endPoint y: 462, distance: 311.3
click at [473, 462] on p "Get 30% off Purrfect Pâté for cats now!" at bounding box center [642, 508] width 423 height 189
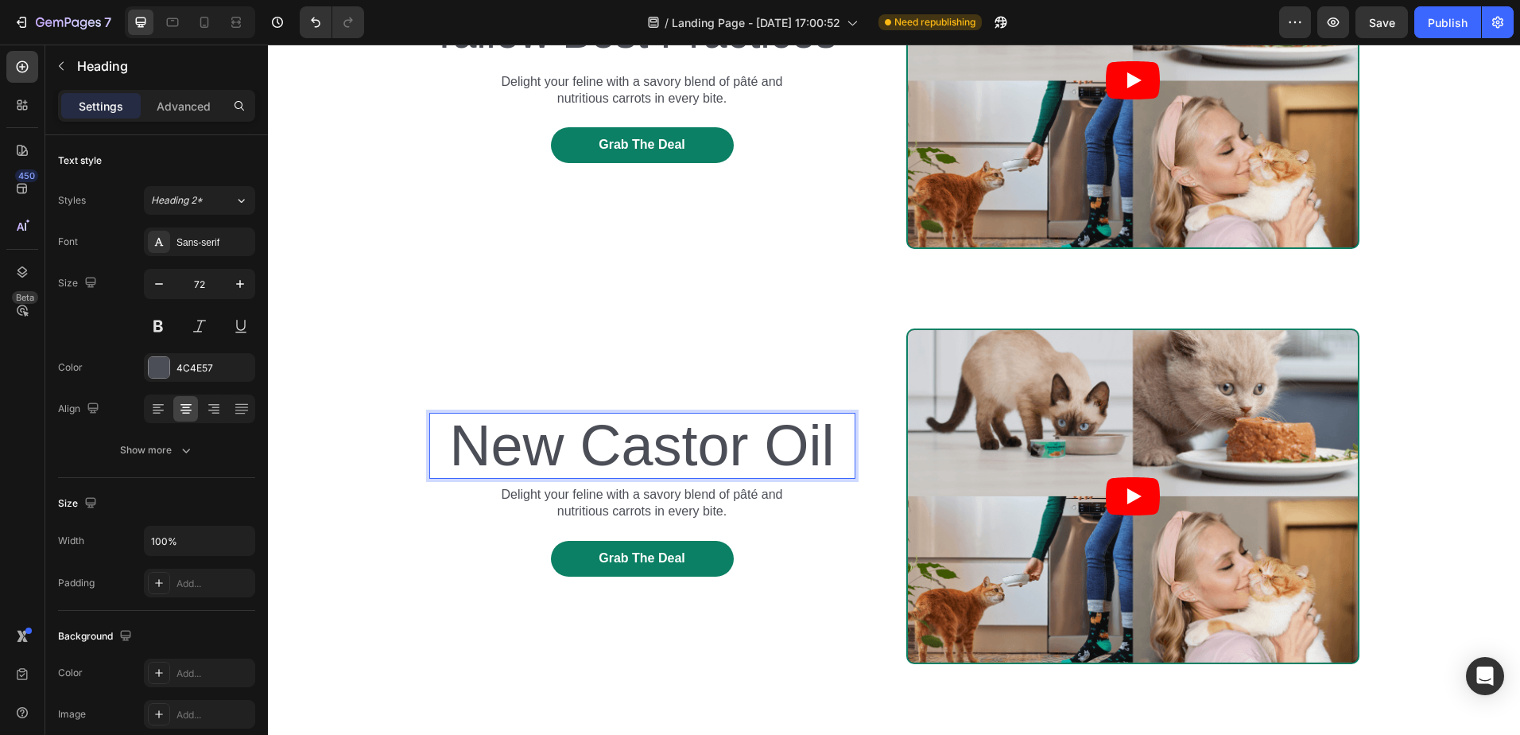
scroll to position [588, 0]
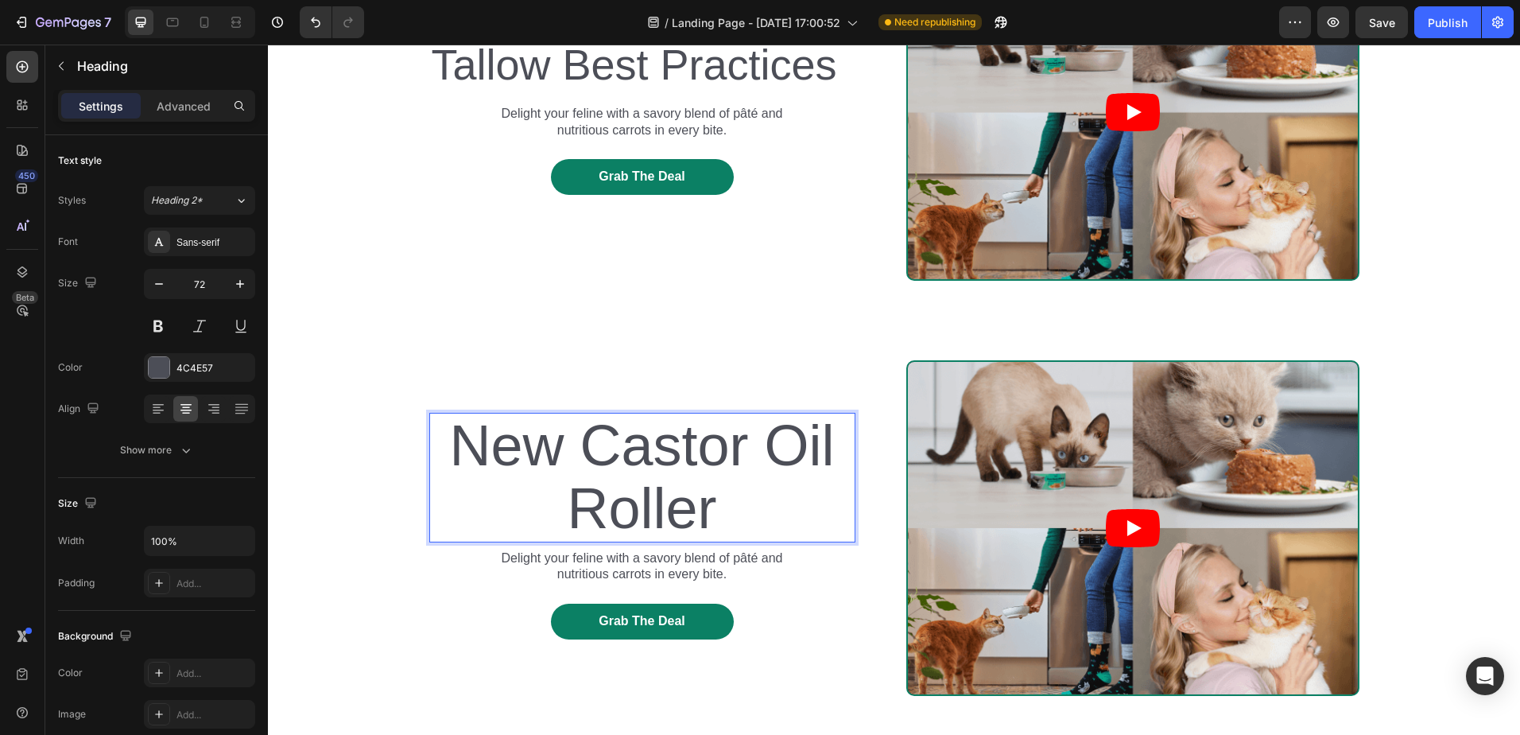
drag, startPoint x: 725, startPoint y: 520, endPoint x: 458, endPoint y: 454, distance: 275.2
click at [458, 454] on p "New Castor Oil Roller" at bounding box center [642, 477] width 423 height 126
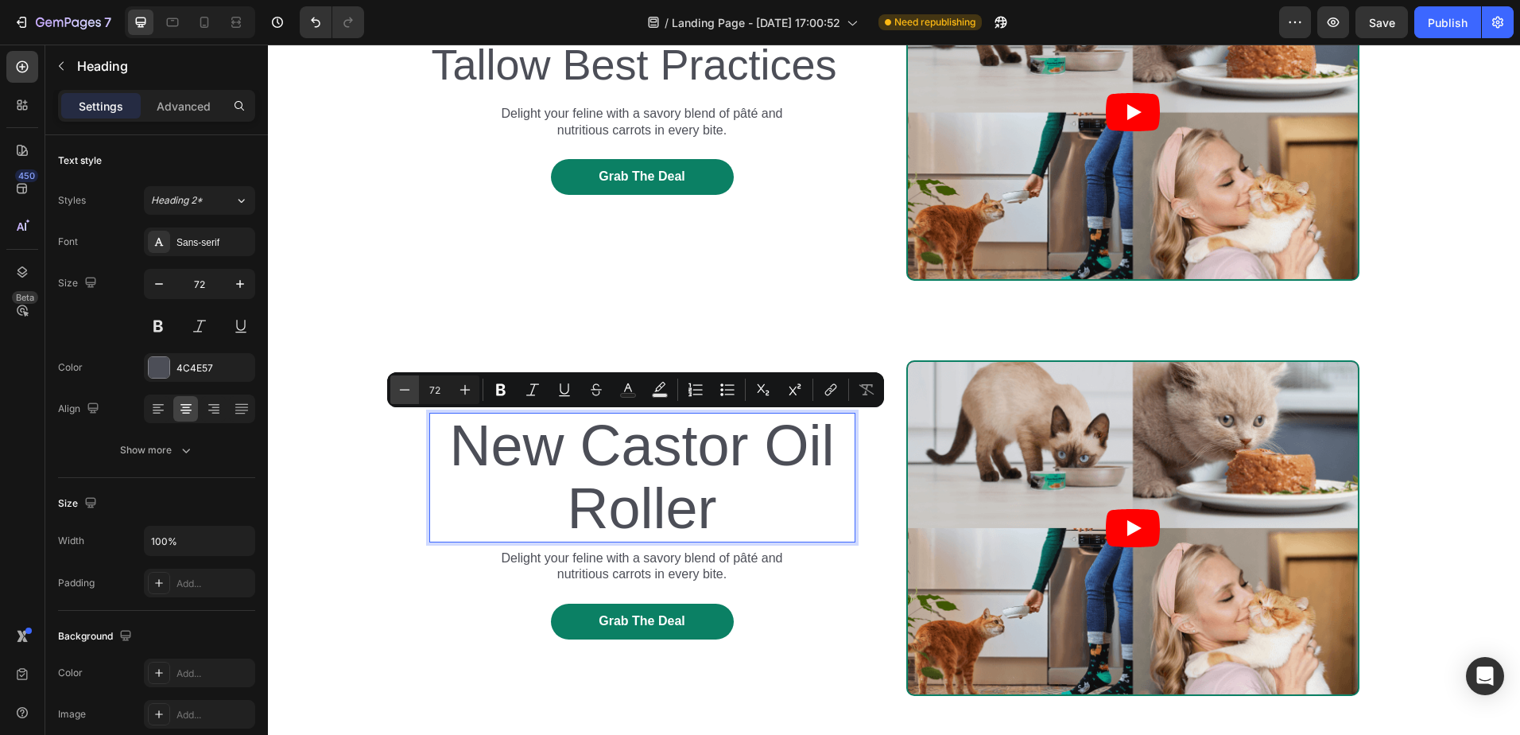
click at [409, 397] on icon "Editor contextual toolbar" at bounding box center [405, 390] width 16 height 16
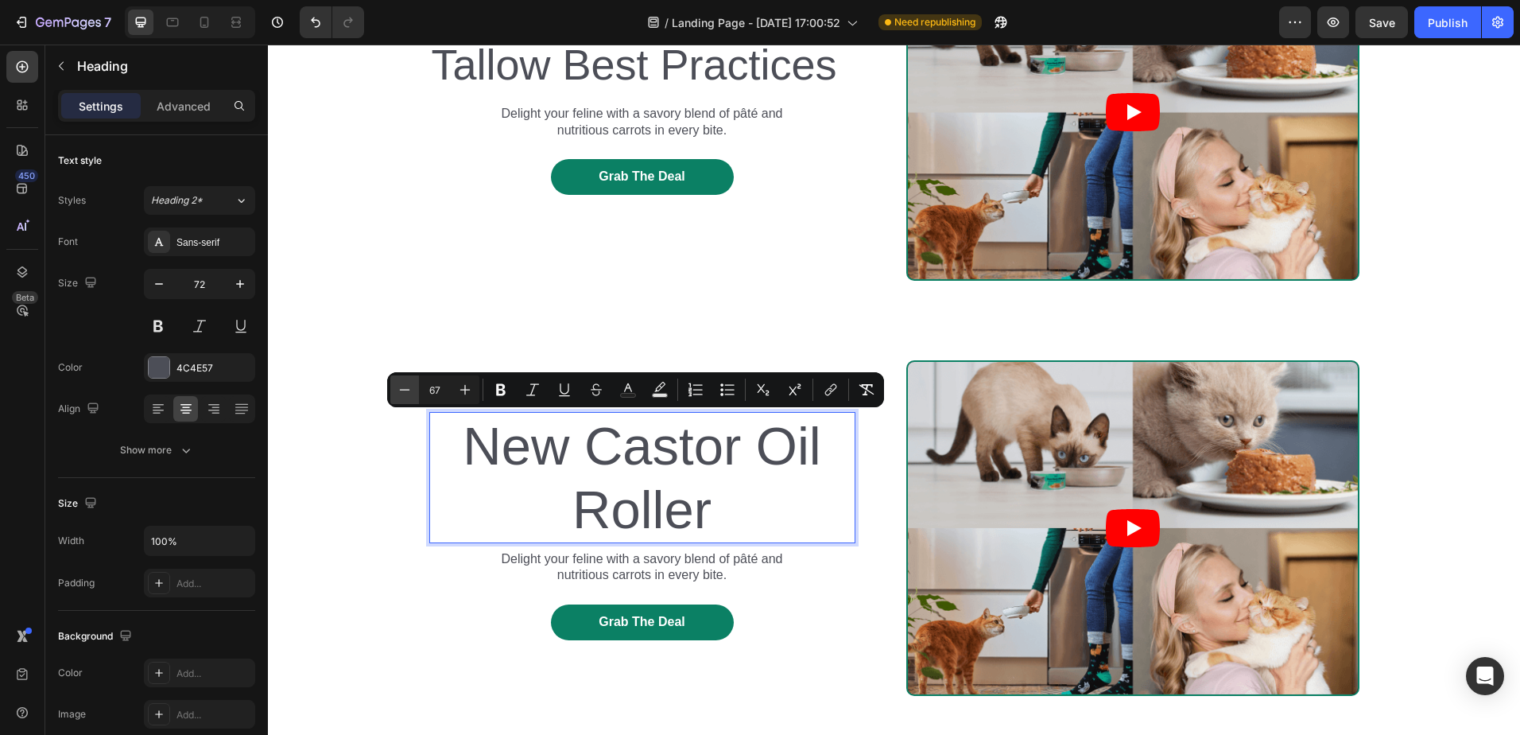
click at [409, 397] on icon "Editor contextual toolbar" at bounding box center [405, 390] width 16 height 16
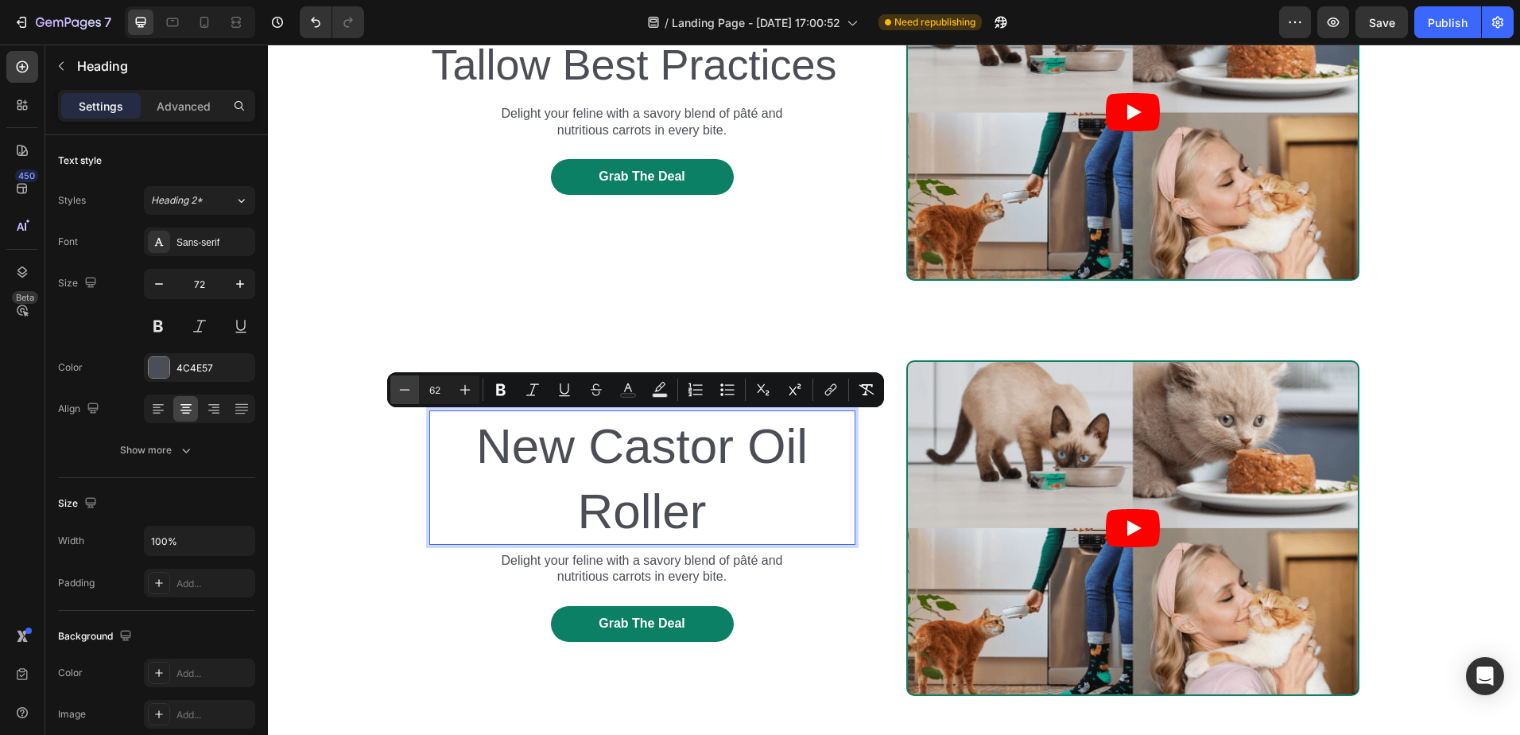
click at [409, 397] on icon "Editor contextual toolbar" at bounding box center [405, 390] width 16 height 16
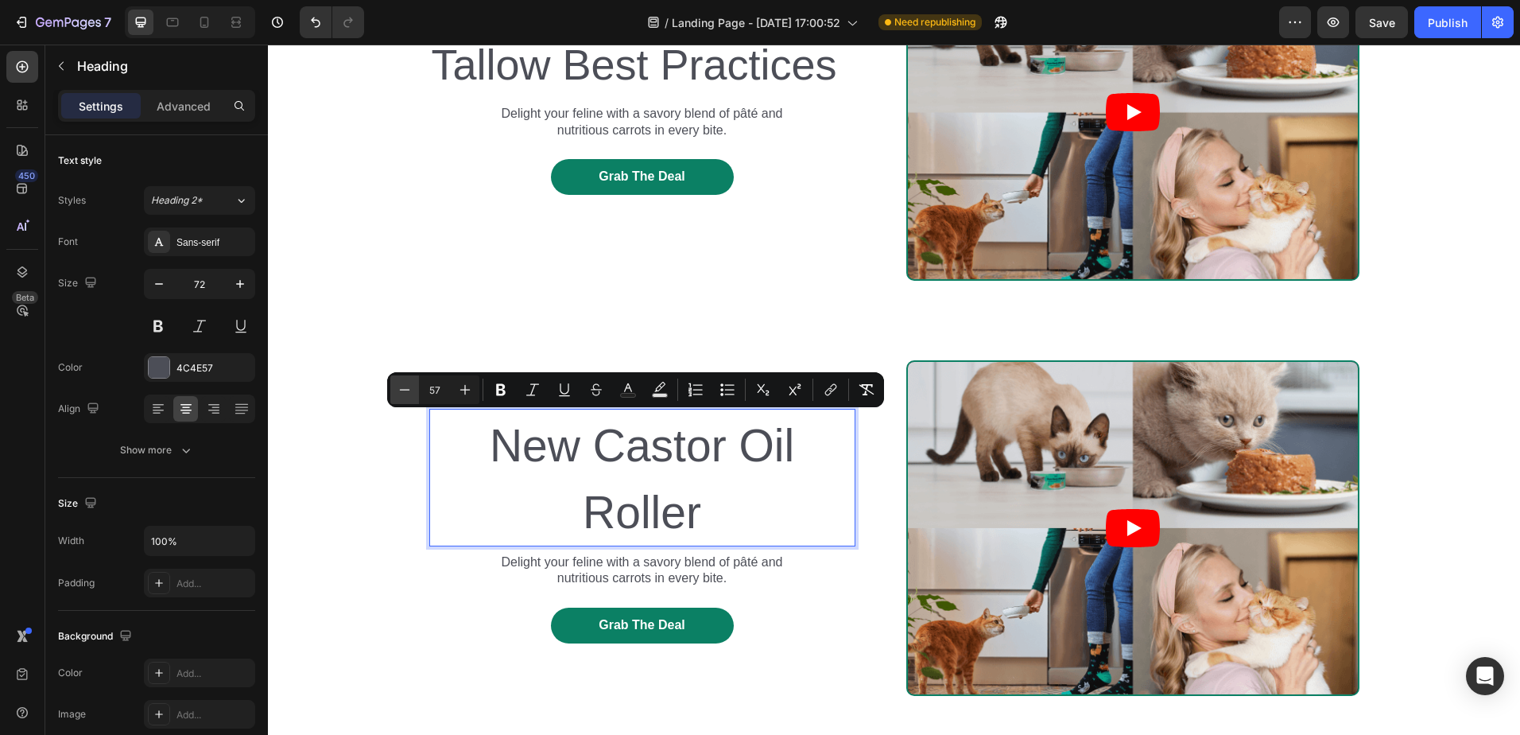
click at [409, 397] on icon "Editor contextual toolbar" at bounding box center [405, 390] width 16 height 16
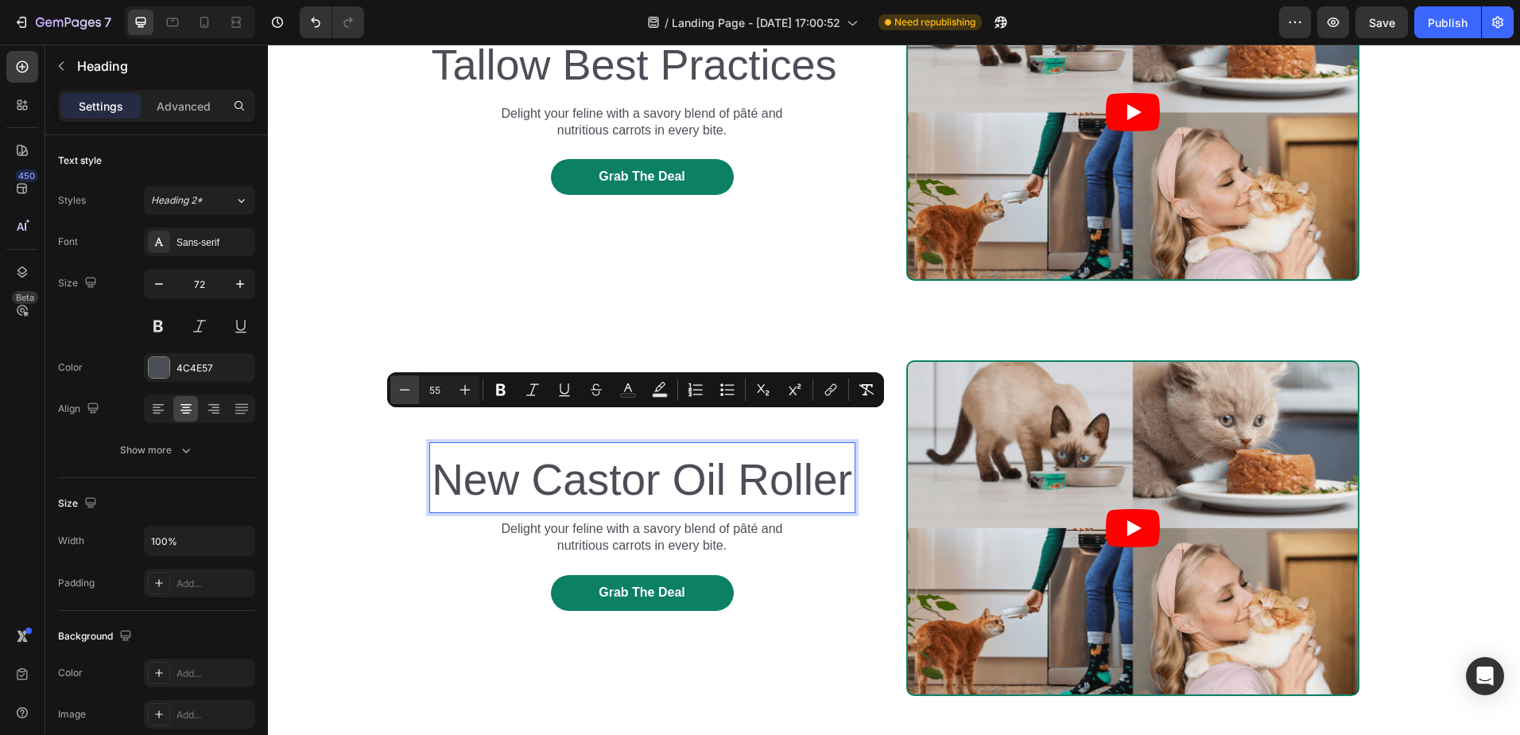
click at [409, 397] on icon "Editor contextual toolbar" at bounding box center [405, 390] width 16 height 16
click at [466, 398] on button "Plus" at bounding box center [465, 389] width 29 height 29
type input "53"
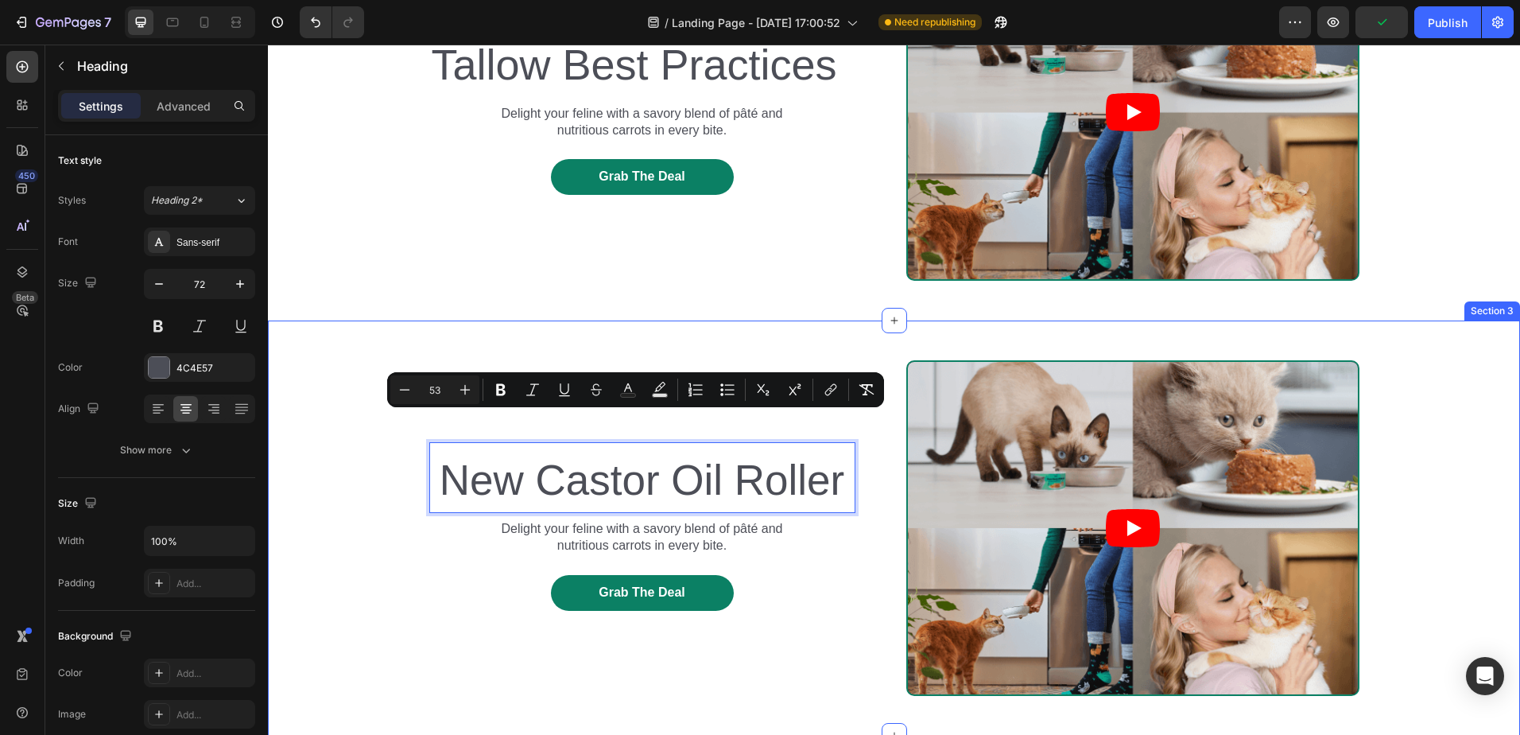
click at [386, 529] on div "Text Block New Castor Oil Roller Heading 8 Delight your feline with a savory bl…" at bounding box center [894, 528] width 1252 height 336
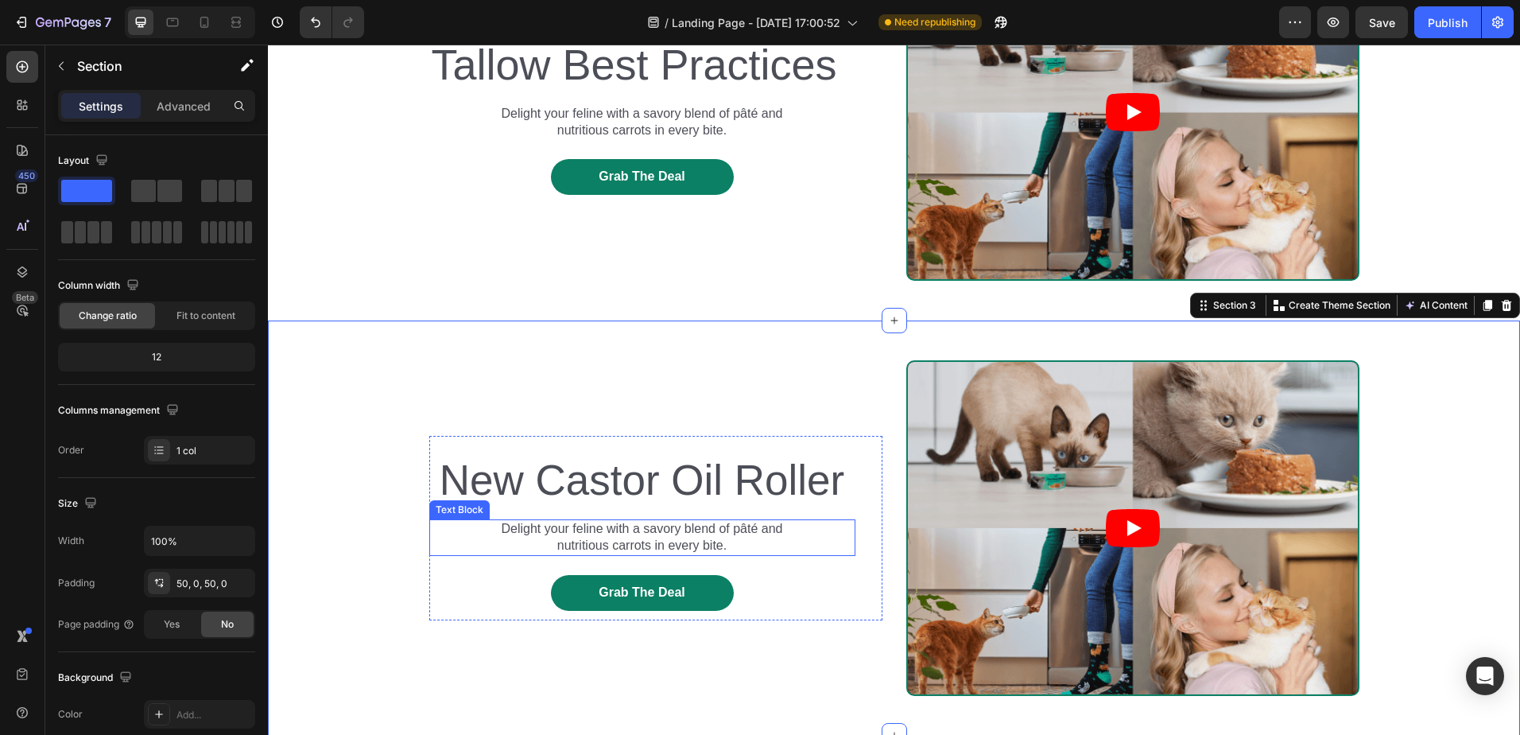
click at [669, 538] on p "Delight your feline with a savory blend of pâté and nutritious carrots in every…" at bounding box center [642, 537] width 305 height 33
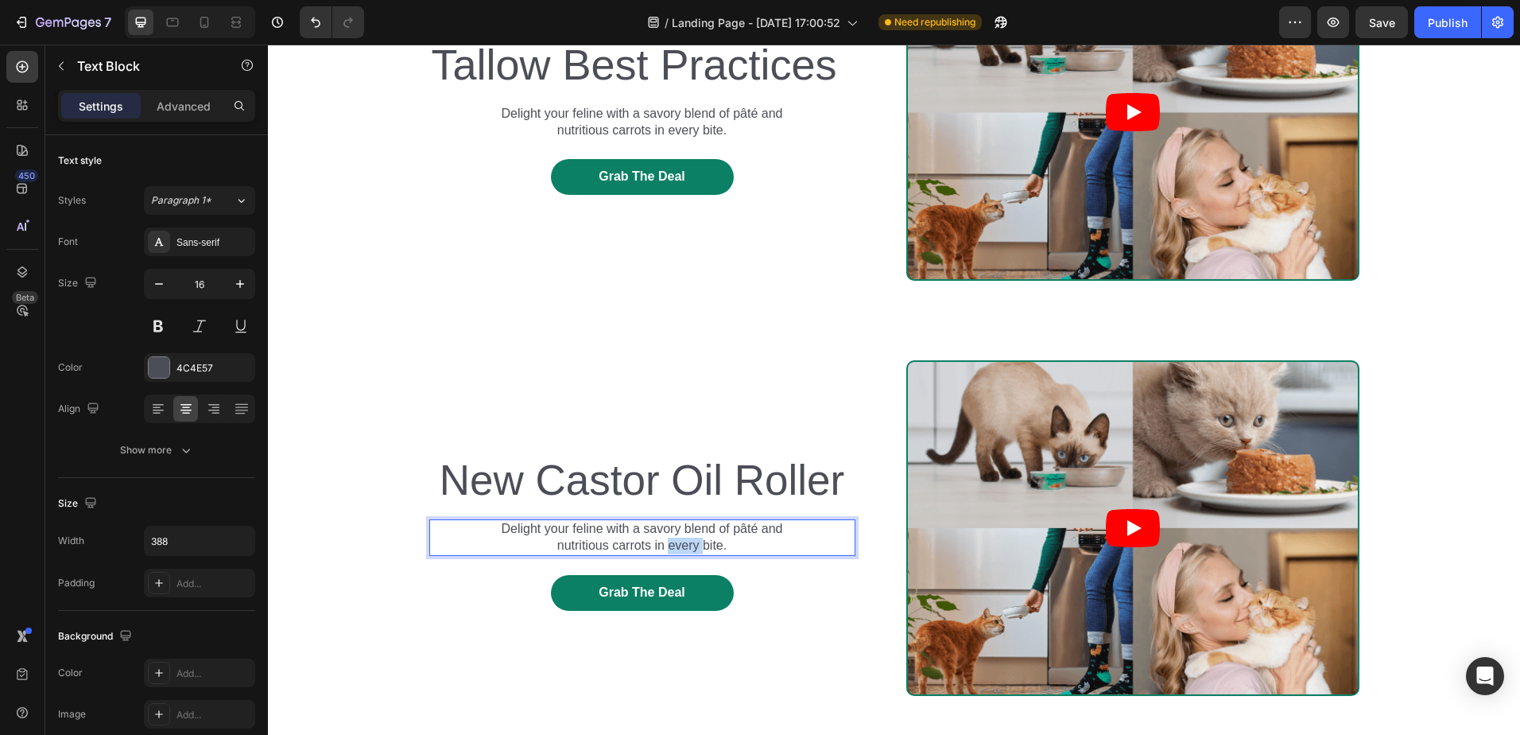
click at [727, 545] on p "Delight your feline with a savory blend of pâté and nutritious carrots in every…" at bounding box center [642, 537] width 305 height 33
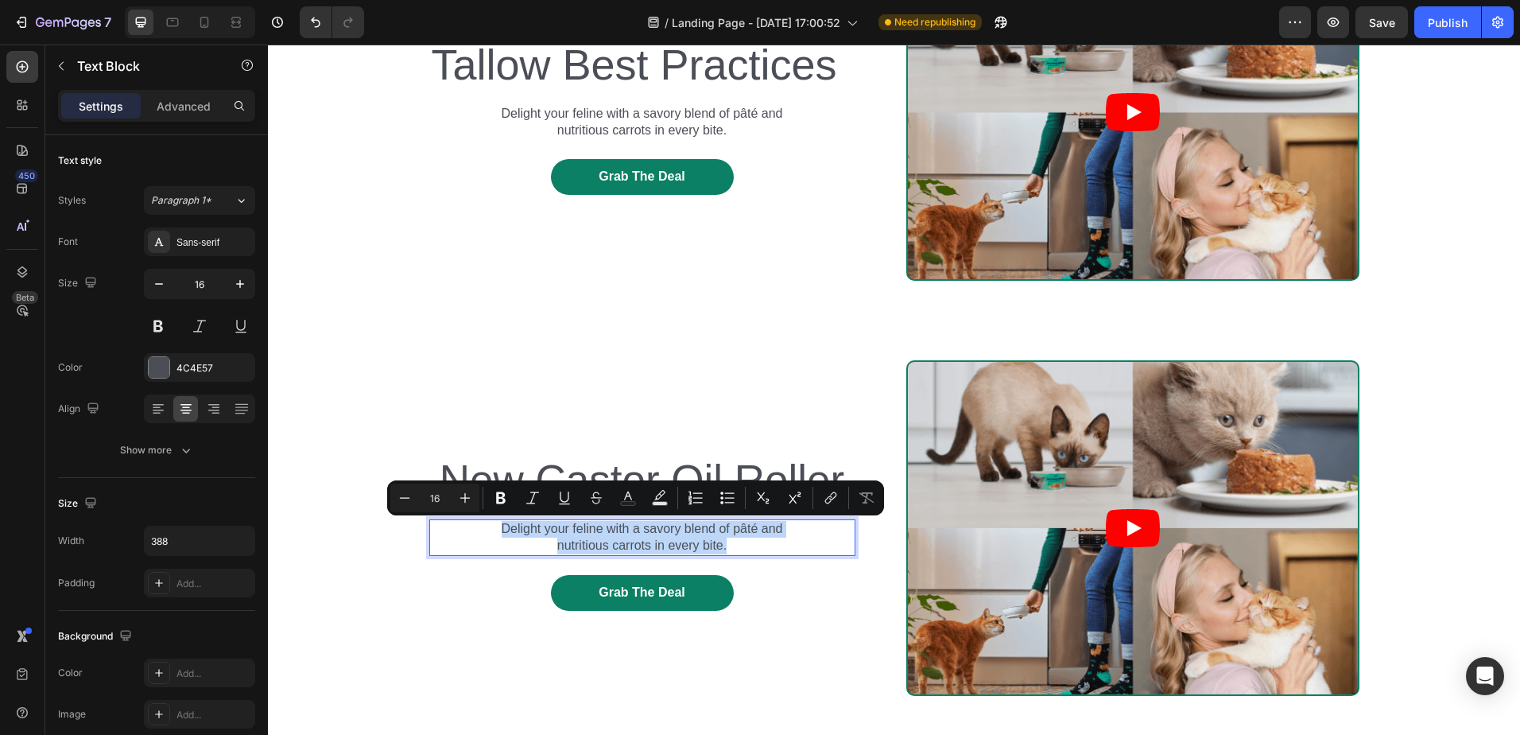
drag, startPoint x: 730, startPoint y: 545, endPoint x: 465, endPoint y: 526, distance: 265.4
click at [465, 526] on div "Delight your feline with a savory blend of pâté and nutritious carrots in every…" at bounding box center [642, 537] width 426 height 37
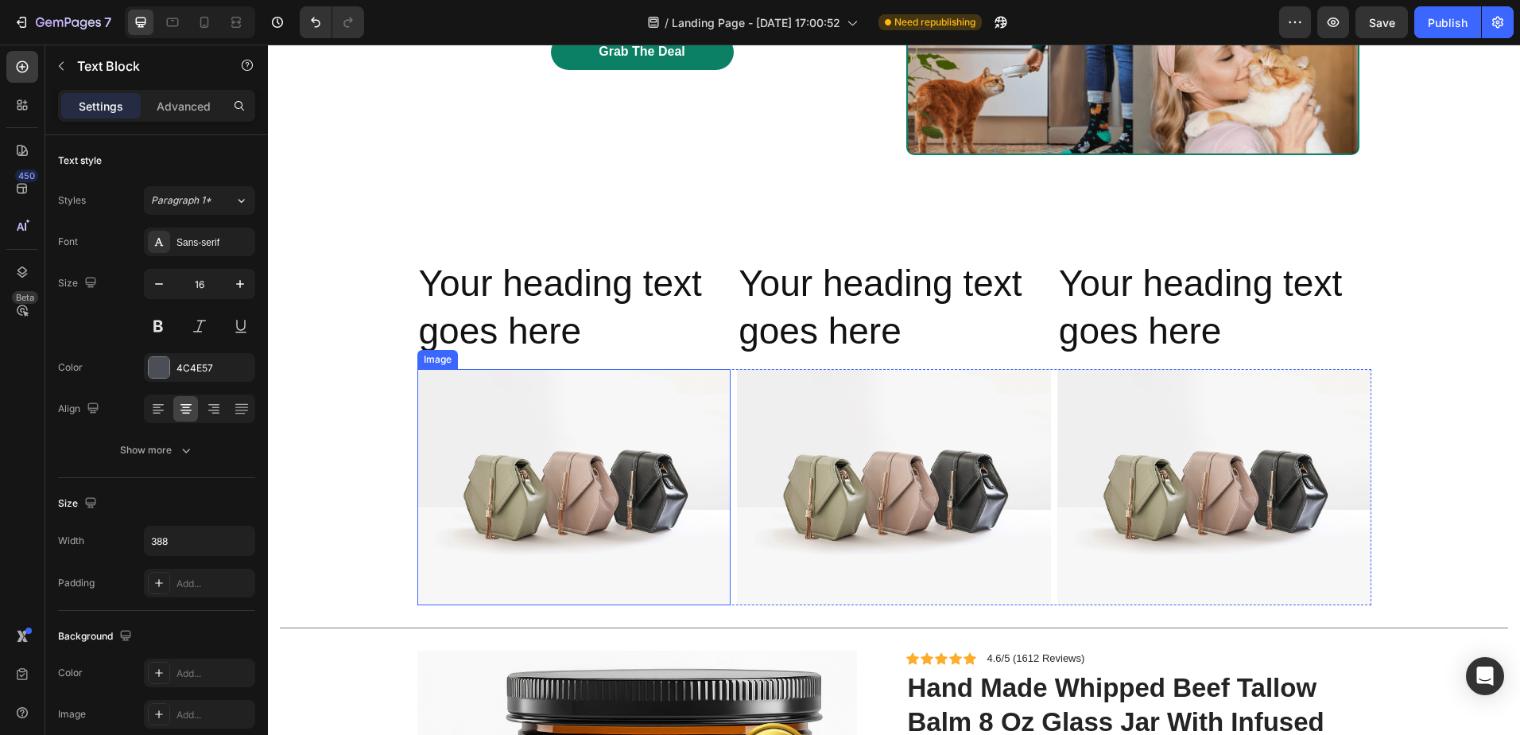
scroll to position [1113, 0]
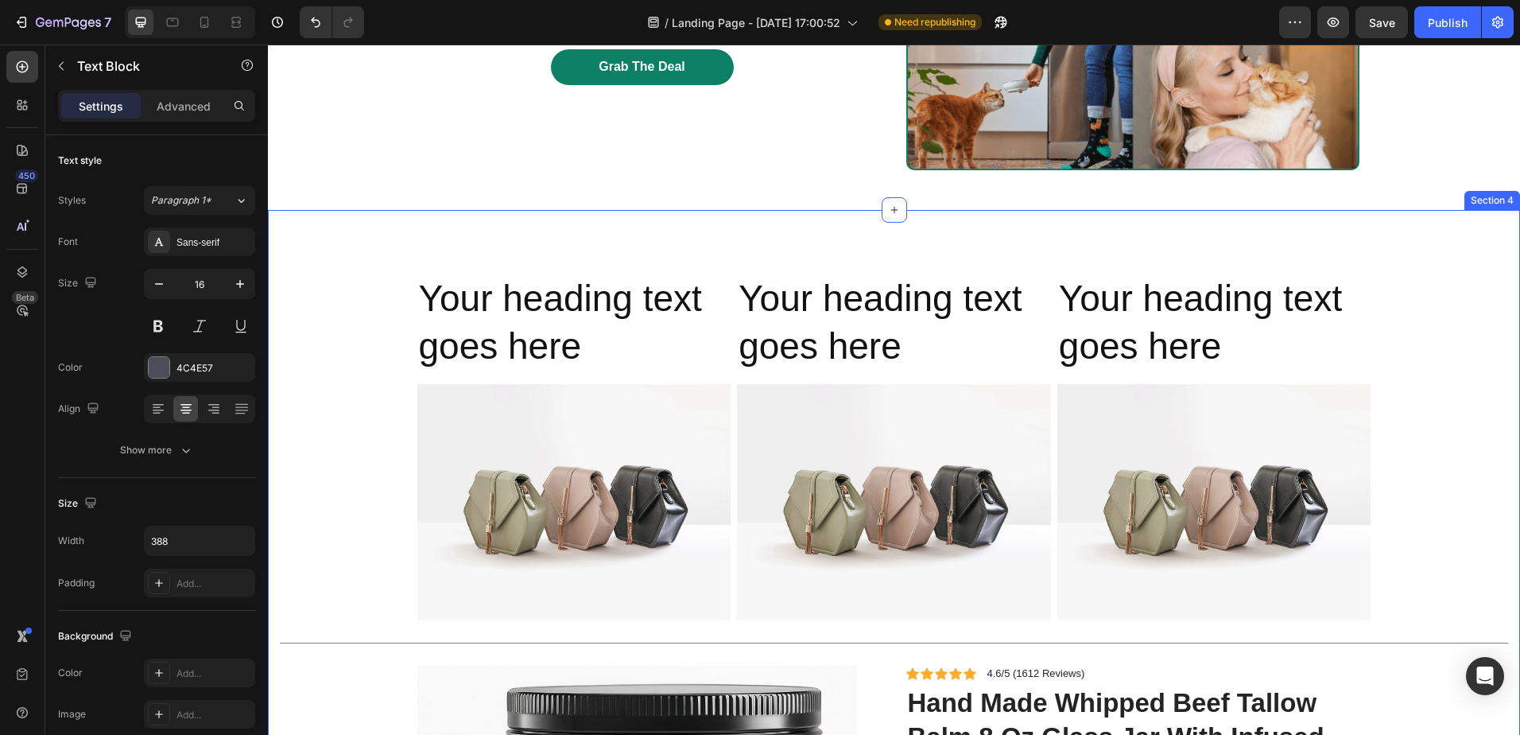
click at [1488, 204] on div "Section 4" at bounding box center [1492, 200] width 49 height 14
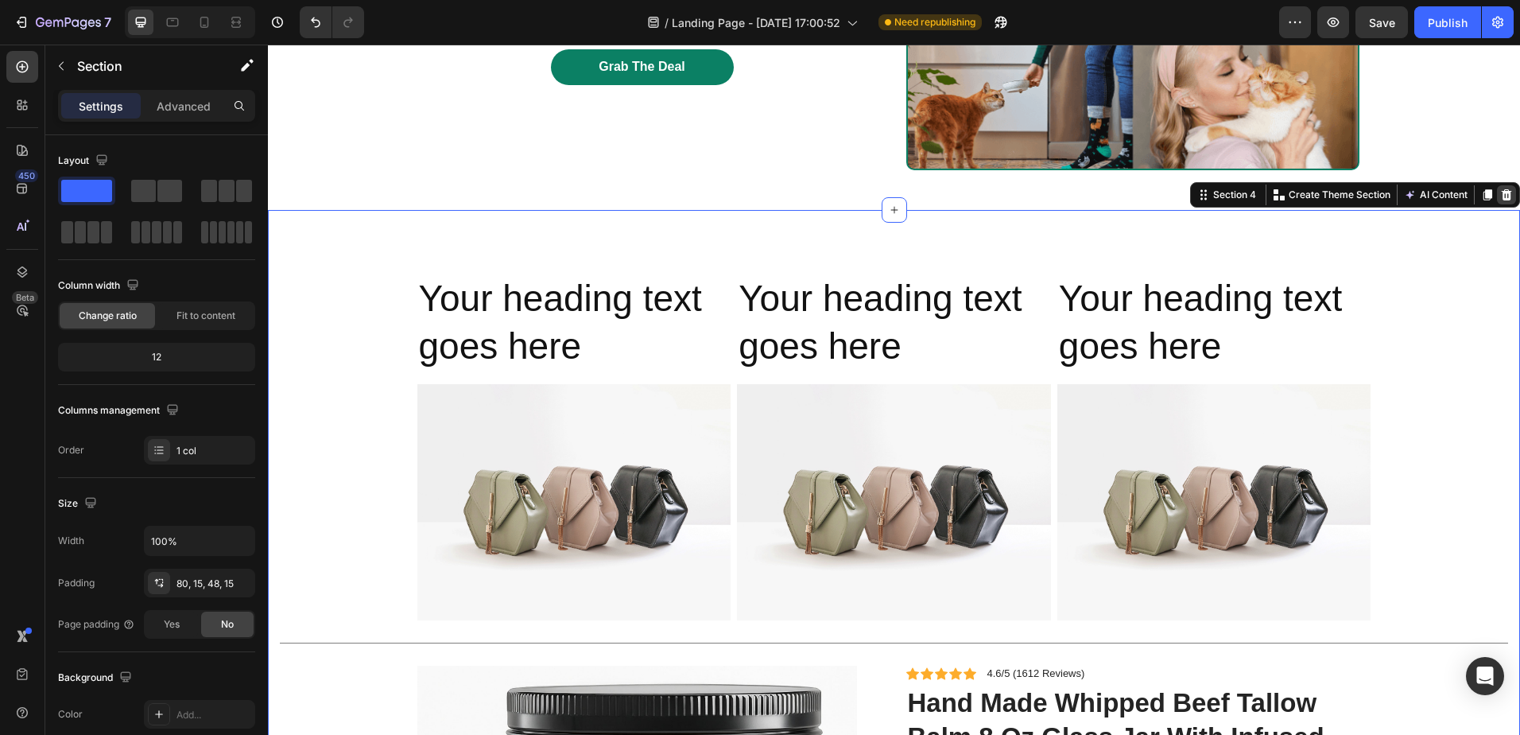
click at [1502, 194] on icon at bounding box center [1507, 194] width 10 height 11
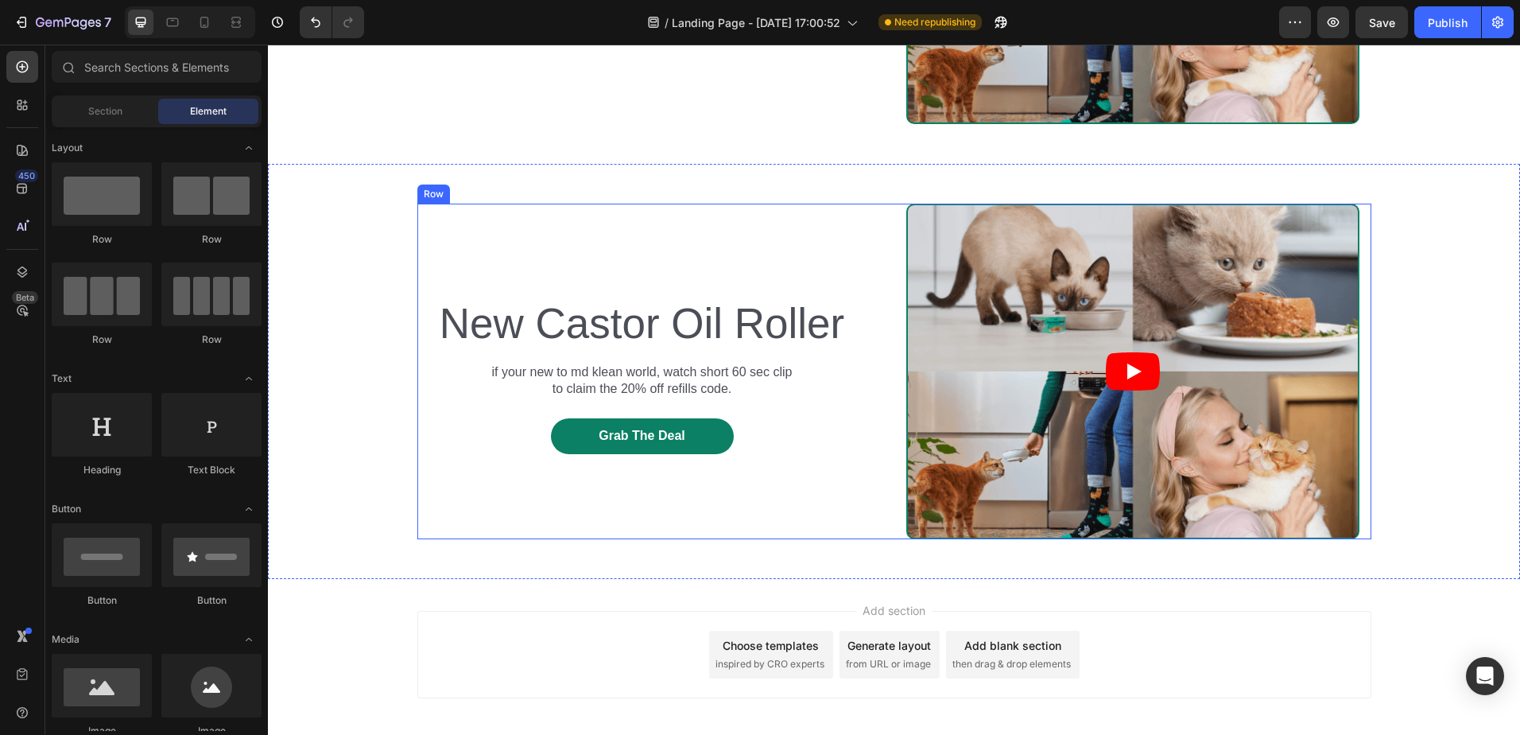
scroll to position [817, 0]
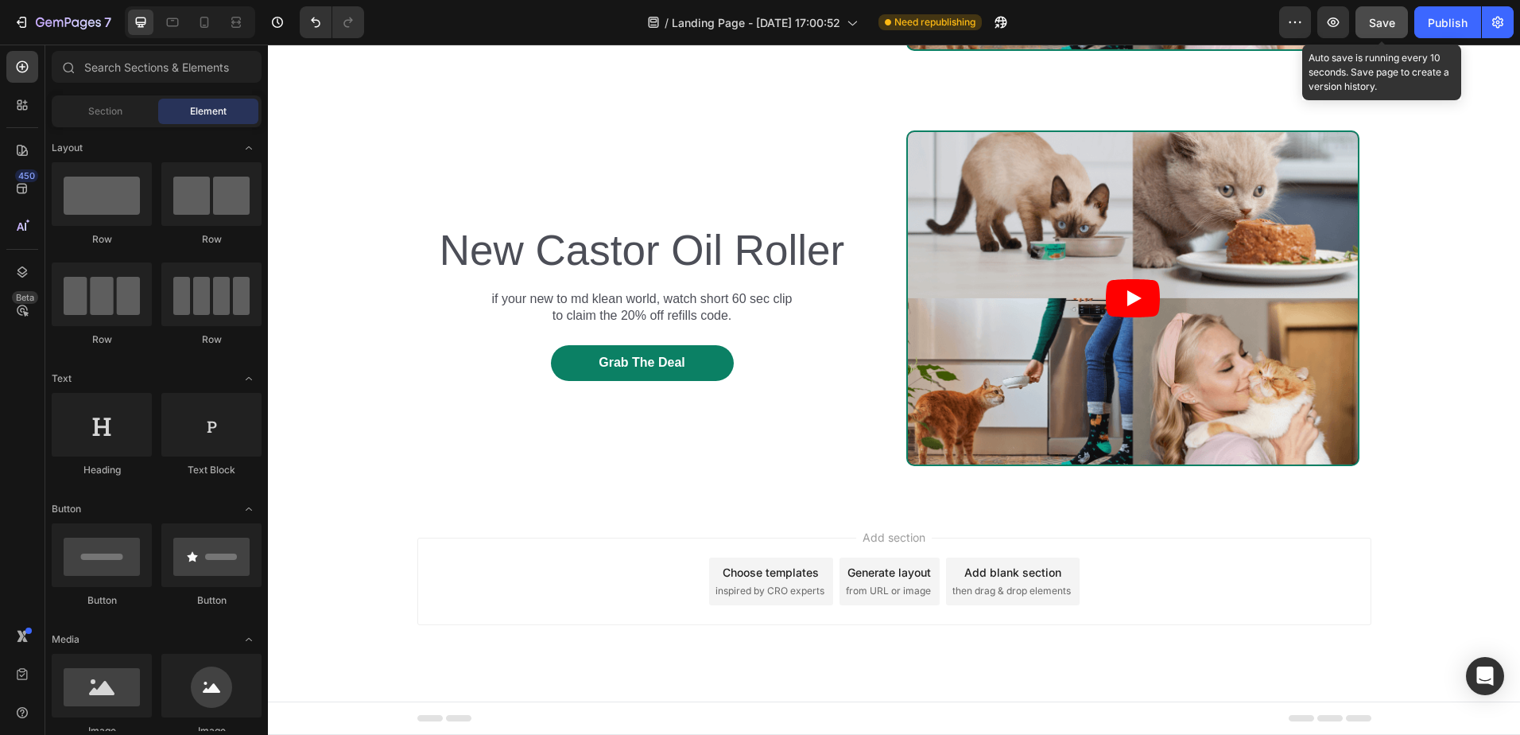
click at [1370, 23] on span "Save" at bounding box center [1382, 23] width 26 height 14
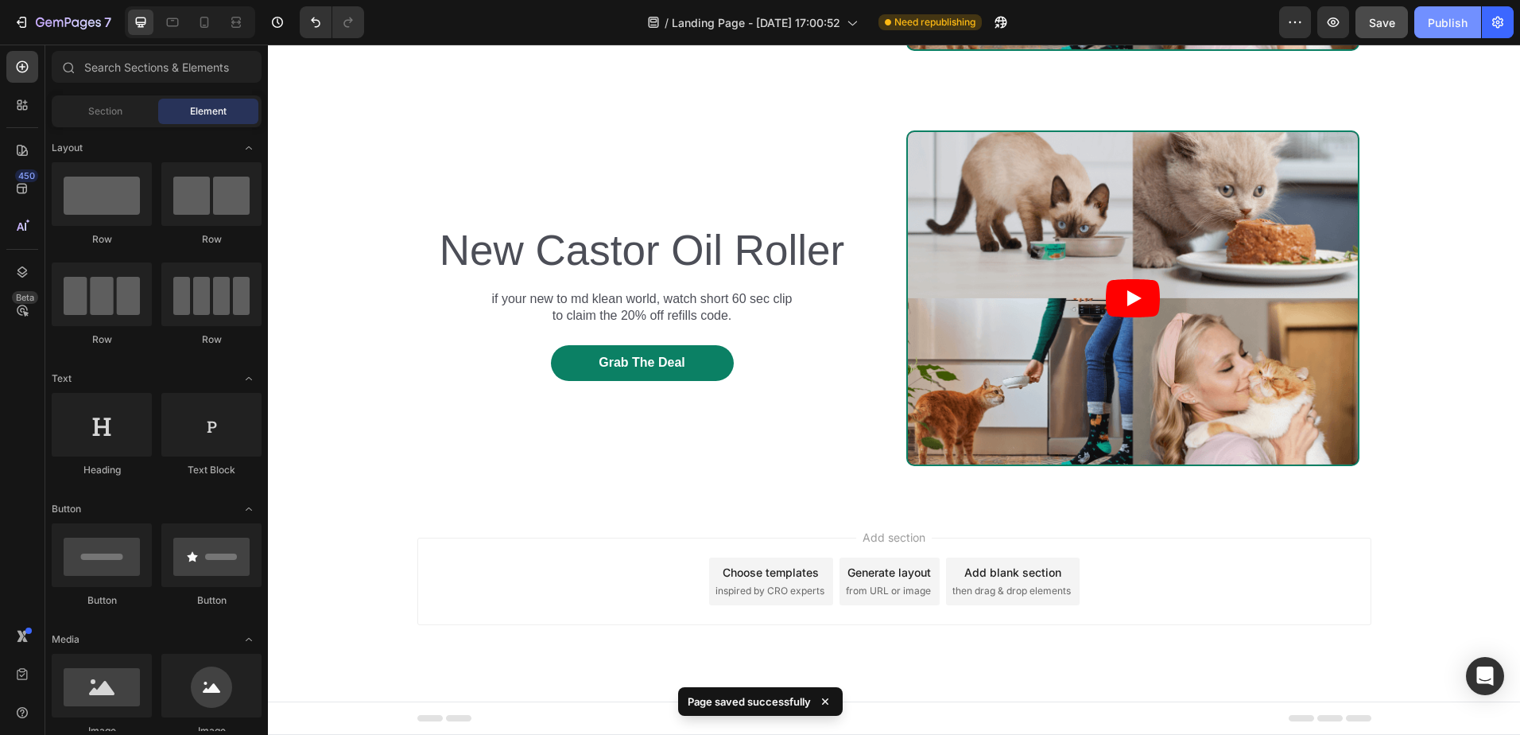
click at [1434, 24] on div "Publish" at bounding box center [1448, 22] width 40 height 17
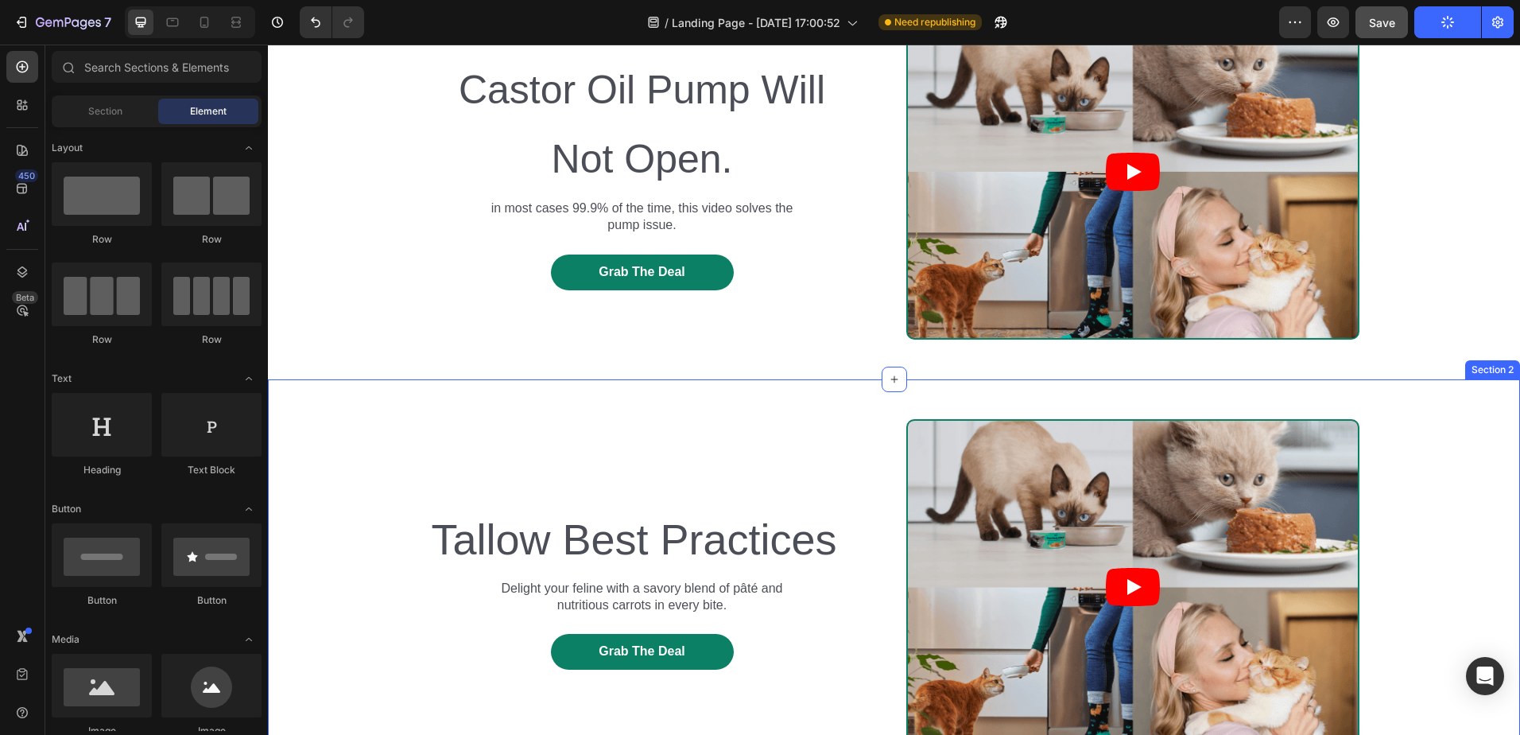
scroll to position [0, 0]
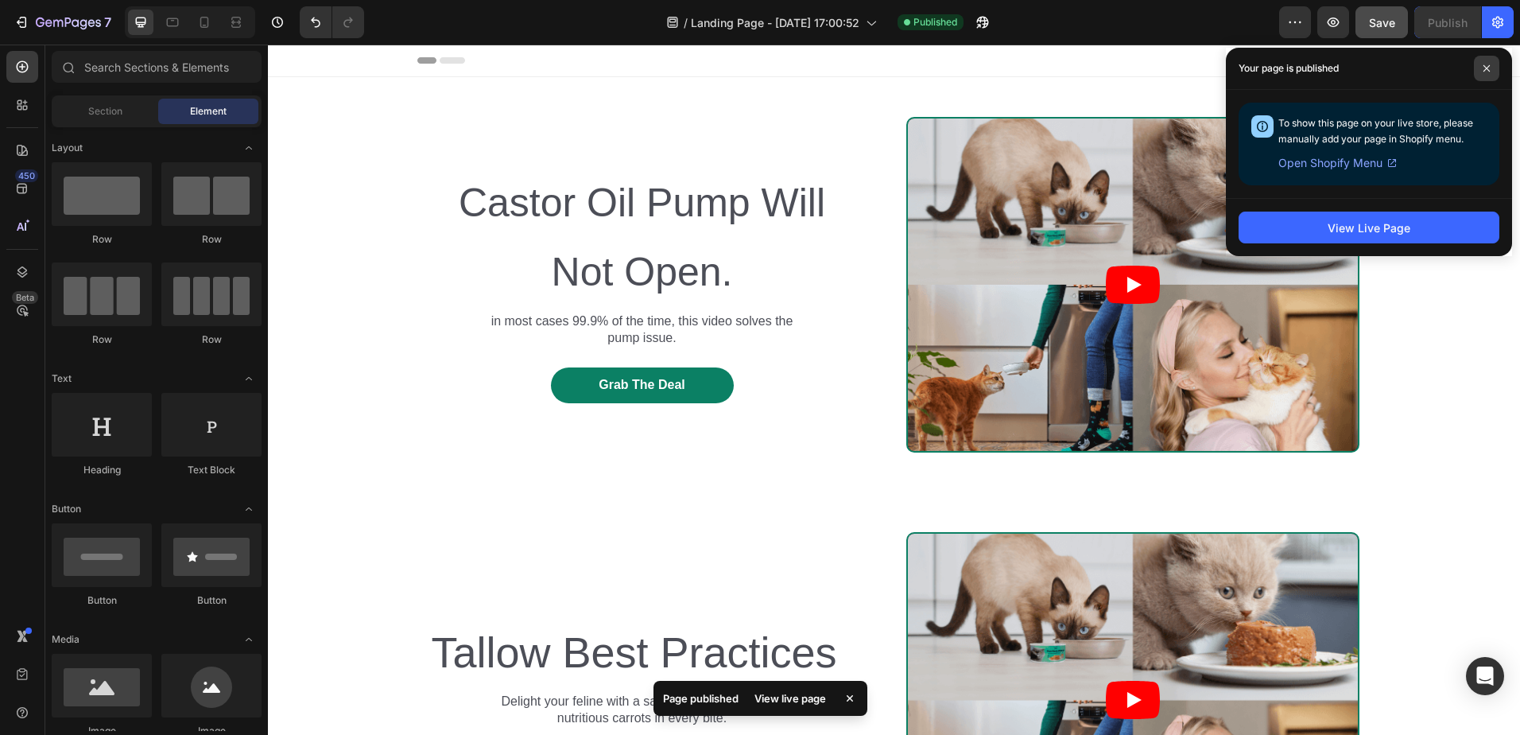
click at [1485, 72] on span at bounding box center [1486, 68] width 25 height 25
